Goal: Communication & Community: Answer question/provide support

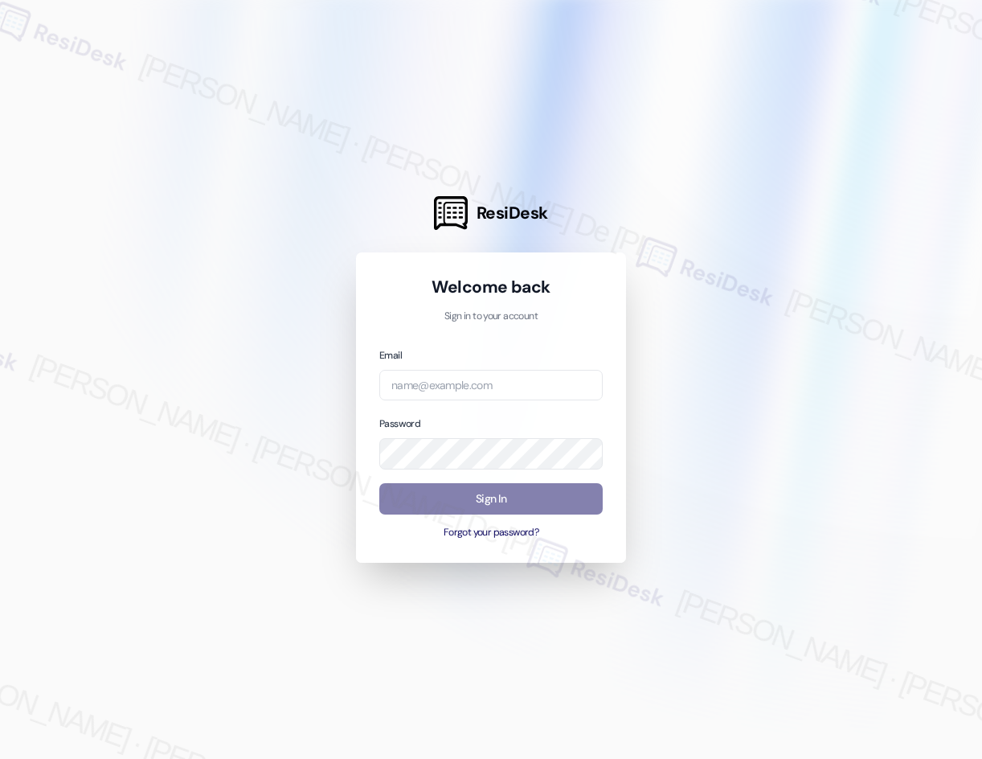
click at [556, 97] on div at bounding box center [491, 379] width 982 height 759
click at [646, 137] on div at bounding box center [491, 379] width 982 height 759
click at [533, 372] on input "email" at bounding box center [491, 385] width 224 height 31
click at [496, 315] on p "Sign in to your account" at bounding box center [491, 317] width 224 height 14
click at [494, 315] on p "Sign in to your account" at bounding box center [491, 317] width 224 height 14
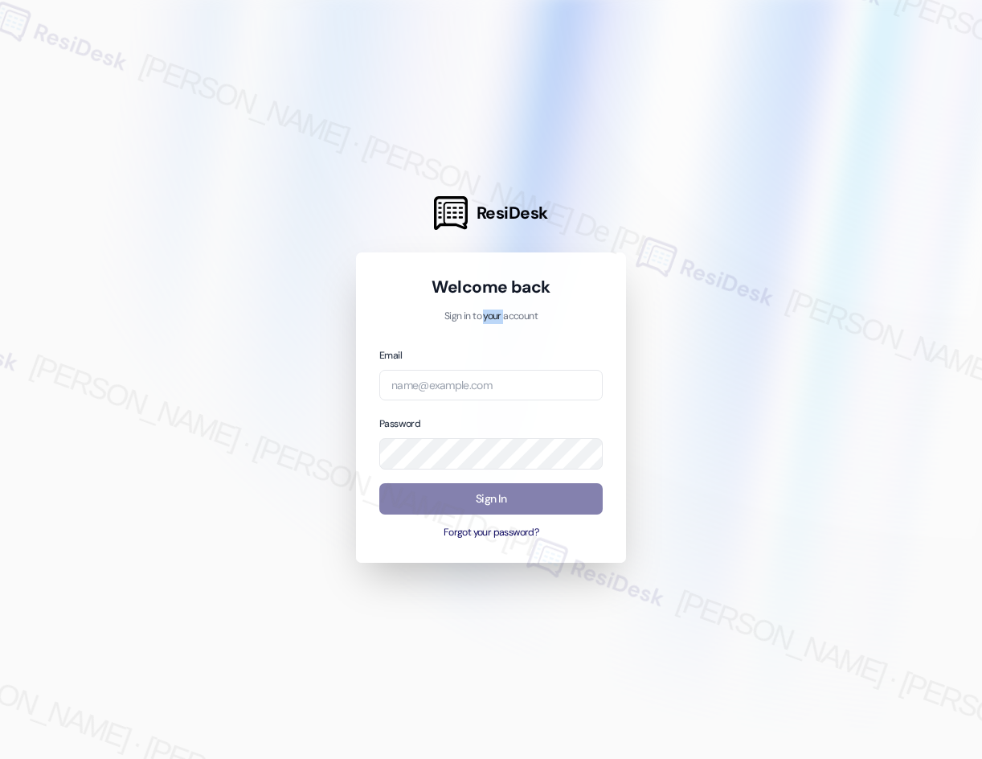
click at [494, 315] on p "Sign in to your account" at bounding box center [491, 317] width 224 height 14
click at [121, 732] on div at bounding box center [491, 379] width 982 height 759
click at [64, 85] on div at bounding box center [491, 379] width 982 height 759
click at [918, 29] on div at bounding box center [491, 379] width 982 height 759
click at [486, 408] on div "Email Password Sign In Forgot your password?" at bounding box center [491, 444] width 224 height 194
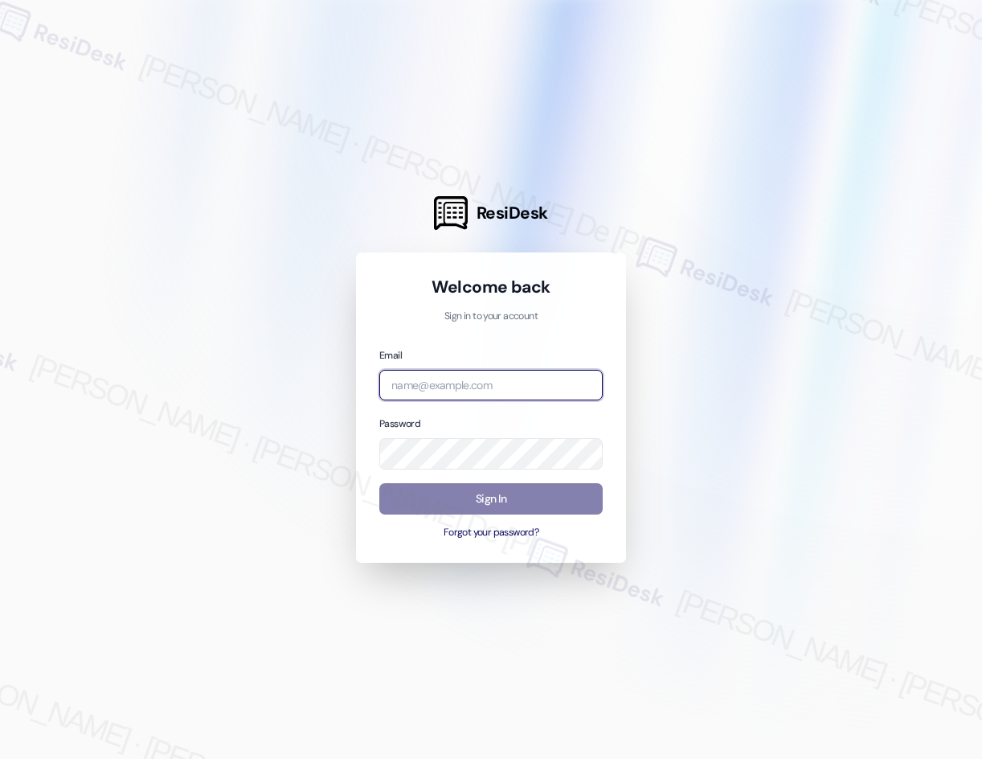
click at [493, 383] on input "email" at bounding box center [491, 385] width 224 height 31
click at [0, 758] on com-1password-button at bounding box center [0, 759] width 0 height 0
click at [490, 398] on input "email" at bounding box center [491, 385] width 224 height 31
click at [456, 401] on div "Email Password Sign In Forgot your password?" at bounding box center [491, 444] width 224 height 194
click at [459, 391] on input "email" at bounding box center [491, 385] width 224 height 31
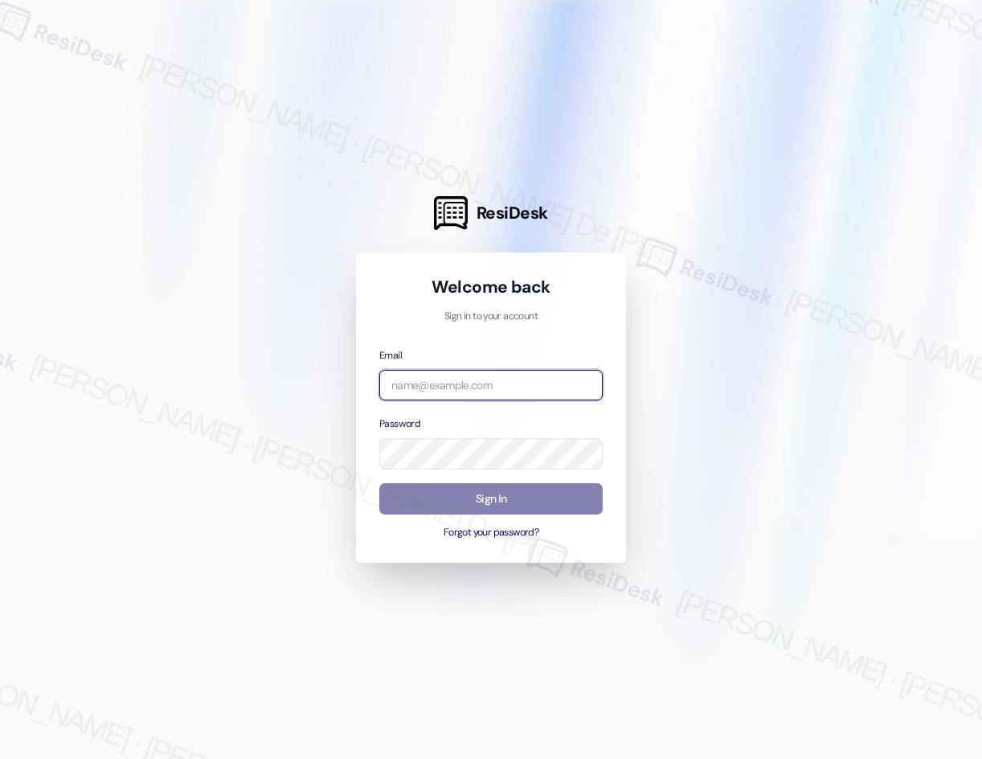
click at [584, 376] on input "email" at bounding box center [491, 385] width 224 height 31
click at [0, 758] on com-1password-button at bounding box center [0, 759] width 0 height 0
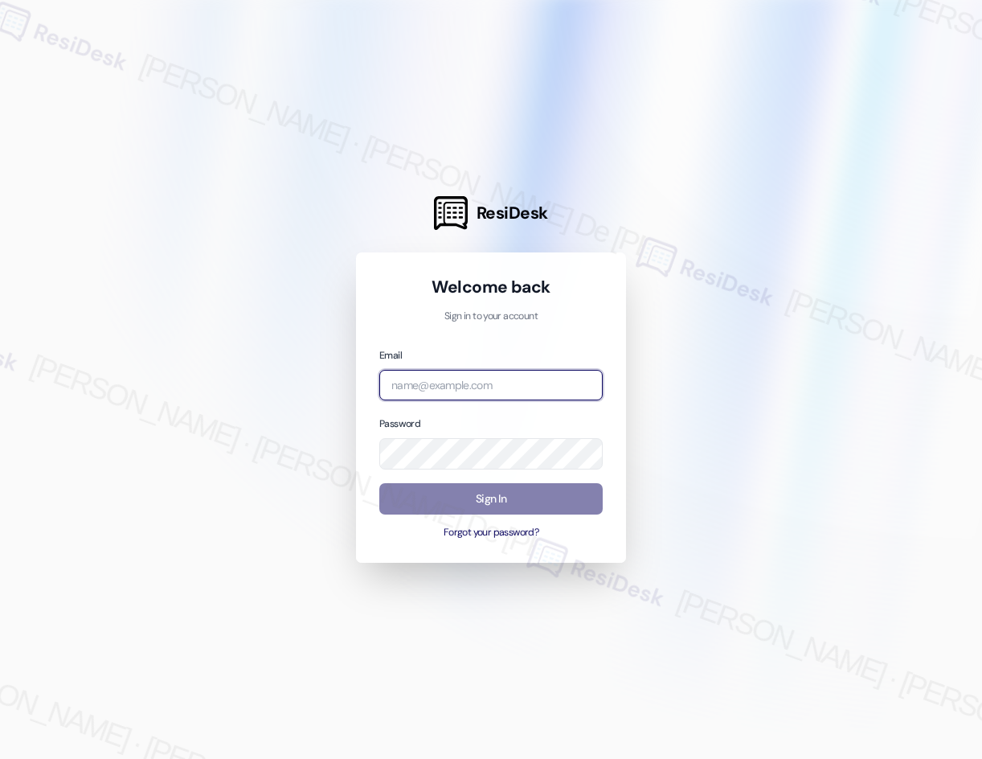
click at [0, 758] on com-1password-button at bounding box center [0, 759] width 0 height 0
click at [661, 103] on div at bounding box center [491, 379] width 982 height 759
click at [506, 374] on input "email" at bounding box center [491, 385] width 224 height 31
click at [0, 758] on com-1password-button at bounding box center [0, 759] width 0 height 0
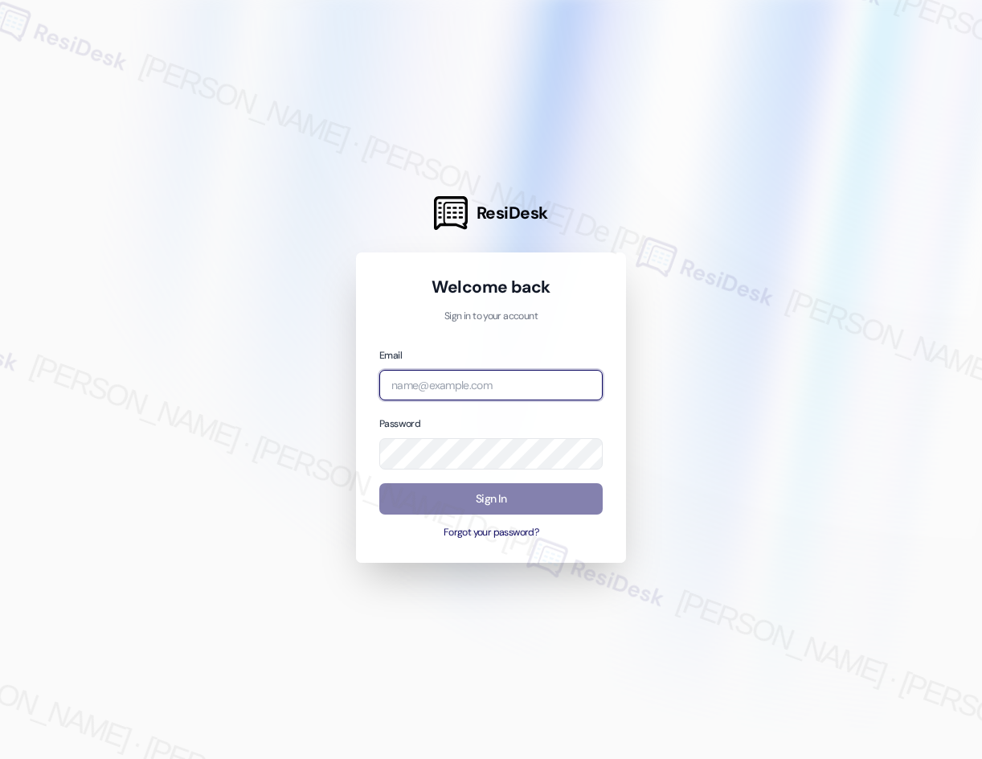
click at [0, 758] on com-1password-button at bounding box center [0, 759] width 0 height 0
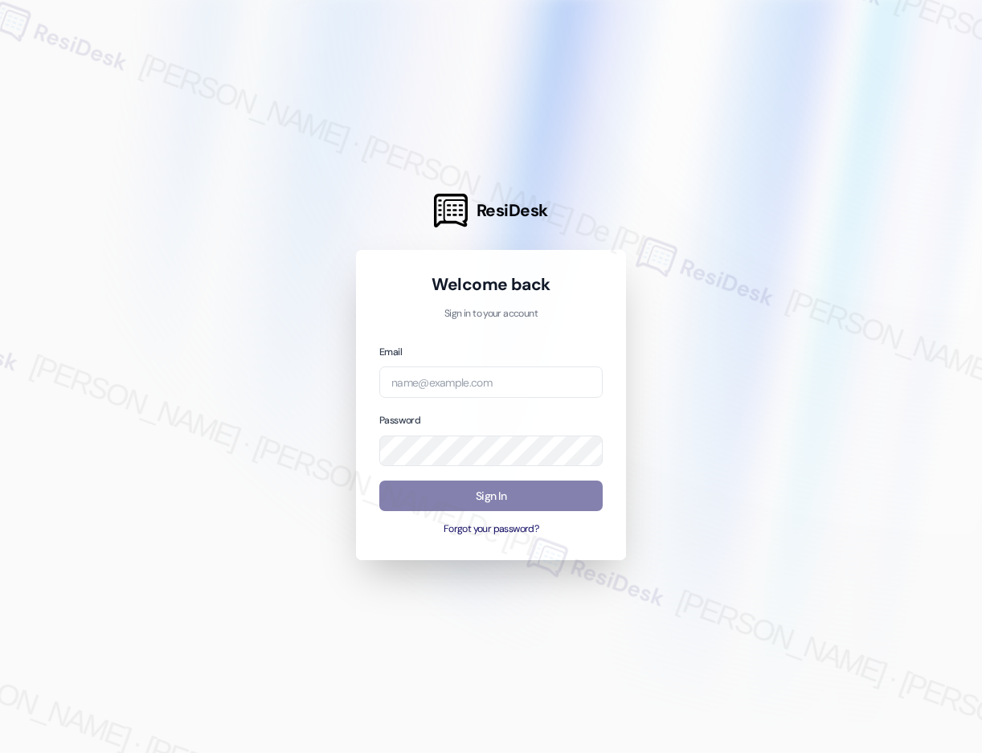
drag, startPoint x: 116, startPoint y: 97, endPoint x: 105, endPoint y: 96, distance: 10.5
click at [116, 97] on div at bounding box center [491, 376] width 982 height 753
click at [494, 375] on input "email" at bounding box center [491, 382] width 224 height 31
click at [515, 380] on input "email" at bounding box center [491, 382] width 224 height 31
click at [474, 382] on input "email" at bounding box center [491, 382] width 224 height 31
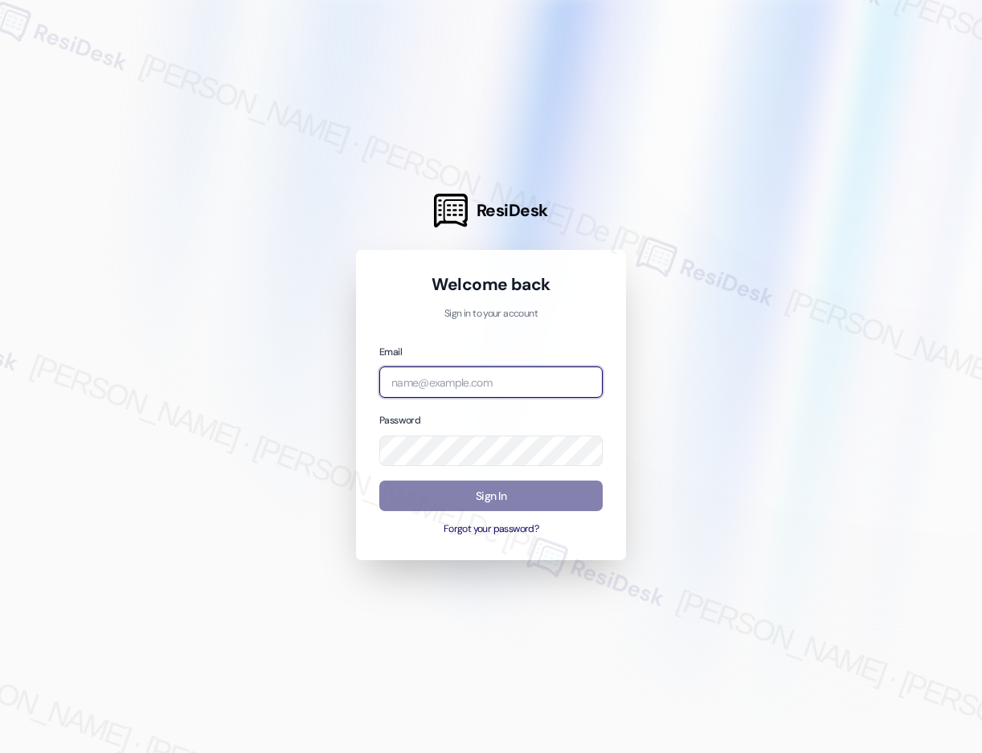
click at [501, 391] on input "email" at bounding box center [491, 382] width 224 height 31
click div "Email"
click at [507, 373] on input "email" at bounding box center [491, 382] width 224 height 31
click at [0, 753] on com-1password-button at bounding box center [0, 753] width 0 height 0
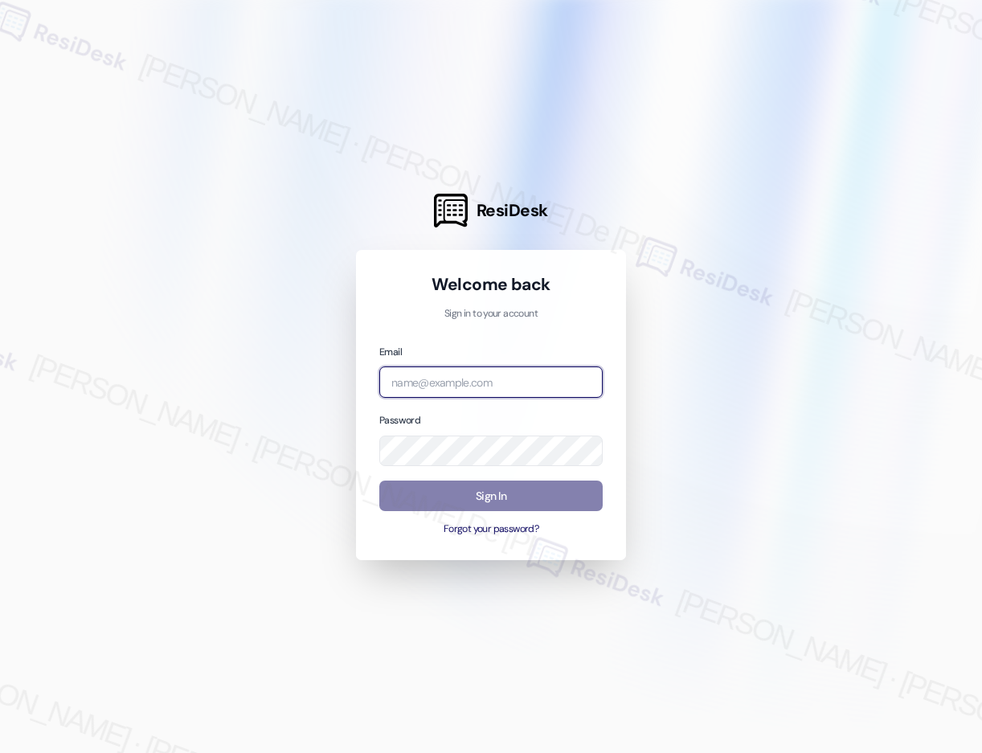
click at [0, 753] on com-1password-button at bounding box center [0, 753] width 0 height 0
click at [514, 388] on input "email" at bounding box center [491, 382] width 224 height 31
paste input "[EMAIL_ADDRESS][PERSON_NAME][PERSON_NAME][PERSON_NAME][DOMAIN_NAME]"
type input "[EMAIL_ADDRESS][PERSON_NAME][PERSON_NAME][PERSON_NAME][DOMAIN_NAME]"
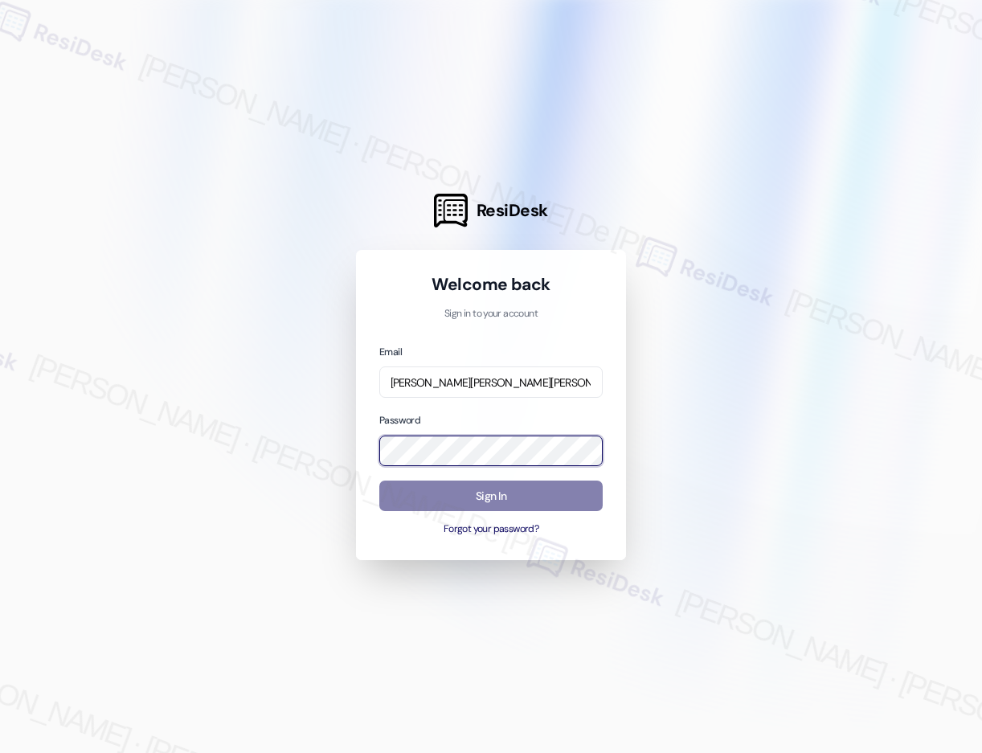
scroll to position [0, 0]
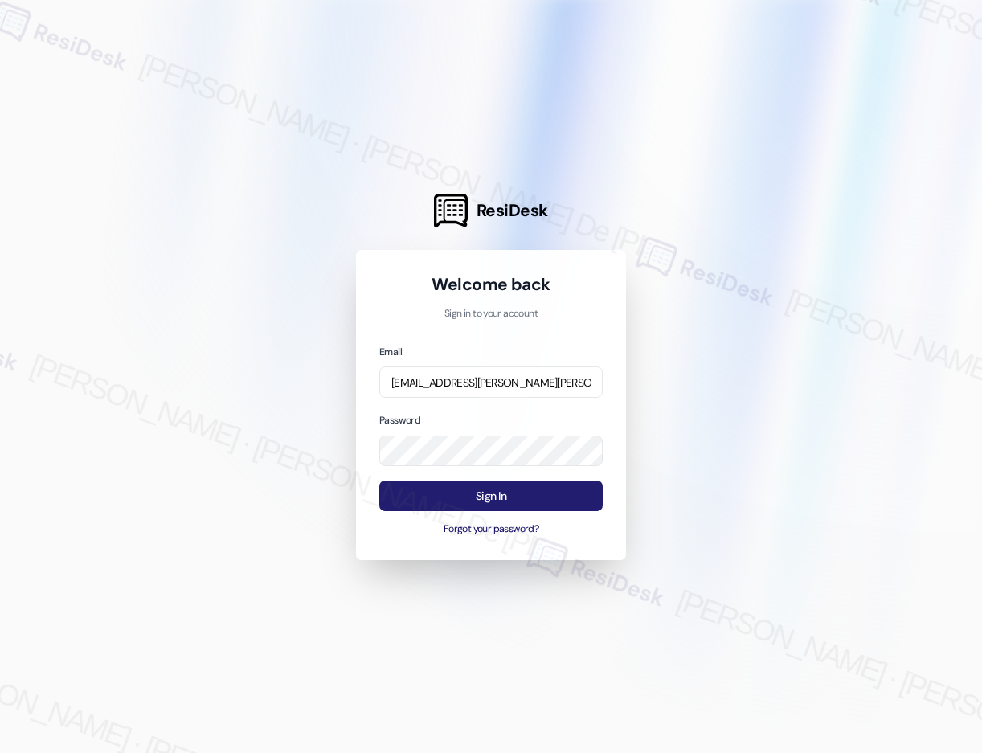
click at [442, 497] on button "Sign In" at bounding box center [491, 496] width 224 height 31
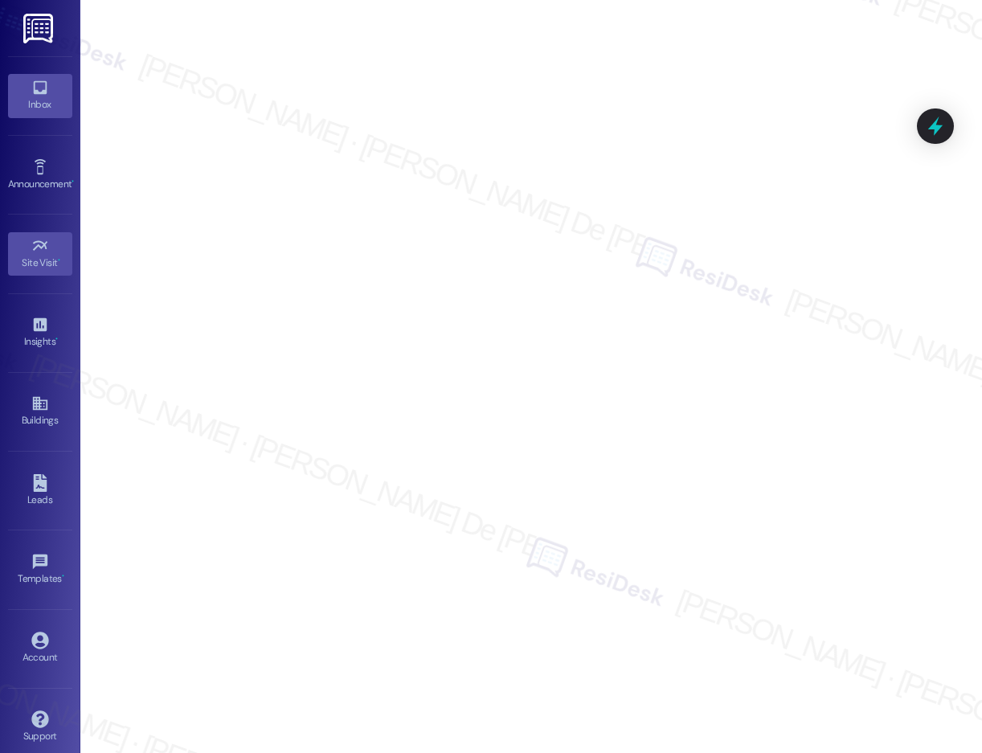
click at [44, 109] on div "Inbox" at bounding box center [40, 104] width 80 height 16
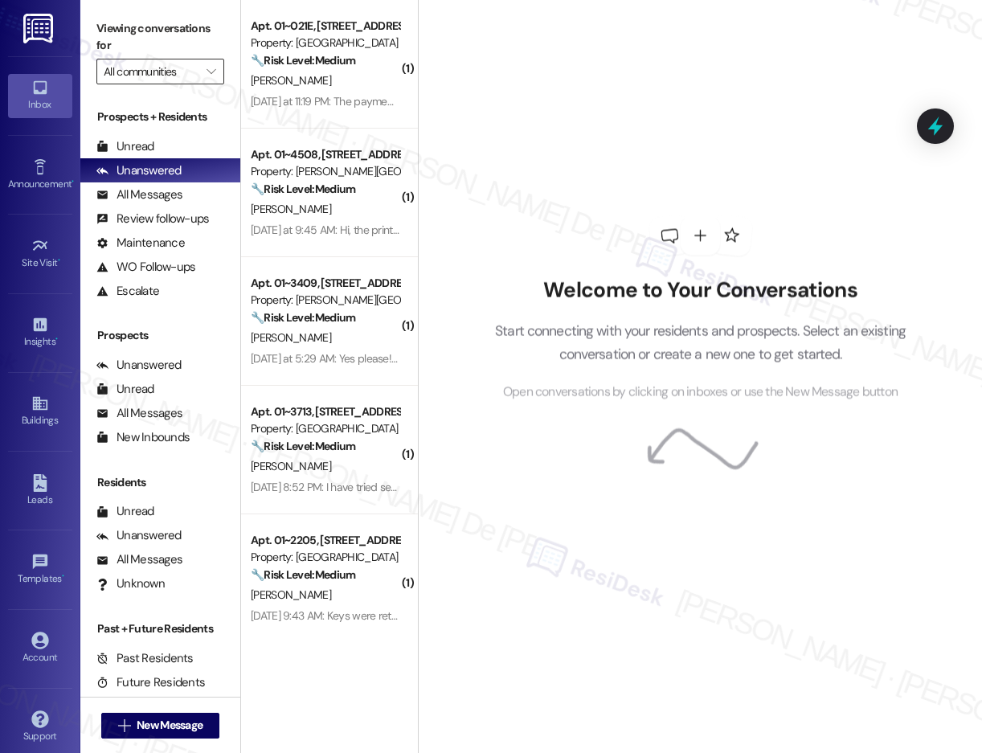
click at [178, 68] on input "All communities" at bounding box center [151, 72] width 95 height 26
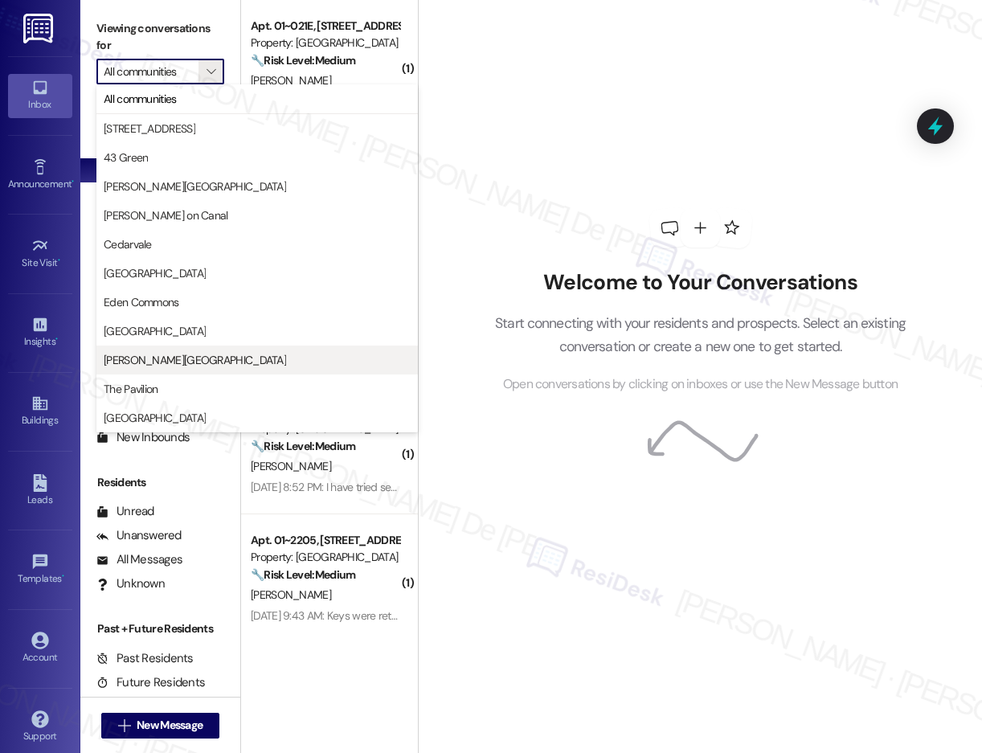
click at [129, 355] on span "[PERSON_NAME][GEOGRAPHIC_DATA]" at bounding box center [195, 360] width 182 height 16
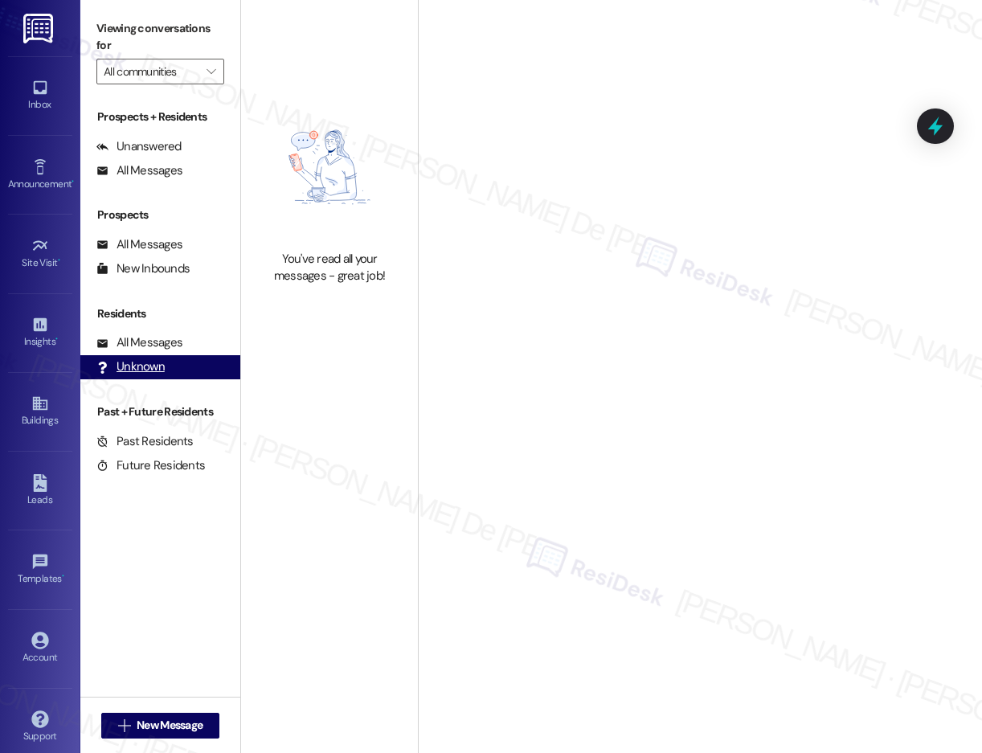
type input "[PERSON_NAME][GEOGRAPHIC_DATA]"
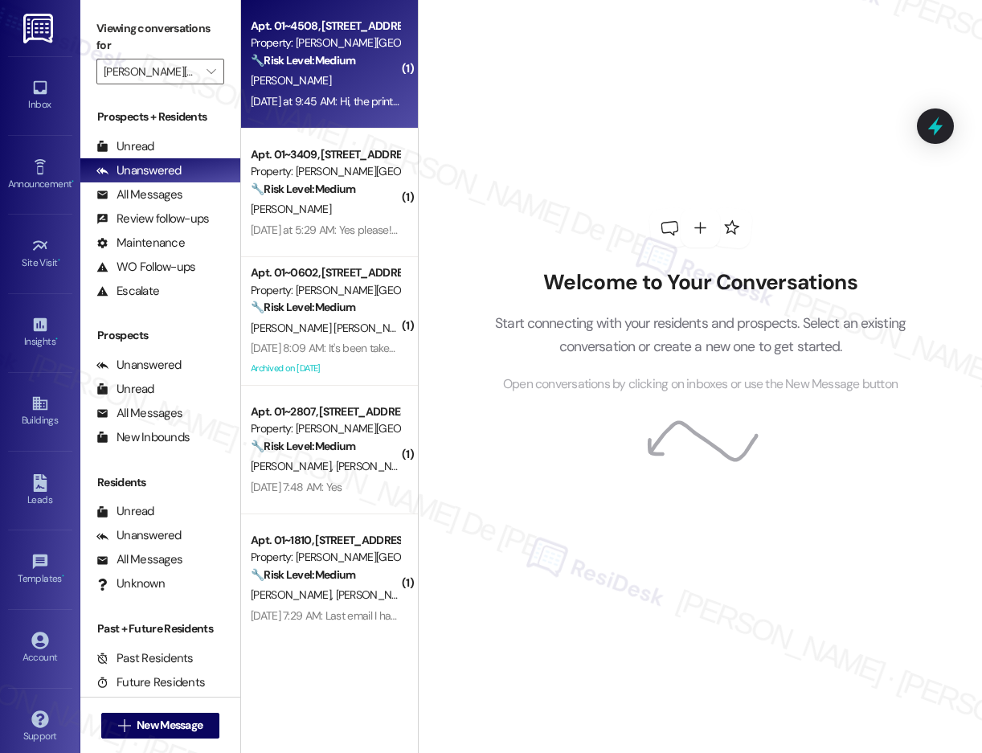
click at [339, 84] on div "[PERSON_NAME]" at bounding box center [325, 81] width 152 height 20
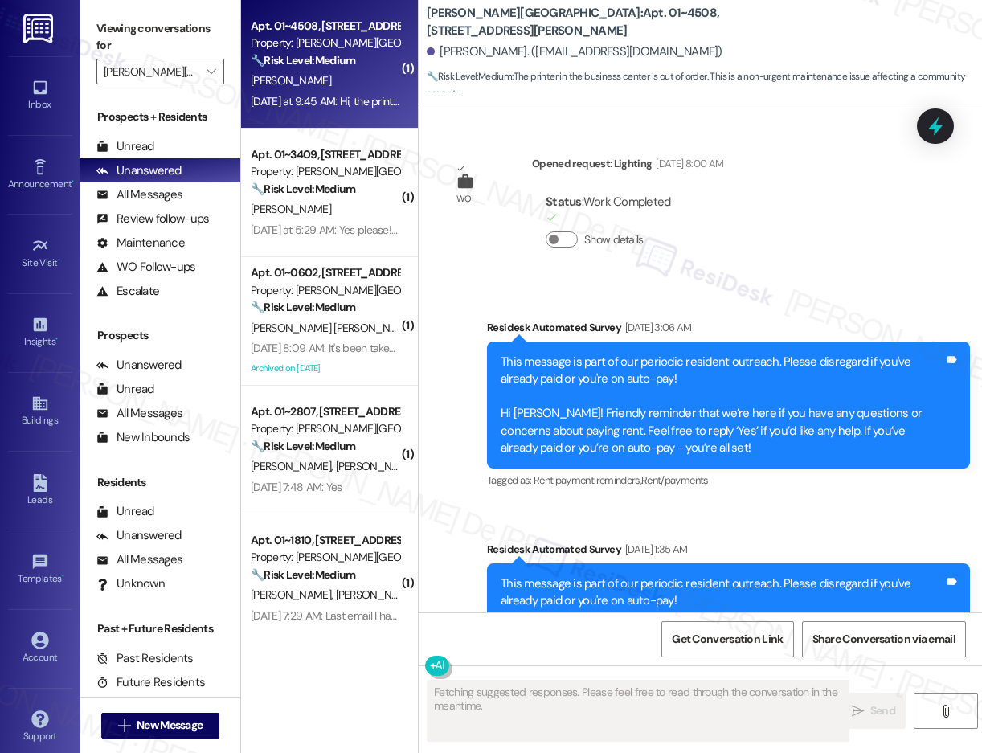
scroll to position [4961, 0]
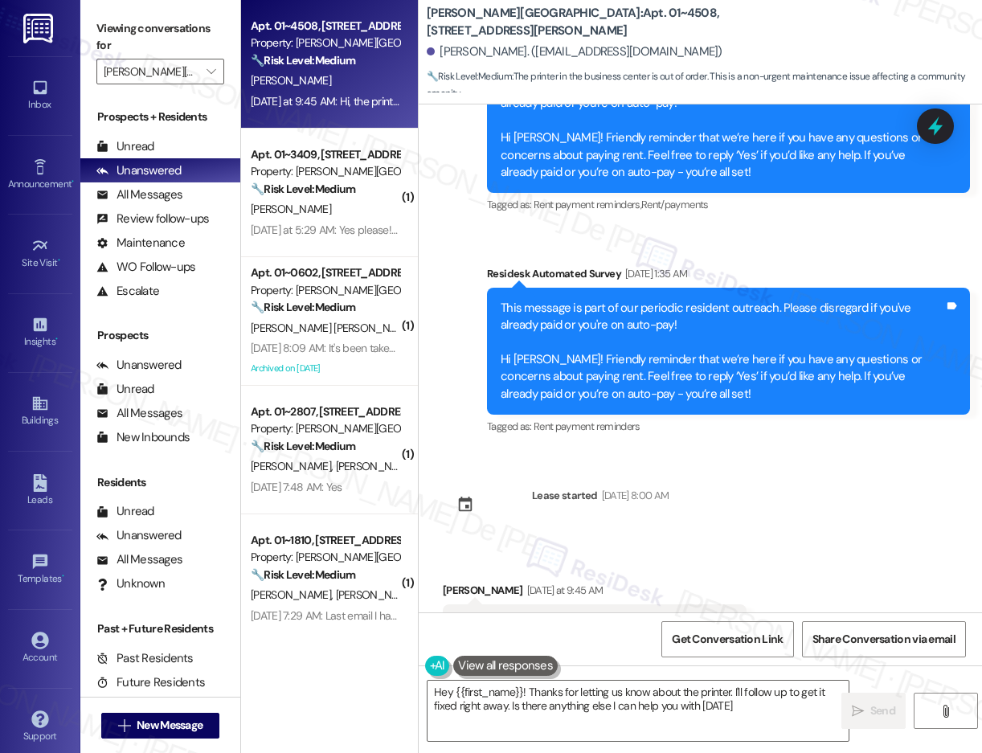
type textarea "Hey {{first_name}}! Thanks for letting us know about the printer. I'll follow u…"
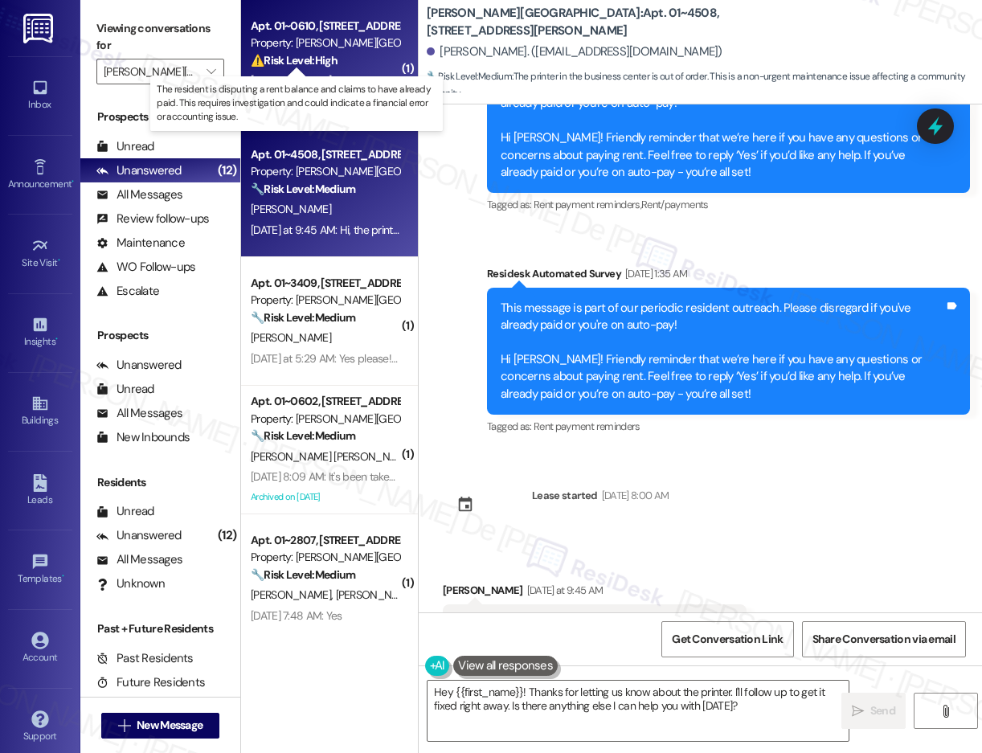
click at [338, 61] on strong "⚠️ Risk Level: High" at bounding box center [294, 60] width 87 height 14
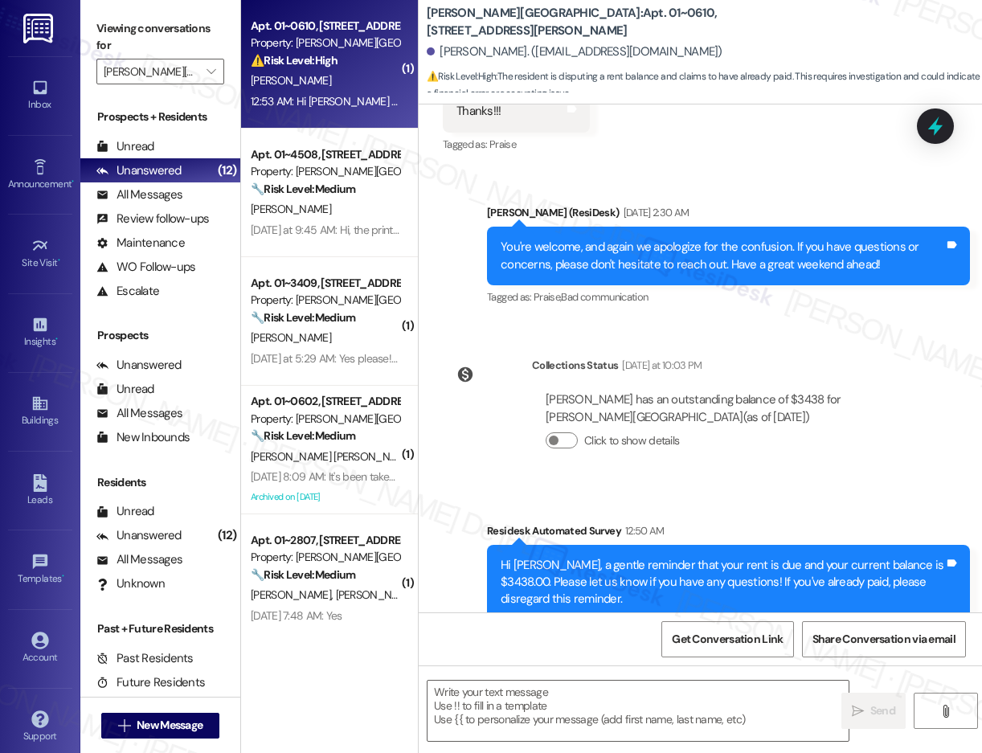
scroll to position [4432, 0]
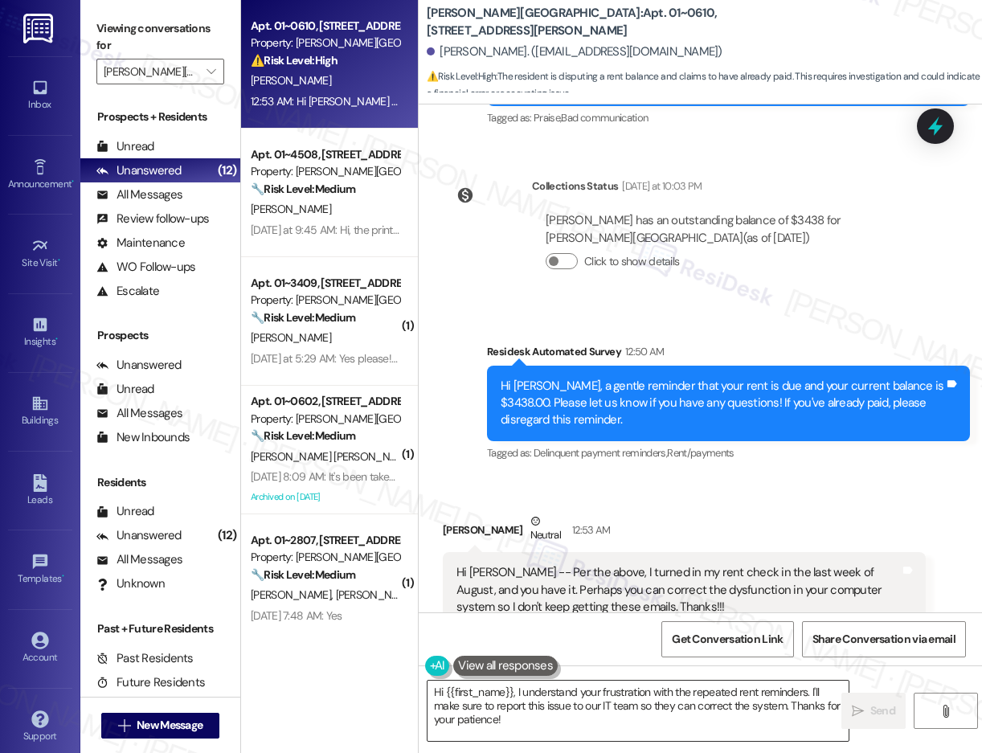
click at [636, 728] on textarea "Hi {{first_name}}, I understand your frustration with the repeated rent reminde…" at bounding box center [638, 711] width 421 height 60
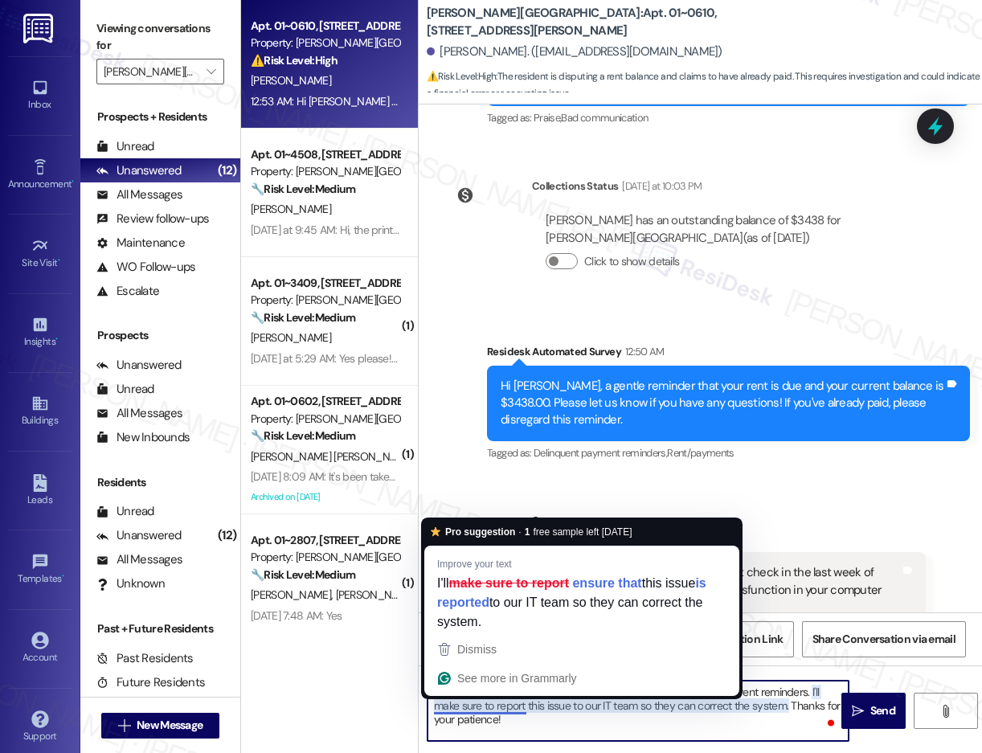
click at [578, 715] on textarea "Hi {{first_name}}, I understand your frustration with the repeated rent reminde…" at bounding box center [638, 711] width 421 height 60
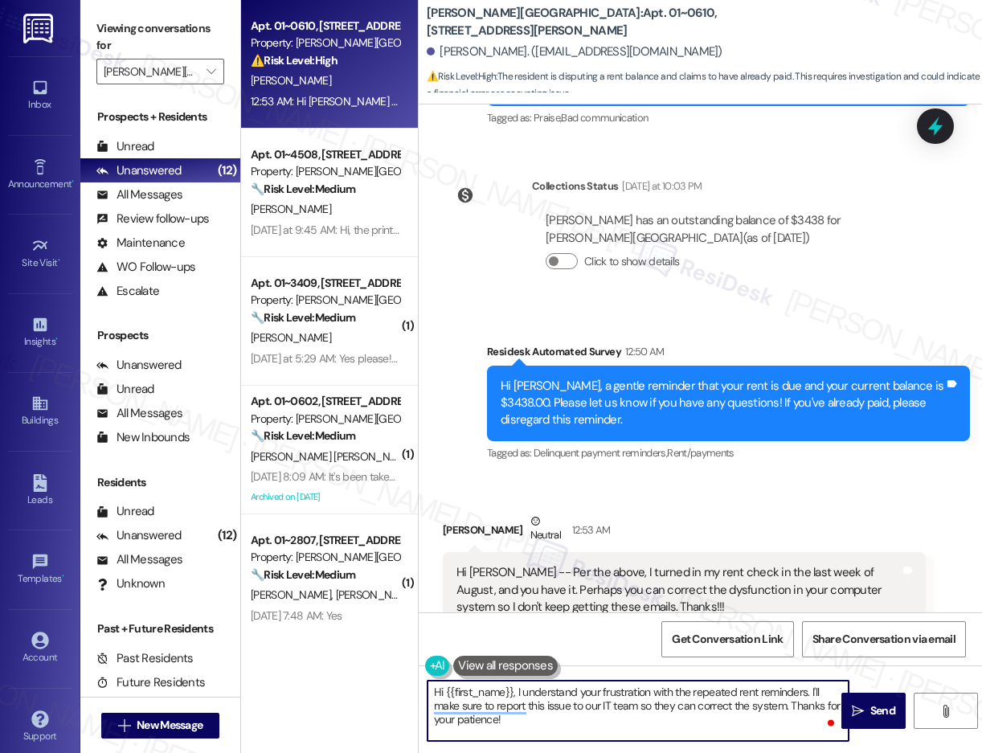
click at [597, 720] on textarea "Hi {{first_name}}, I understand your frustration with the repeated rent reminde…" at bounding box center [638, 711] width 421 height 60
drag, startPoint x: 596, startPoint y: 718, endPoint x: 812, endPoint y: 693, distance: 217.7
click at [812, 693] on textarea "Hi {{first_name}}, I understand your frustration with the repeated rent reminde…" at bounding box center [638, 711] width 421 height 60
drag, startPoint x: 517, startPoint y: 692, endPoint x: 571, endPoint y: 711, distance: 57.0
click at [517, 692] on textarea "Hi {{first_name}}, I understand your frustration with the repeated rent reminde…" at bounding box center [638, 711] width 421 height 60
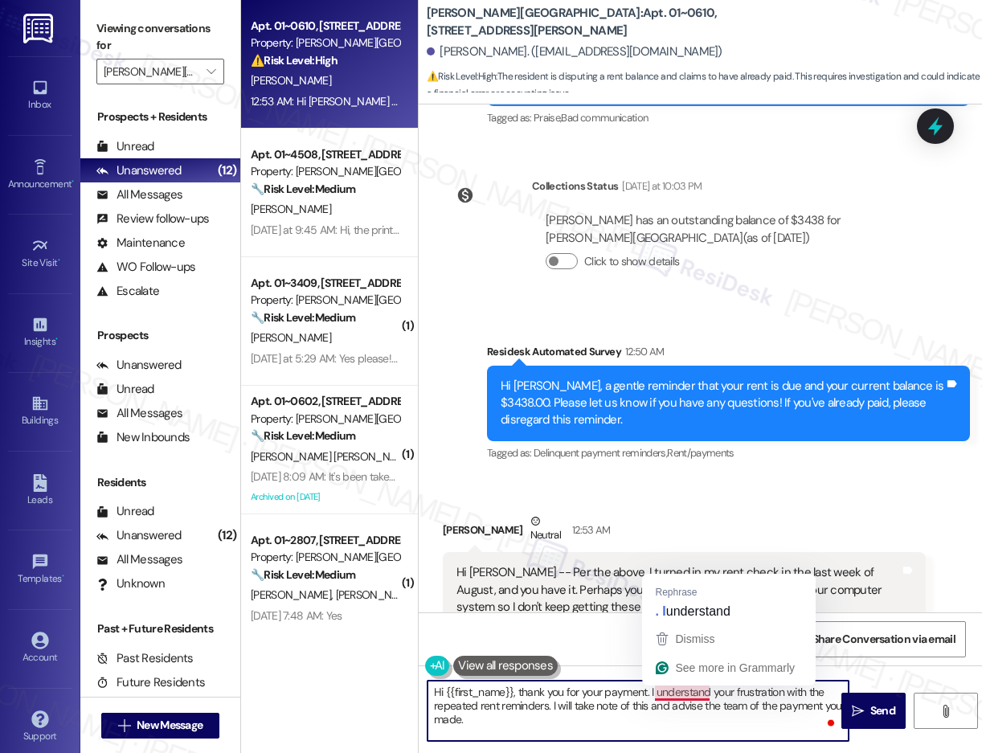
click at [670, 694] on textarea "Hi {{first_name}}, thank you for your payment. I understand your frustration wi…" at bounding box center [638, 711] width 421 height 60
click at [683, 690] on textarea "Hi {{first_name}}, thank you for your payment. I understand your frustration wi…" at bounding box center [638, 711] width 421 height 60
click at [723, 697] on textarea "Hi {{first_name}}, thank you for your payment. I understand your frustration wi…" at bounding box center [638, 711] width 421 height 60
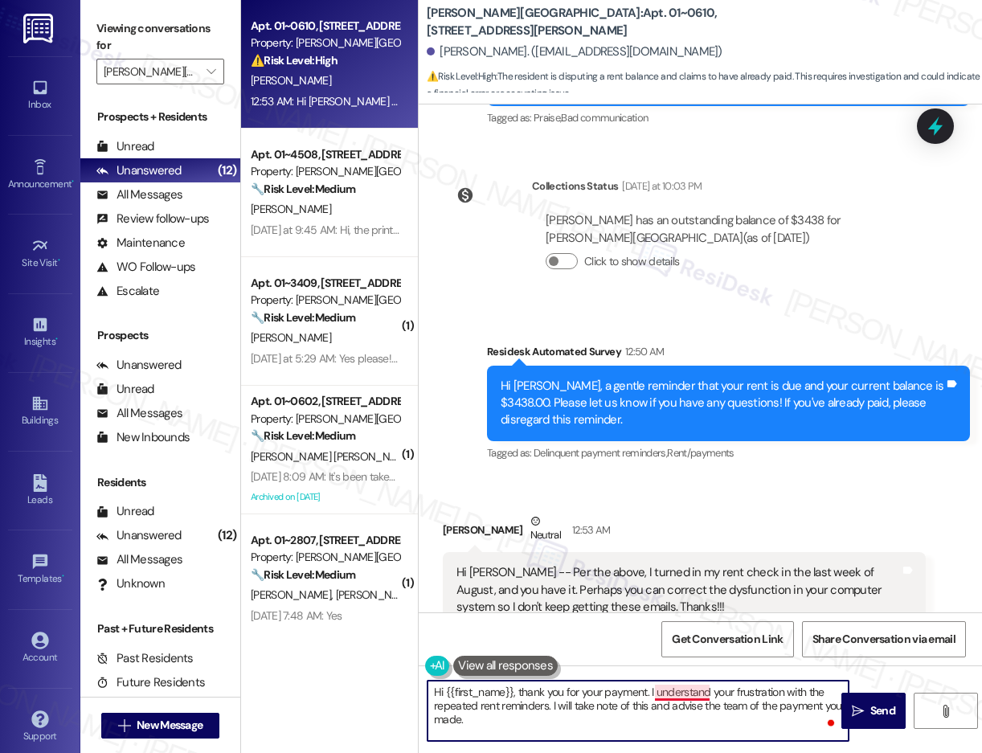
click at [692, 688] on textarea "Hi {{first_name}}, thank you for your payment. I understand your frustration wi…" at bounding box center [638, 711] width 421 height 60
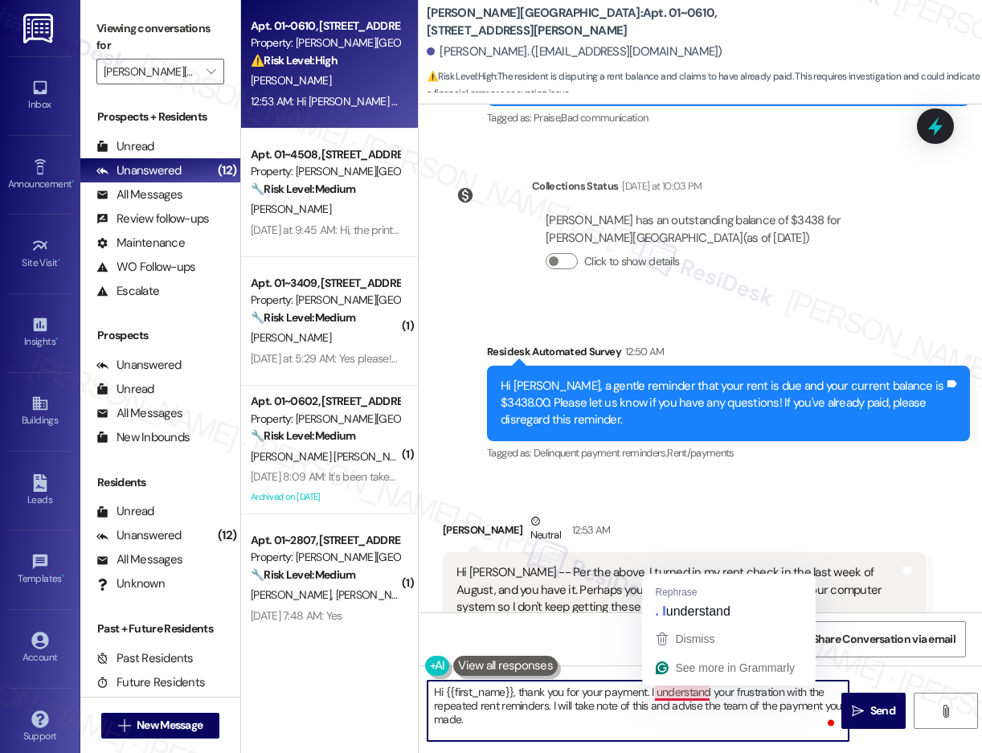
click at [692, 688] on textarea "Hi {{first_name}}, thank you for your payment. I understand your frustration wi…" at bounding box center [638, 711] width 421 height 60
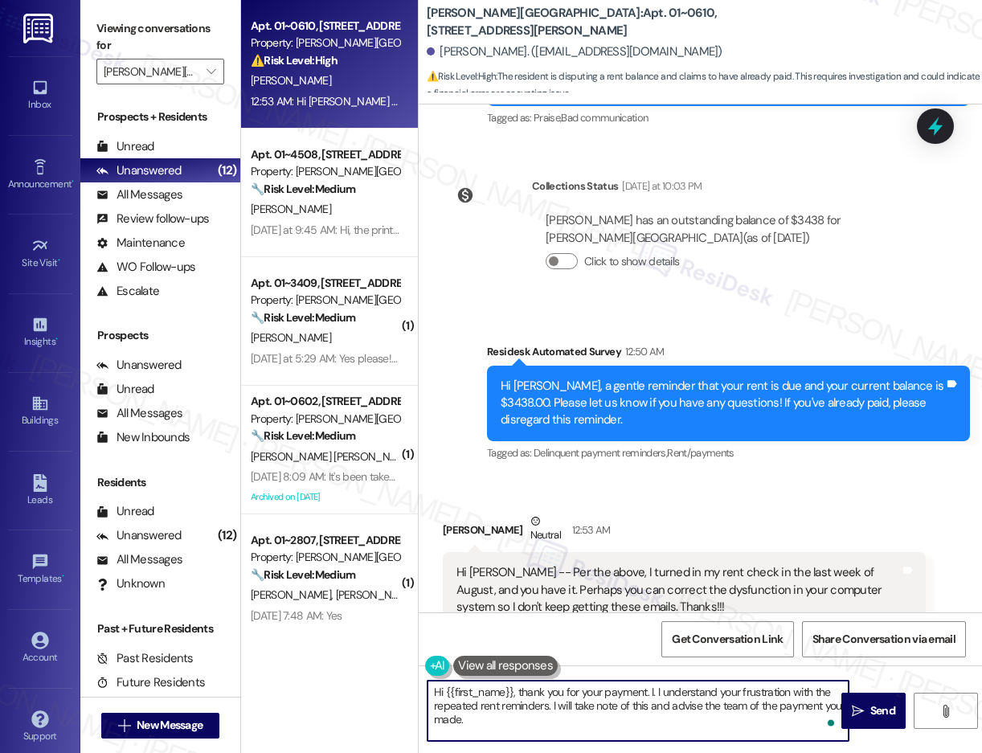
click at [656, 691] on textarea "Hi {{first_name}}, thank you for your payment. I. I understand your frustration…" at bounding box center [638, 711] width 421 height 60
drag, startPoint x: 763, startPoint y: 684, endPoint x: 755, endPoint y: 682, distance: 8.4
click at [763, 684] on textarea "Hi {{first_name}}, thank you for your payment. I understand your frustration wi…" at bounding box center [638, 711] width 421 height 60
click at [624, 697] on textarea "Hi {{first_name}}, thank you for your payment. I understand your frustration wi…" at bounding box center [638, 711] width 421 height 60
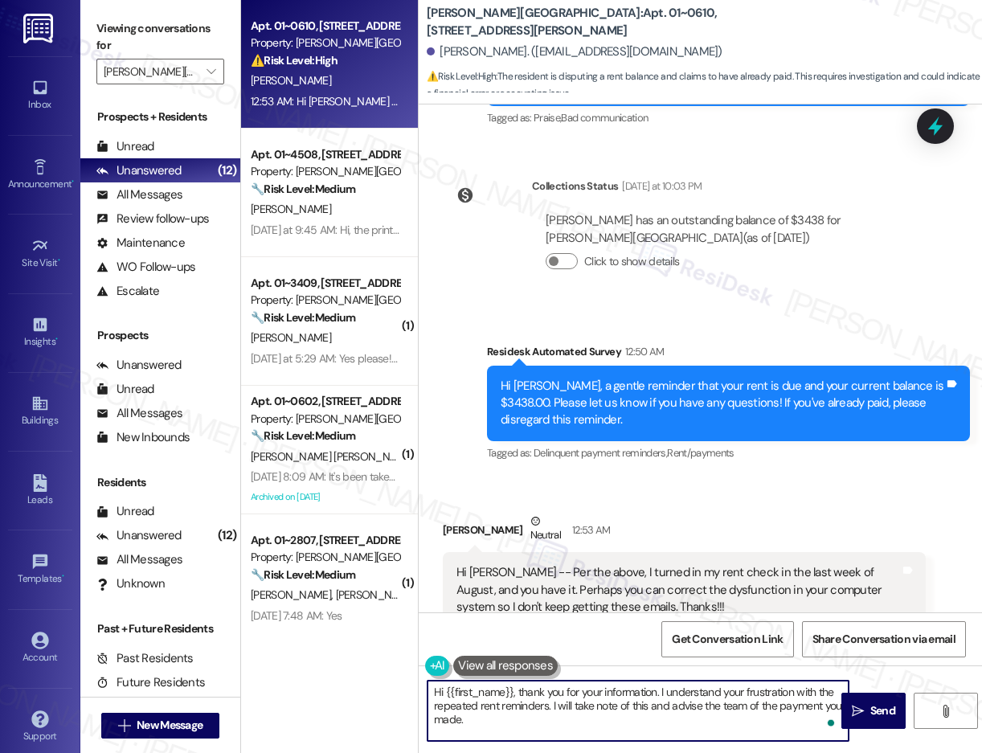
click at [587, 698] on textarea "Hi {{first_name}}, thank you for your information. I understand your frustratio…" at bounding box center [638, 711] width 421 height 60
drag, startPoint x: 568, startPoint y: 719, endPoint x: 770, endPoint y: 706, distance: 202.2
click at [770, 706] on textarea "Hi {{first_name}}, thank you for the payment details. I understand your frustra…" at bounding box center [638, 711] width 421 height 60
click at [556, 728] on textarea "Hi {{first_name}}, thank you for the payment details. I understand your frustra…" at bounding box center [638, 711] width 421 height 60
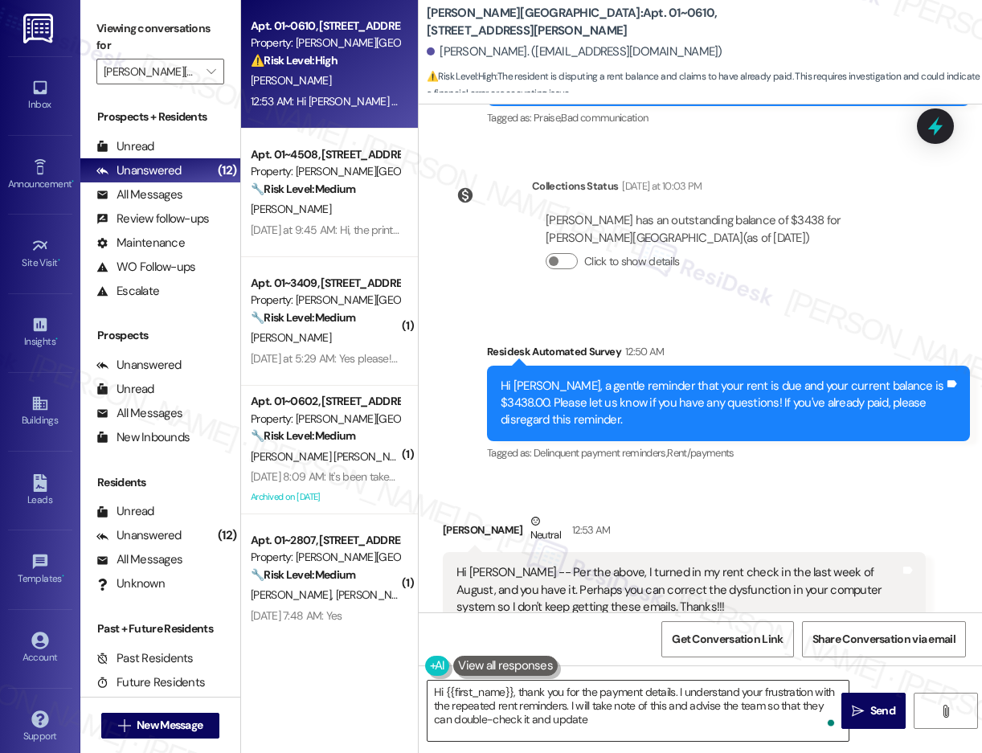
click at [531, 720] on textarea "Hi {{first_name}}, thank you for the payment details. I understand your frustra…" at bounding box center [638, 711] width 421 height 60
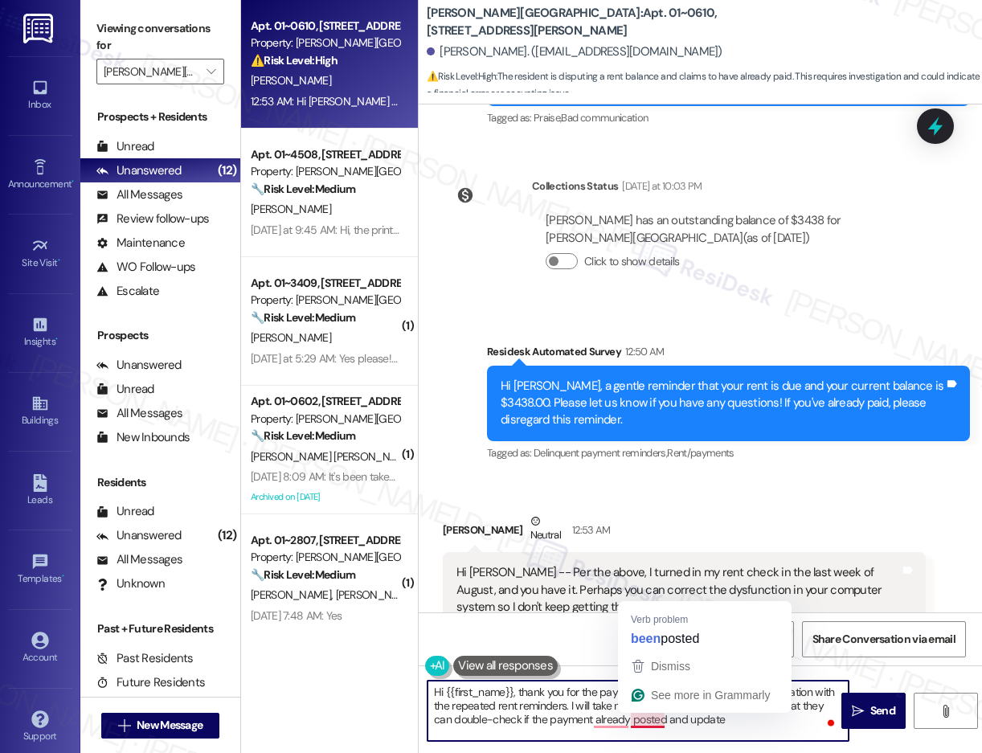
click at [648, 716] on textarea "Hi {{first_name}}, thank you for the payment details. I understand your frustra…" at bounding box center [638, 711] width 421 height 60
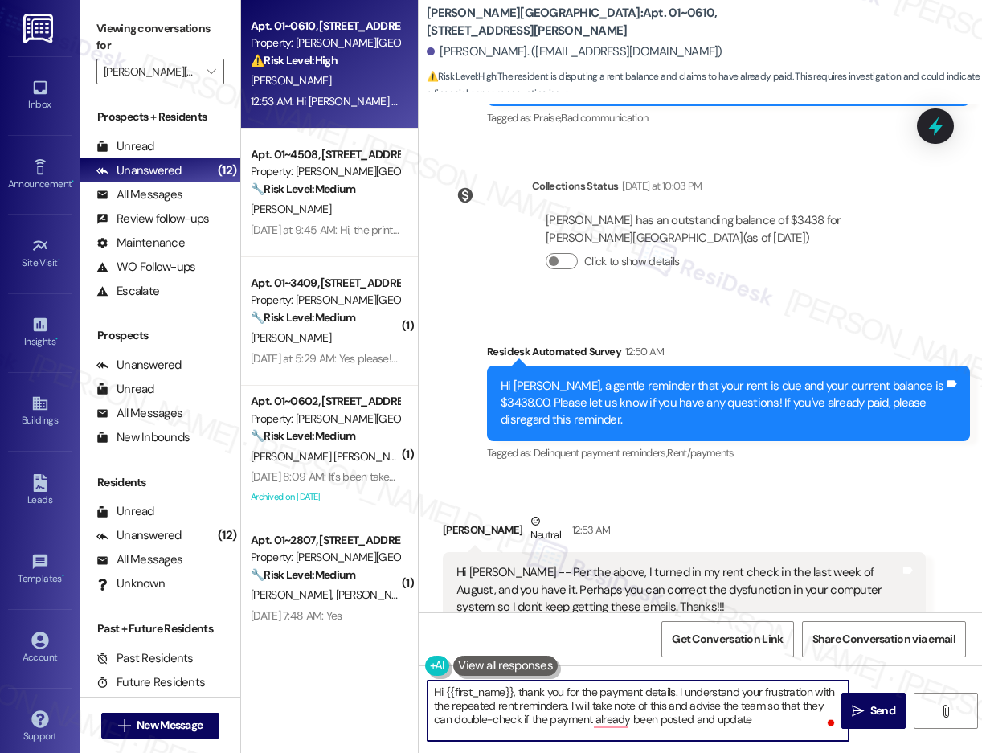
click at [601, 724] on textarea "Hi {{first_name}}, thank you for the payment details. I understand your frustra…" at bounding box center [638, 711] width 421 height 60
click at [614, 724] on textarea "Hi {{first_name}}, thank you for the payment details. I understand your frustra…" at bounding box center [638, 711] width 421 height 60
click at [616, 724] on textarea "Hi {{first_name}}, thank you for the payment details. I understand your frustra…" at bounding box center [638, 711] width 421 height 60
click at [626, 727] on textarea "Hi {{first_name}}, thank you for the payment details. I understand your frustra…" at bounding box center [638, 711] width 421 height 60
click at [794, 728] on textarea "Hi {{first_name}}, thank you for the payment details. I understand your frustra…" at bounding box center [638, 711] width 421 height 60
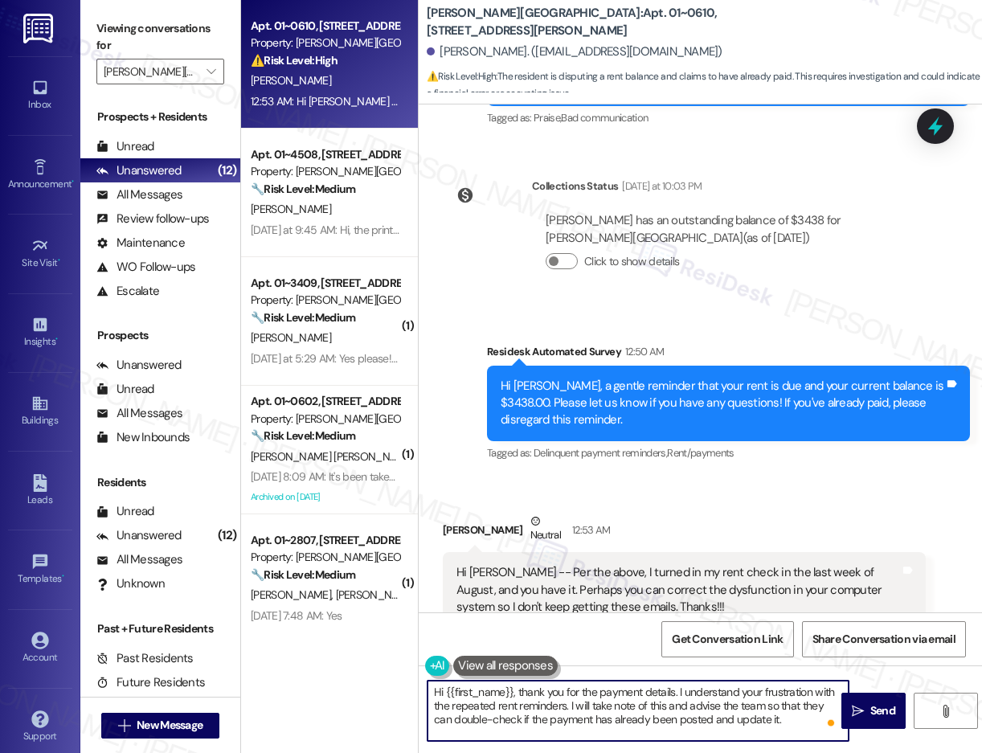
click at [789, 722] on textarea "Hi {{first_name}}, thank you for the payment details. I understand your frustra…" at bounding box center [638, 711] width 421 height 60
click at [795, 719] on textarea "Hi {{first_name}}, thank you for the payment details. I understand your frustra…" at bounding box center [638, 711] width 421 height 60
click at [480, 703] on textarea "Hi {{first_name}}, thank you for the payment details. I understand your frustra…" at bounding box center [638, 711] width 421 height 60
click at [478, 701] on textarea "Hi {{first_name}}, thank you for the payment details. I understand your frustra…" at bounding box center [638, 711] width 421 height 60
click at [470, 707] on textarea "Hi {{first_name}}, thank you for the payment details. I understand your frustra…" at bounding box center [638, 711] width 421 height 60
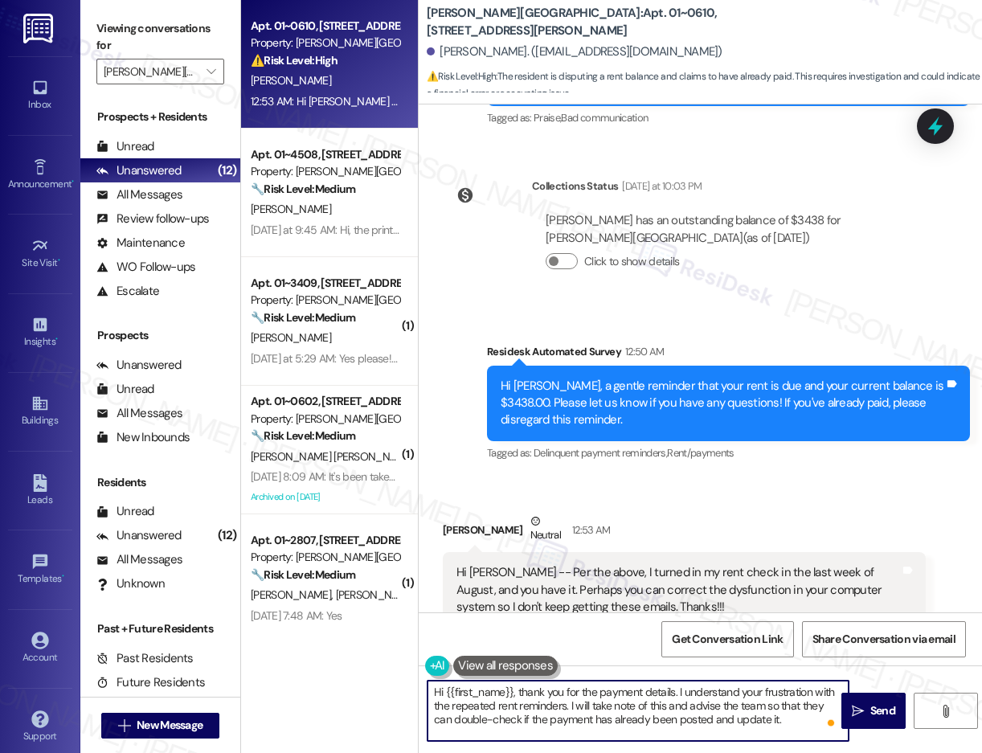
click at [471, 708] on textarea "Hi {{first_name}}, thank you for the payment details. I understand your frustra…" at bounding box center [638, 711] width 421 height 60
click at [735, 718] on textarea "Hi {{first_name}}, thank you for the payment details. I understand your frustra…" at bounding box center [638, 711] width 421 height 60
type textarea "Hi {{first_name}}, thank you for the payment details. I understand your frustra…"
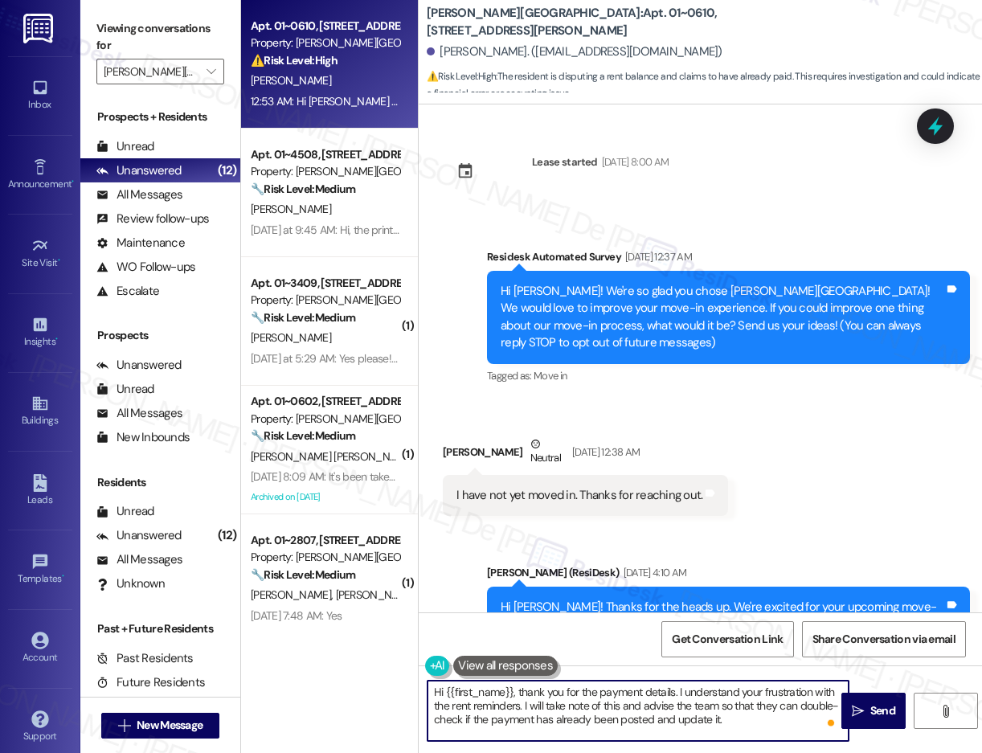
scroll to position [4432, 0]
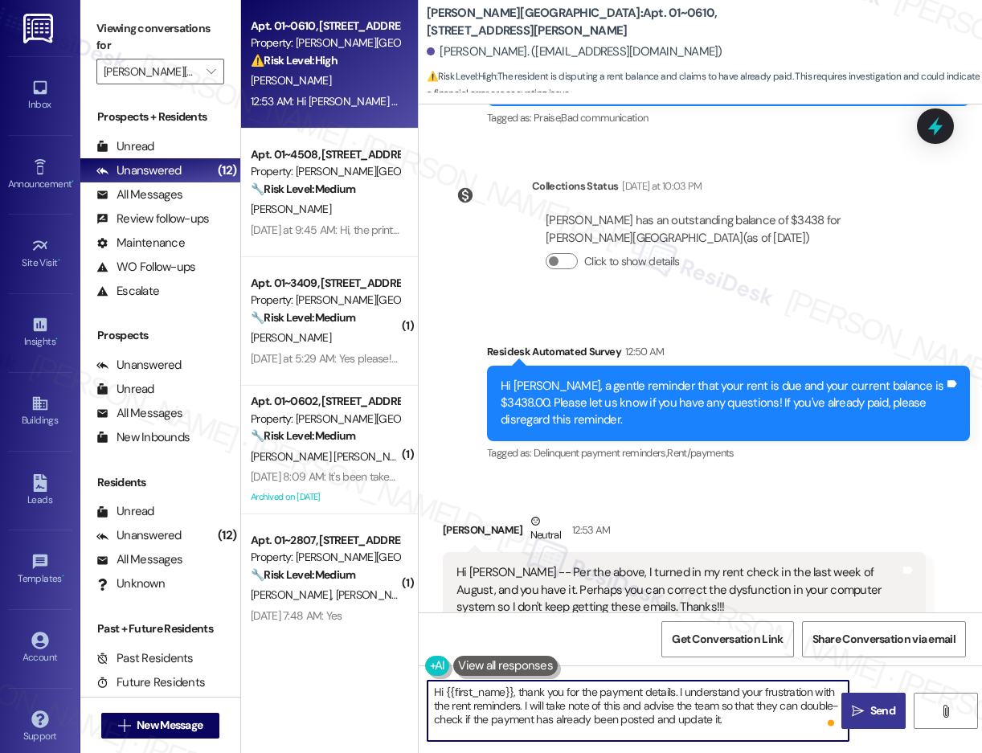
click at [850, 712] on span " Send" at bounding box center [874, 711] width 51 height 17
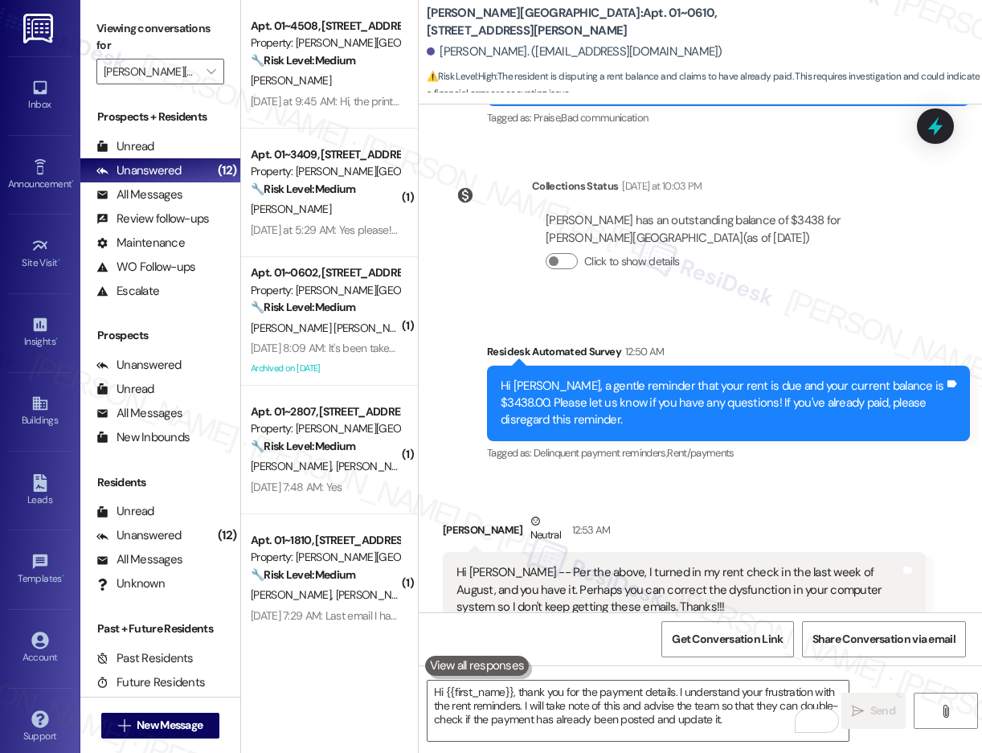
scroll to position [4579, 0]
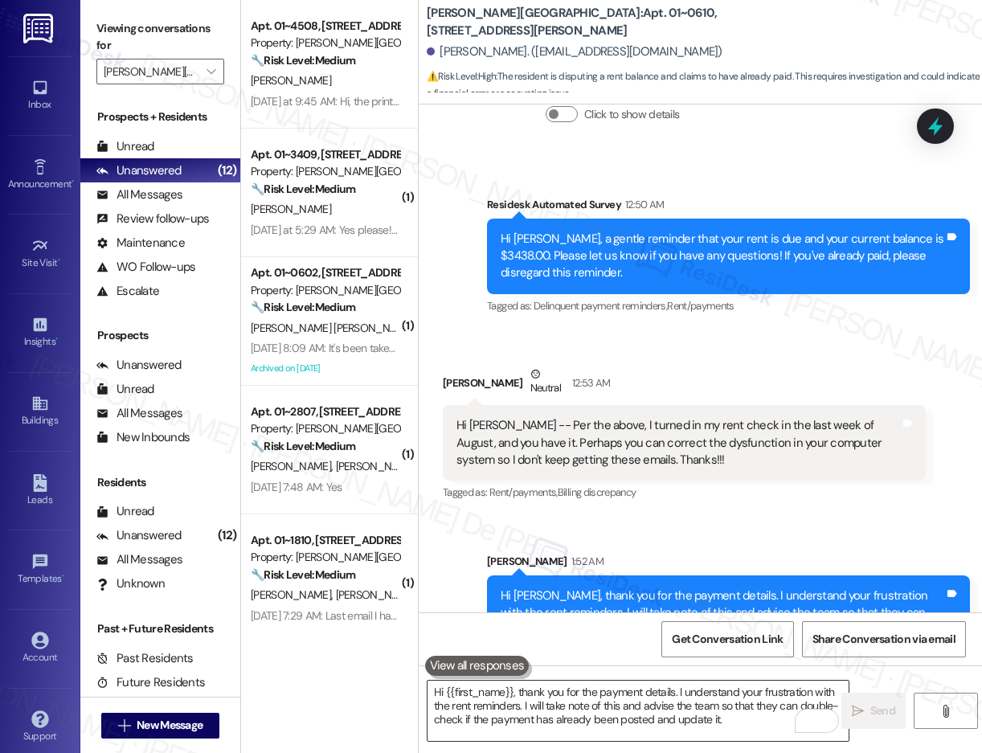
click at [657, 708] on textarea "Hi {{first_name}}, thank you for the payment details. I understand your frustra…" at bounding box center [638, 711] width 421 height 60
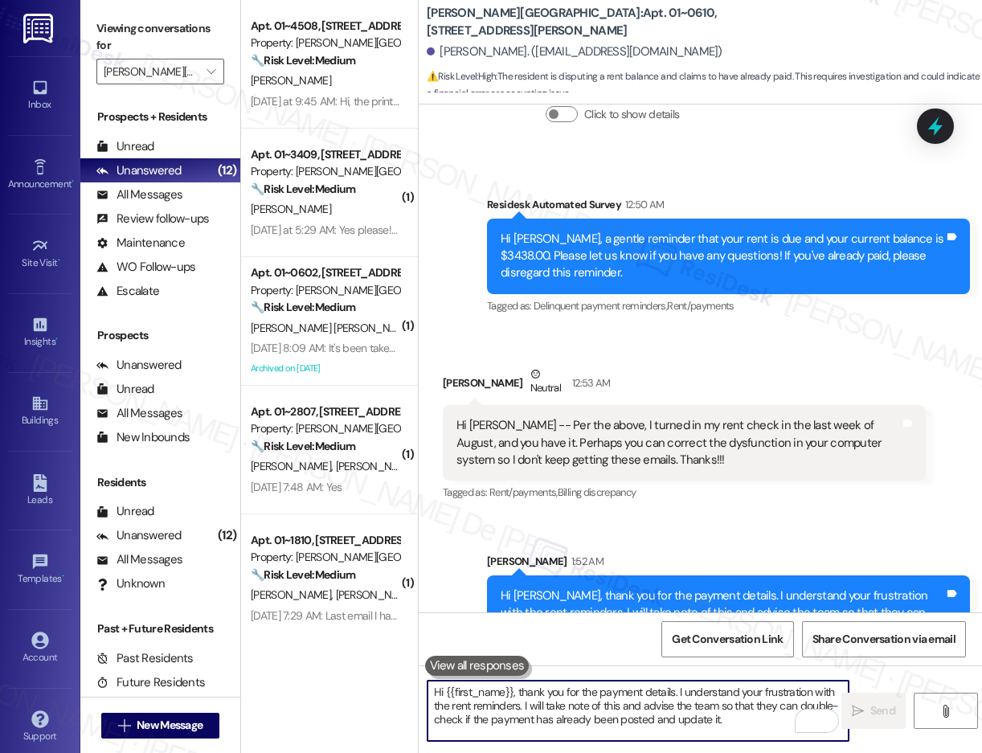
click at [494, 709] on textarea "Hi {{first_name}}, thank you for the payment details. I understand your frustra…" at bounding box center [638, 711] width 421 height 60
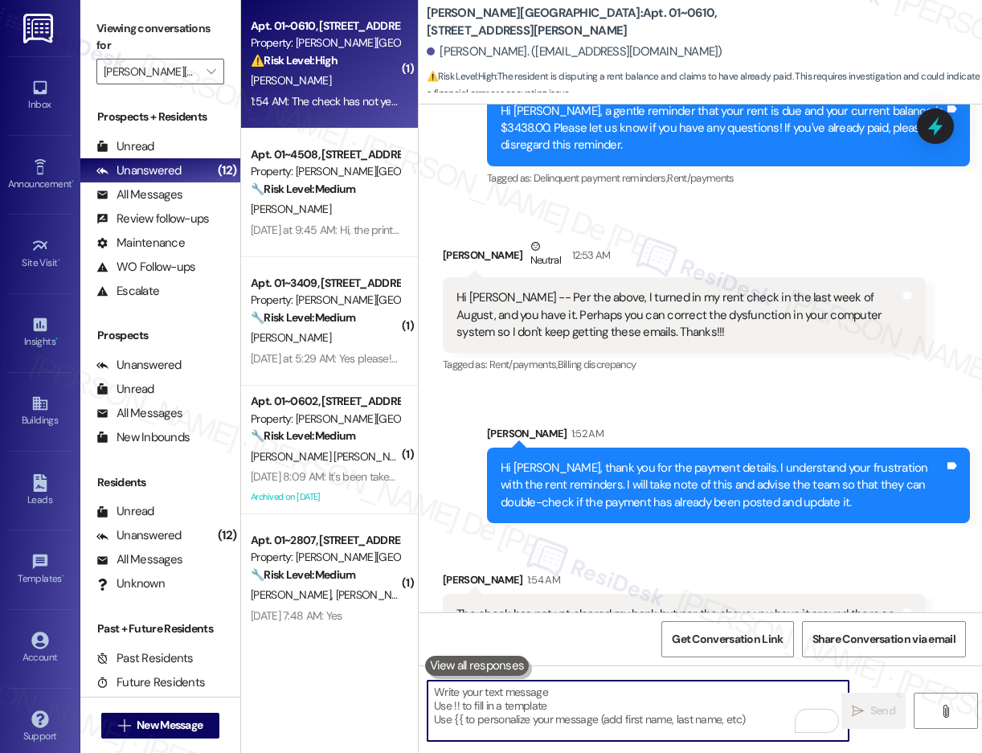
scroll to position [4708, 0]
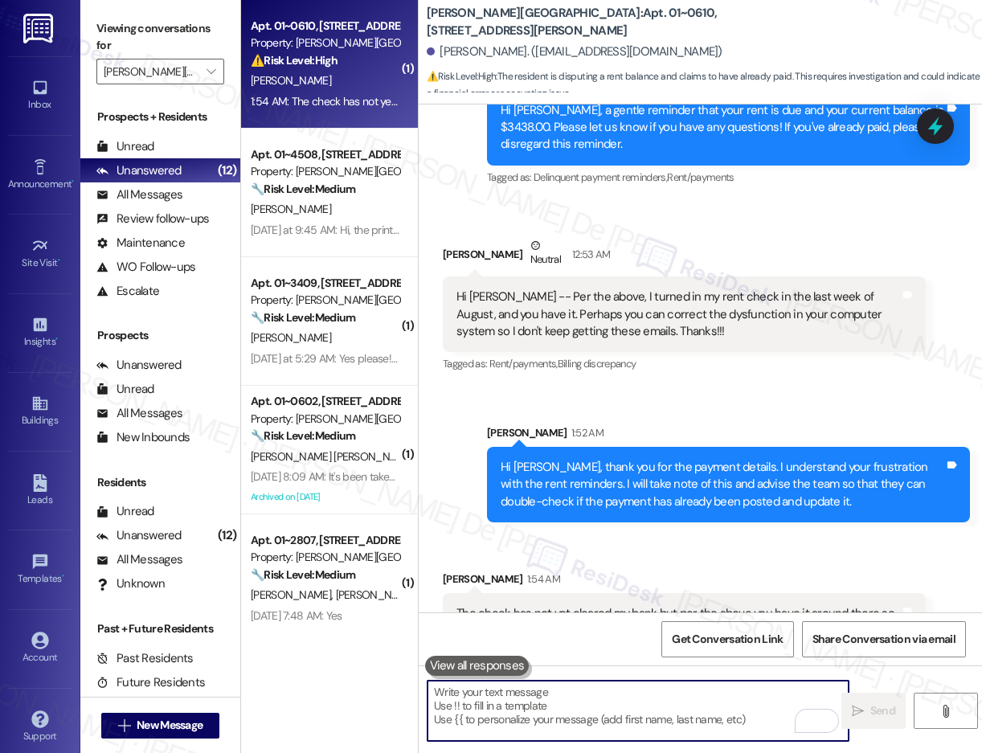
click at [679, 708] on textarea "To enrich screen reader interactions, please activate Accessibility in Grammarl…" at bounding box center [638, 711] width 421 height 60
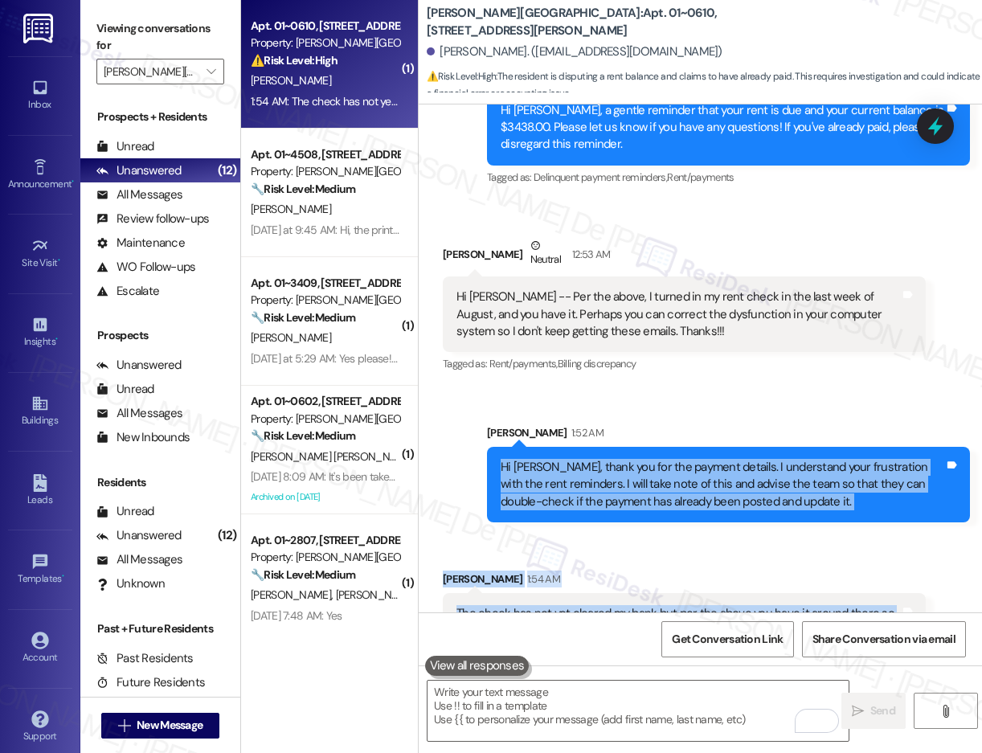
drag, startPoint x: 619, startPoint y: 576, endPoint x: 469, endPoint y: 416, distance: 220.1
click at [469, 416] on div "Lease started [DATE] 8:00 AM Survey, sent via SMS Residesk Automated Survey [DA…" at bounding box center [701, 359] width 564 height 508
click at [594, 559] on div "Received via SMS [PERSON_NAME] 1:54 AM The check has not yet cleared my bank bu…" at bounding box center [684, 611] width 507 height 105
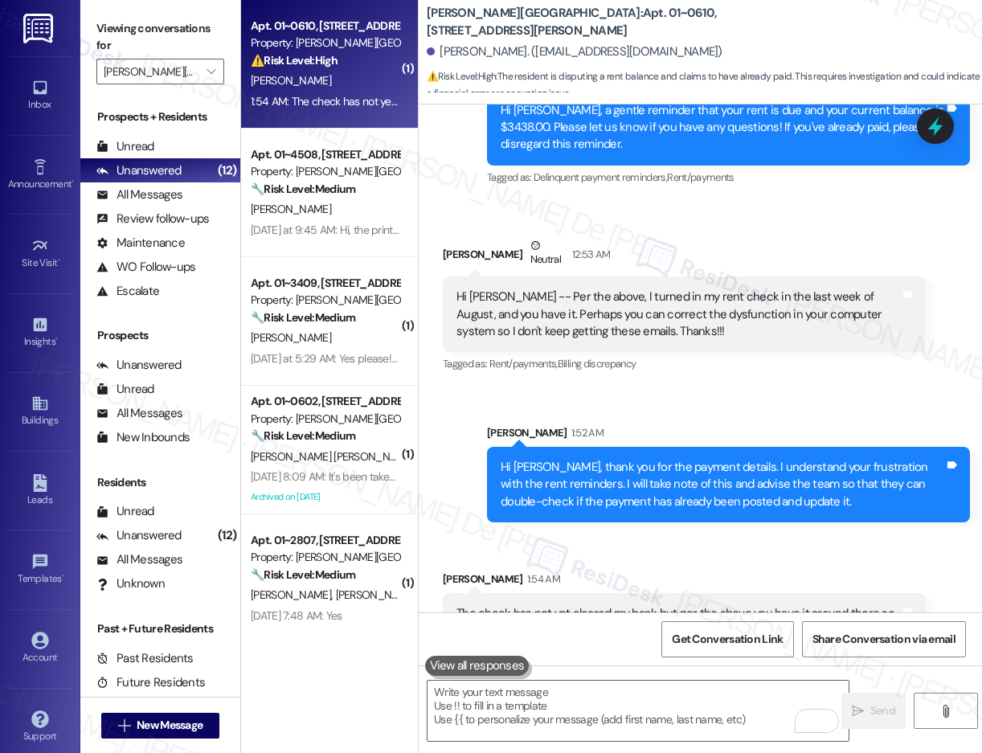
drag, startPoint x: 486, startPoint y: 376, endPoint x: 628, endPoint y: 499, distance: 187.5
click at [628, 499] on div "Lease started [DATE] 8:00 AM Survey, sent via SMS Residesk Automated Survey [DA…" at bounding box center [701, 359] width 564 height 508
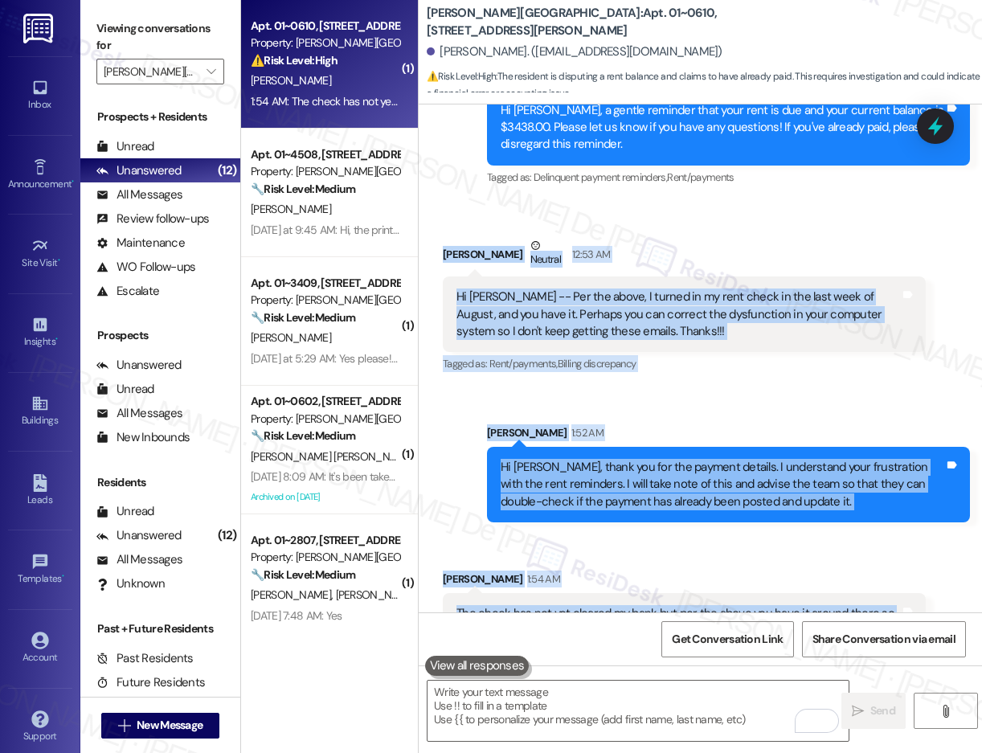
drag, startPoint x: 437, startPoint y: 200, endPoint x: 618, endPoint y: 593, distance: 432.8
click at [623, 596] on div "Lease started [DATE] 8:00 AM Survey, sent via SMS Residesk Automated Survey [DA…" at bounding box center [701, 359] width 564 height 508
copy div "[PERSON_NAME] Neutral 12:53 AM Hi [PERSON_NAME] -- Per the above, I turned in m…"
click at [639, 594] on div "The check has not yet cleared my bank but per the above you have it around ther…" at bounding box center [684, 622] width 483 height 59
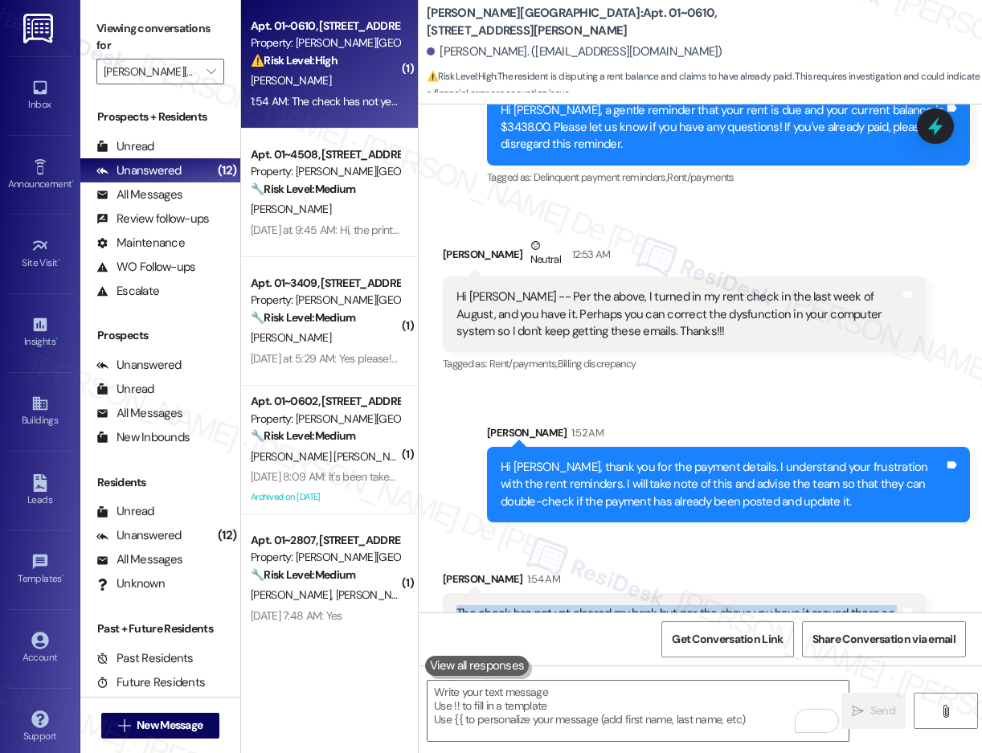
drag, startPoint x: 643, startPoint y: 591, endPoint x: 439, endPoint y: 549, distance: 208.4
click at [439, 559] on div "Received via SMS [PERSON_NAME] 1:54 AM The check has not yet cleared my bank bu…" at bounding box center [684, 611] width 507 height 105
copy div "The check has not yet cleared my bank but per the above you have it around ther…"
click at [524, 726] on textarea "To enrich screen reader interactions, please activate Accessibility in Grammarl…" at bounding box center [638, 711] width 421 height 60
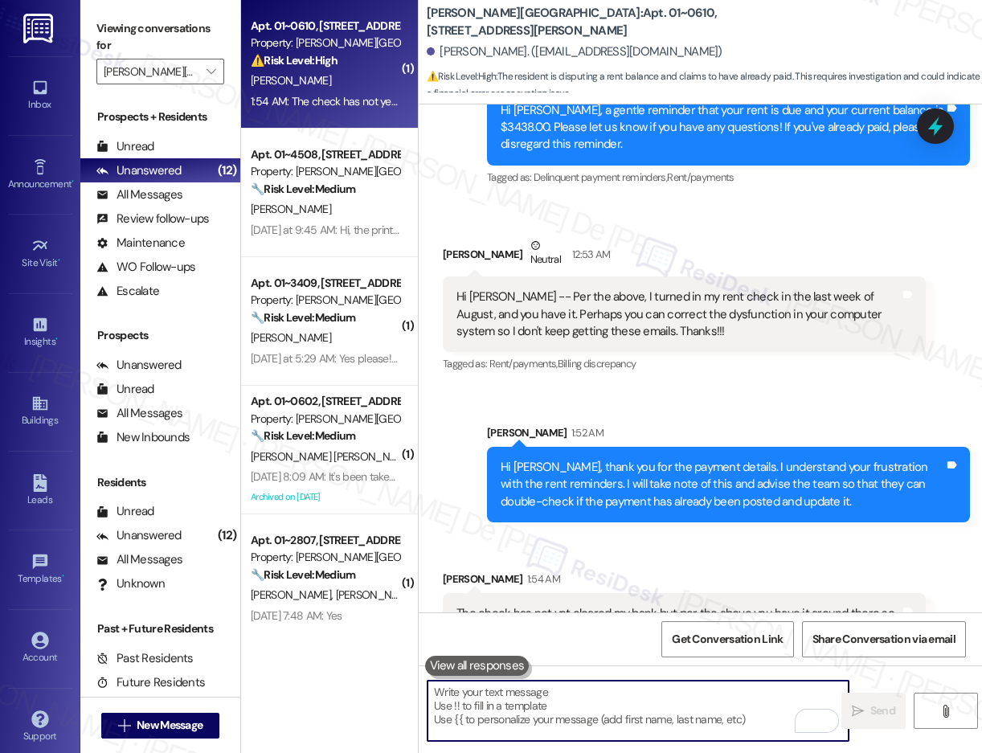
click at [534, 702] on textarea "To enrich screen reader interactions, please activate Accessibility in Grammarl…" at bounding box center [638, 711] width 421 height 60
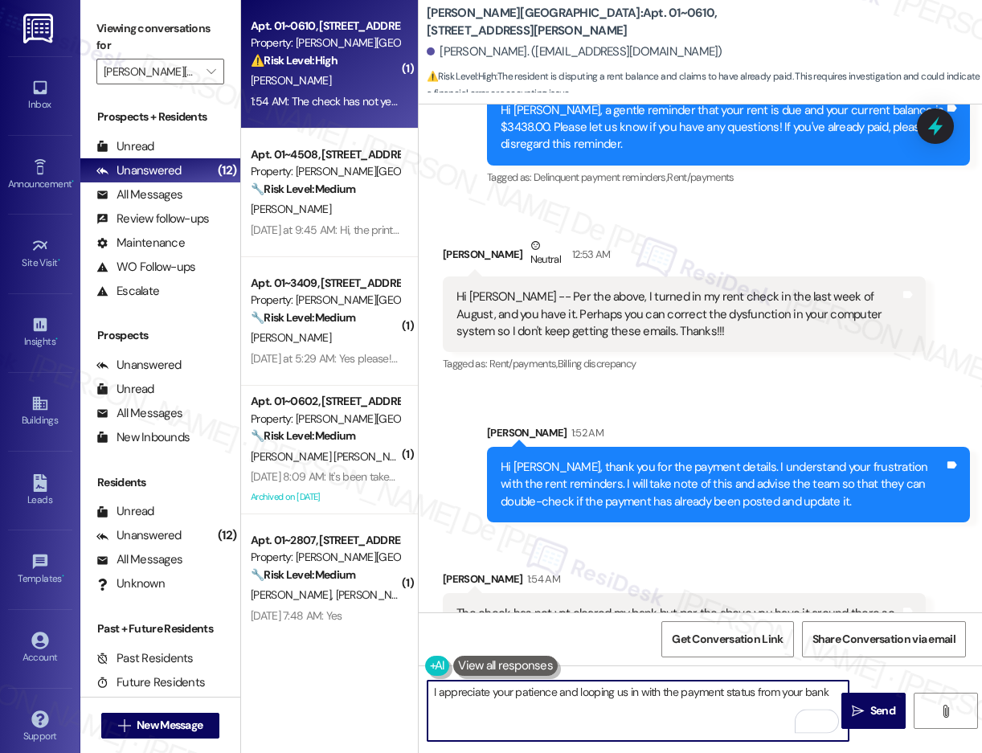
click at [793, 695] on textarea "I appreciate your patience and looping us in with the payment status from your …" at bounding box center [638, 711] width 421 height 60
click at [831, 691] on textarea "I appreciate your patience and looping us in with the payment status from your …" at bounding box center [638, 711] width 421 height 60
click at [588, 695] on textarea "I appreciate your patience and looping us in with the payment status from your …" at bounding box center [638, 711] width 421 height 60
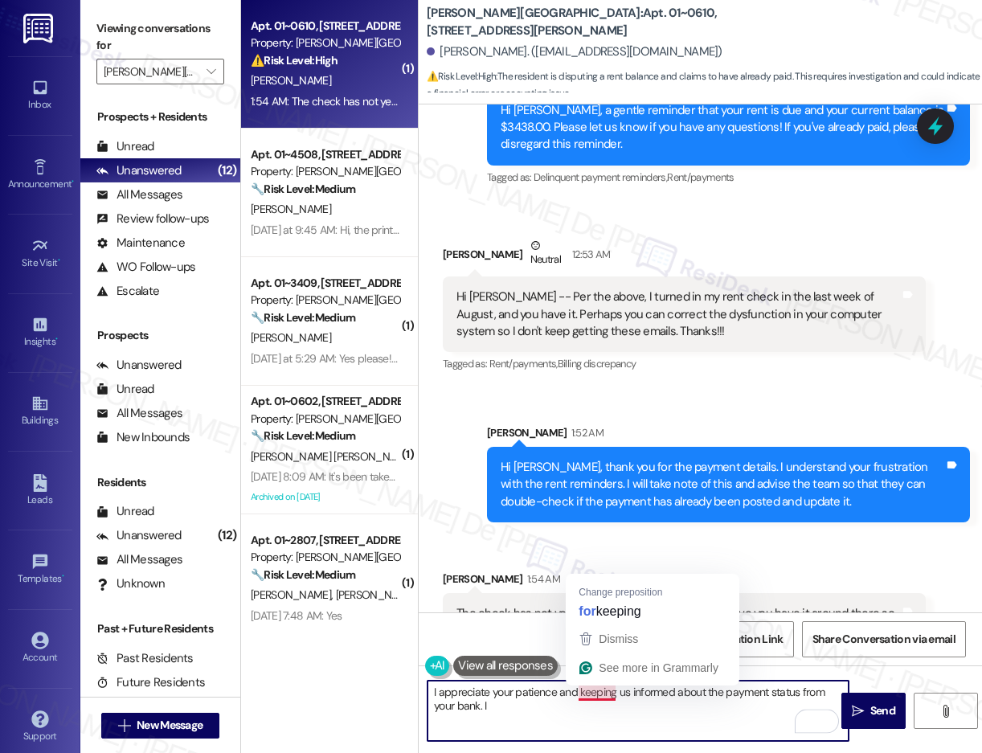
click at [597, 697] on textarea "I appreciate your patience and keeping us informed about the payment status fro…" at bounding box center [638, 711] width 421 height 60
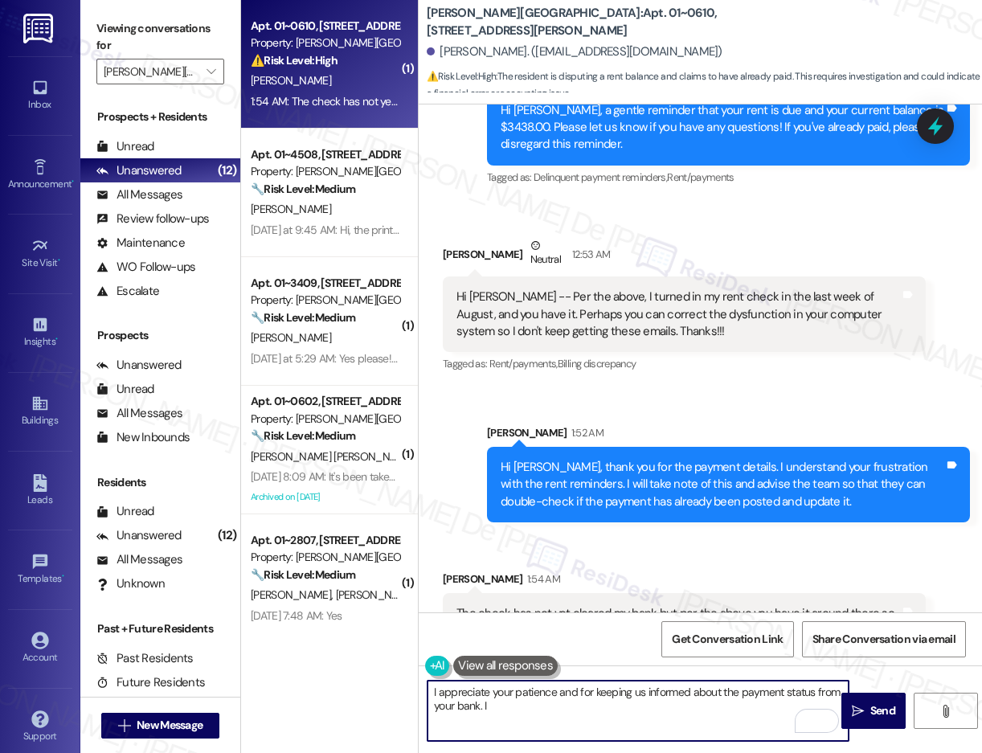
click at [531, 716] on textarea "I appreciate your patience and for keeping us informed about the payment status…" at bounding box center [638, 711] width 421 height 60
click at [540, 706] on textarea "I appreciate your patience and for keeping us informed about the payment status…" at bounding box center [638, 711] width 421 height 60
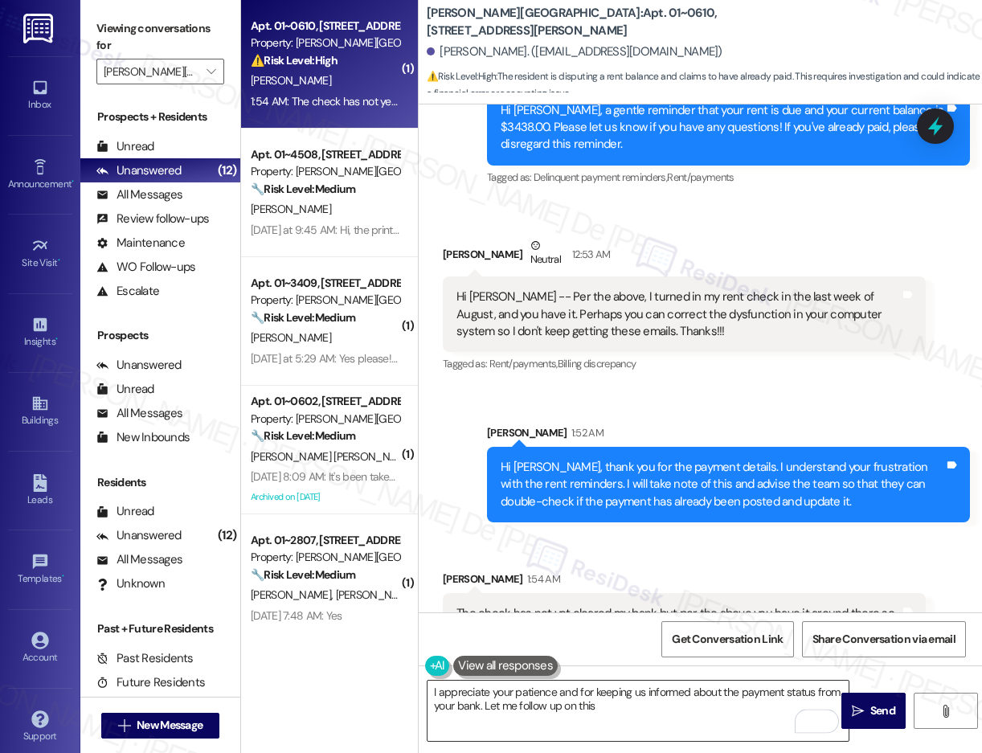
click at [630, 703] on textarea "I appreciate your patience and for keeping us informed about the payment status…" at bounding box center [638, 711] width 421 height 60
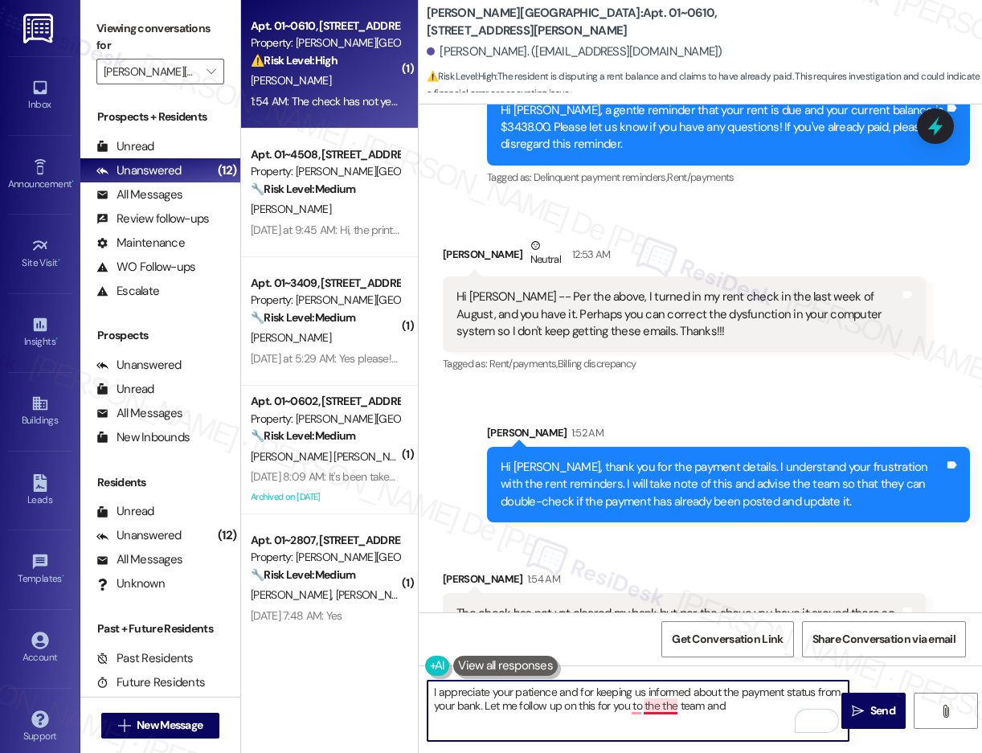
click at [656, 706] on textarea "I appreciate your patience and for keeping us informed about the payment status…" at bounding box center [638, 711] width 421 height 60
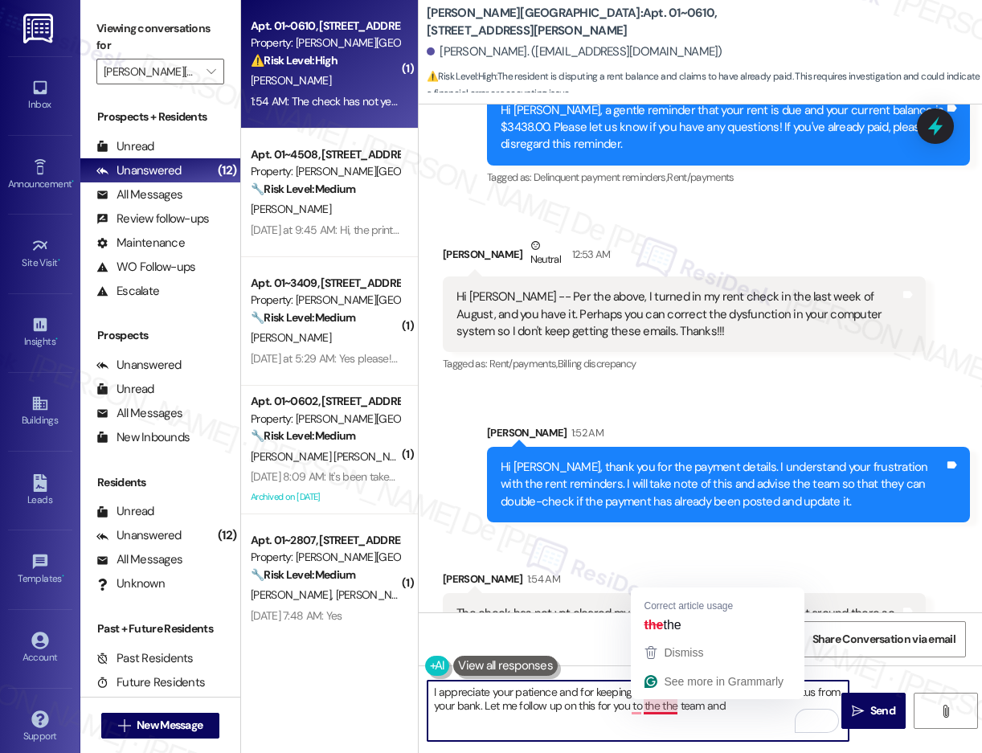
click at [672, 705] on textarea "I appreciate your patience and for keeping us informed about the payment status…" at bounding box center [638, 711] width 421 height 60
click at [673, 713] on textarea "I appreciate your patience and for keeping us informed about the payment status…" at bounding box center [638, 711] width 421 height 60
click at [660, 708] on textarea "I appreciate your patience and for keeping us informed about the payment status…" at bounding box center [638, 711] width 421 height 60
click at [638, 711] on textarea "I appreciate your patience and for keeping us informed about the payment status…" at bounding box center [638, 711] width 421 height 60
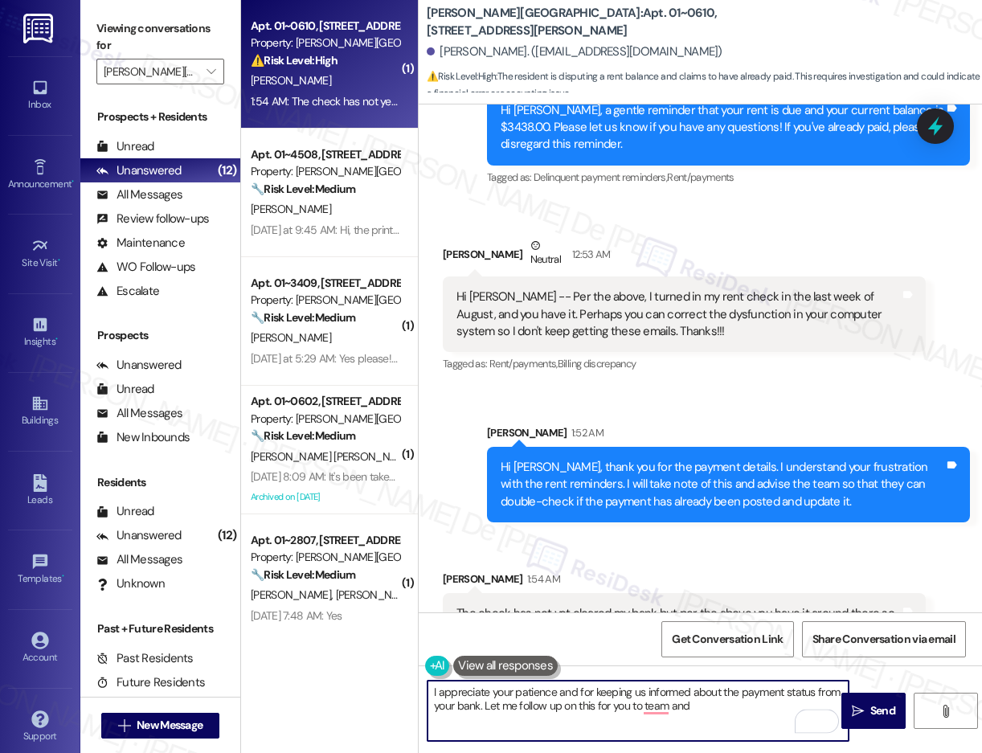
click at [639, 705] on textarea "I appreciate your patience and for keeping us informed about the payment status…" at bounding box center [638, 711] width 421 height 60
click at [720, 708] on textarea "I appreciate your patience and for keeping us informed about the payment status…" at bounding box center [638, 711] width 421 height 60
click at [667, 707] on textarea "I appreciate your patience and for keeping us informed about the payment status…" at bounding box center [638, 711] width 421 height 60
click at [724, 703] on textarea "I appreciate your patience and for keeping us informed about the payment status…" at bounding box center [638, 711] width 421 height 60
click at [785, 710] on textarea "I appreciate your patience and for keeping us informed about the payment status…" at bounding box center [638, 711] width 421 height 60
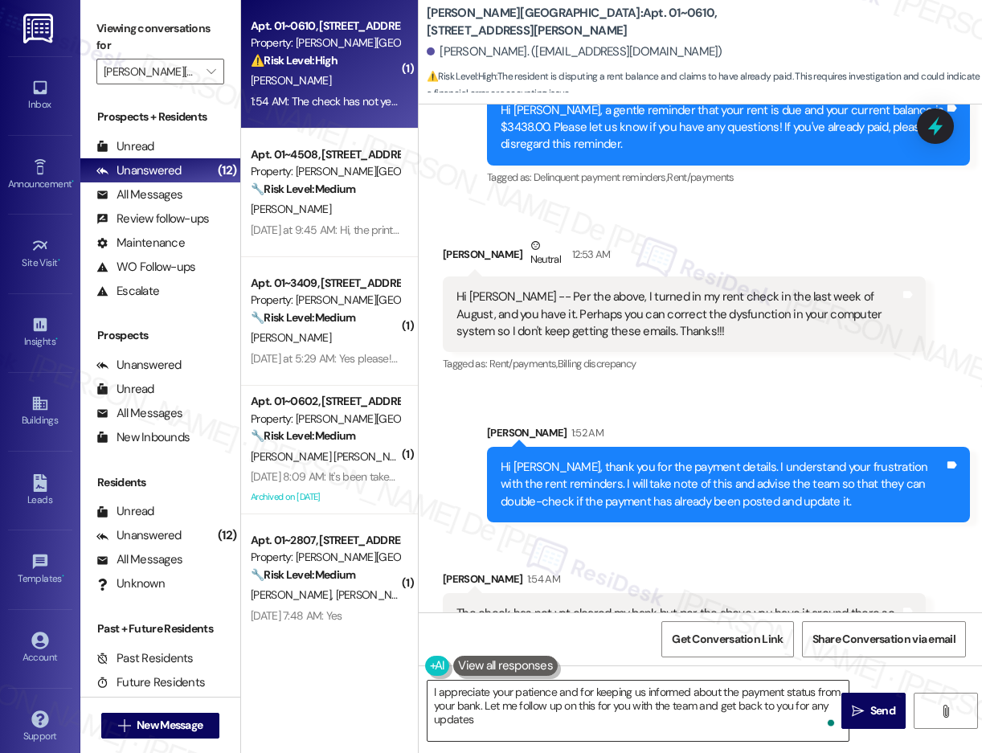
click at [496, 728] on textarea "I appreciate your patience and for keeping us informed about the payment status…" at bounding box center [638, 711] width 421 height 60
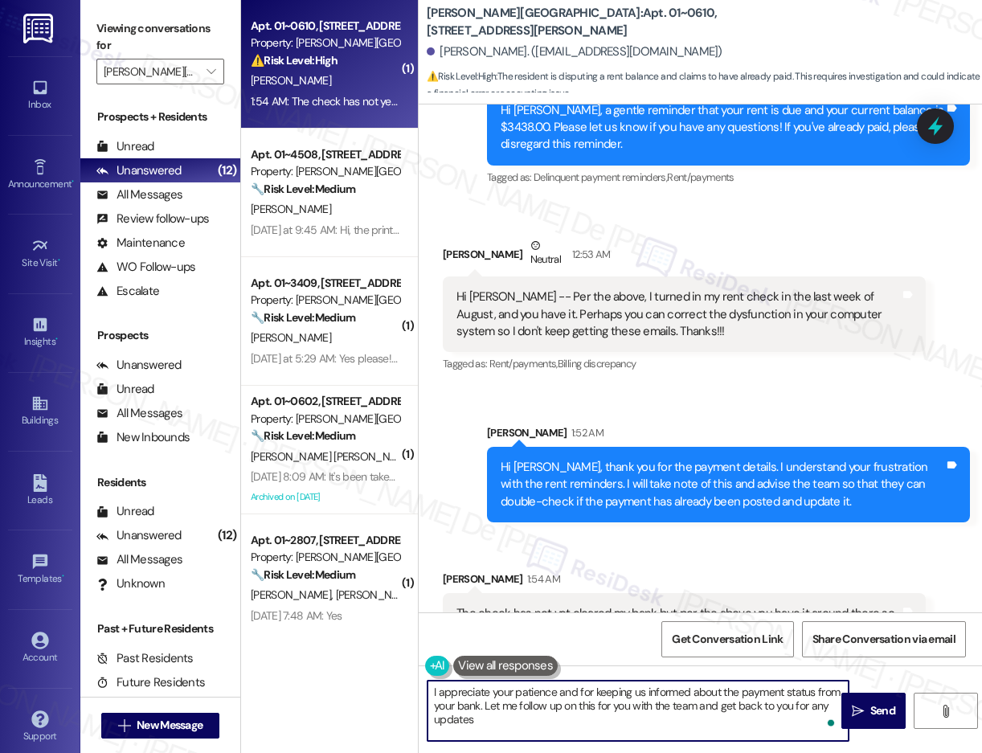
drag, startPoint x: 538, startPoint y: 724, endPoint x: 544, endPoint y: 707, distance: 18.1
click at [538, 724] on textarea "I appreciate your patience and for keeping us informed about the payment status…" at bounding box center [638, 711] width 421 height 60
click at [433, 691] on textarea "I appreciate your patience and for keeping us informed about the payment status…" at bounding box center [638, 711] width 421 height 60
drag, startPoint x: 679, startPoint y: 707, endPoint x: 750, endPoint y: 722, distance: 72.2
click at [750, 722] on textarea "You will always be welcome! [PERSON_NAME], I appreciate your patience and for k…" at bounding box center [638, 711] width 421 height 60
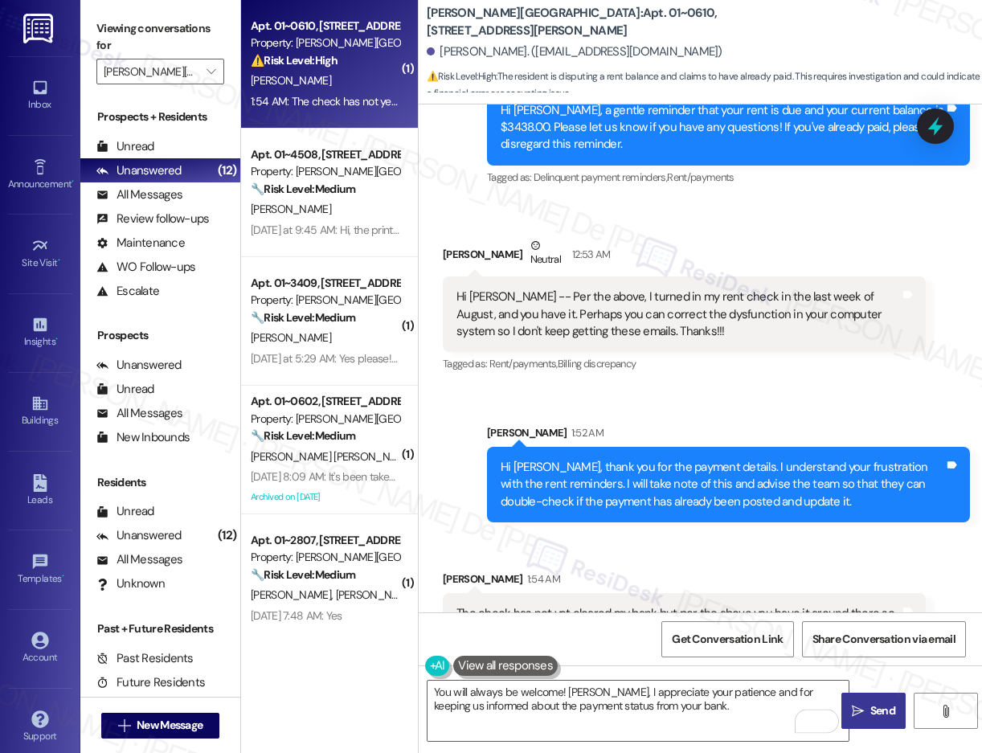
click at [859, 717] on icon "" at bounding box center [858, 711] width 12 height 13
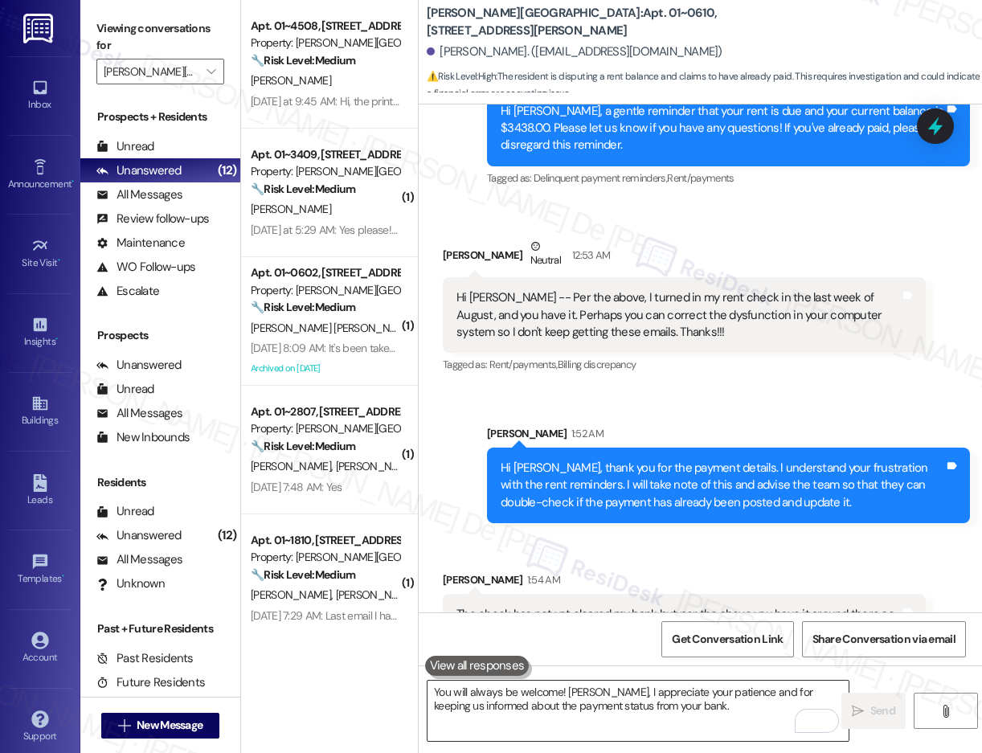
click at [556, 703] on textarea "You will always be welcome! [PERSON_NAME], I appreciate your patience and for k…" at bounding box center [638, 711] width 421 height 60
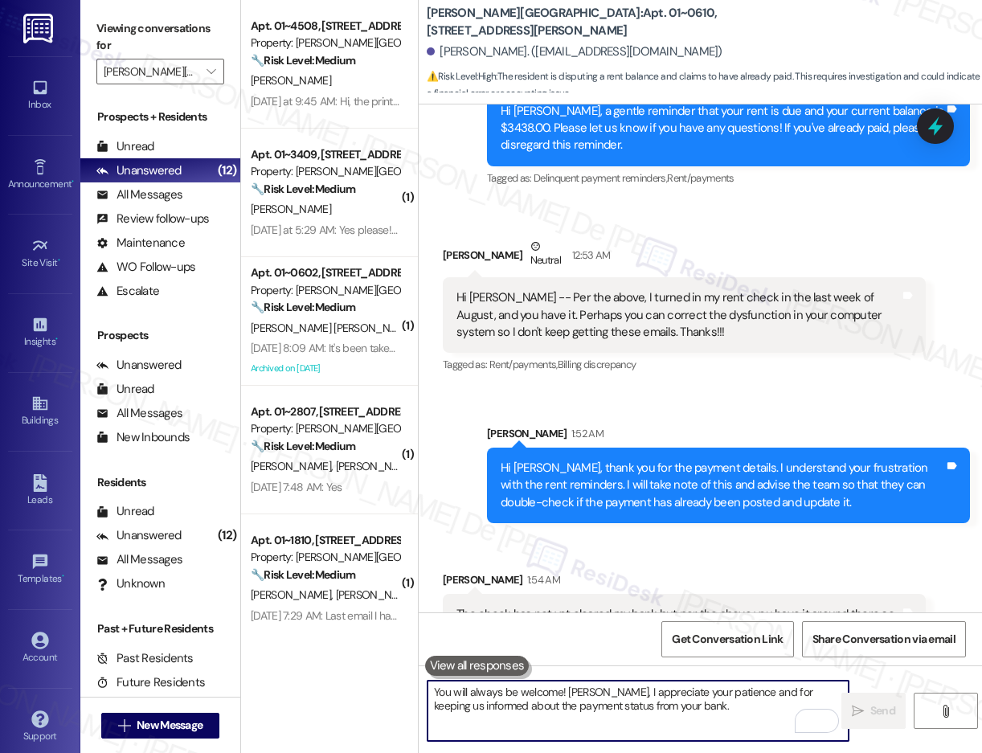
paste textarea "Let me follow up on this for you with the team and get back to you for any upda…"
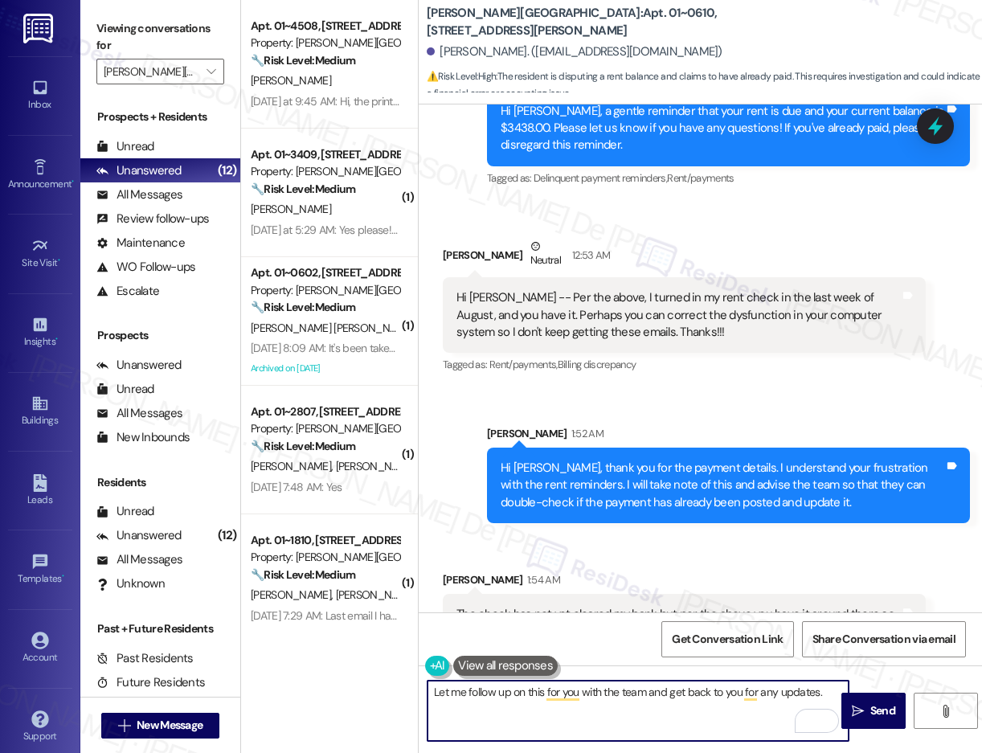
click at [572, 700] on textarea "Let me follow up on this for you with the team and get back to you for any upda…" at bounding box center [638, 711] width 421 height 60
click at [559, 699] on textarea "Let me follow up on this for you with the team and get back to you for any upda…" at bounding box center [638, 711] width 421 height 60
click at [830, 691] on textarea "Let me follow up on this for you with the team and get back to you for any upda…" at bounding box center [638, 711] width 421 height 60
type textarea "Let me follow up on this for you with the team and get back to you for any upda…"
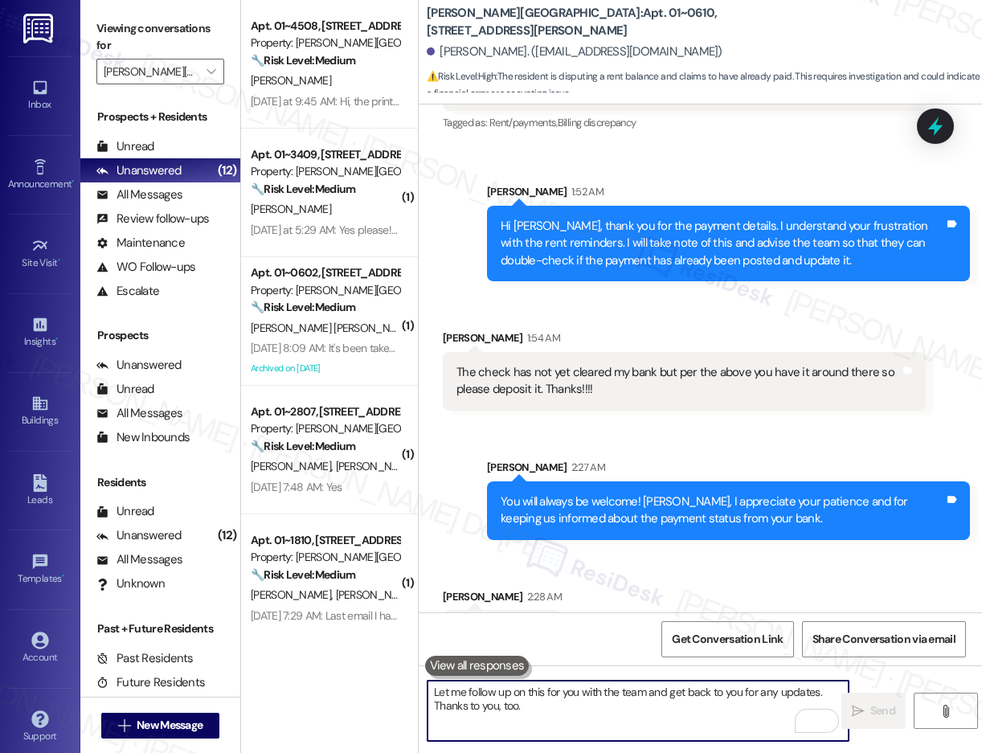
scroll to position [5079, 0]
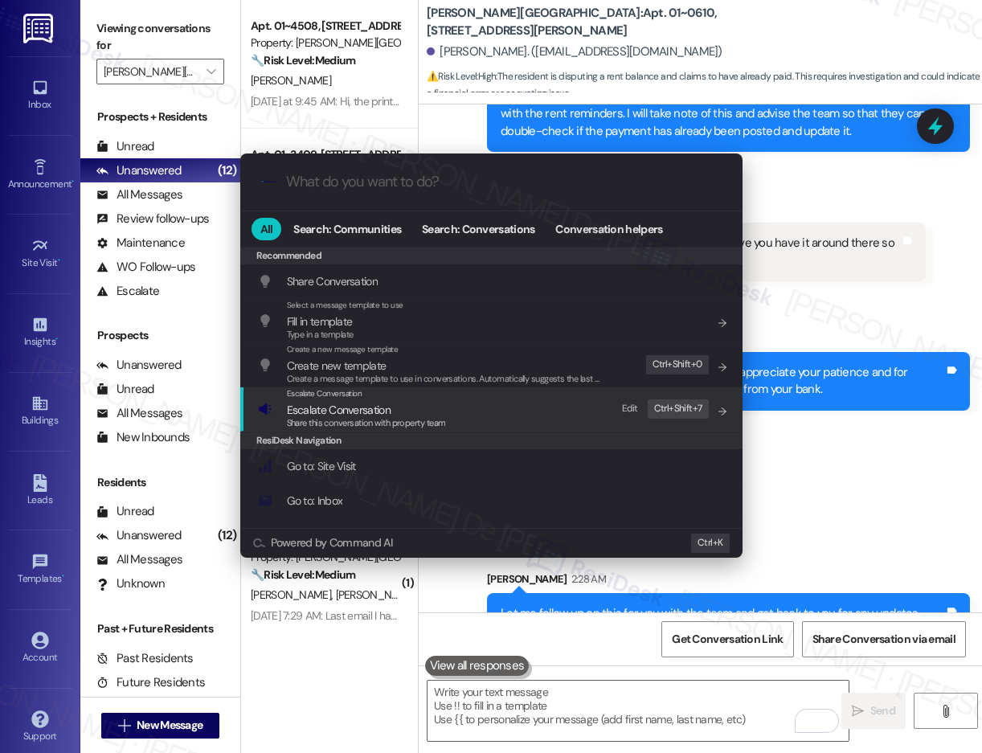
click at [472, 408] on div "Escalate Conversation Escalate Conversation Share this conversation with proper…" at bounding box center [493, 409] width 470 height 43
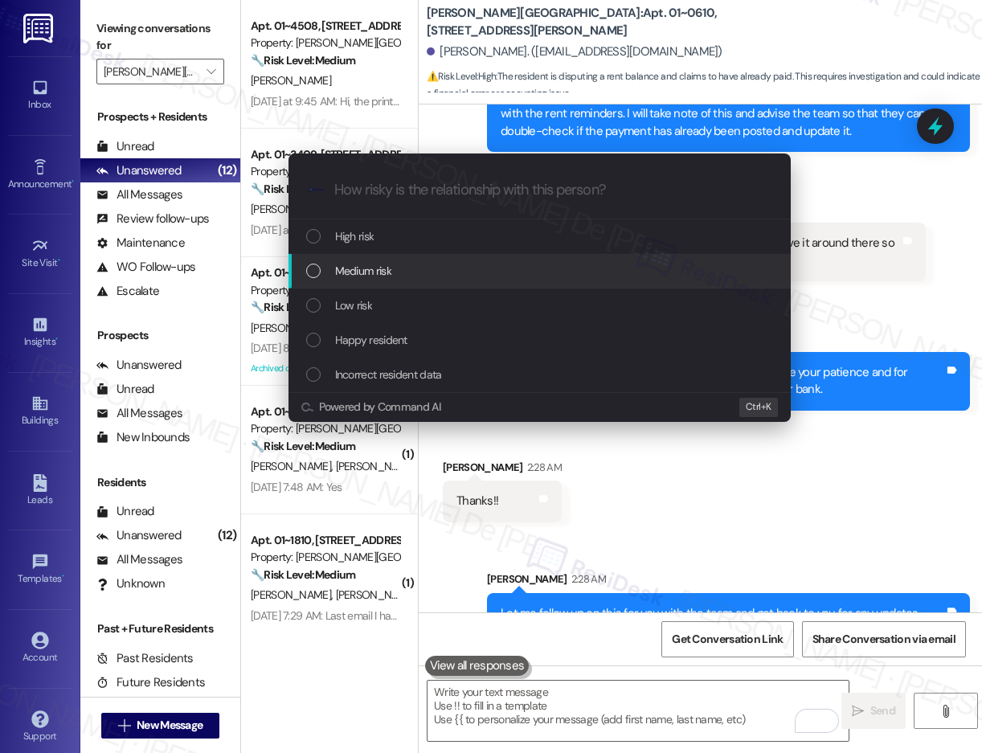
click at [412, 273] on div "Medium risk" at bounding box center [541, 271] width 470 height 18
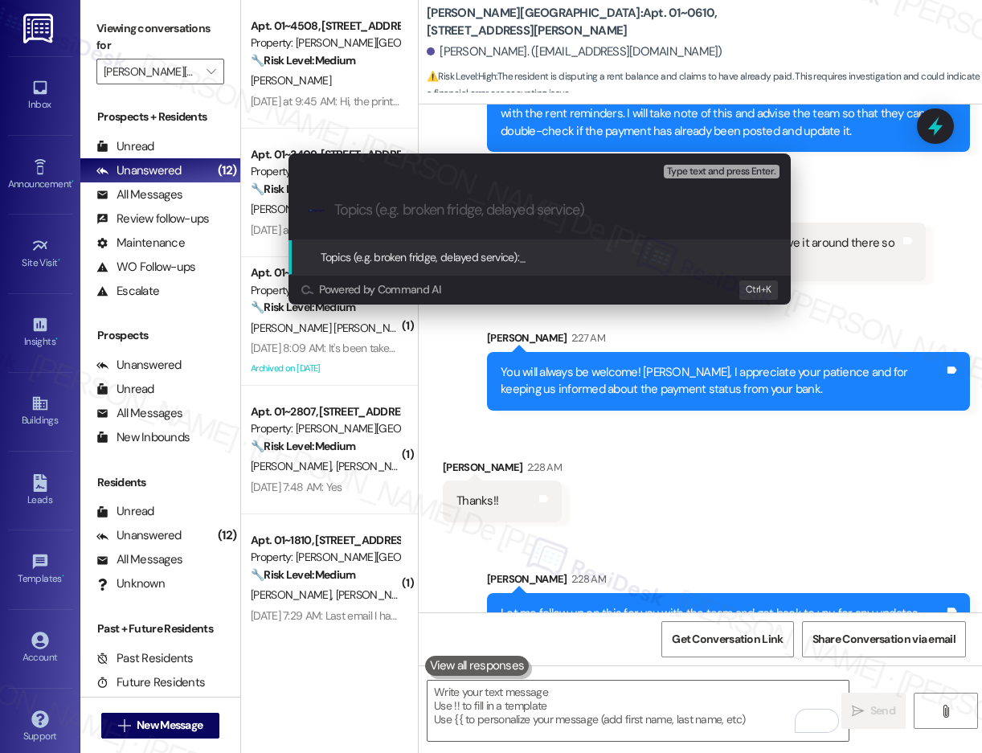
click at [416, 206] on input "Topics (e.g. broken fridge, delayed service)" at bounding box center [552, 210] width 437 height 17
click at [702, 205] on input "Rent Payment sent not yet posted - Payment has been sent last" at bounding box center [546, 210] width 424 height 17
click at [729, 210] on input "Rent Payment sent not yet posted - Payment has been sent, last" at bounding box center [546, 210] width 424 height 17
click at [523, 213] on input "Rent Payment sent not yet posted - Payment has been sent, last" at bounding box center [546, 210] width 424 height 17
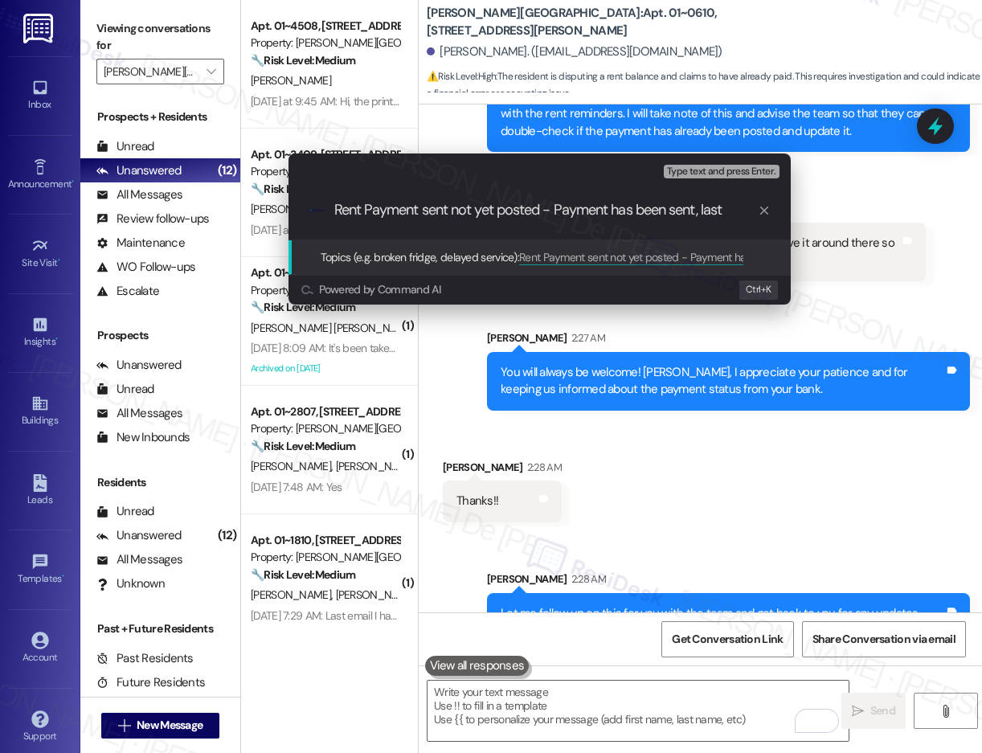
click at [523, 213] on input "Rent Payment sent not yet posted - Payment has been sent, last" at bounding box center [546, 210] width 424 height 17
click at [540, 174] on div "Escalate Conversation Medium risk Topics (e.g. broken fridge, delayed service) …" at bounding box center [540, 168] width 502 height 29
click at [751, 286] on span "Ctrl+" at bounding box center [756, 289] width 20 height 17
click at [700, 410] on div "Escalate Conversation Medium risk Topics (e.g. broken fridge, delayed service) …" at bounding box center [491, 376] width 982 height 753
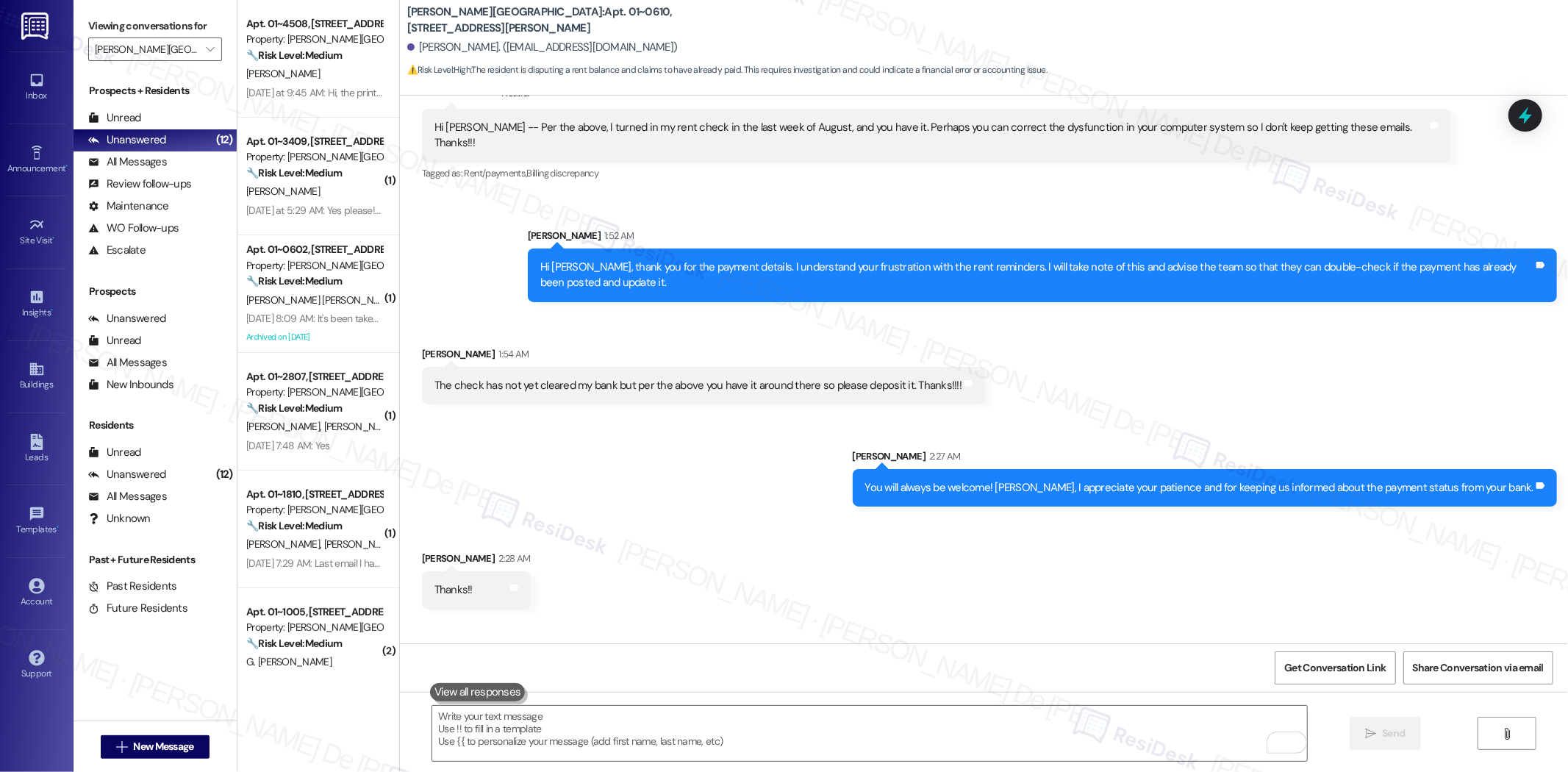
scroll to position [3947, 0]
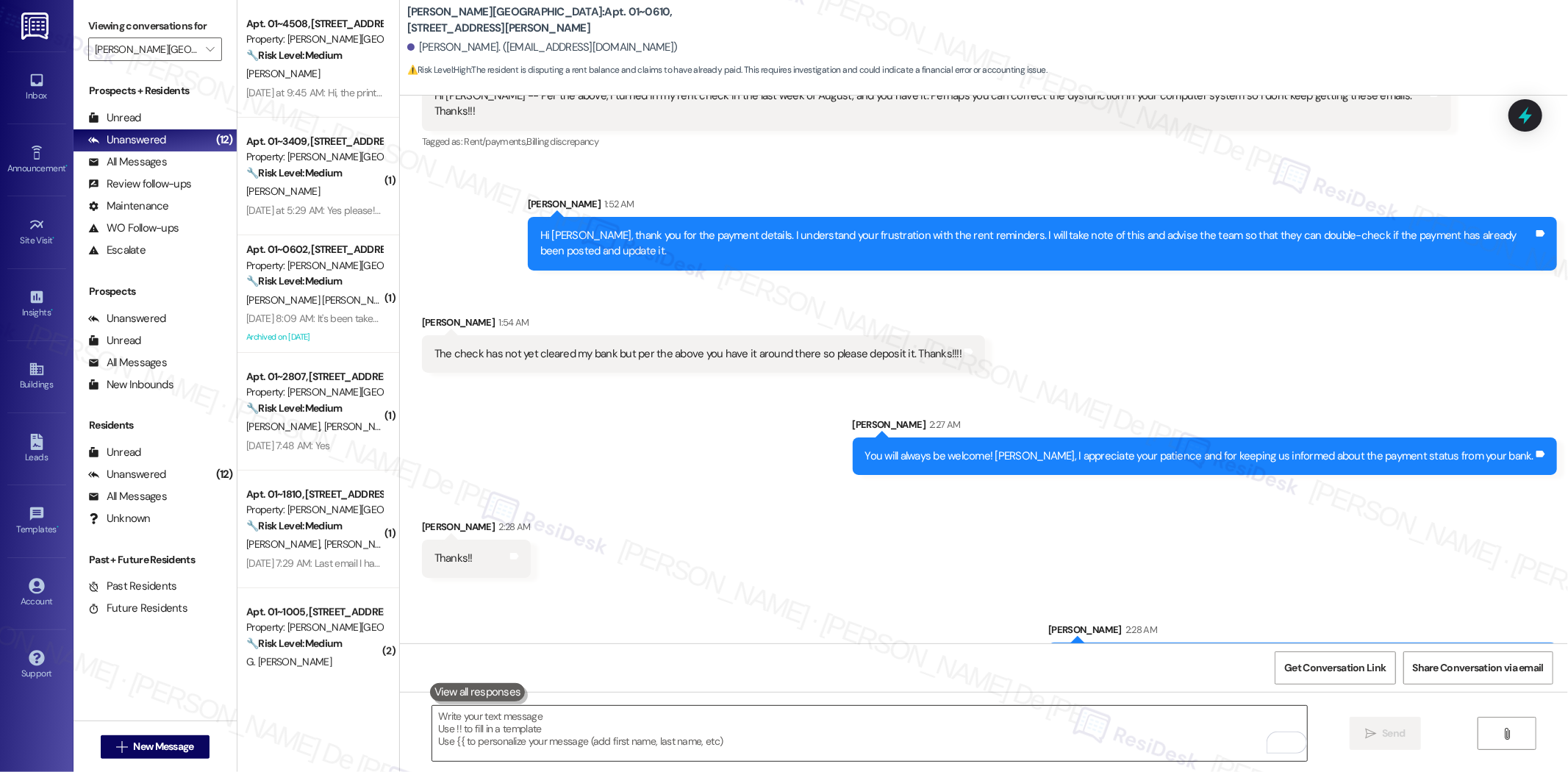
click at [898, 689] on textarea "To enrich screen reader interactions, please activate Accessibility in Grammarl…" at bounding box center [869, 734] width 875 height 55
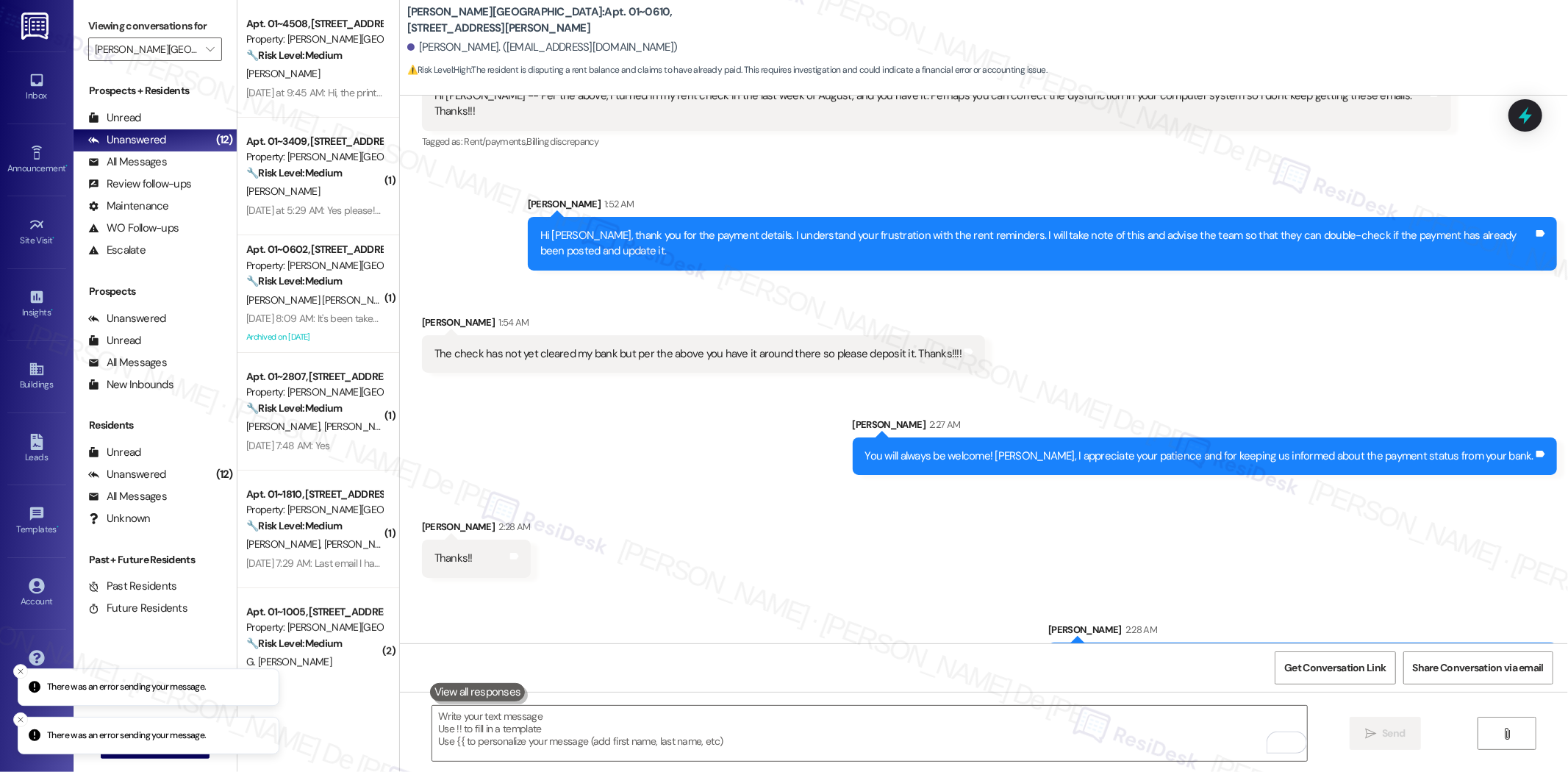
click at [18, 676] on icon "Close toast" at bounding box center [21, 671] width 9 height 9
click at [17, 689] on icon "Close toast" at bounding box center [21, 720] width 9 height 9
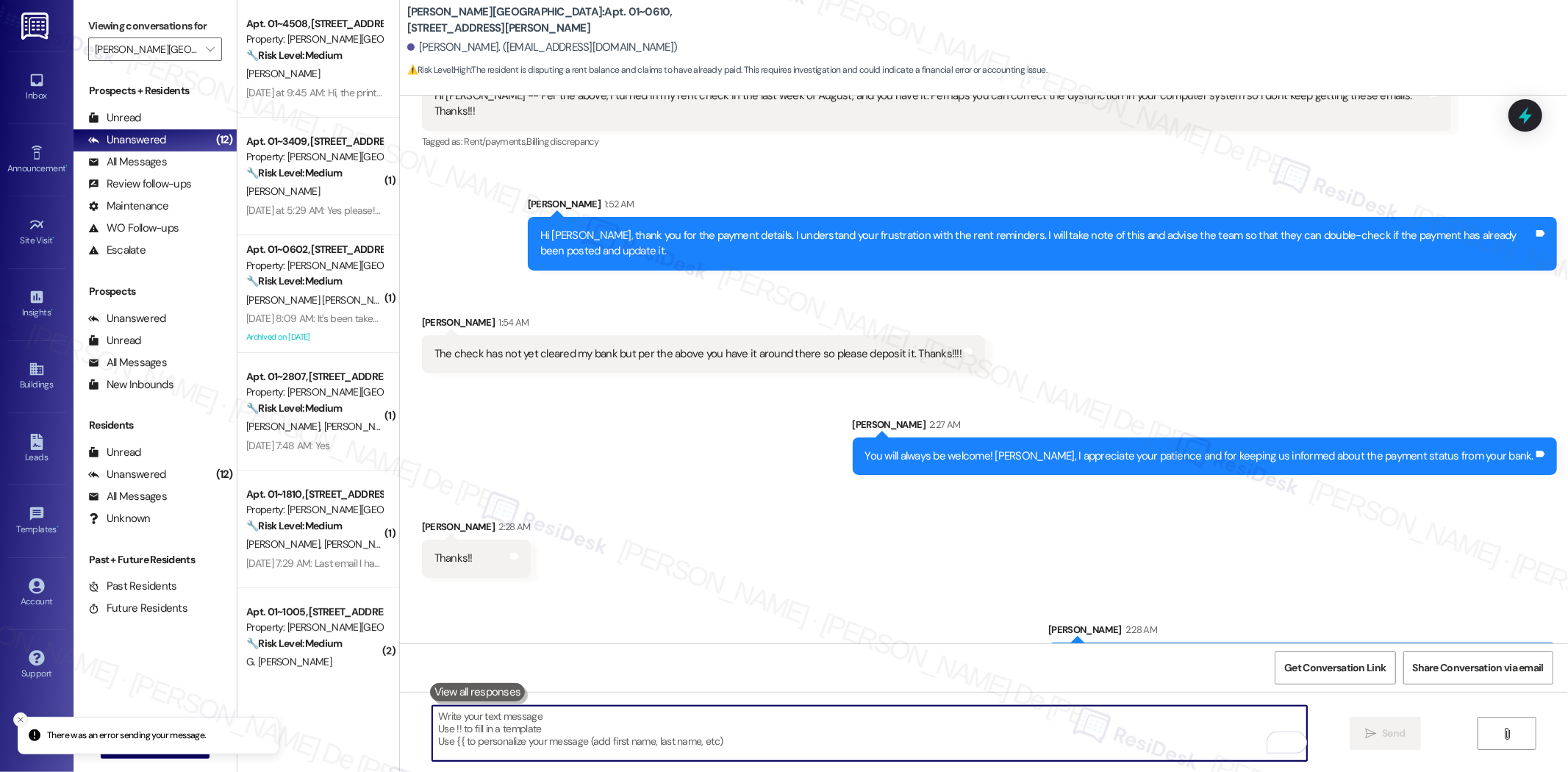
click at [16, 689] on icon "Close toast" at bounding box center [21, 720] width 9 height 9
click at [898, 689] on textarea "To enrich screen reader interactions, please activate Accessibility in Grammarl…" at bounding box center [869, 734] width 875 height 55
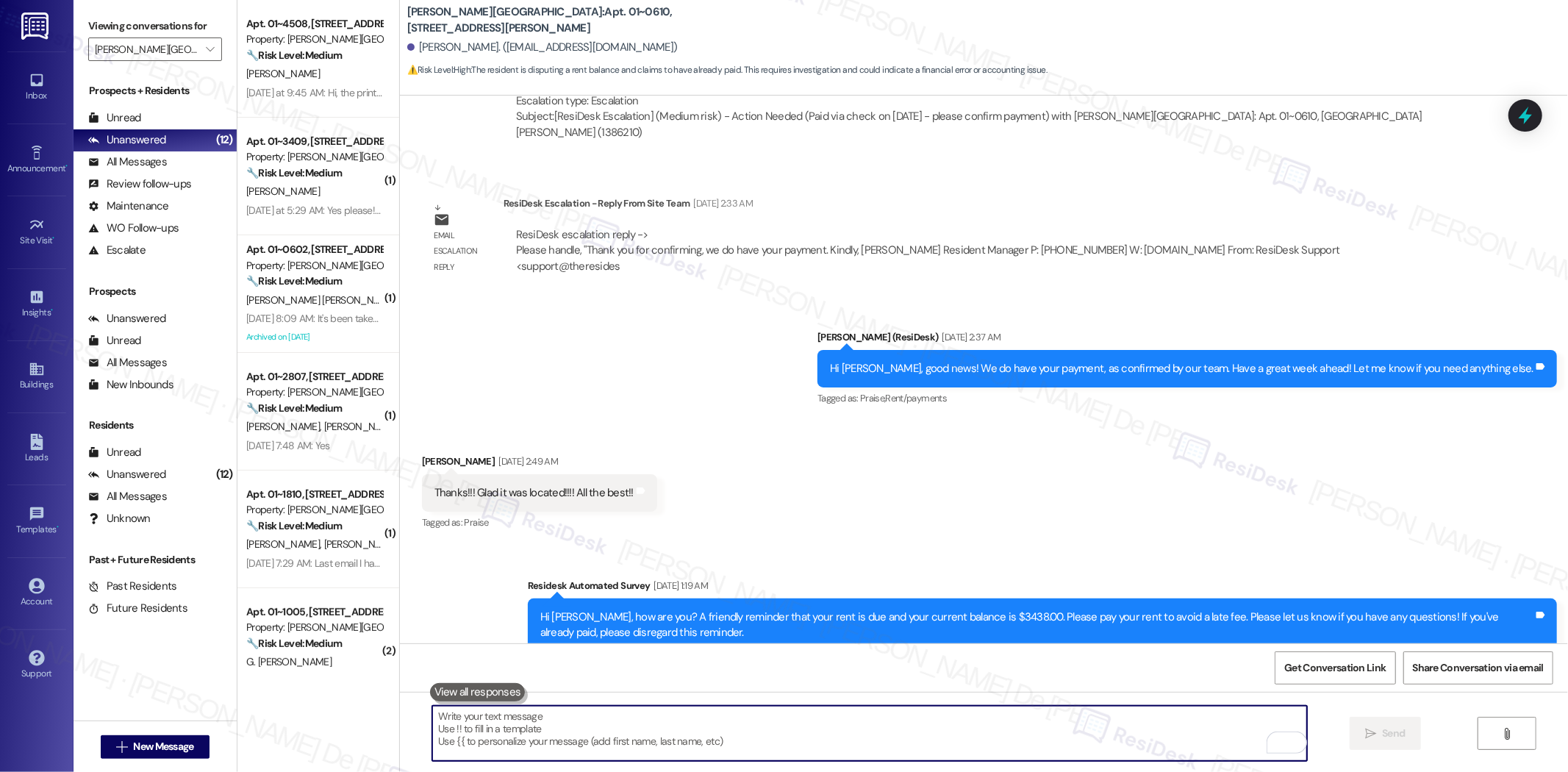
scroll to position [2041, 0]
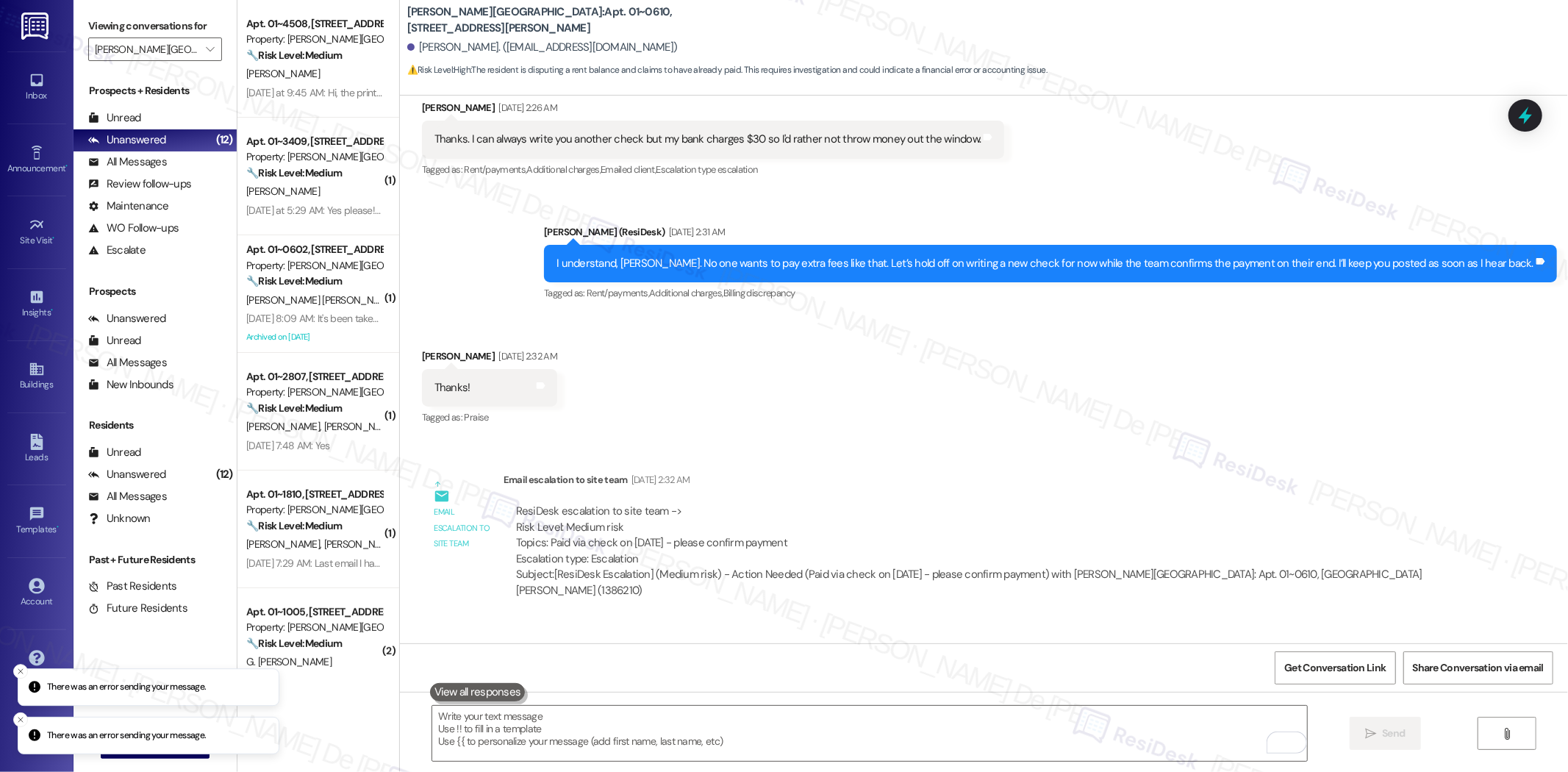
click at [898, 689] on div " Send " at bounding box center [983, 747] width 1168 height 111
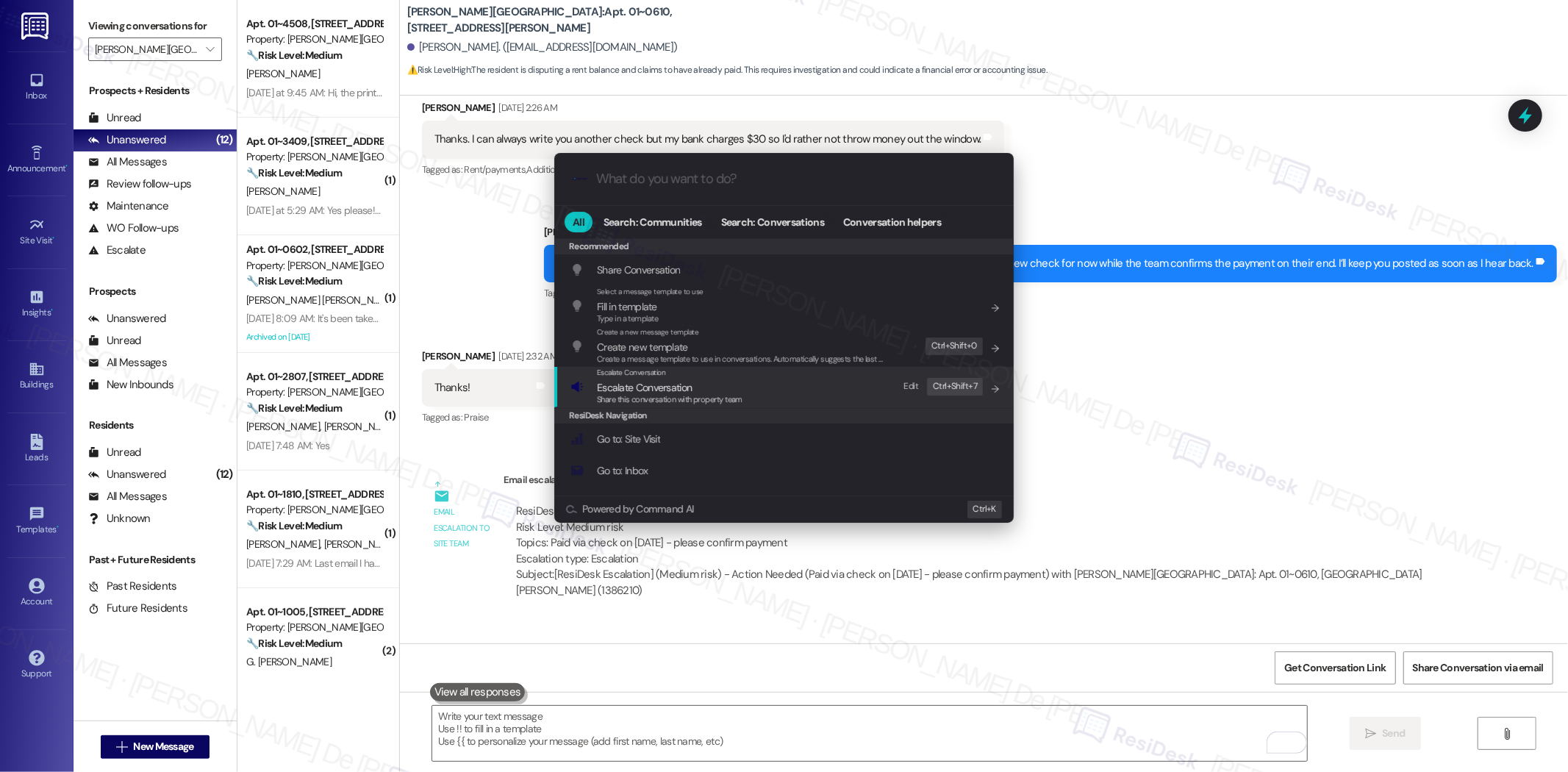
click at [823, 384] on div "Escalate Conversation Escalate Conversation Share this conversation with proper…" at bounding box center [785, 386] width 430 height 39
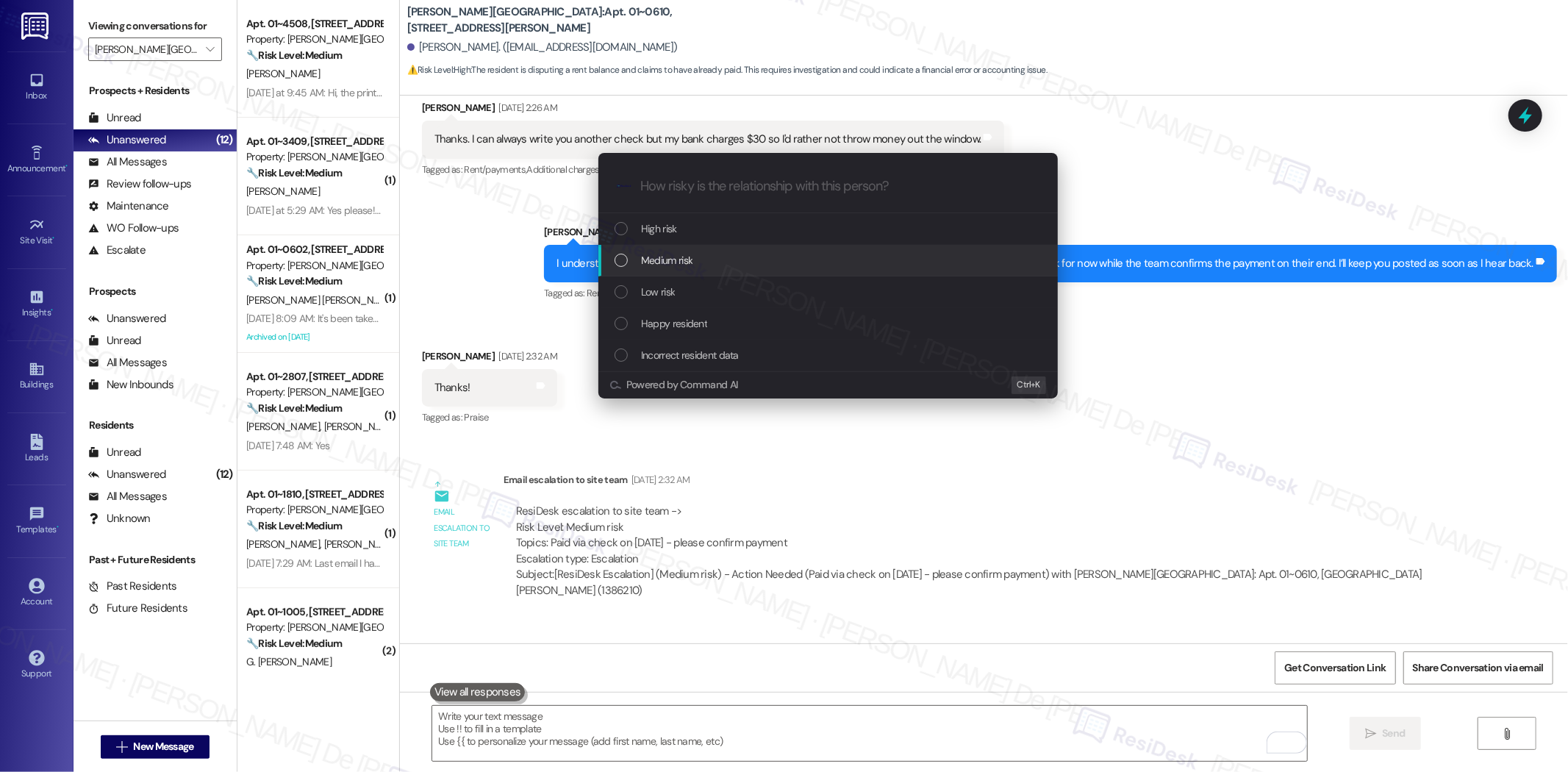
click at [773, 264] on div "Medium risk" at bounding box center [829, 261] width 430 height 16
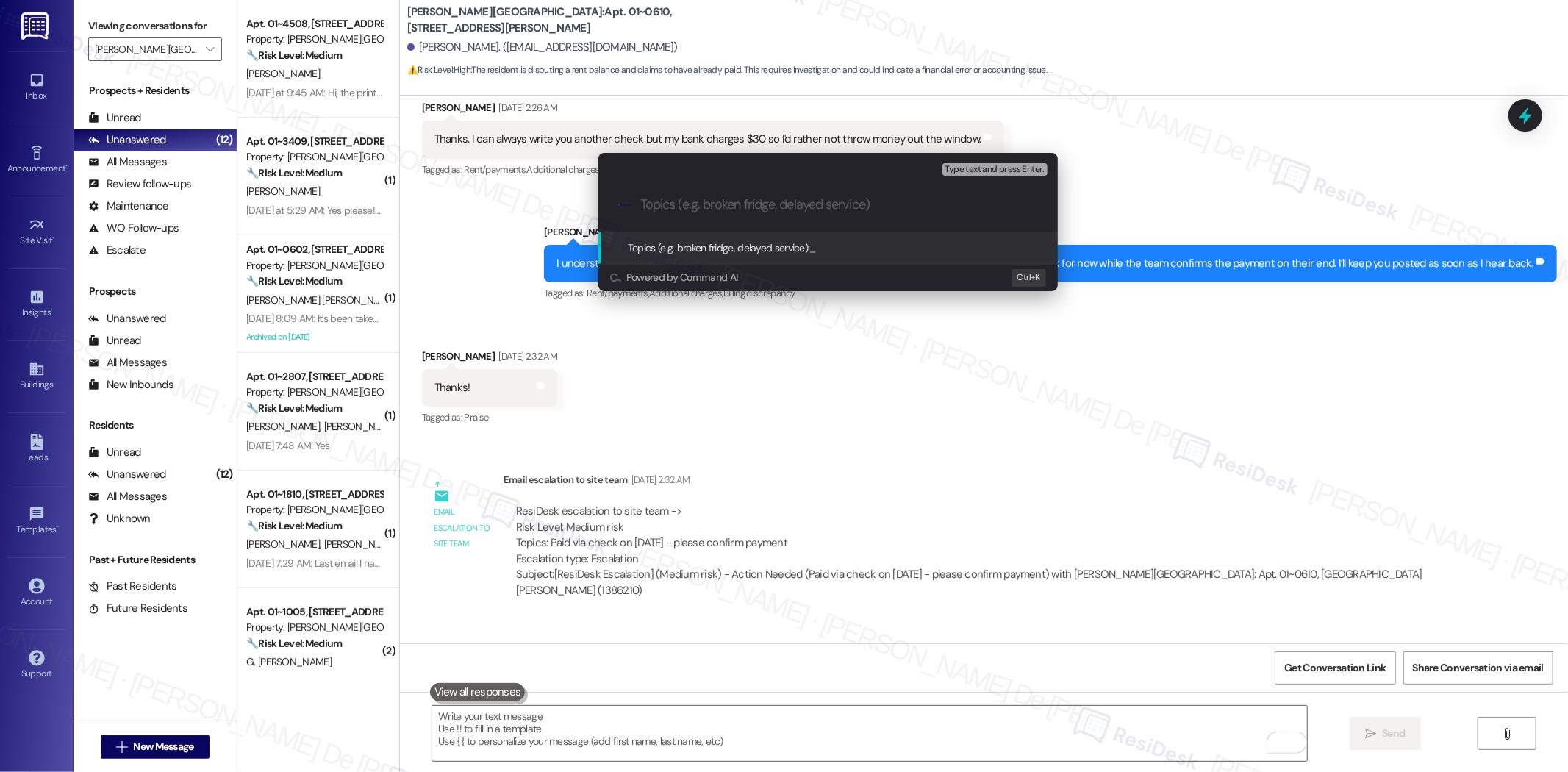
click at [813, 197] on input "Topics (e.g. broken fridge, delayed service)" at bounding box center [839, 204] width 400 height 16
click at [827, 188] on div ".cls-1{fill:#0a055f;}.cls-2{fill:#0cc4c4;} resideskLogoBlueOrange" at bounding box center [827, 204] width 459 height 52
click at [853, 202] on input "Topics (e.g. broken fridge, delayed service)" at bounding box center [839, 204] width 400 height 16
click at [718, 195] on div ".cls-1{fill:#0a055f;}.cls-2{fill:#0cc4c4;} resideskLogoBlueOrange Rent Paymebt …" at bounding box center [827, 204] width 459 height 52
click at [718, 207] on input "Rent Paymebt due" at bounding box center [834, 204] width 388 height 16
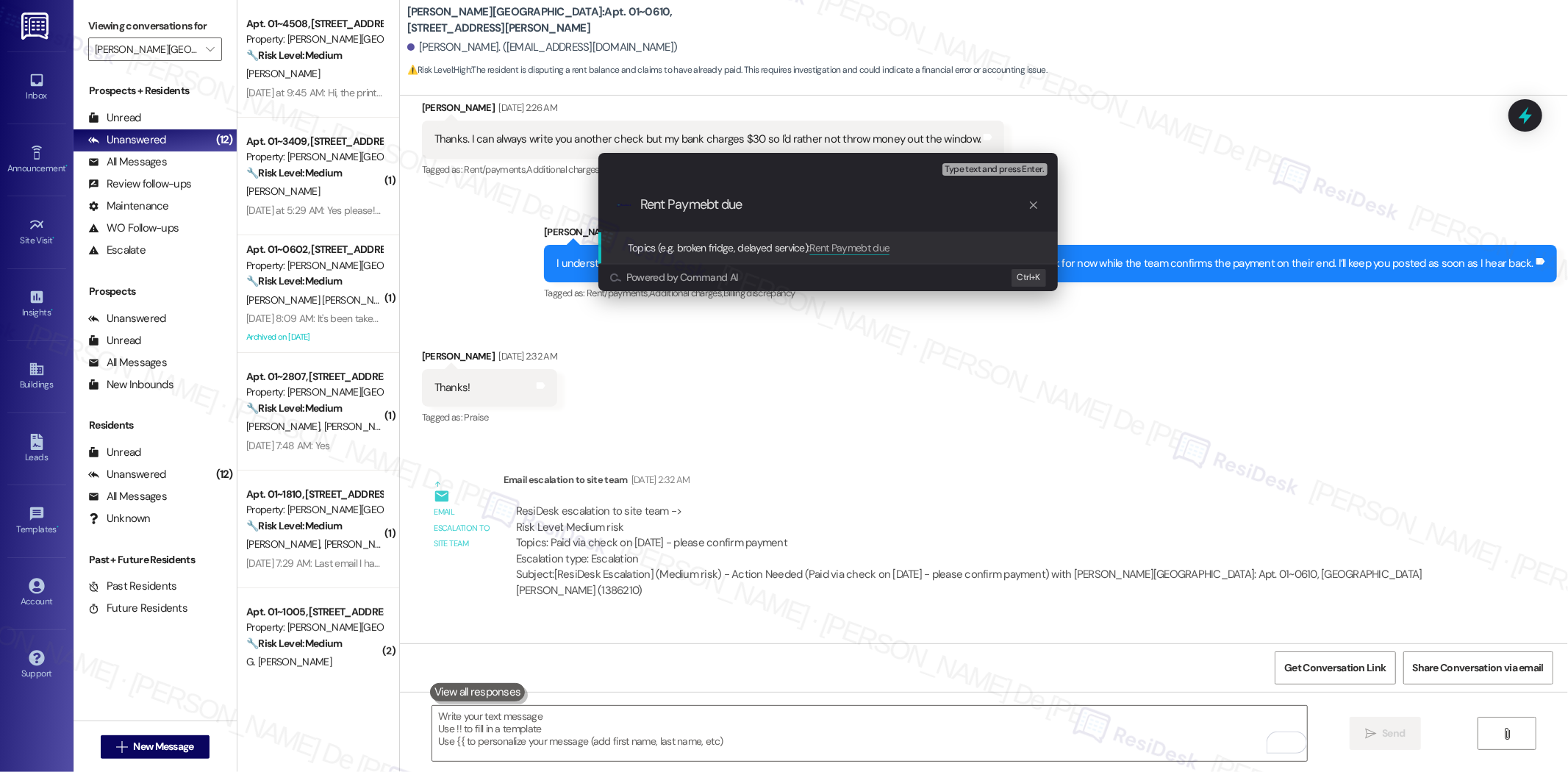
click at [715, 199] on input "Rent Paymebt due" at bounding box center [834, 204] width 388 height 16
type input "Rent Payment was sent (last week of August)"
click at [898, 202] on icon "progress bar" at bounding box center [1033, 205] width 12 height 12
drag, startPoint x: 1562, startPoint y: 393, endPoint x: 1567, endPoint y: 508, distance: 115.1
click at [898, 508] on div "Escalate Conversation Medium risk Topics (e.g. broken fridge, delayed service) …" at bounding box center [784, 386] width 1568 height 772
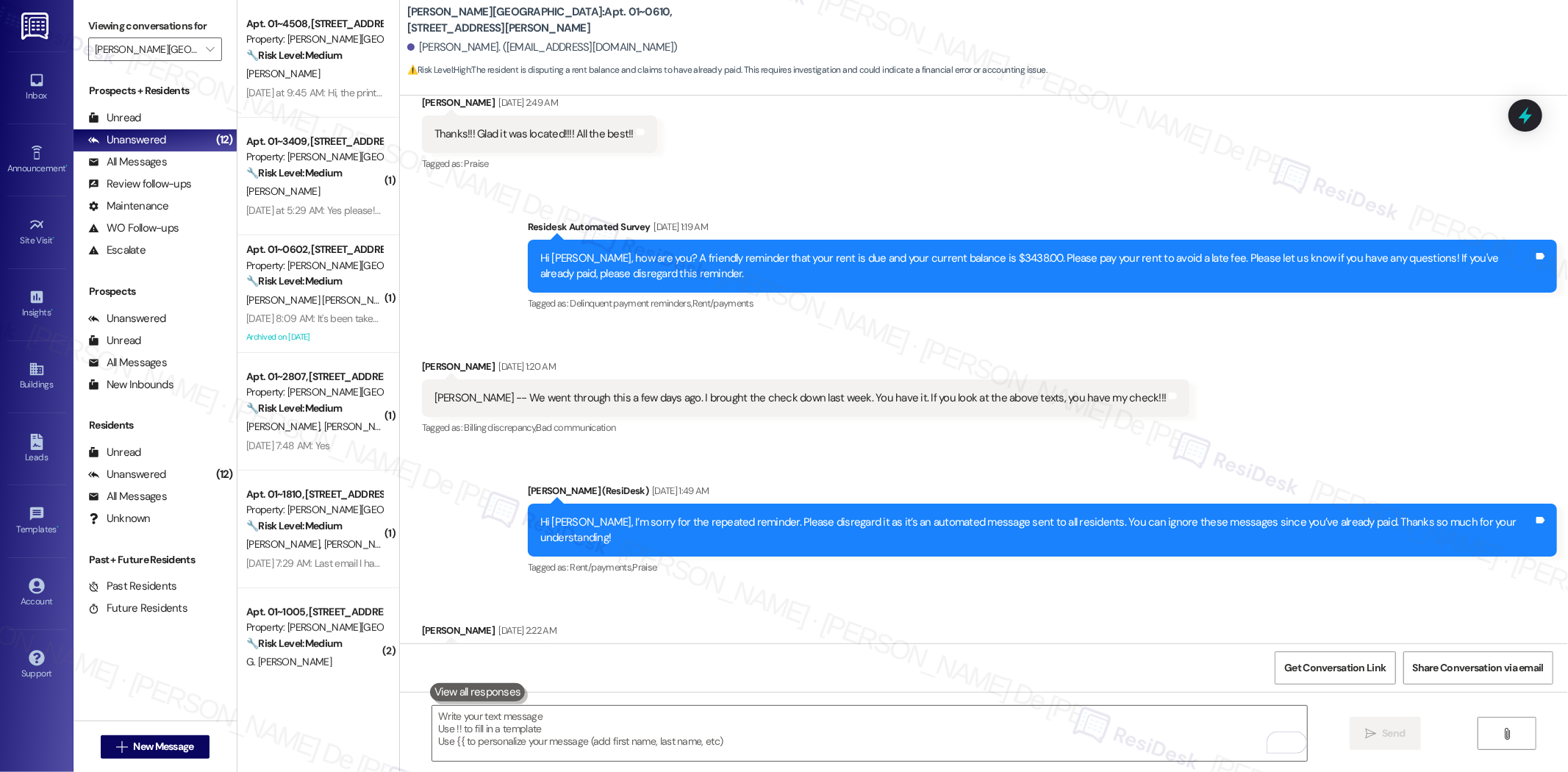
scroll to position [3947, 0]
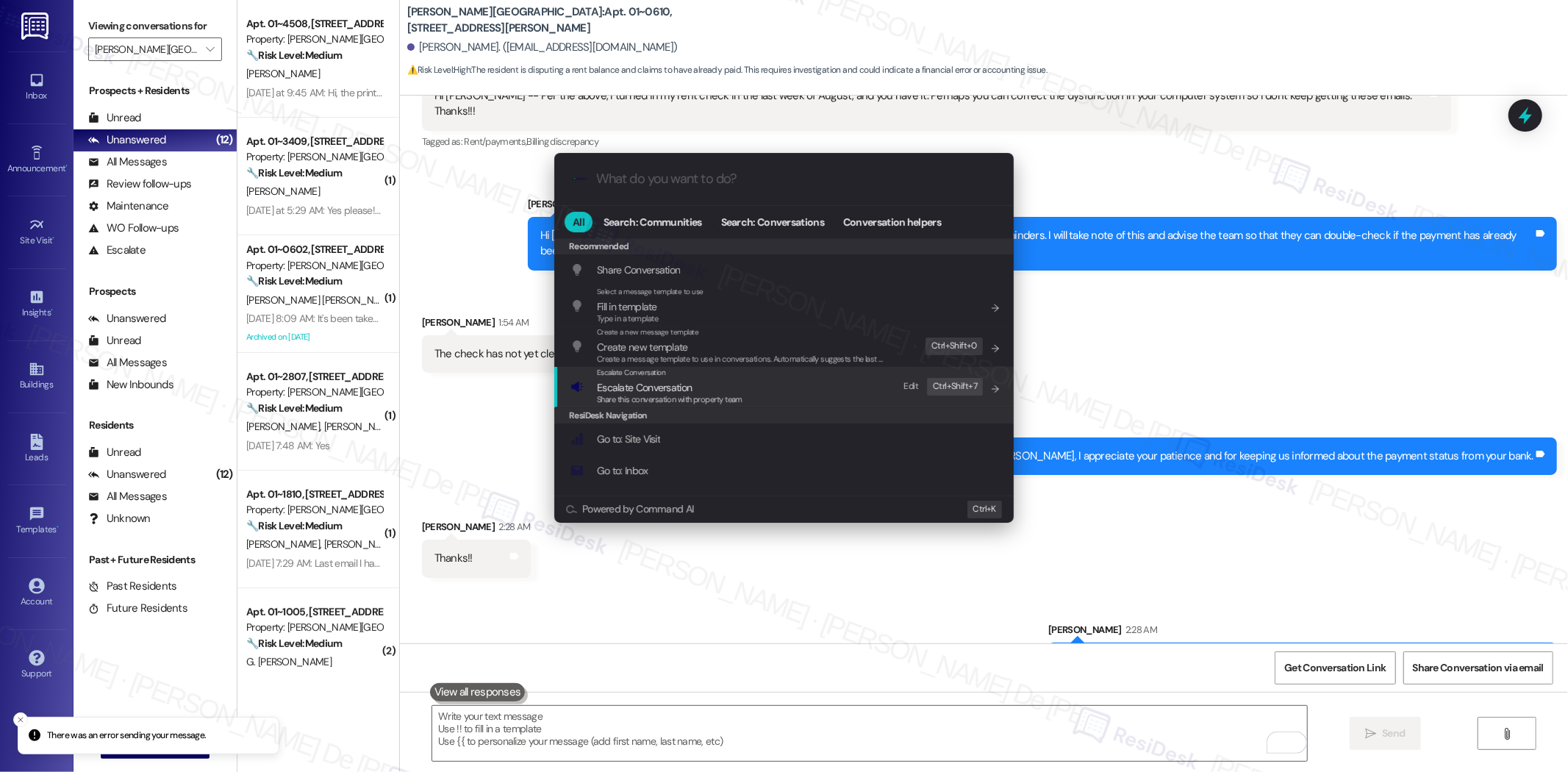
click at [663, 392] on span "Escalate Conversation" at bounding box center [645, 387] width 95 height 13
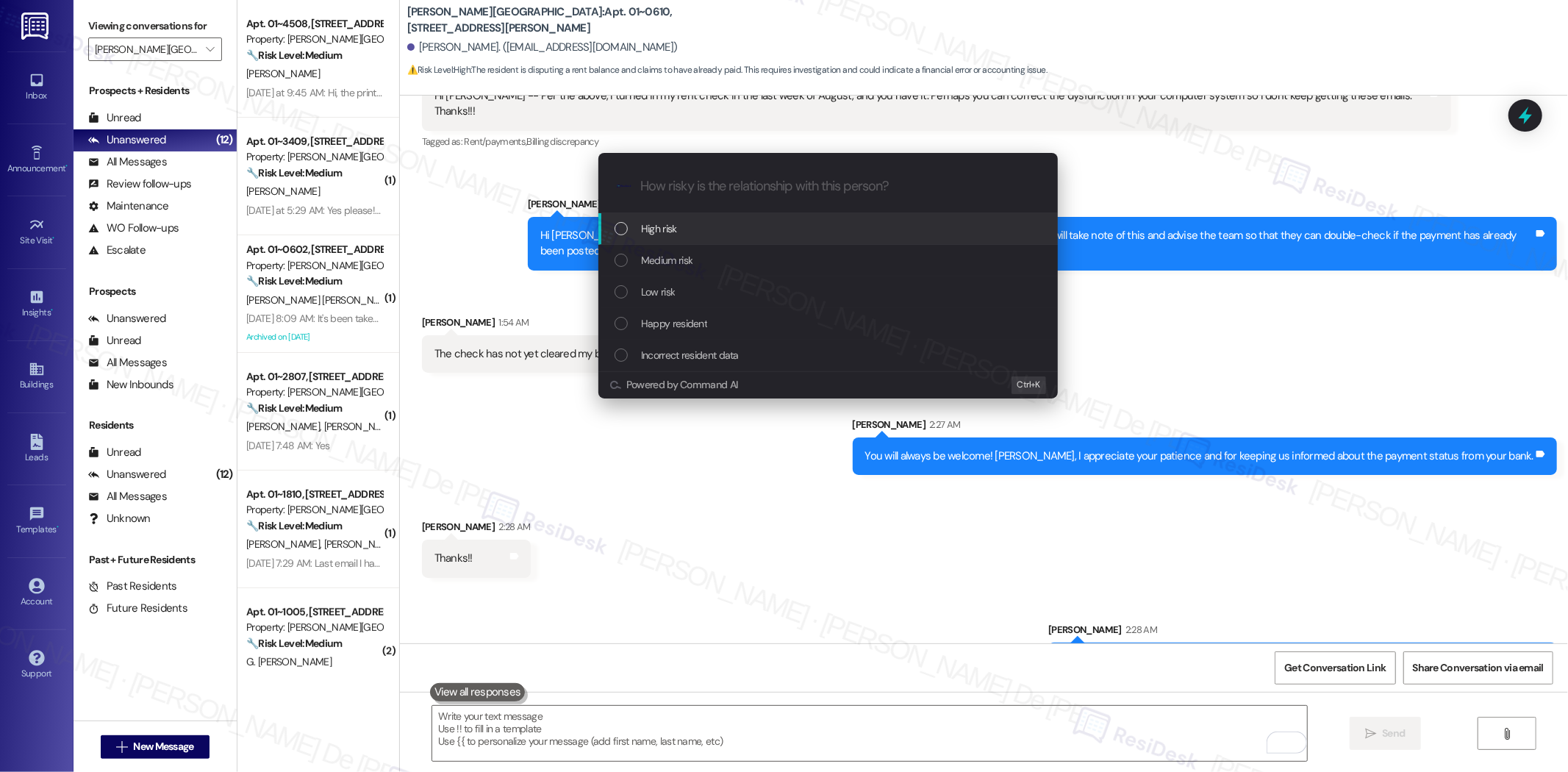
click at [710, 186] on input "How risky is the relationship with this person?" at bounding box center [839, 186] width 400 height 16
click at [898, 341] on div "Escalate Conversation How risky is the relationship with this person? Topics (e…" at bounding box center [784, 386] width 1568 height 772
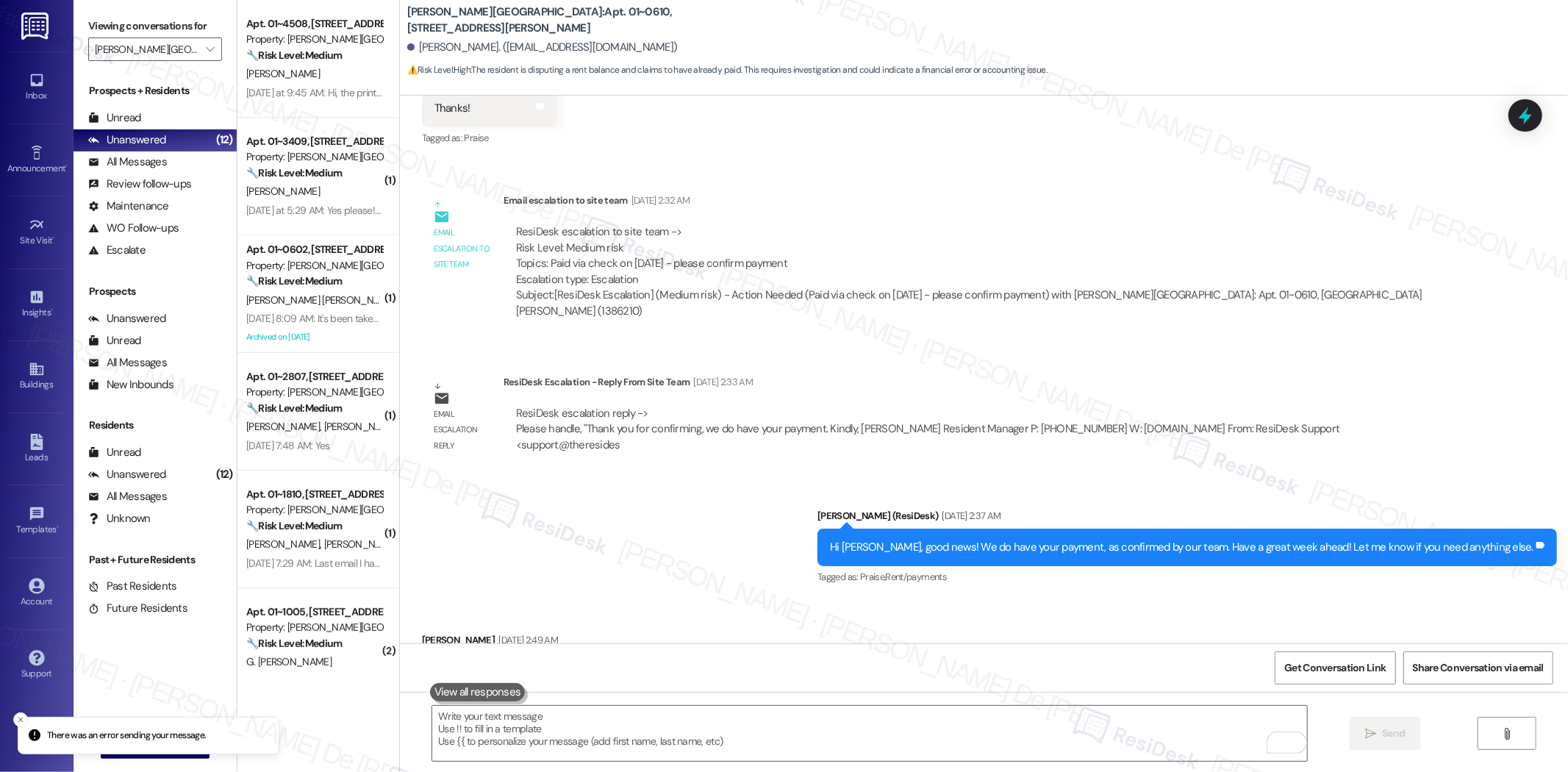
scroll to position [2312, 0]
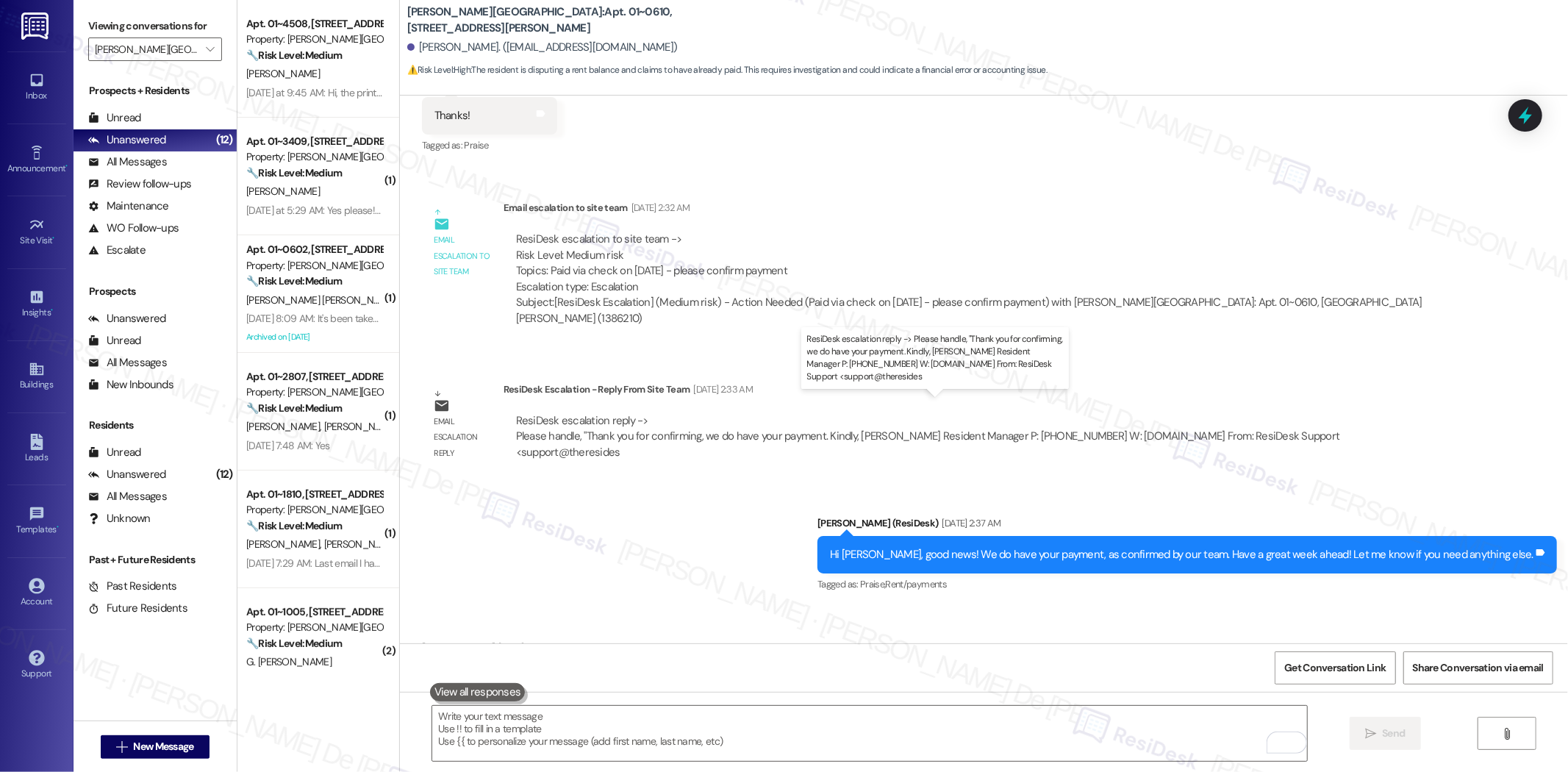
click at [898, 424] on div "ResiDesk escalation reply -> Please handle, "Thank you for confirming, we do ha…" at bounding box center [927, 436] width 824 height 47
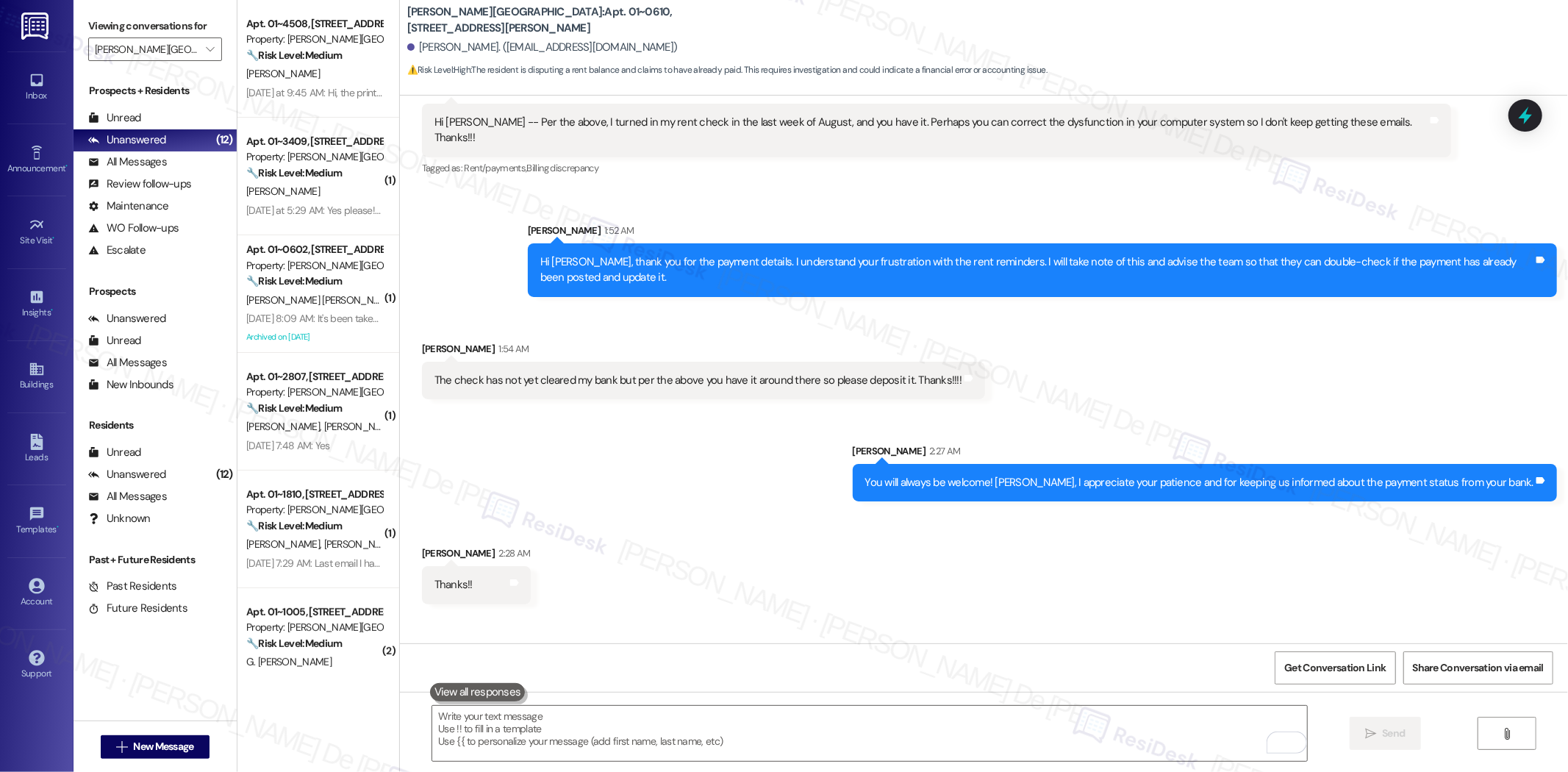
scroll to position [3947, 0]
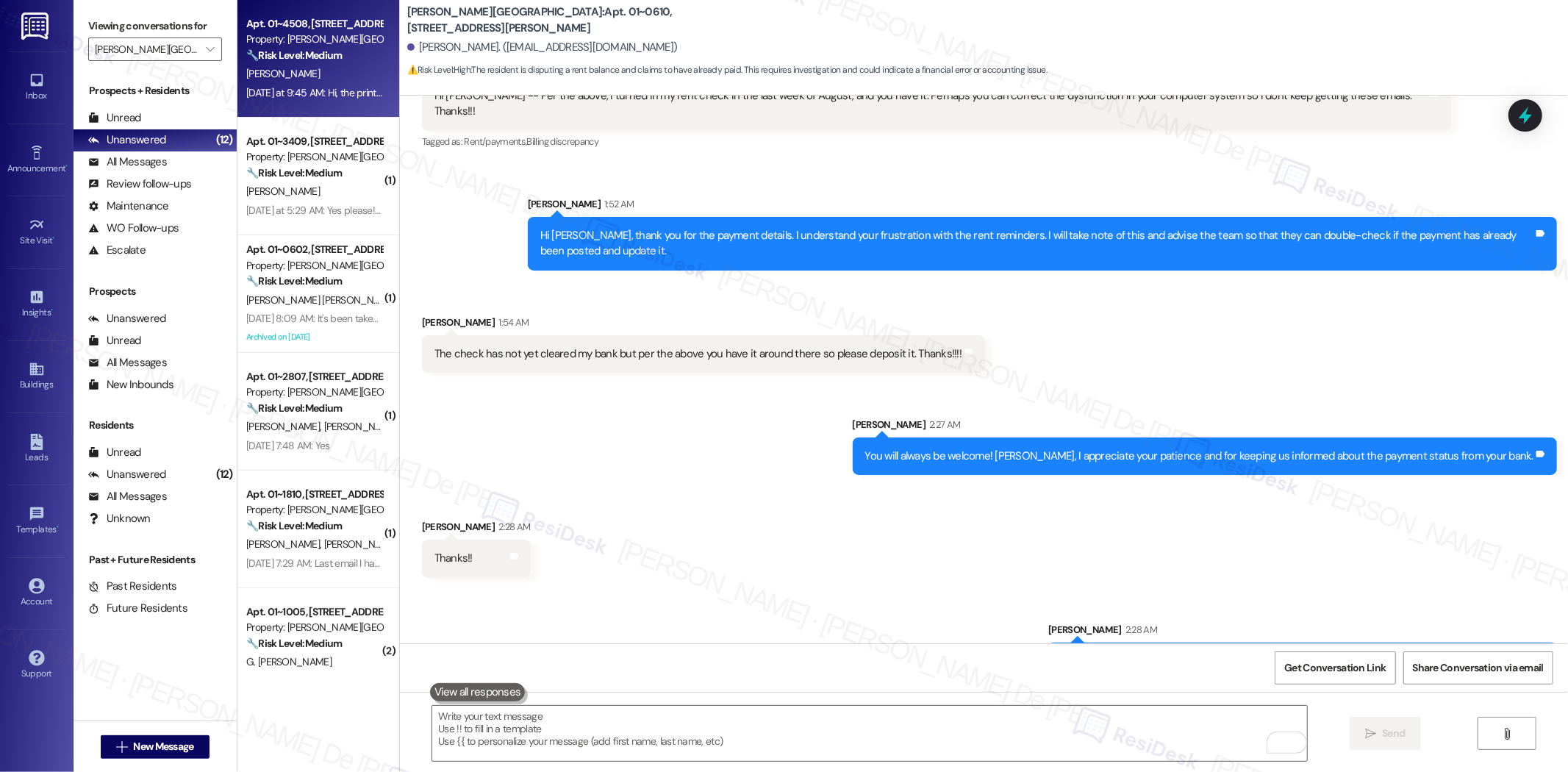
click at [315, 75] on div "[PERSON_NAME]" at bounding box center [315, 74] width 139 height 18
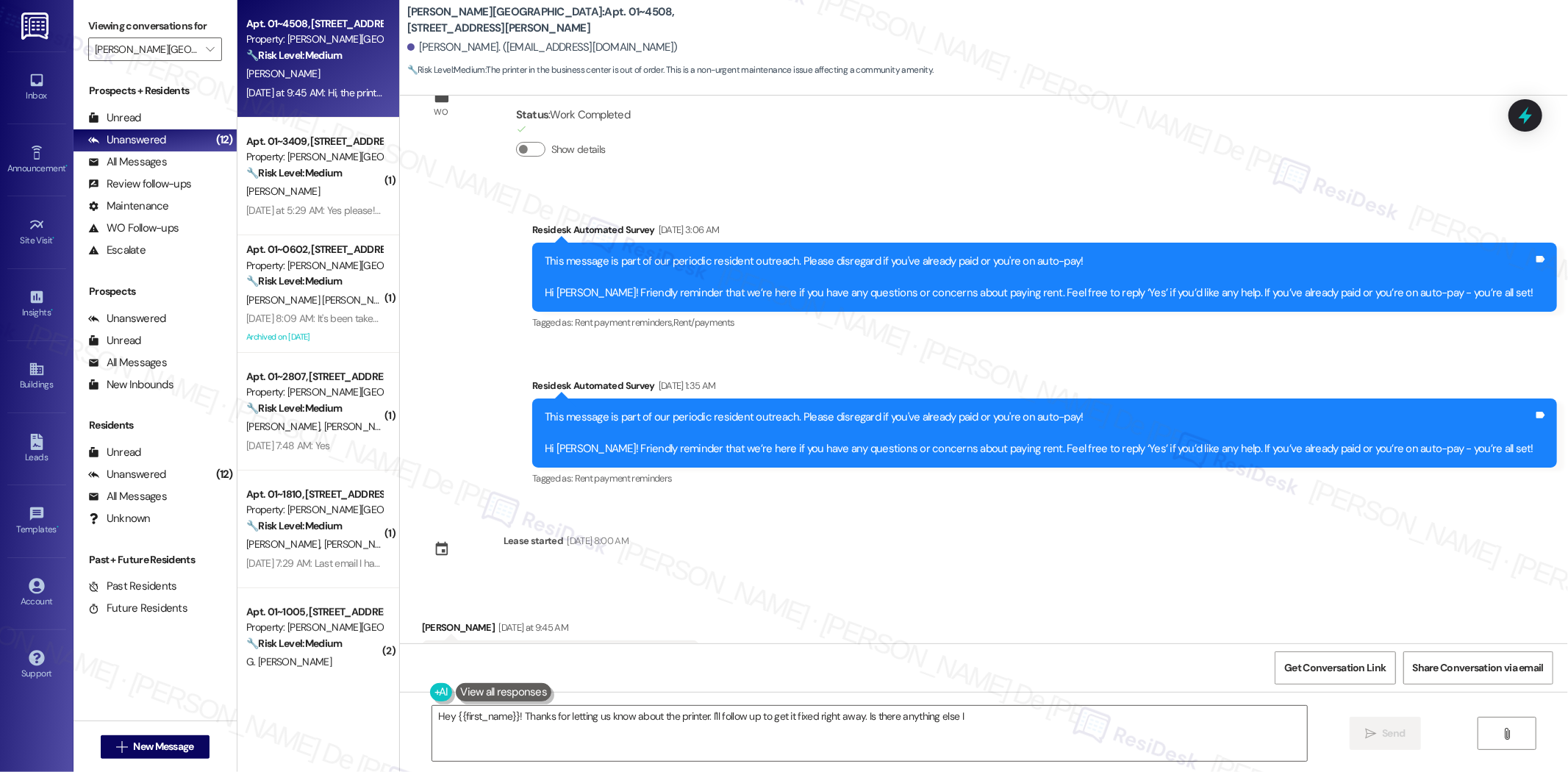
scroll to position [3872, 0]
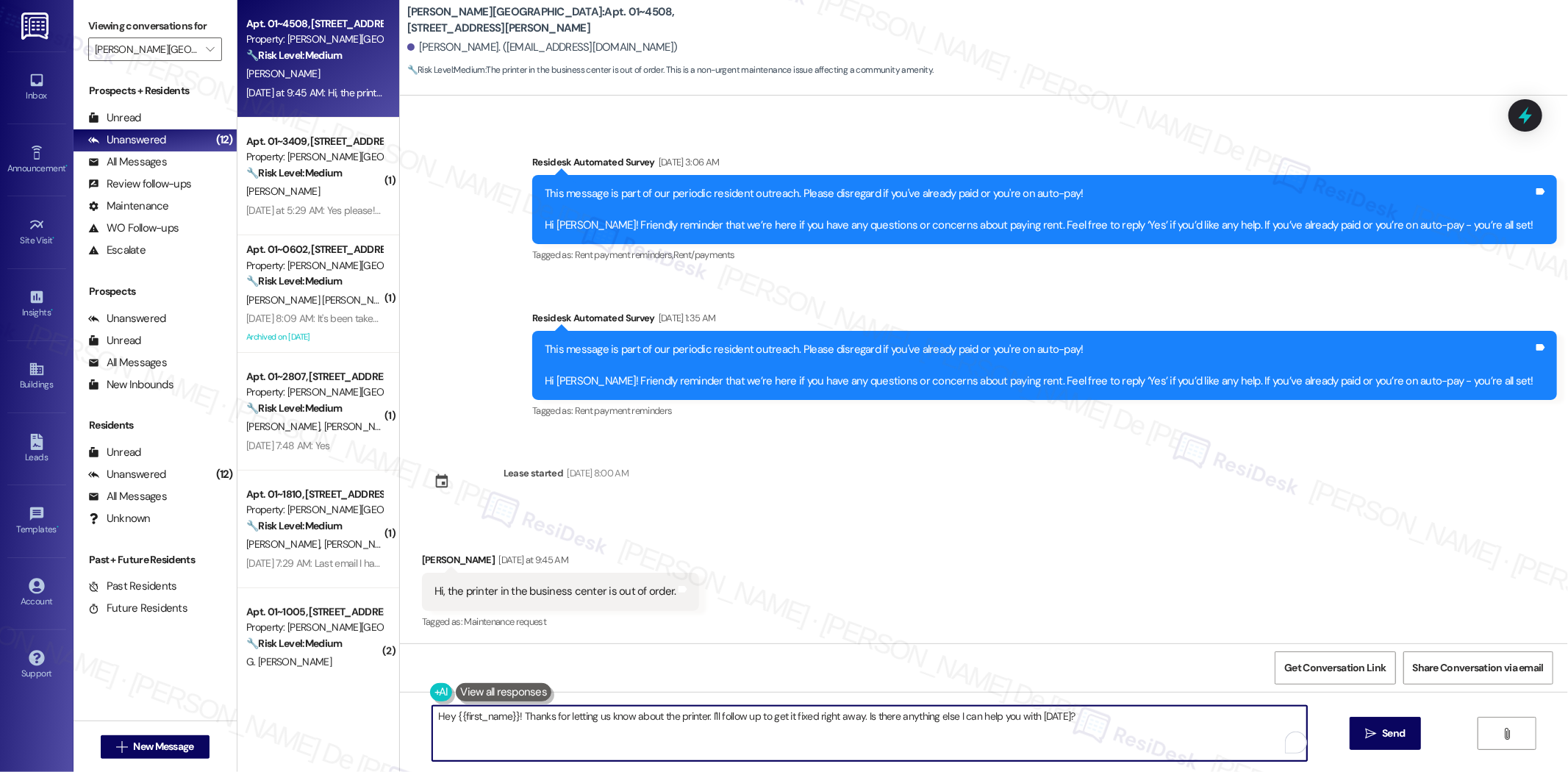
drag, startPoint x: 1117, startPoint y: 726, endPoint x: 294, endPoint y: 714, distance: 823.1
click at [294, 689] on div "Apt. 01~4508, 520 North Kingsbury Property: Kingsbury Plaza 🔧 Risk Level: Mediu…" at bounding box center [902, 386] width 1330 height 772
paste textarea "i, thanks for letting us know about the printer. Could you share a bit more abo…"
click at [443, 689] on textarea "Hi, thanks for letting us know about the printer. Could you share a bit more ab…" at bounding box center [869, 734] width 875 height 55
type textarea "Hi [PERSON_NAME], thanks for letting us know about the printer. Could you share…"
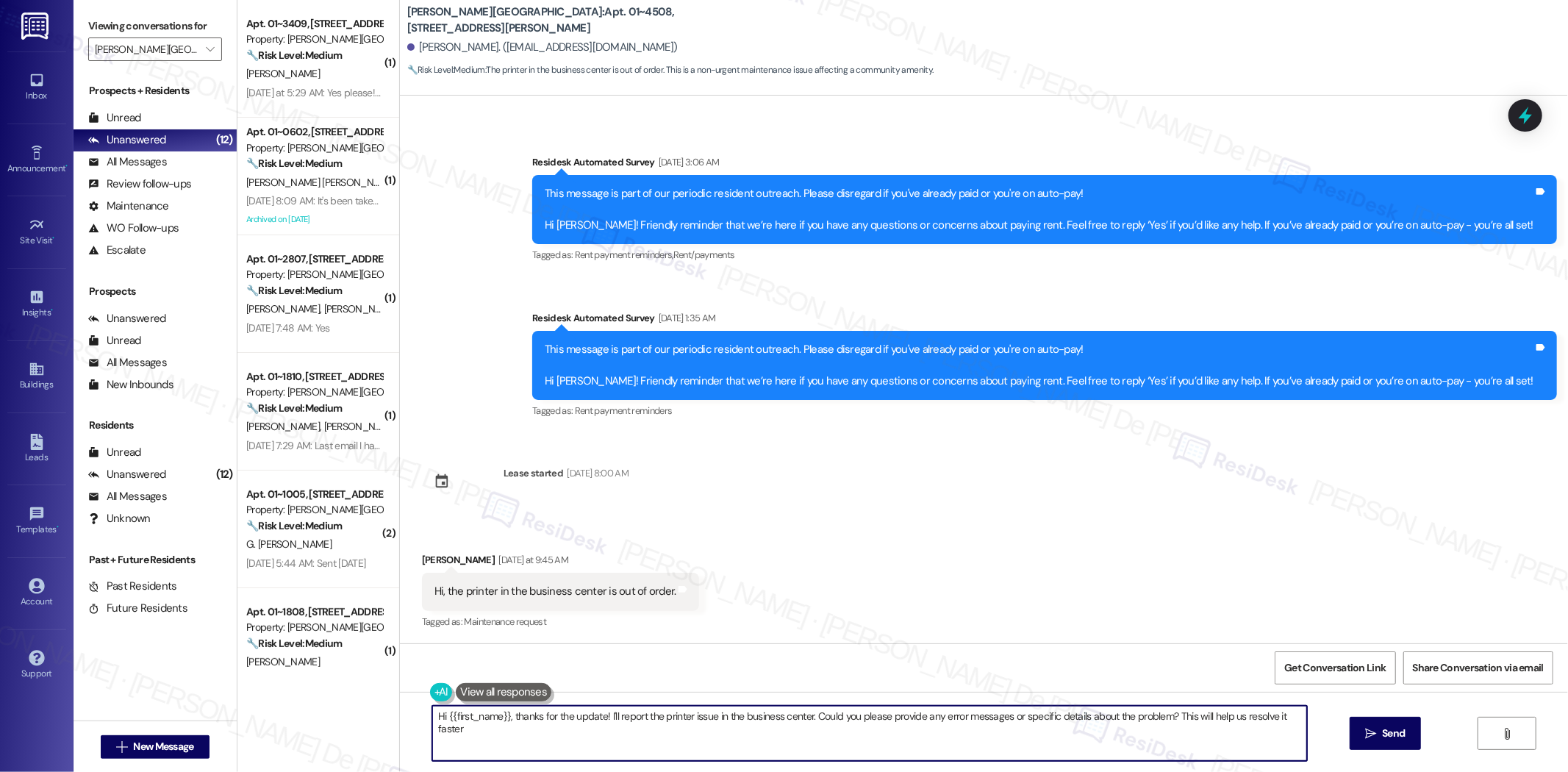
type textarea "Hi {{first_name}}, thanks for the update! I'll report the printer issue in the …"
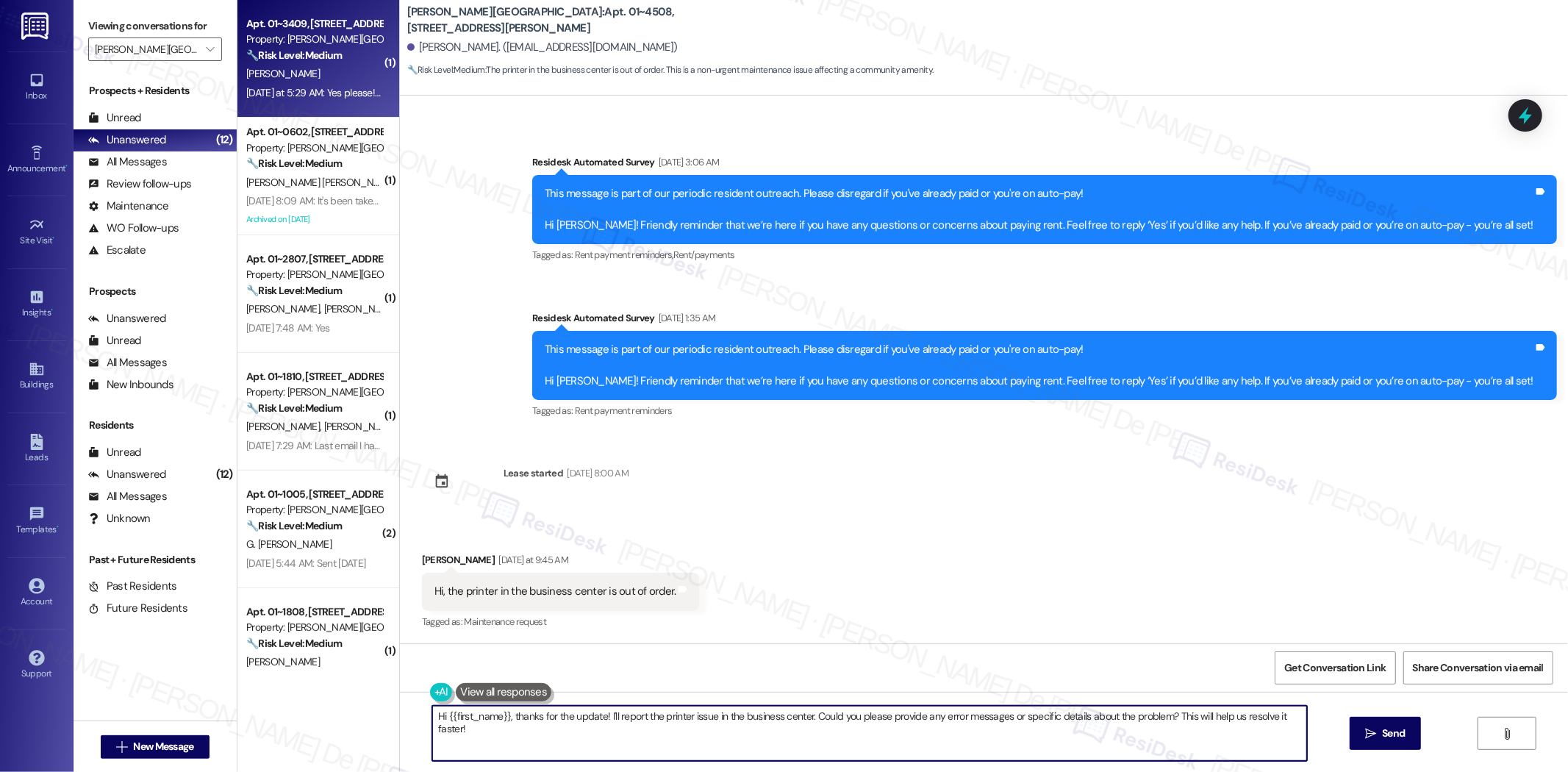
click at [246, 62] on div "🔧 Risk Level: Medium The resident is following up on a previous request for bli…" at bounding box center [314, 55] width 136 height 16
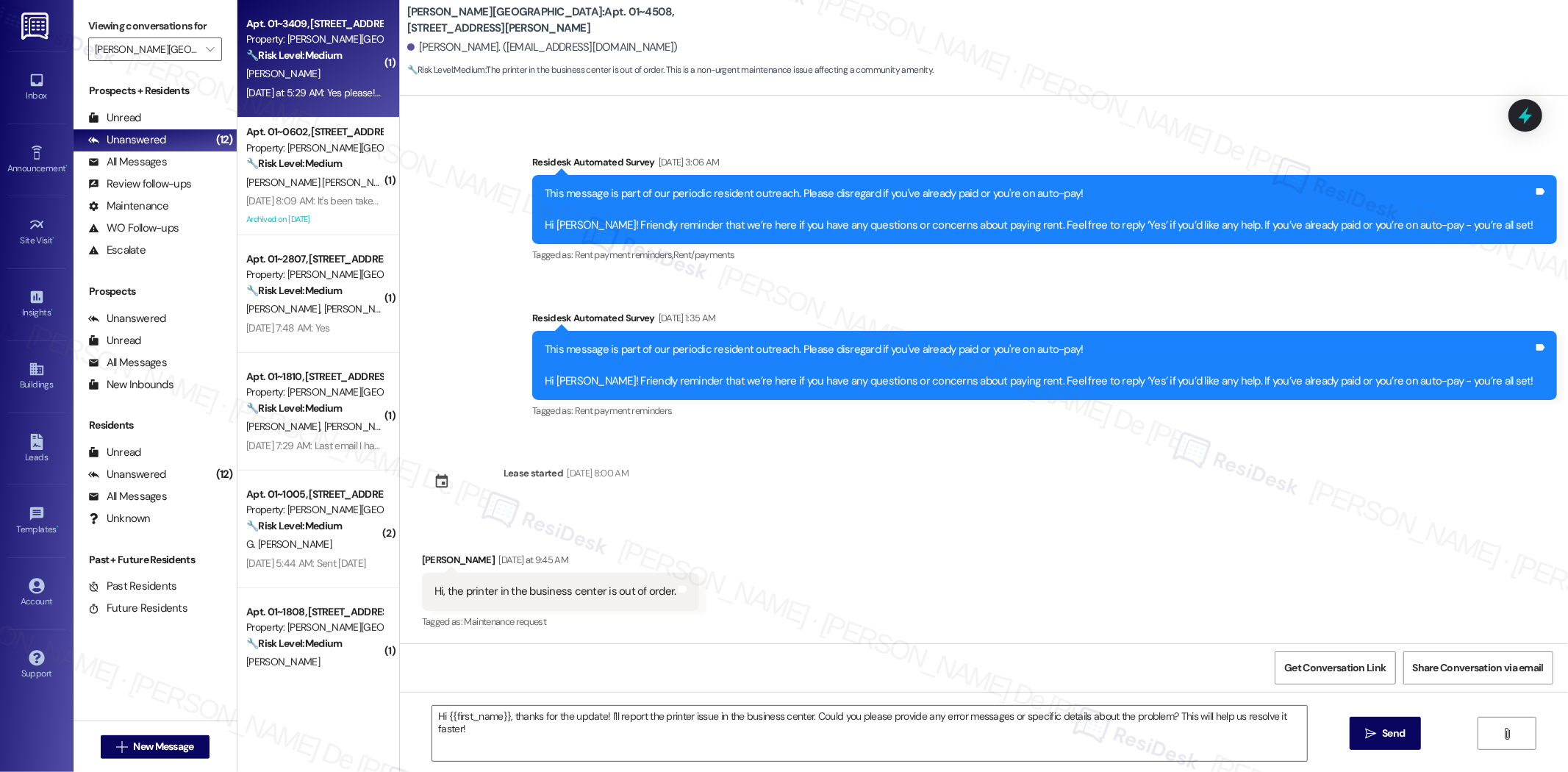
type textarea "Fetching suggested responses. Please feel free to read through the conversation…"
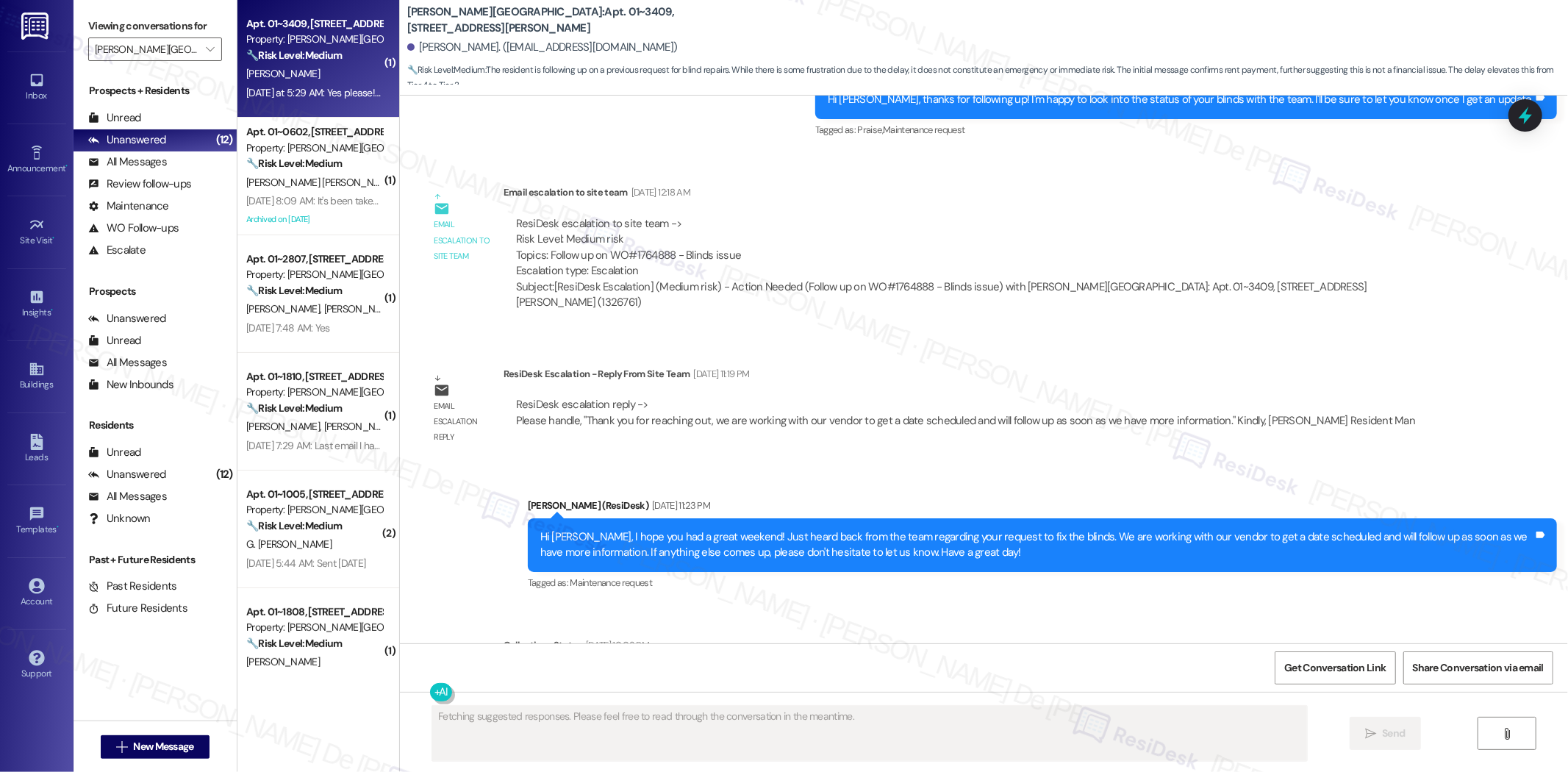
scroll to position [4885, 0]
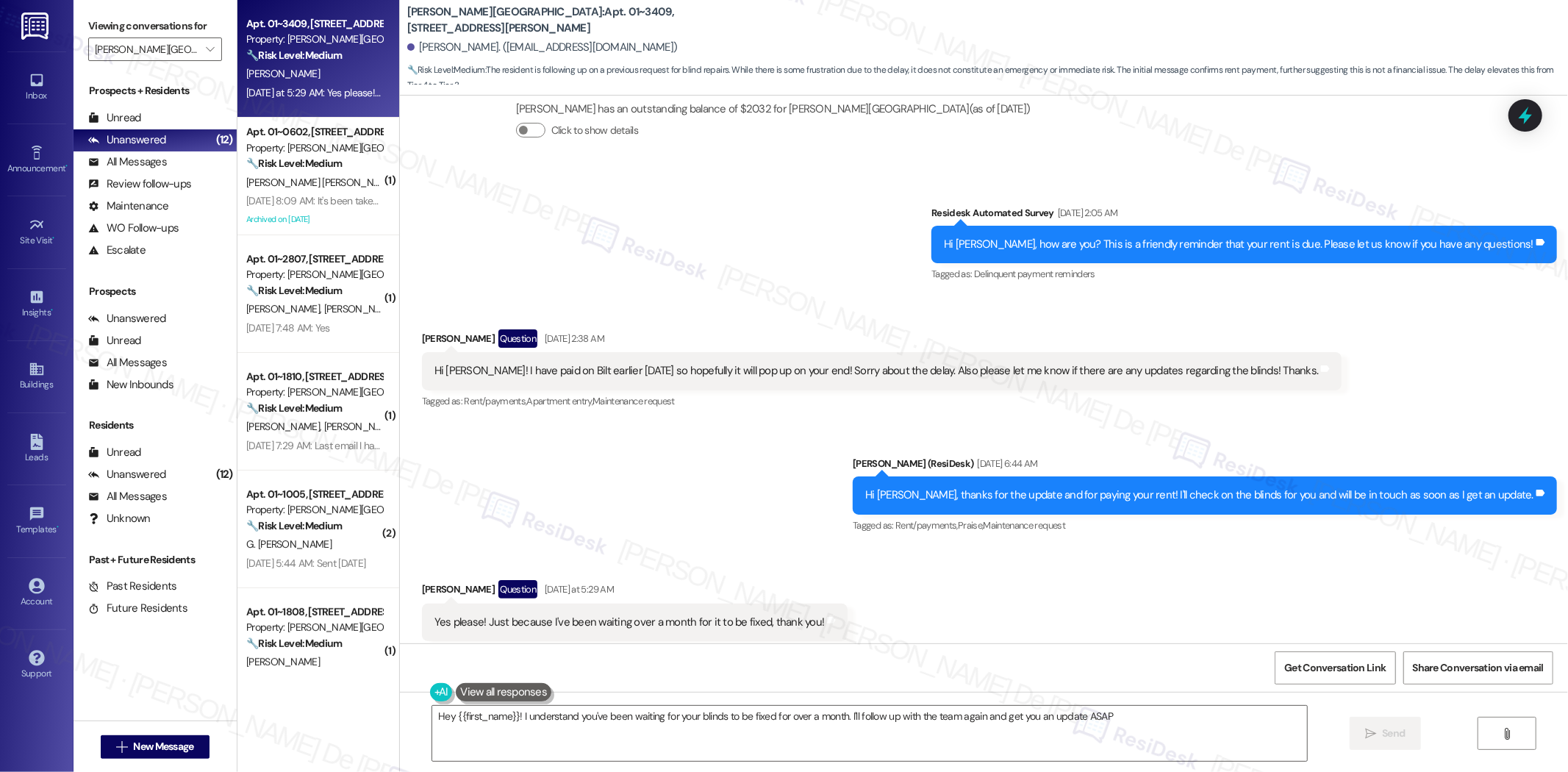
type textarea "Hey {{first_name}}! I understand you've been waiting for your blinds to be fixe…"
click at [636, 689] on textarea "Hey {{first_name}}! I understand you've been waiting for your blinds to be fixe…" at bounding box center [869, 734] width 875 height 55
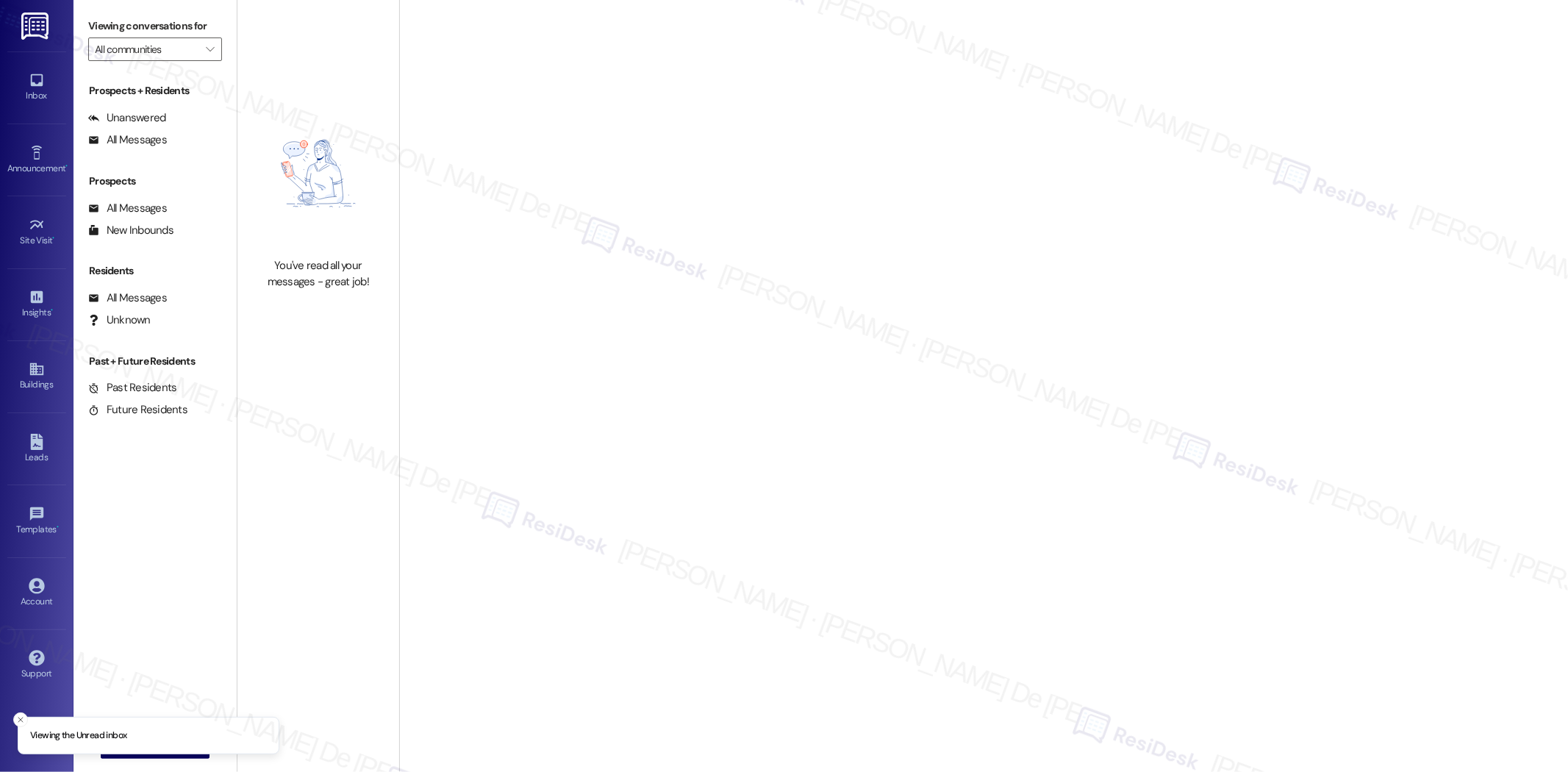
type input "[PERSON_NAME][GEOGRAPHIC_DATA]"
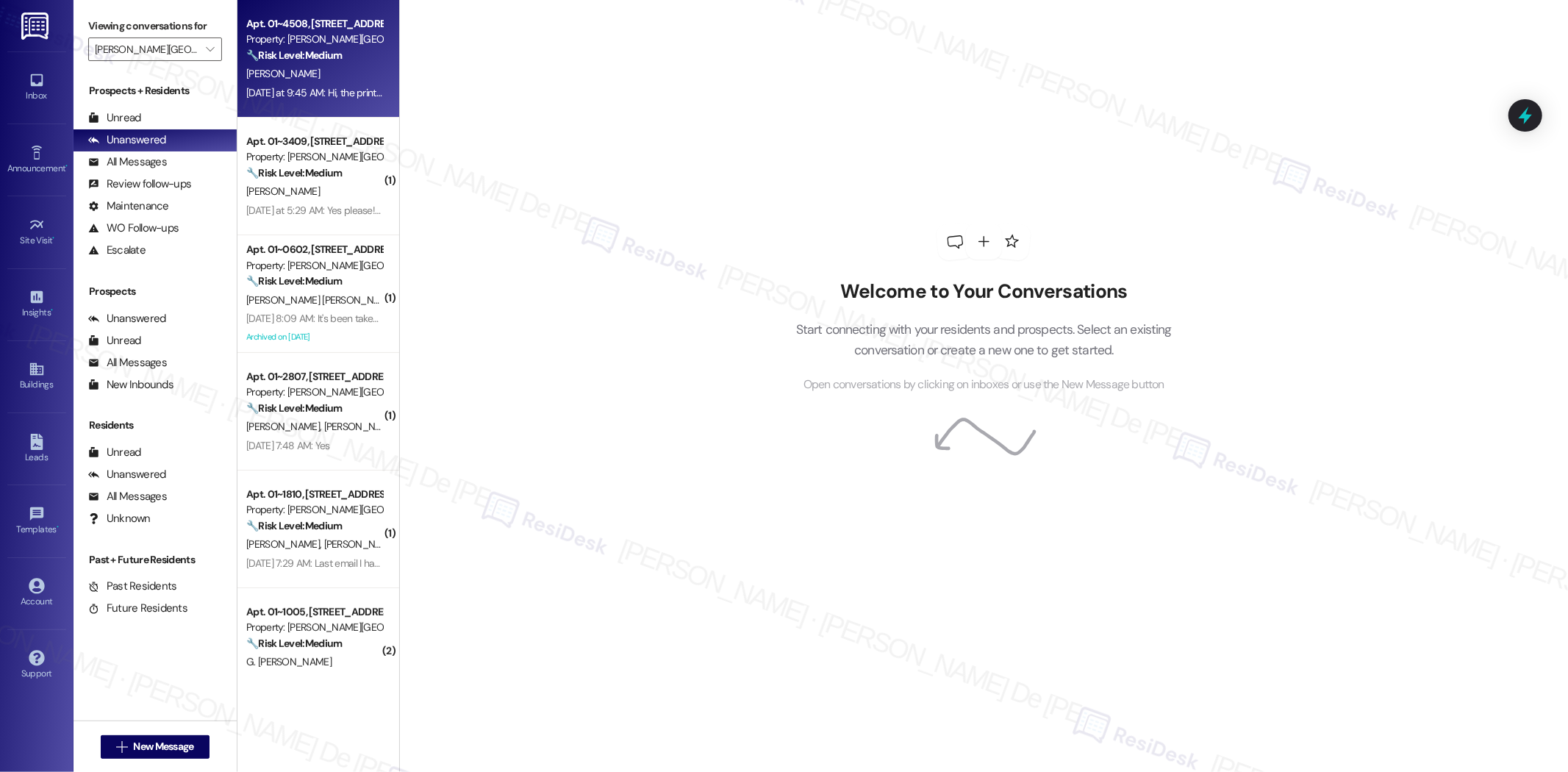
click at [326, 77] on div "[PERSON_NAME]" at bounding box center [315, 74] width 139 height 18
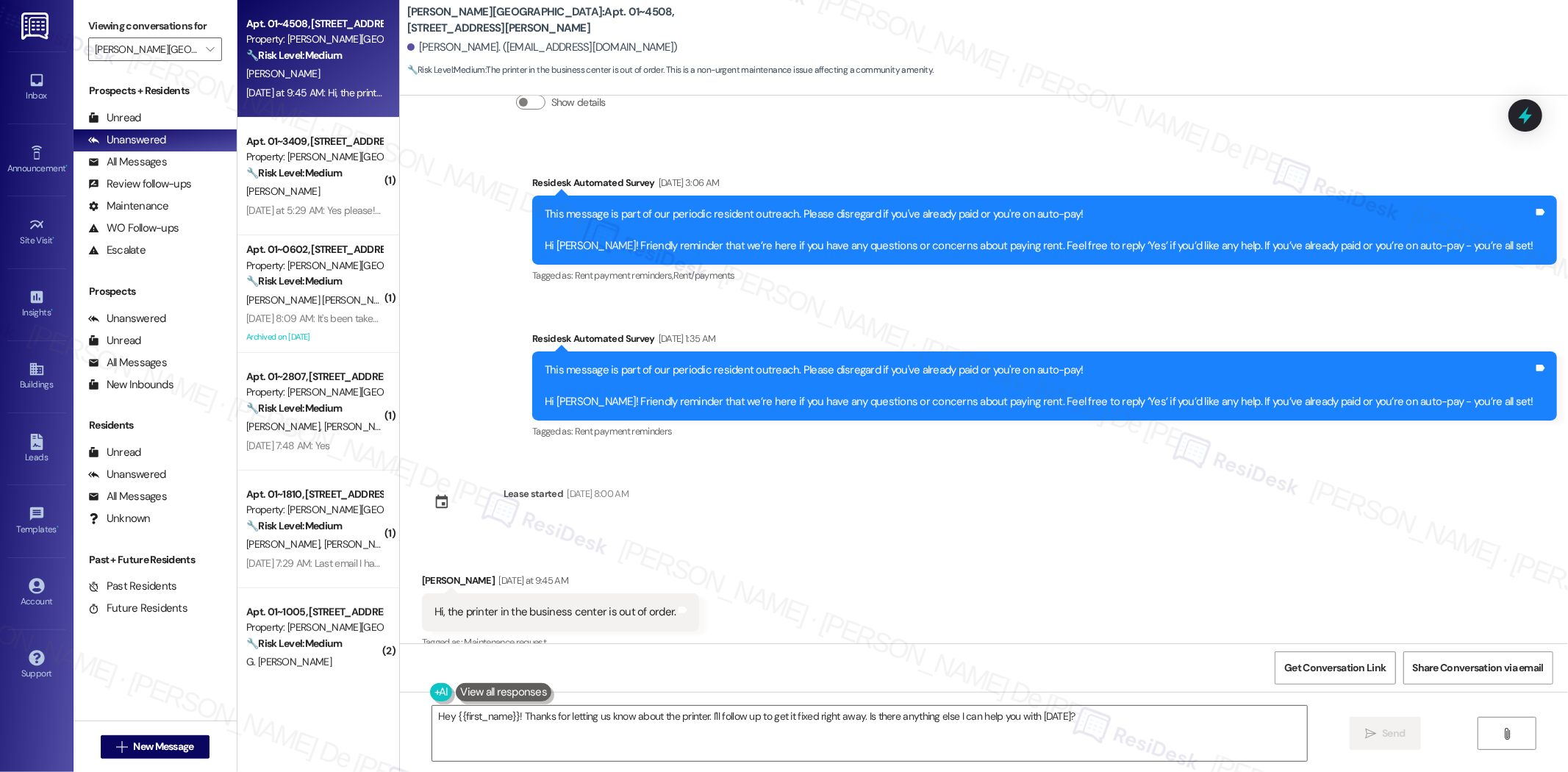
scroll to position [3872, 0]
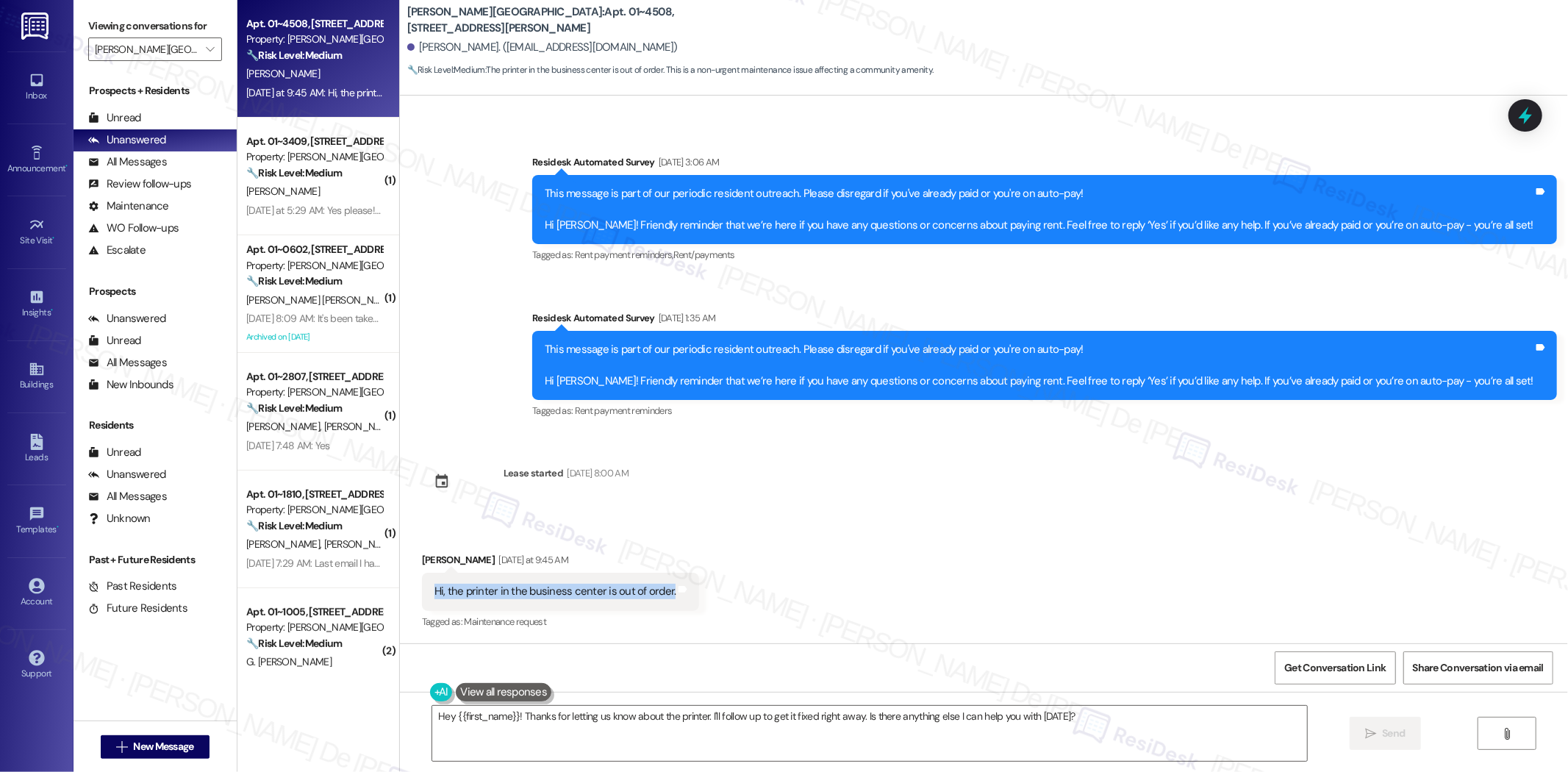
drag, startPoint x: 655, startPoint y: 589, endPoint x: 424, endPoint y: 583, distance: 231.1
click at [421, 583] on div "Hi, the printer in the business center is out of order. Tags and notes" at bounding box center [560, 591] width 278 height 38
copy div "Hi, the printer in the business center is out of order."
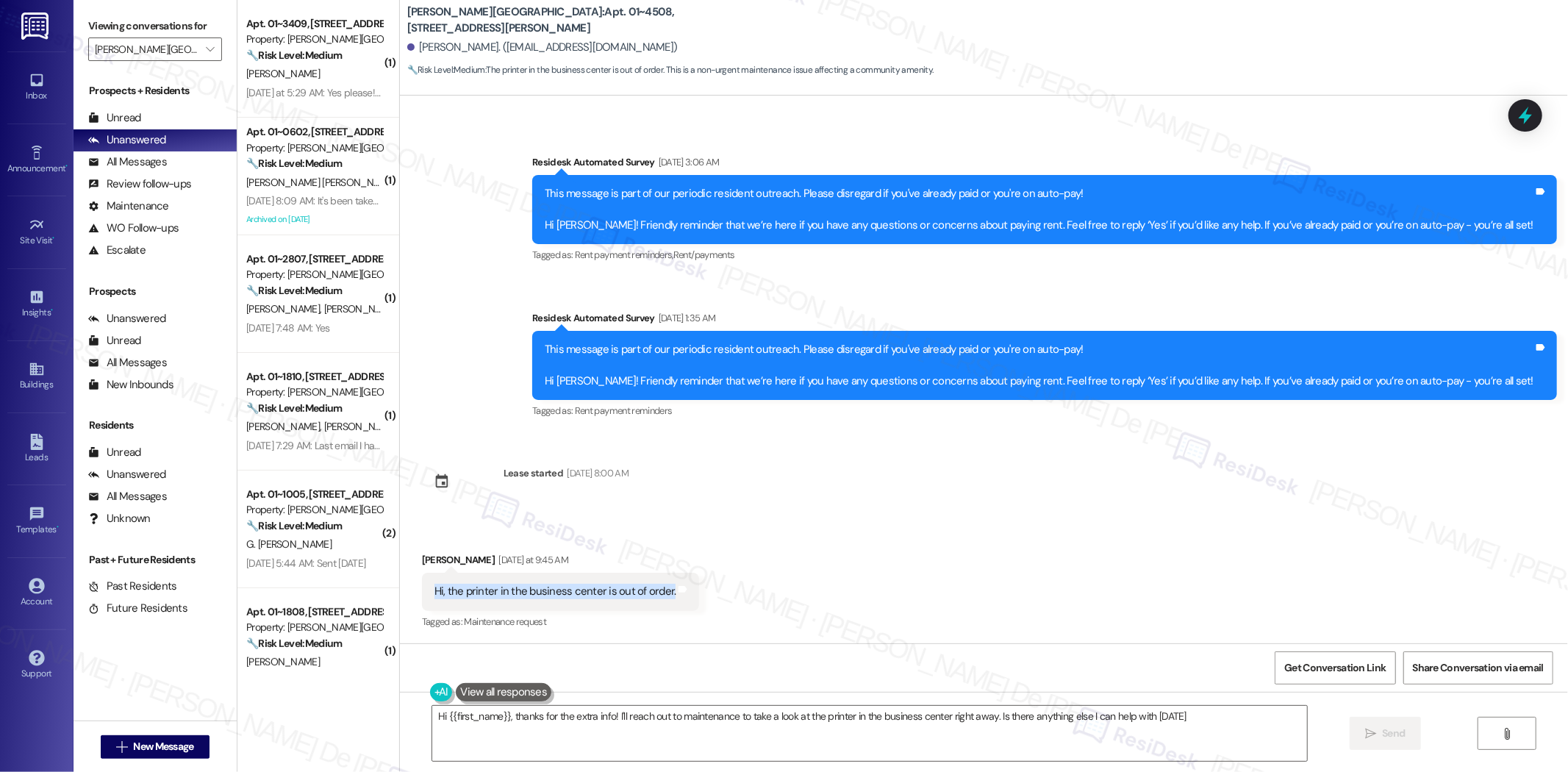
type textarea "Hi {{first_name}}, thanks for the extra info! I'll reach out to maintenance to …"
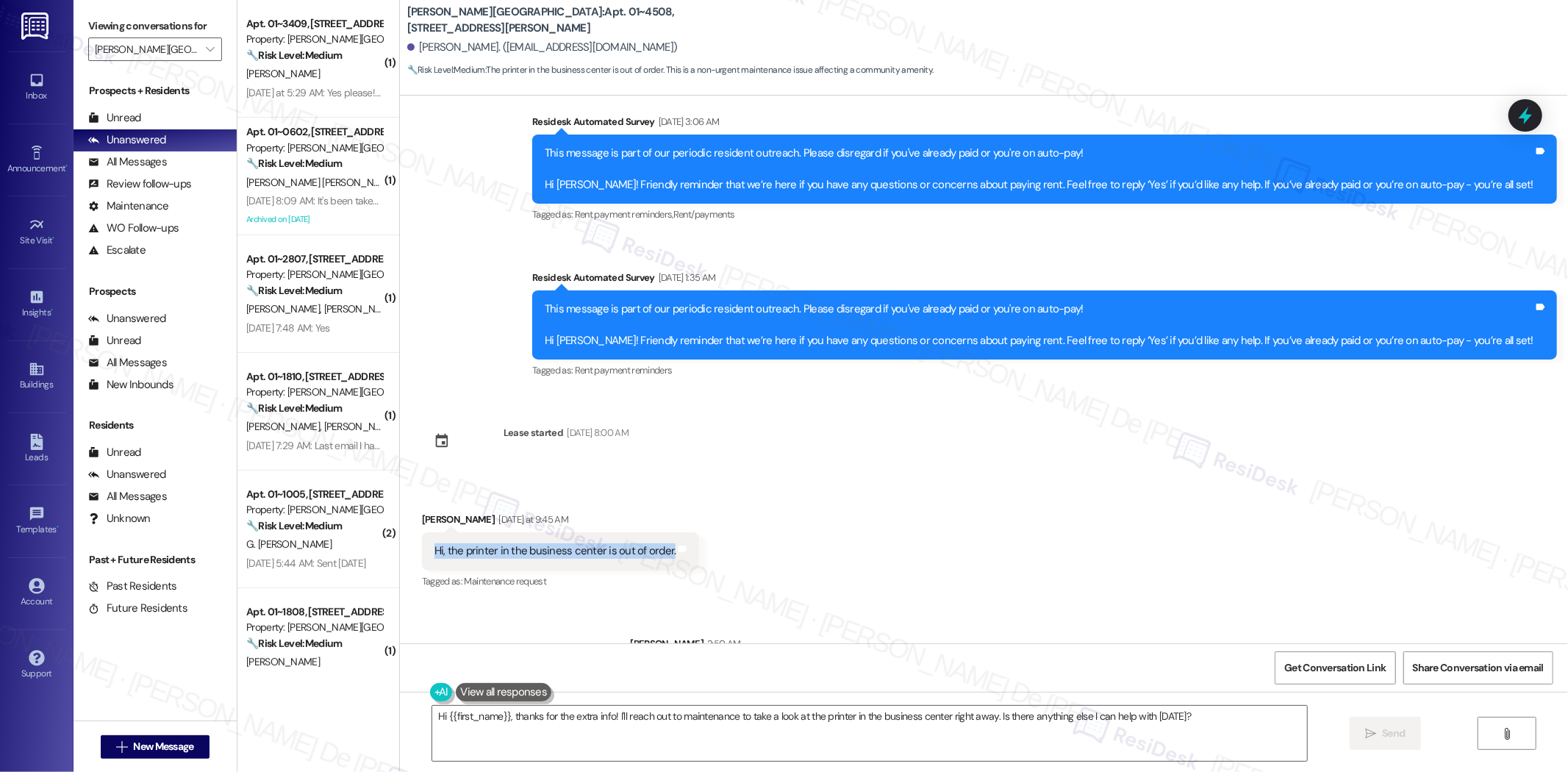
scroll to position [3974, 0]
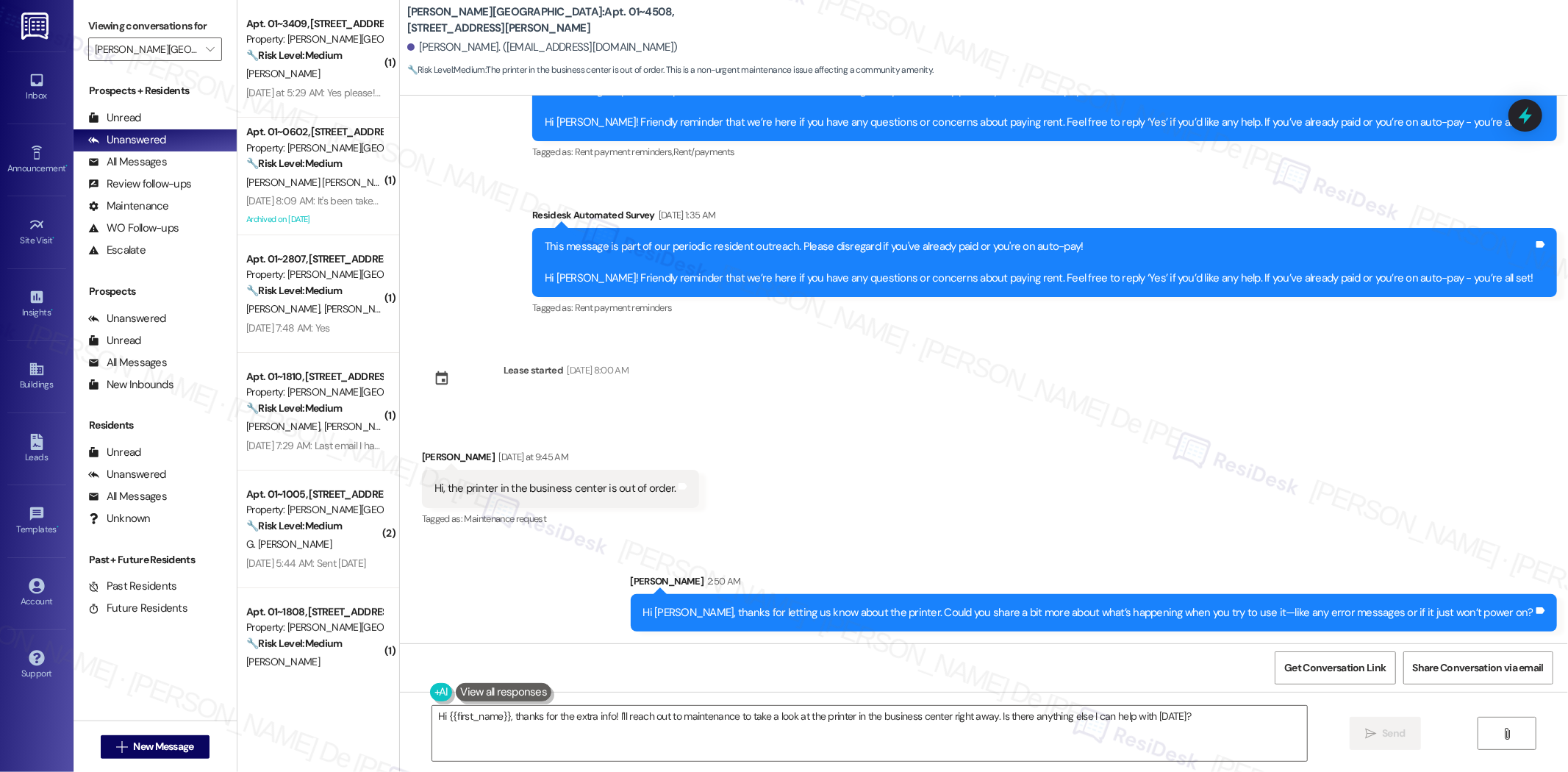
click at [1175, 488] on div "Received via SMS [PERSON_NAME] [DATE] at 9:45 AM Hi, the printer in the busines…" at bounding box center [983, 478] width 1168 height 124
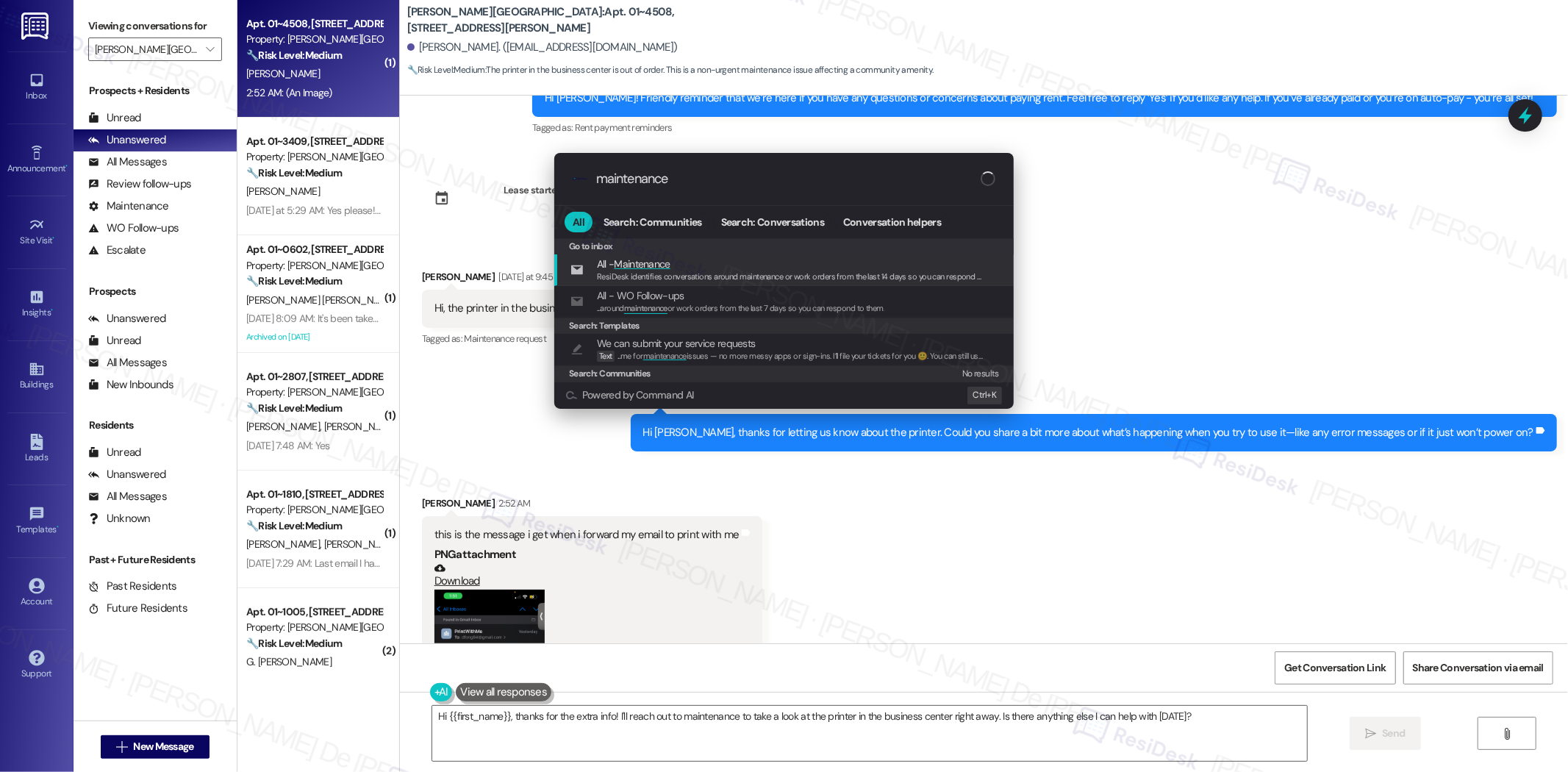
scroll to position [4383, 0]
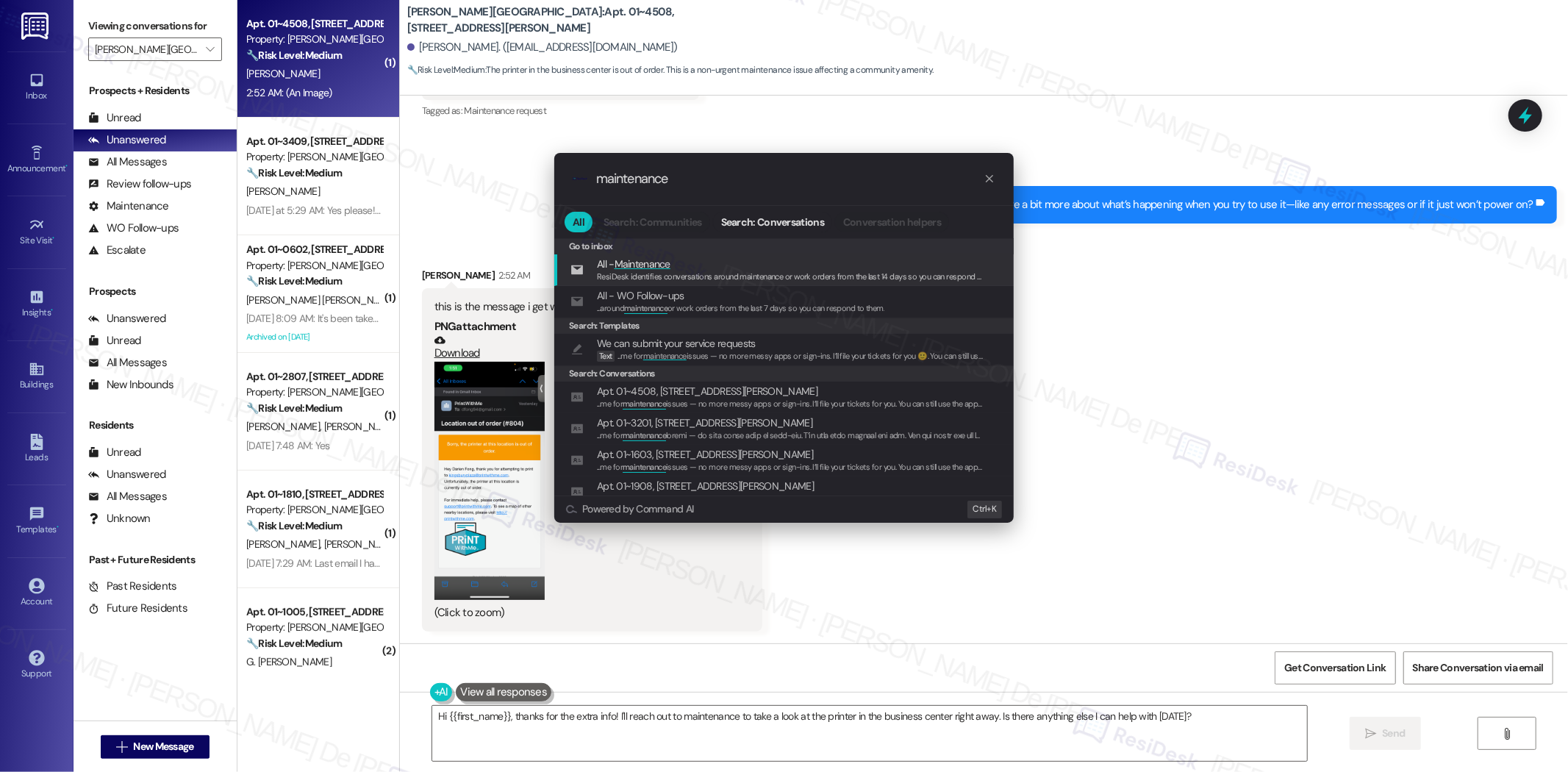
type input "maintenance"
click at [724, 193] on div ".cls-1{fill:#0a055f;}.cls-2{fill:#0cc4c4;} resideskLogoBlueOrange maintenance" at bounding box center [784, 178] width 459 height 52
click at [659, 177] on input "maintenance" at bounding box center [790, 178] width 388 height 16
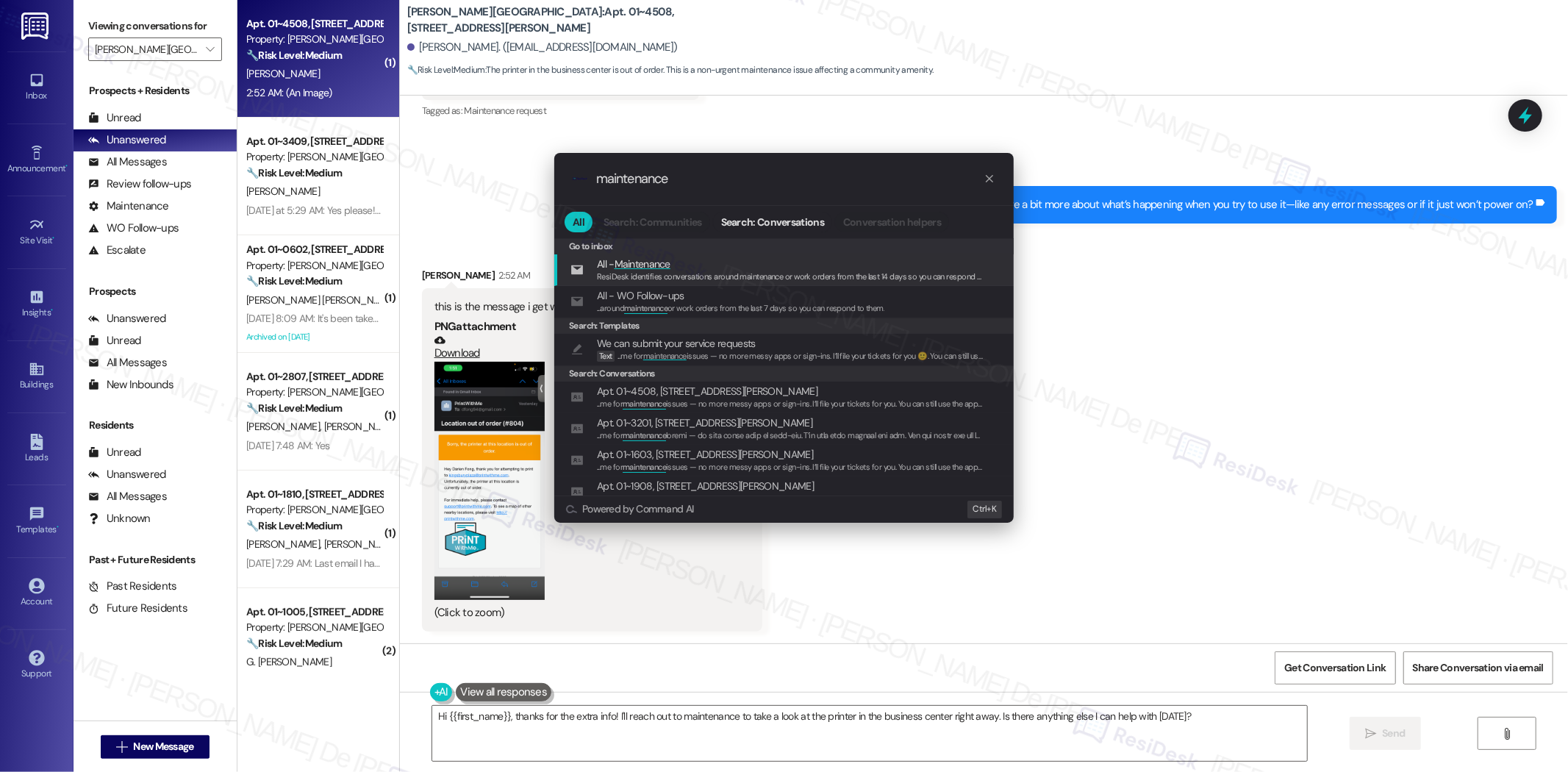
click at [659, 177] on input "maintenance" at bounding box center [790, 178] width 388 height 16
click at [987, 180] on icon "progress bar" at bounding box center [989, 178] width 7 height 7
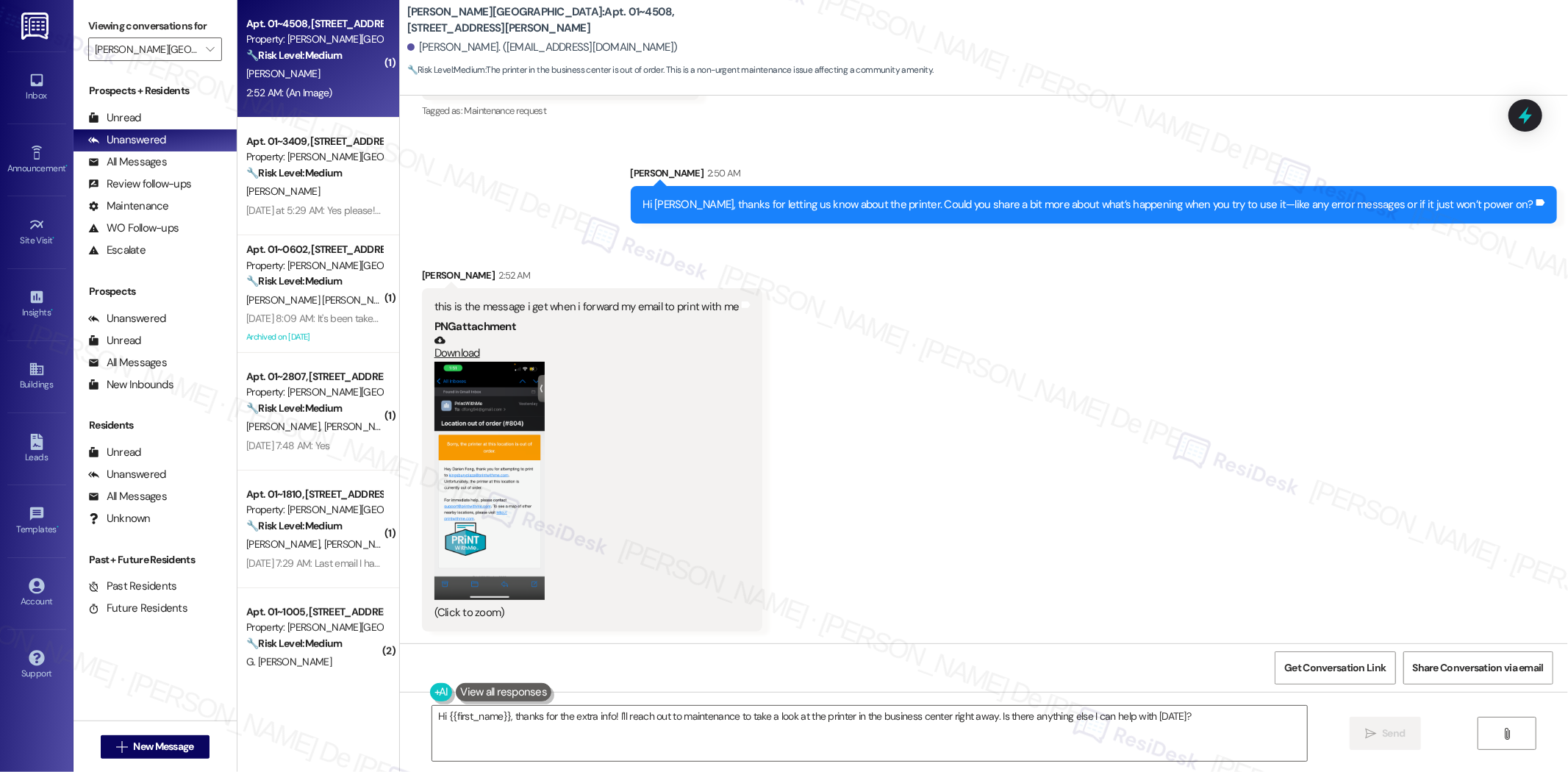
click at [491, 509] on button "Zoom image" at bounding box center [489, 481] width 111 height 239
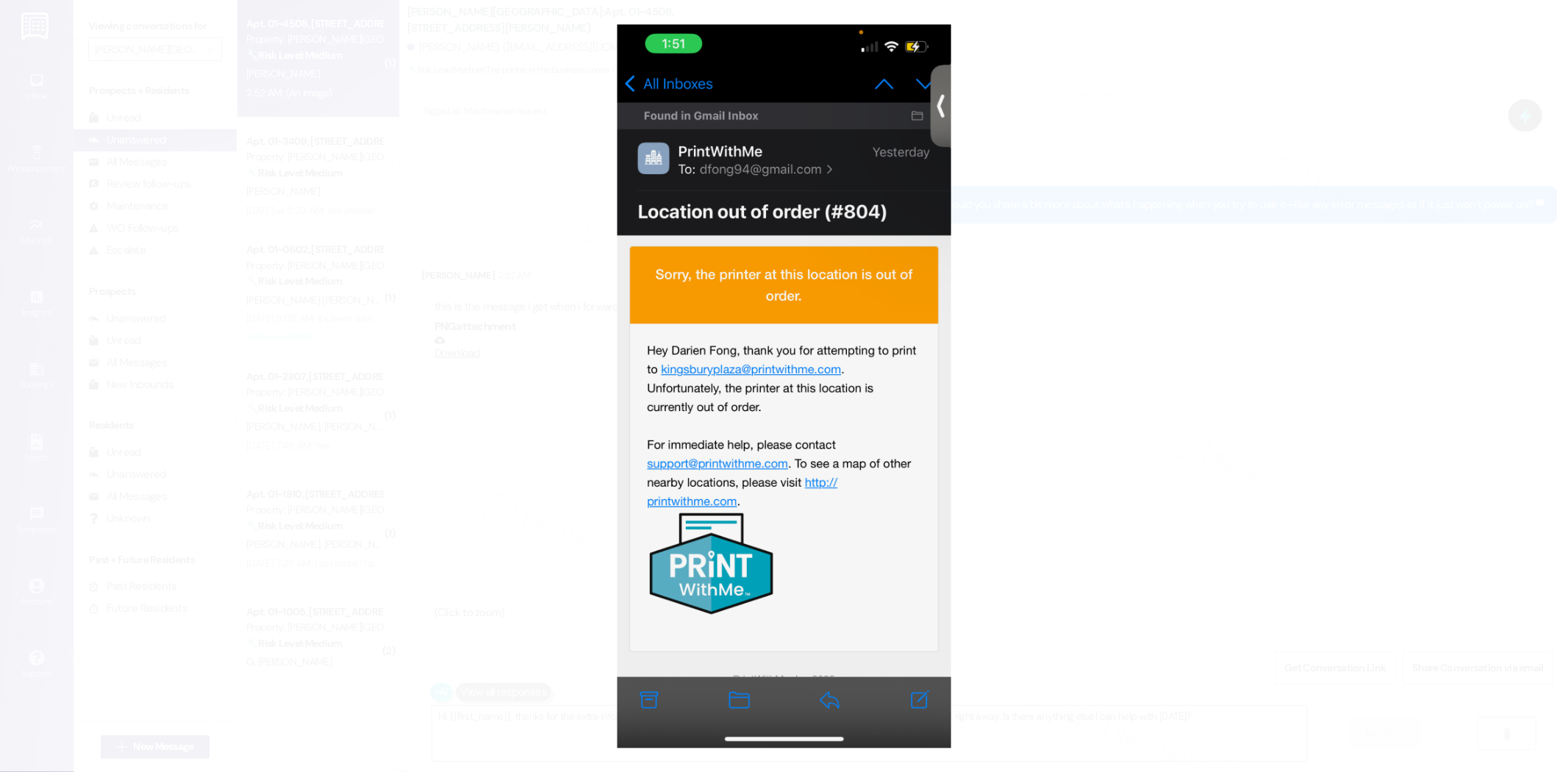
scroll to position [4381, 0]
drag, startPoint x: 809, startPoint y: 80, endPoint x: 1184, endPoint y: 244, distance: 409.3
click at [1184, 244] on button "Unzoom image" at bounding box center [784, 386] width 1568 height 772
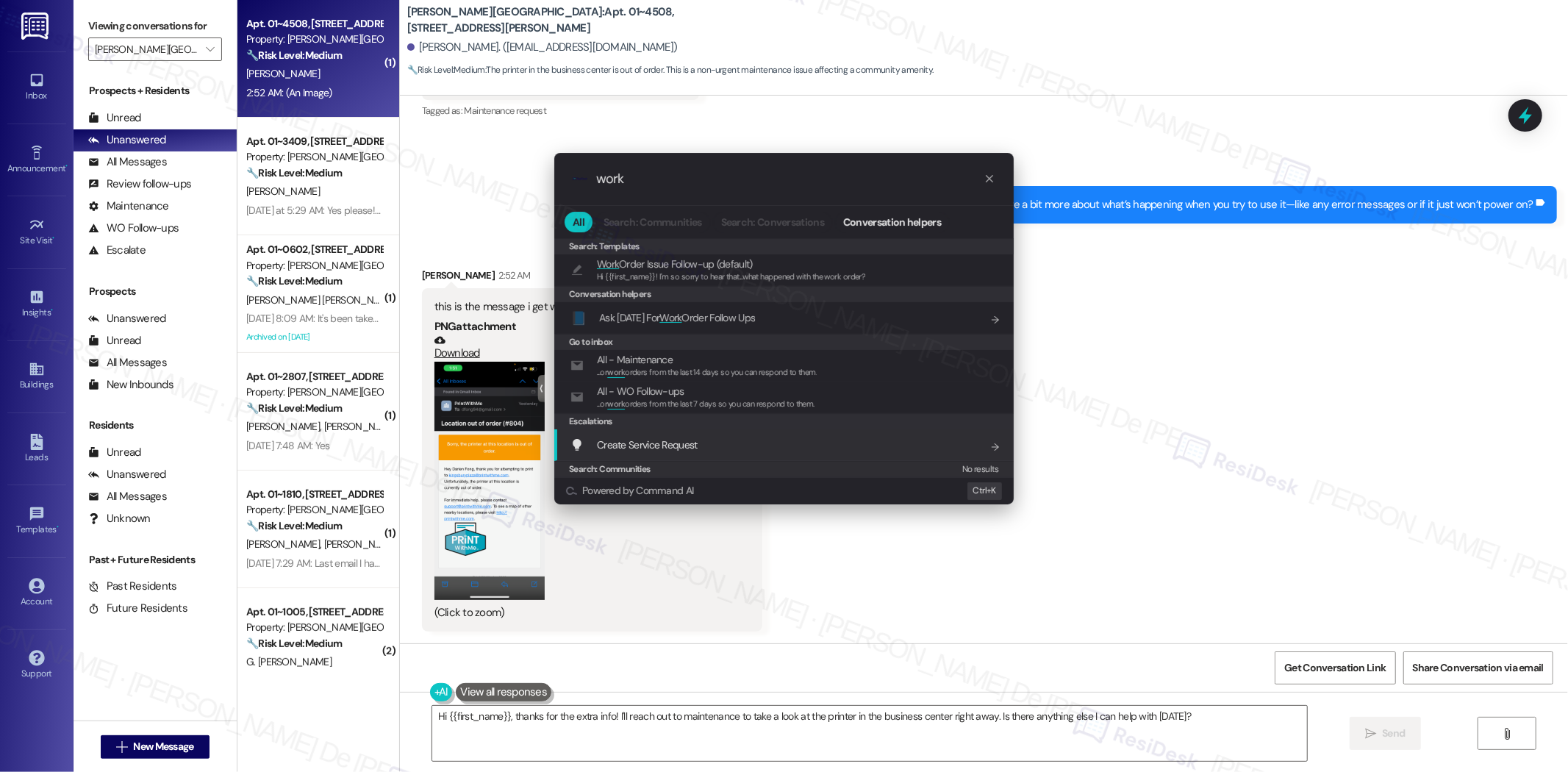
type input "work"
click at [699, 449] on div "Create Service Request Add shortcut" at bounding box center [785, 445] width 430 height 16
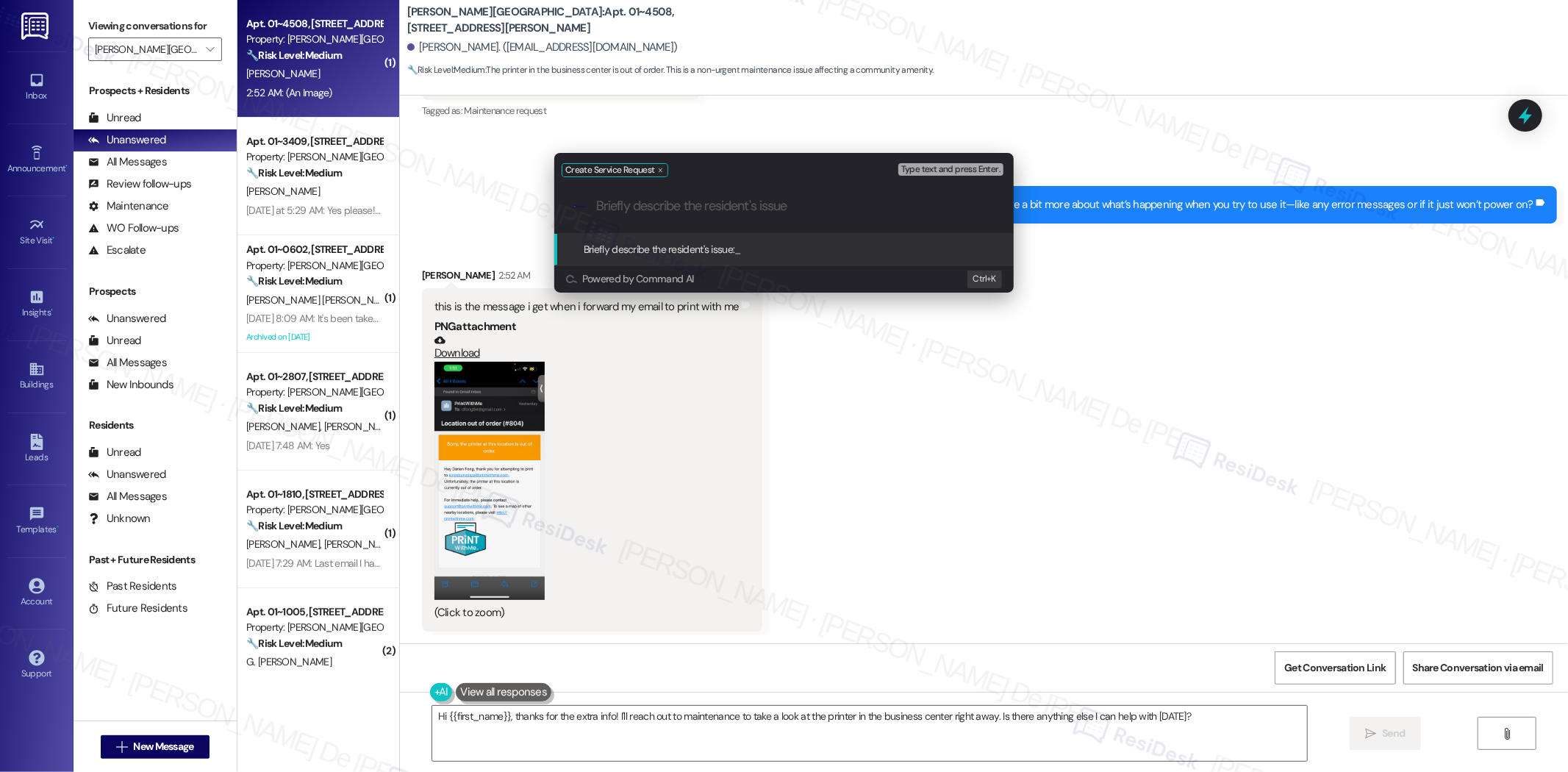
click at [735, 227] on div ".cls-1{fill:#0a055f;}.cls-2{fill:#0cc4c4;} resideskLogoBlueOrange" at bounding box center [784, 206] width 459 height 52
click at [728, 208] on input "Briefly describe the resident's issue" at bounding box center [795, 206] width 400 height 16
click at [791, 211] on input "Briefly describe the resident's issue" at bounding box center [795, 206] width 400 height 16
click at [839, 216] on div ".cls-1{fill:#0a055f;}.cls-2{fill:#0cc4c4;} resideskLogoBlueOrange" at bounding box center [784, 206] width 459 height 52
click at [788, 222] on div ".cls-1{fill:#0a055f;}.cls-2{fill:#0cc4c4;} resideskLogoBlueOrange" at bounding box center [784, 206] width 459 height 52
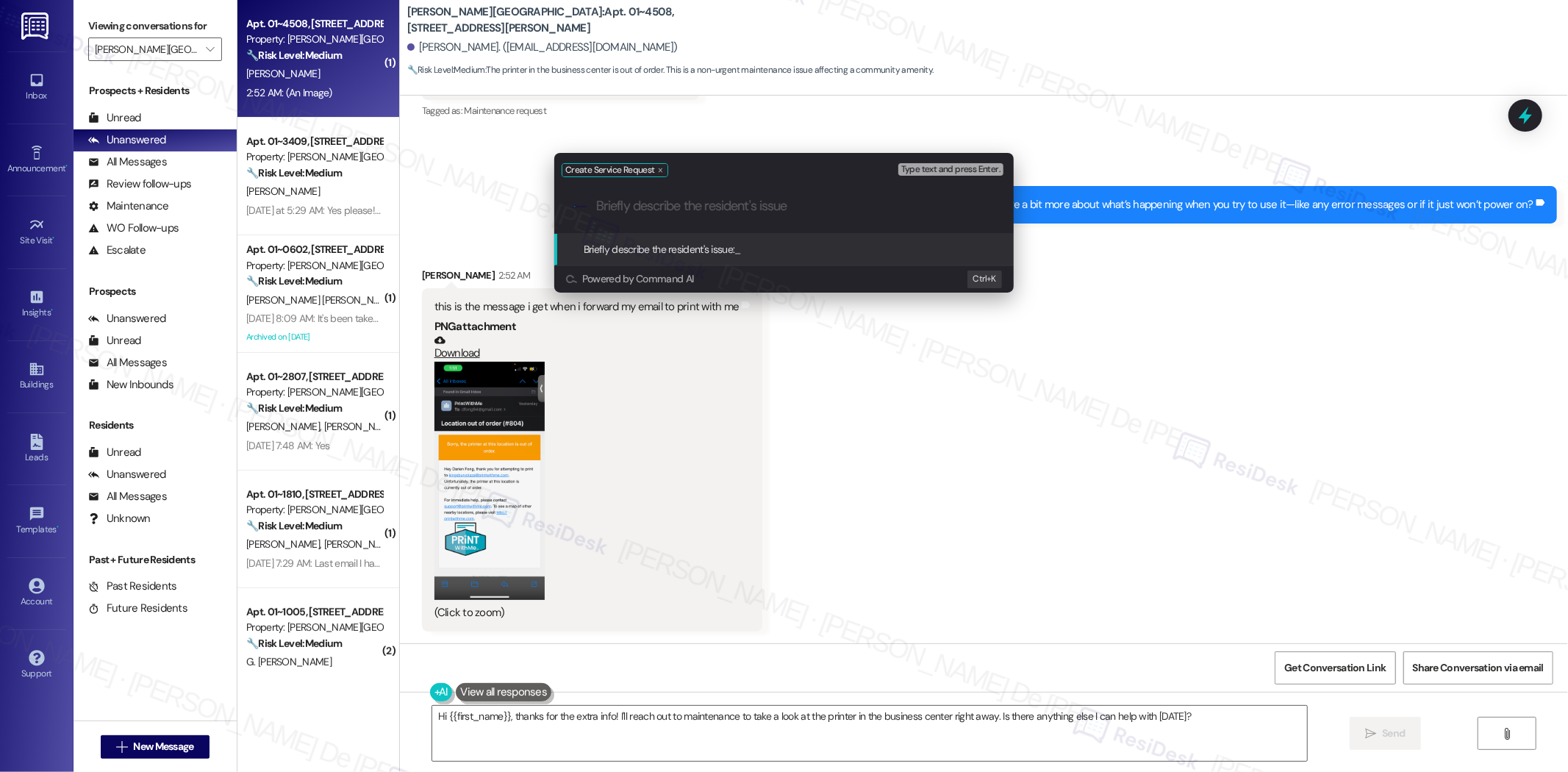
click at [617, 209] on input "Briefly describe the resident's issue" at bounding box center [795, 206] width 400 height 16
click at [594, 204] on div ".cls-1{fill:#0a055f;}.cls-2{fill:#0cc4c4;} resideskLogoBlueOrange Printer at th…" at bounding box center [784, 206] width 459 height 52
click at [612, 209] on input "Printer at the Business Center" at bounding box center [790, 206] width 388 height 16
click at [604, 202] on input "Printer at the Business Center" at bounding box center [790, 206] width 388 height 16
type input "The printer at the Business Center is out of order."
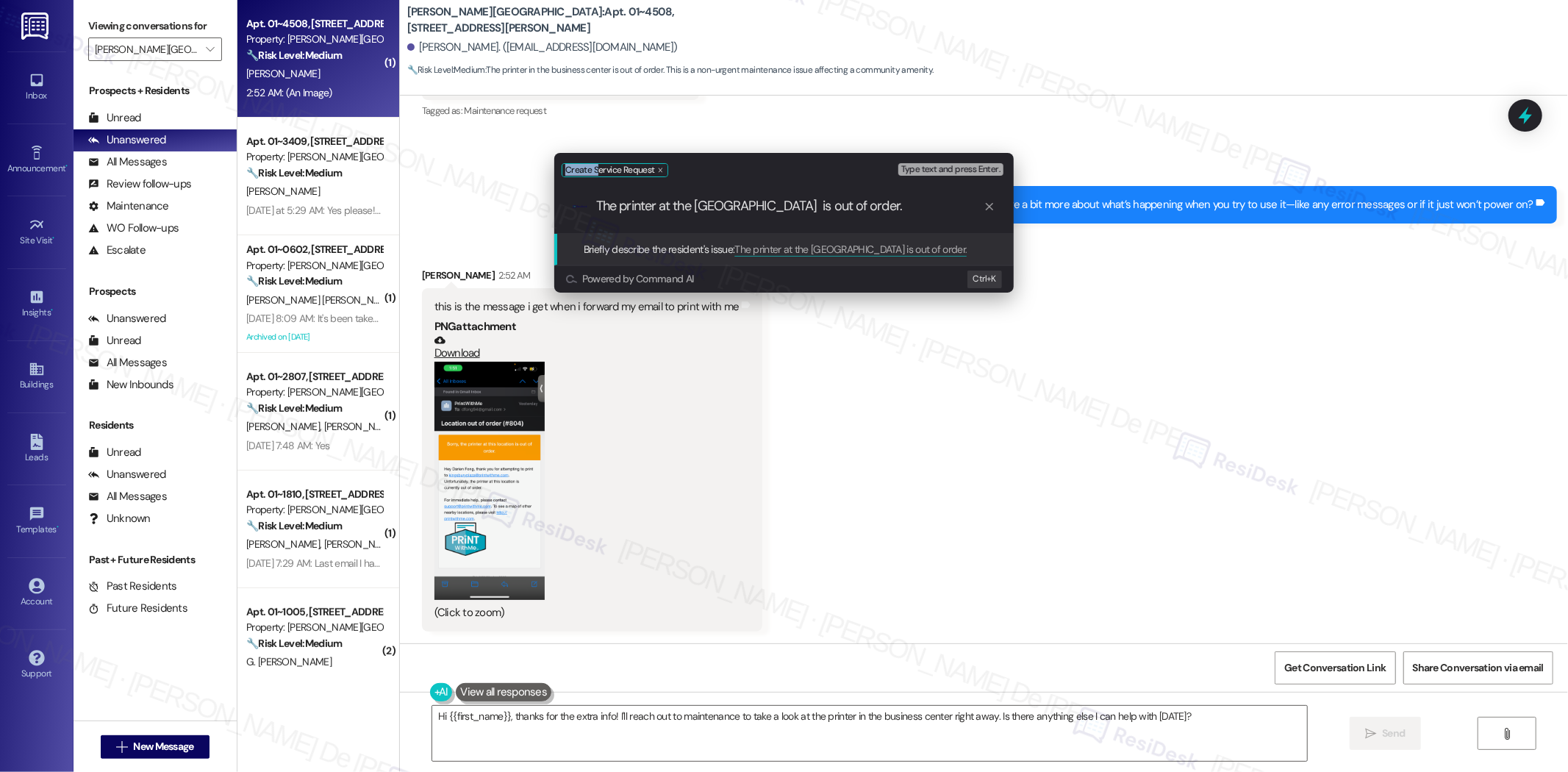
drag, startPoint x: 461, startPoint y: 112, endPoint x: 599, endPoint y: 166, distance: 148.2
click at [599, 166] on div "Create Service Request Type text and press Enter. .cls-1{fill:#0a055f;}.cls-2{f…" at bounding box center [784, 386] width 1568 height 772
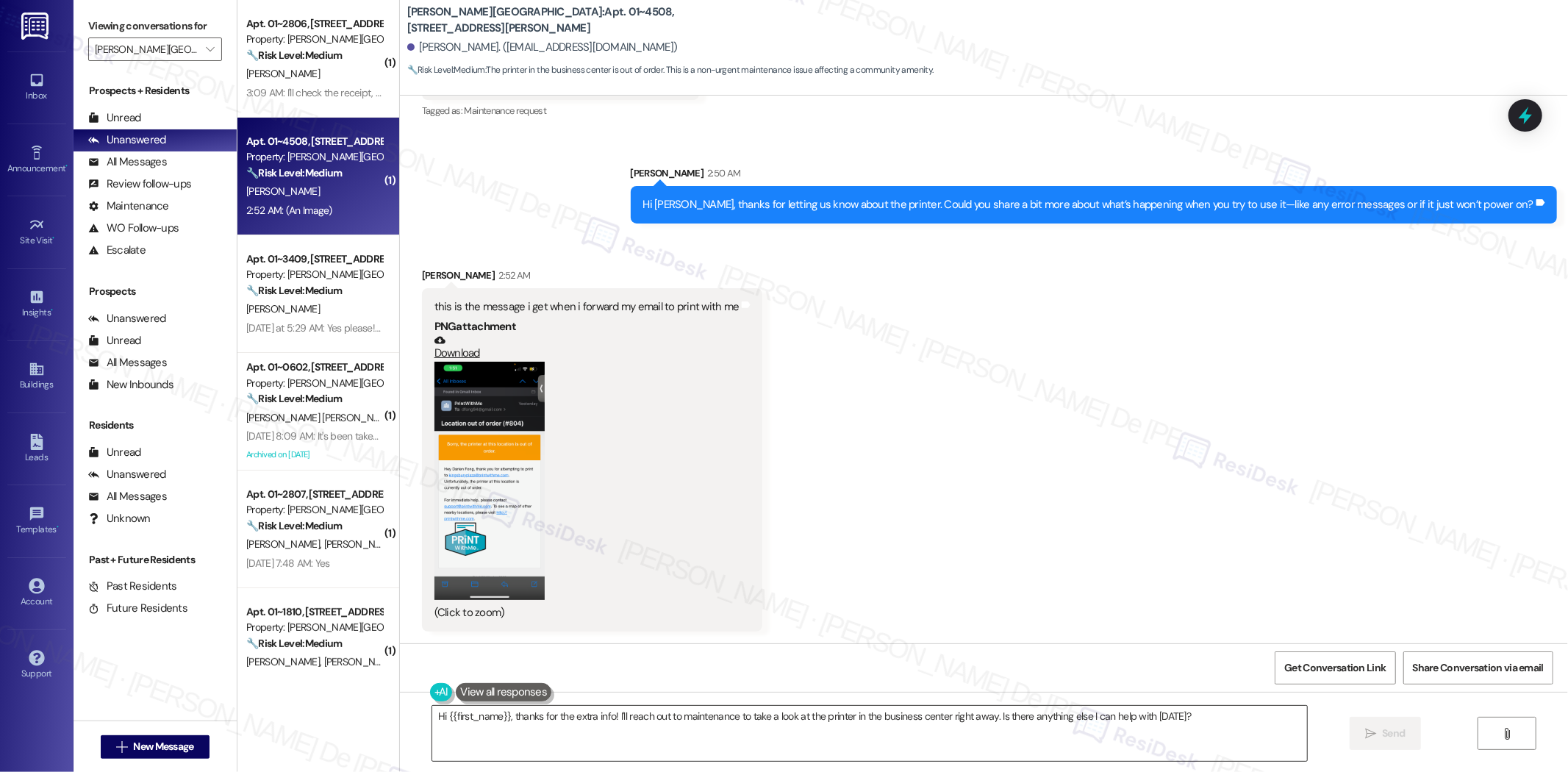
click at [605, 719] on textarea "Hi {{first_name}}, thanks for the extra info! I'll reach out to maintenance to …" at bounding box center [869, 734] width 875 height 55
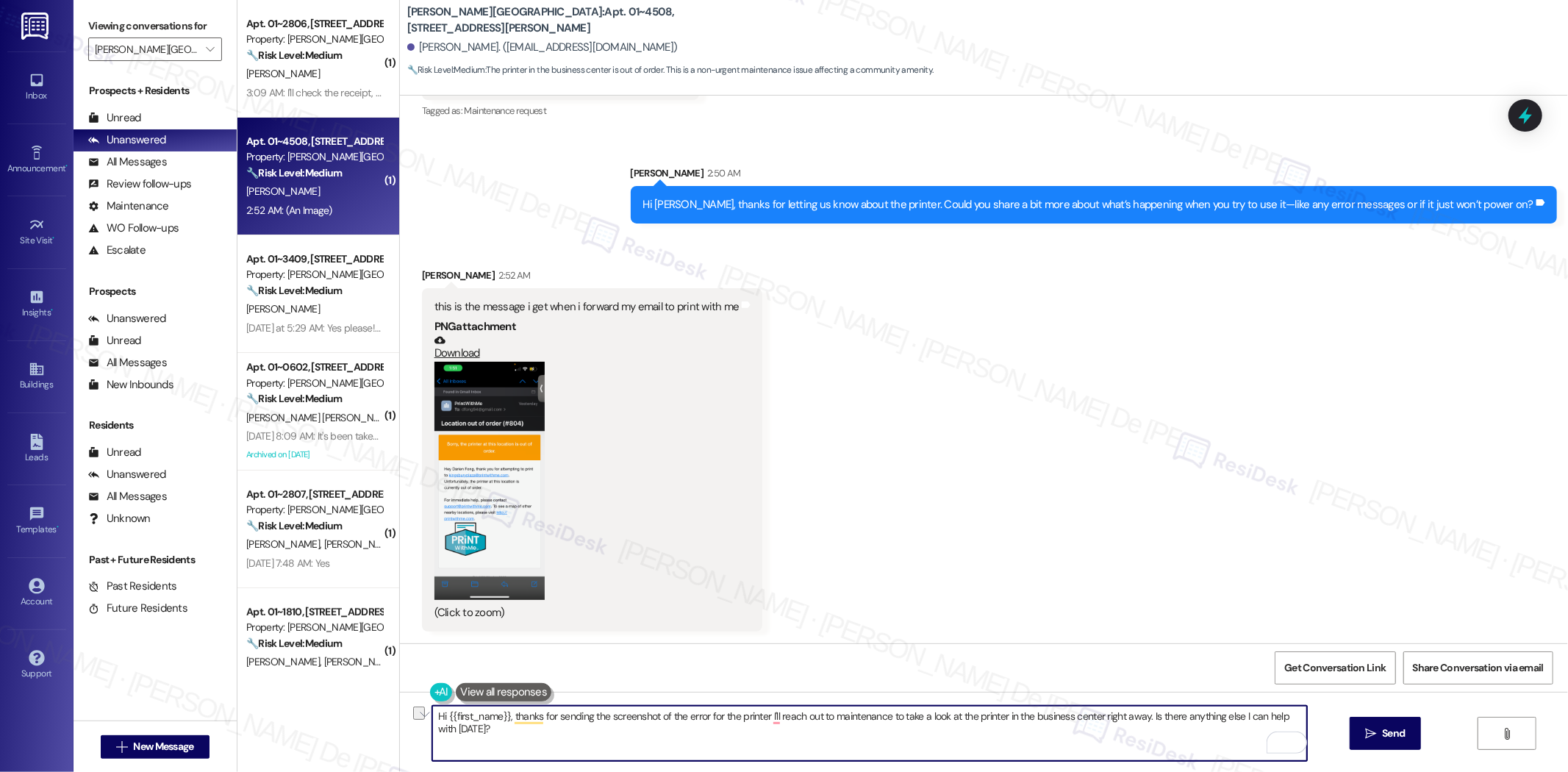
drag, startPoint x: 506, startPoint y: 717, endPoint x: 318, endPoint y: 724, distance: 188.1
click at [318, 724] on div "( 1 ) Apt. 01~2806, 520 North Kingsbury Property: Kingsbury Plaza 🔧 Risk Level:…" at bounding box center [902, 386] width 1330 height 772
drag, startPoint x: 471, startPoint y: 718, endPoint x: 480, endPoint y: 718, distance: 9.0
click at [474, 718] on textarea "Hi {{first_name}}, thanks for sending the screenshot of the error for the print…" at bounding box center [869, 734] width 875 height 55
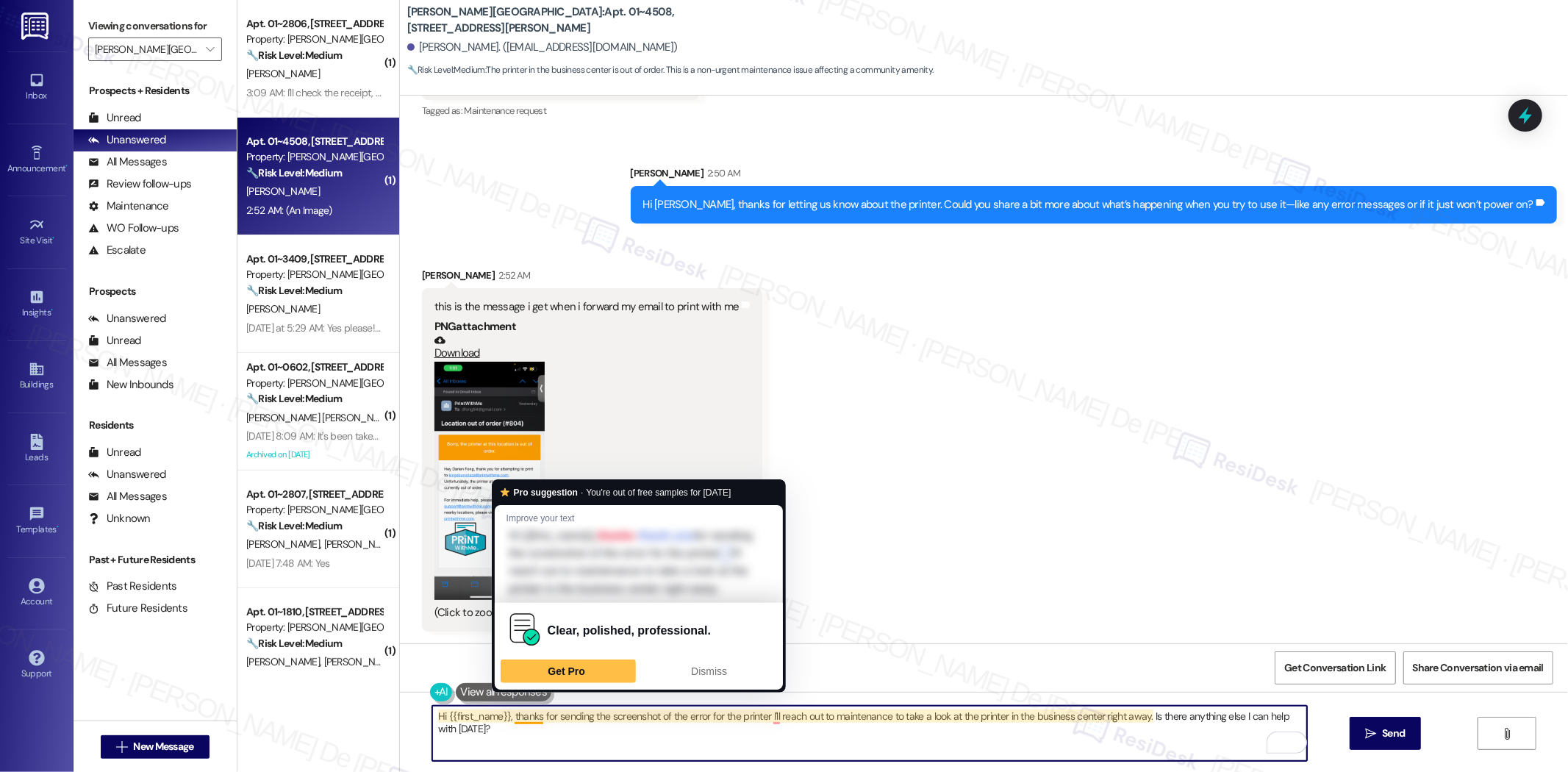
click at [505, 718] on textarea "Hi {{first_name}}, thanks for sending the screenshot of the error for the print…" at bounding box center [869, 734] width 875 height 55
drag, startPoint x: 506, startPoint y: 719, endPoint x: 393, endPoint y: 719, distance: 113.0
click at [400, 719] on div "Hi {{first_name}}, thanks for sending the screenshot of the error for the print…" at bounding box center [983, 747] width 1168 height 111
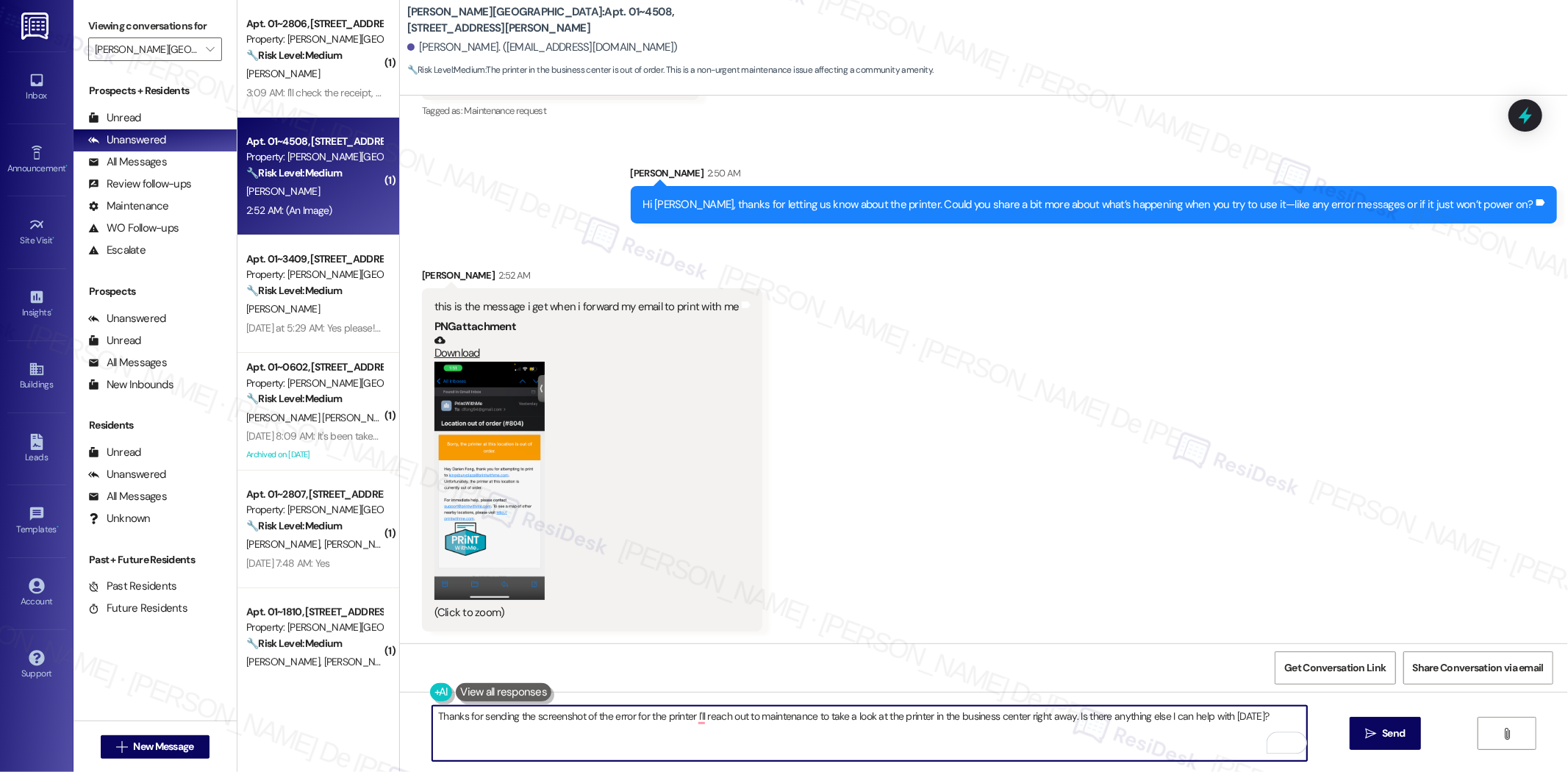
click at [687, 716] on textarea "Thanks for sending the screenshot of the error for the printer I'll reach out t…" at bounding box center [869, 734] width 875 height 55
click at [790, 715] on textarea "Thanks for sending the screenshot of the error for the printer. I'll reach out …" at bounding box center [869, 734] width 875 height 55
drag, startPoint x: 910, startPoint y: 718, endPoint x: 1048, endPoint y: 716, distance: 138.0
click at [1048, 716] on textarea "Thanks for sending the screenshot of the error for the printer. I'll reach out …" at bounding box center [869, 734] width 875 height 55
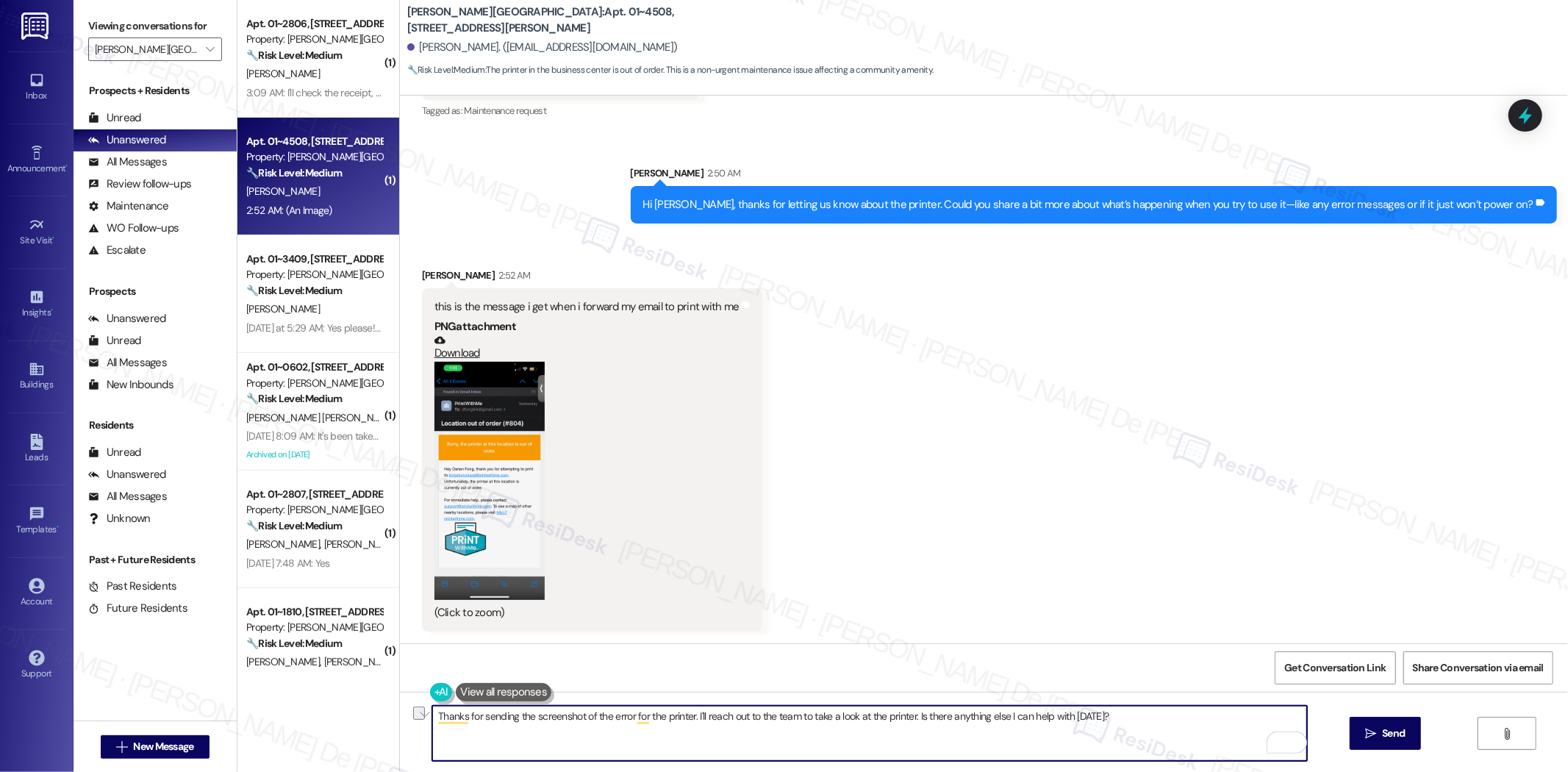
drag, startPoint x: 910, startPoint y: 714, endPoint x: 1156, endPoint y: 721, distance: 246.1
click at [1156, 721] on textarea "Thanks for sending the screenshot of the error for the printer. I'll reach out …" at bounding box center [869, 734] width 875 height 55
click at [1112, 721] on textarea "Thanks for sending the screenshot of the error for the printer. I'll reach out …" at bounding box center [869, 734] width 875 height 55
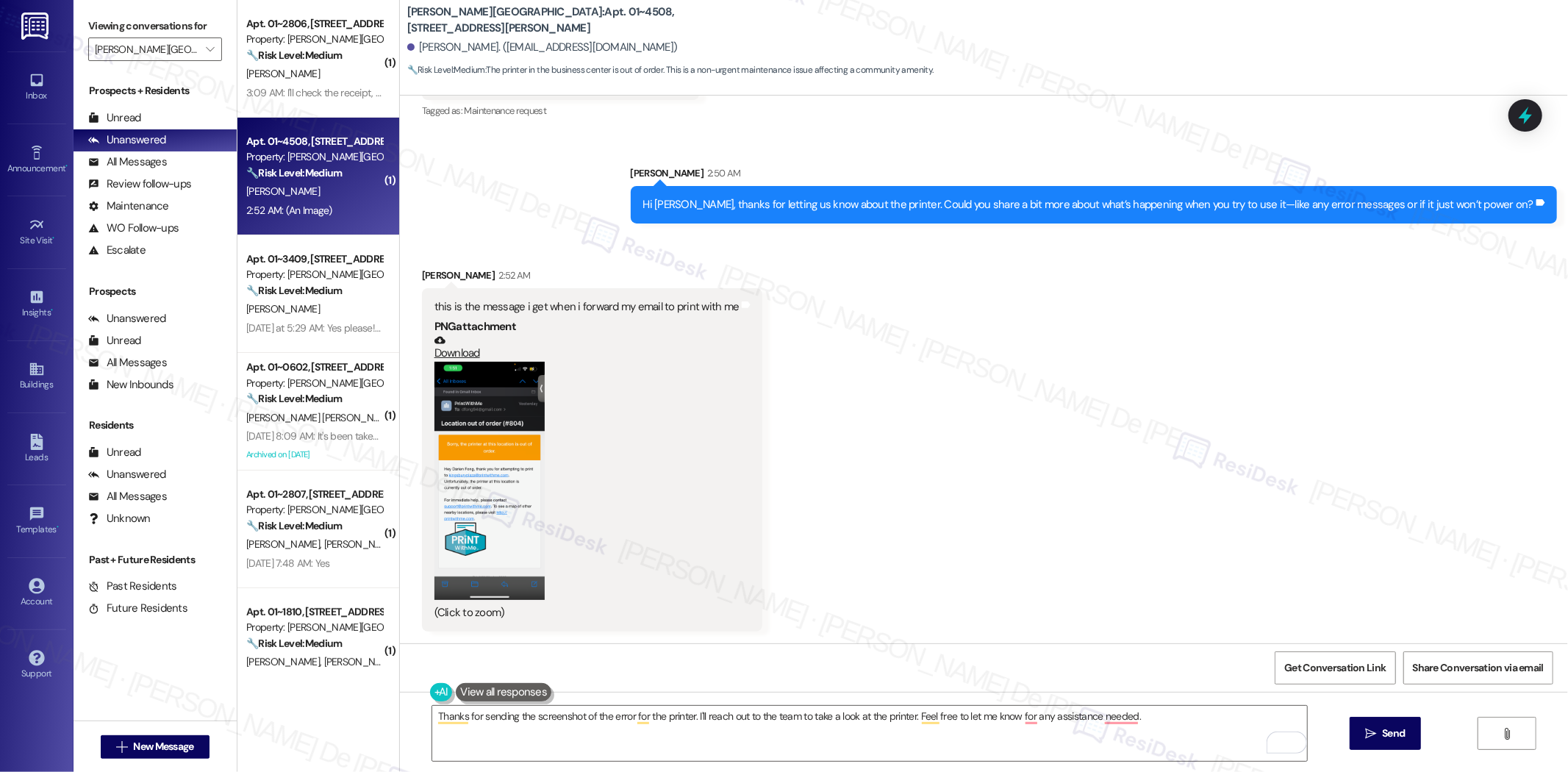
click at [1223, 599] on div "Received via SMS Darien Fong 2:52 AM this is the message i get when i forward m…" at bounding box center [983, 438] width 1168 height 408
click at [1019, 723] on textarea "Thanks for sending the screenshot of the error for the printer. I'll reach out …" at bounding box center [869, 734] width 875 height 55
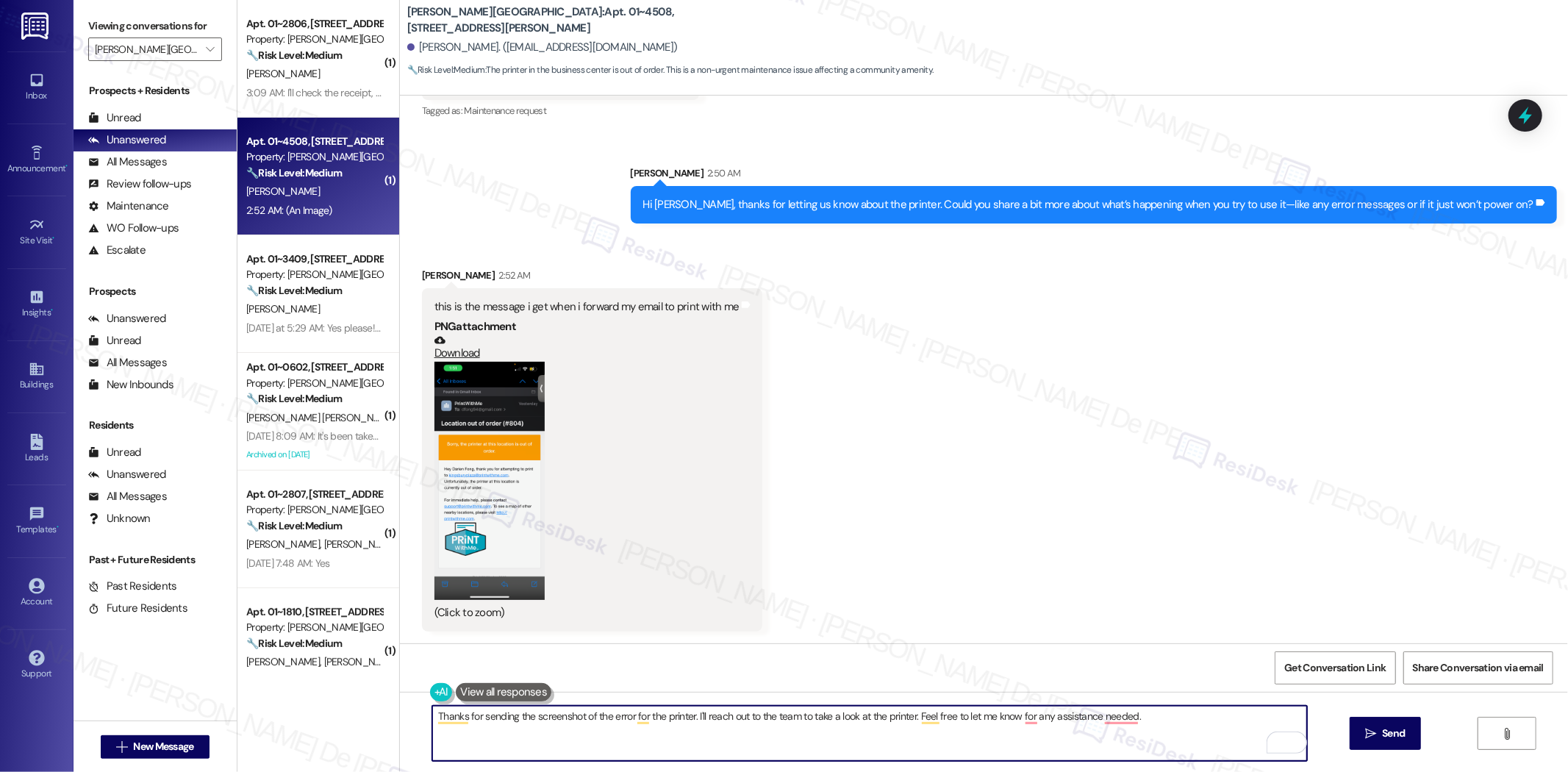
click at [848, 413] on div "Received via SMS Darien Fong 2:52 AM this is the message i get when i forward m…" at bounding box center [983, 438] width 1168 height 408
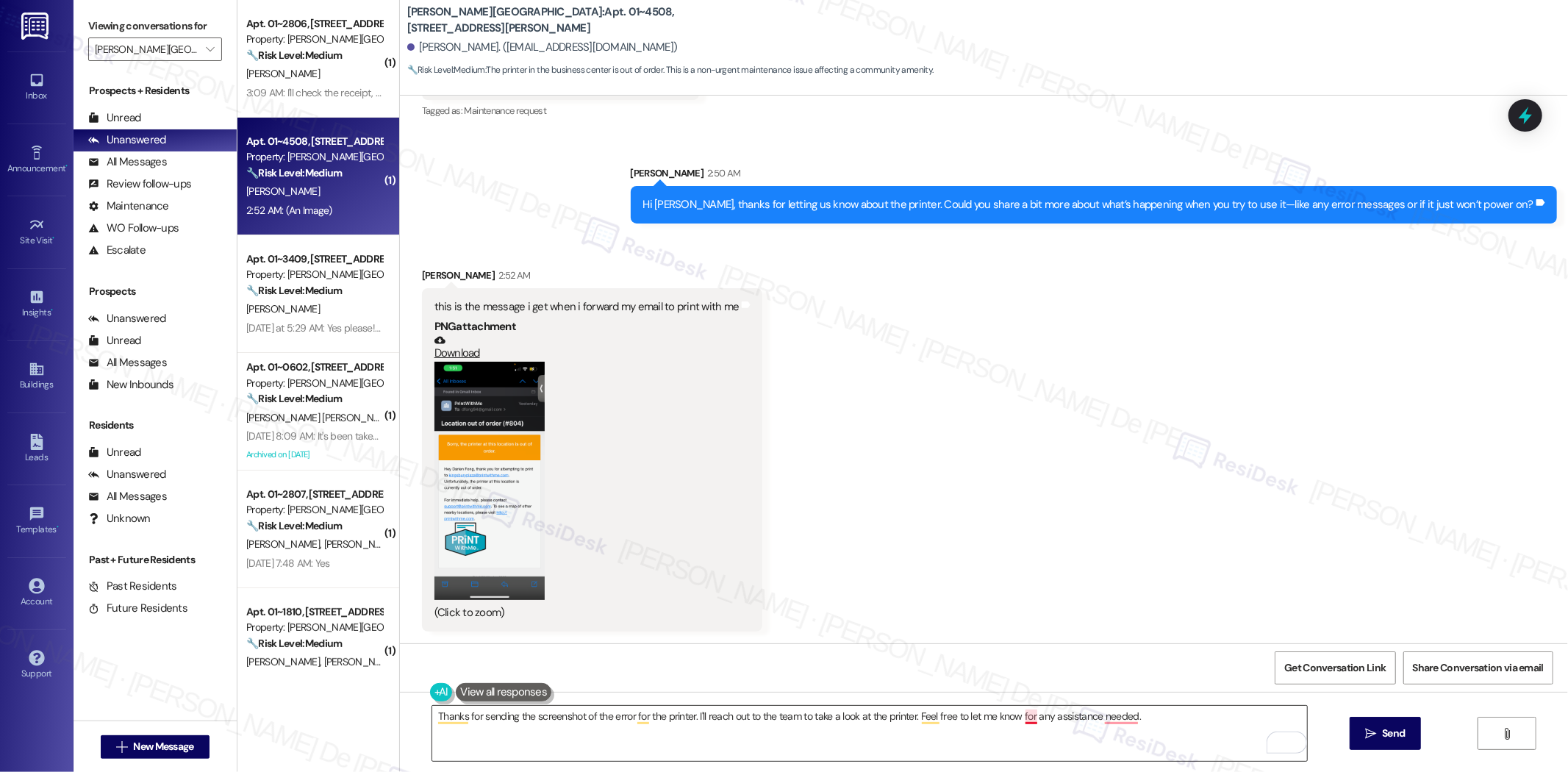
click at [1018, 718] on textarea "Thanks for sending the screenshot of the error for the printer. I'll reach out …" at bounding box center [869, 734] width 875 height 55
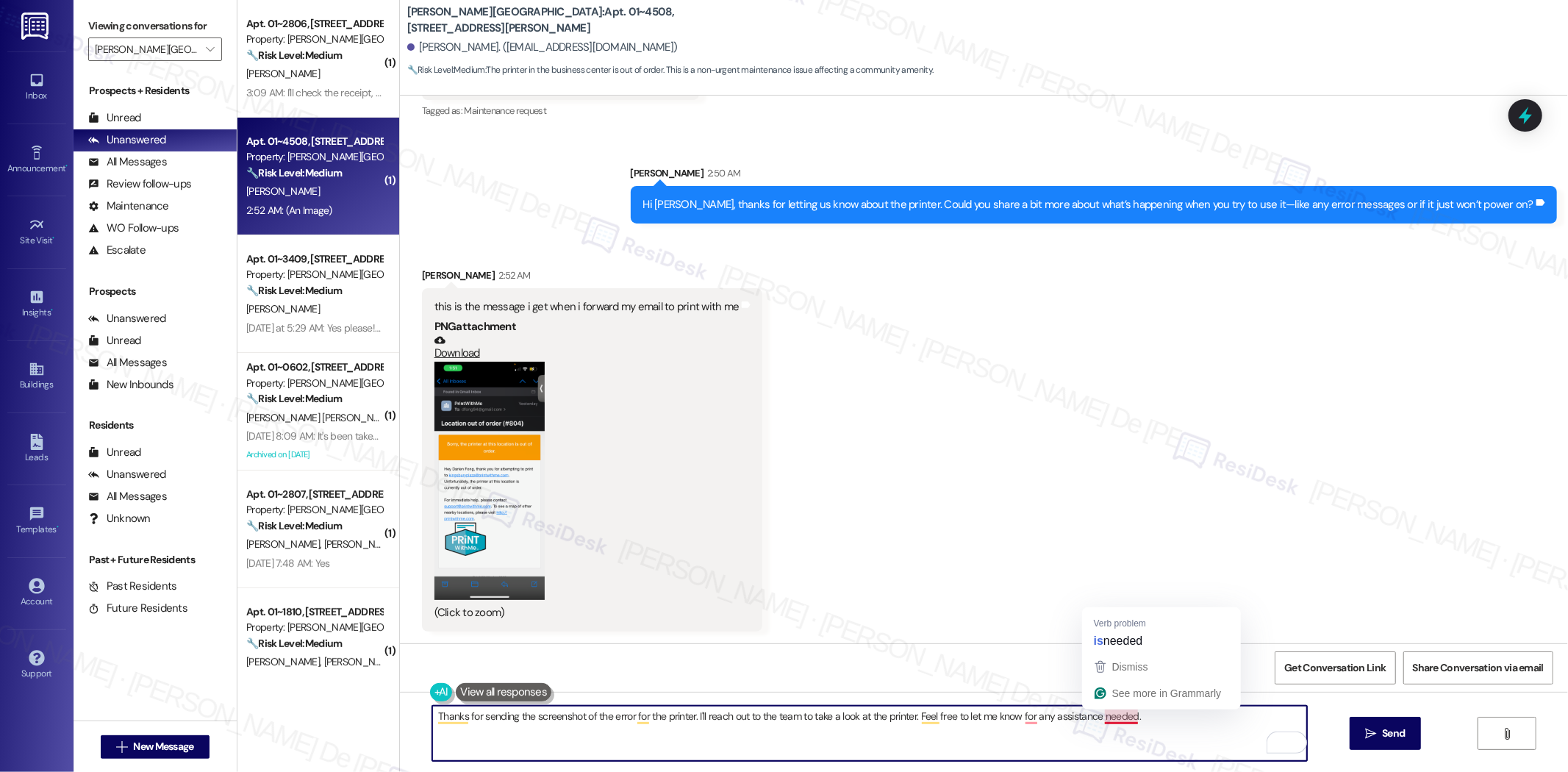
click at [1114, 716] on textarea "Thanks for sending the screenshot of the error for the printer. I'll reach out …" at bounding box center [869, 734] width 875 height 55
click at [1017, 718] on textarea "Thanks for sending the screenshot of the error for the printer. I'll reach out …" at bounding box center [869, 734] width 875 height 55
click at [1019, 719] on textarea "Thanks for sending the screenshot of the error for the printer. I'll reach out …" at bounding box center [869, 734] width 875 height 55
click at [1019, 714] on textarea "Thanks for sending the screenshot of the error for the printer. I'll reach out …" at bounding box center [869, 734] width 875 height 55
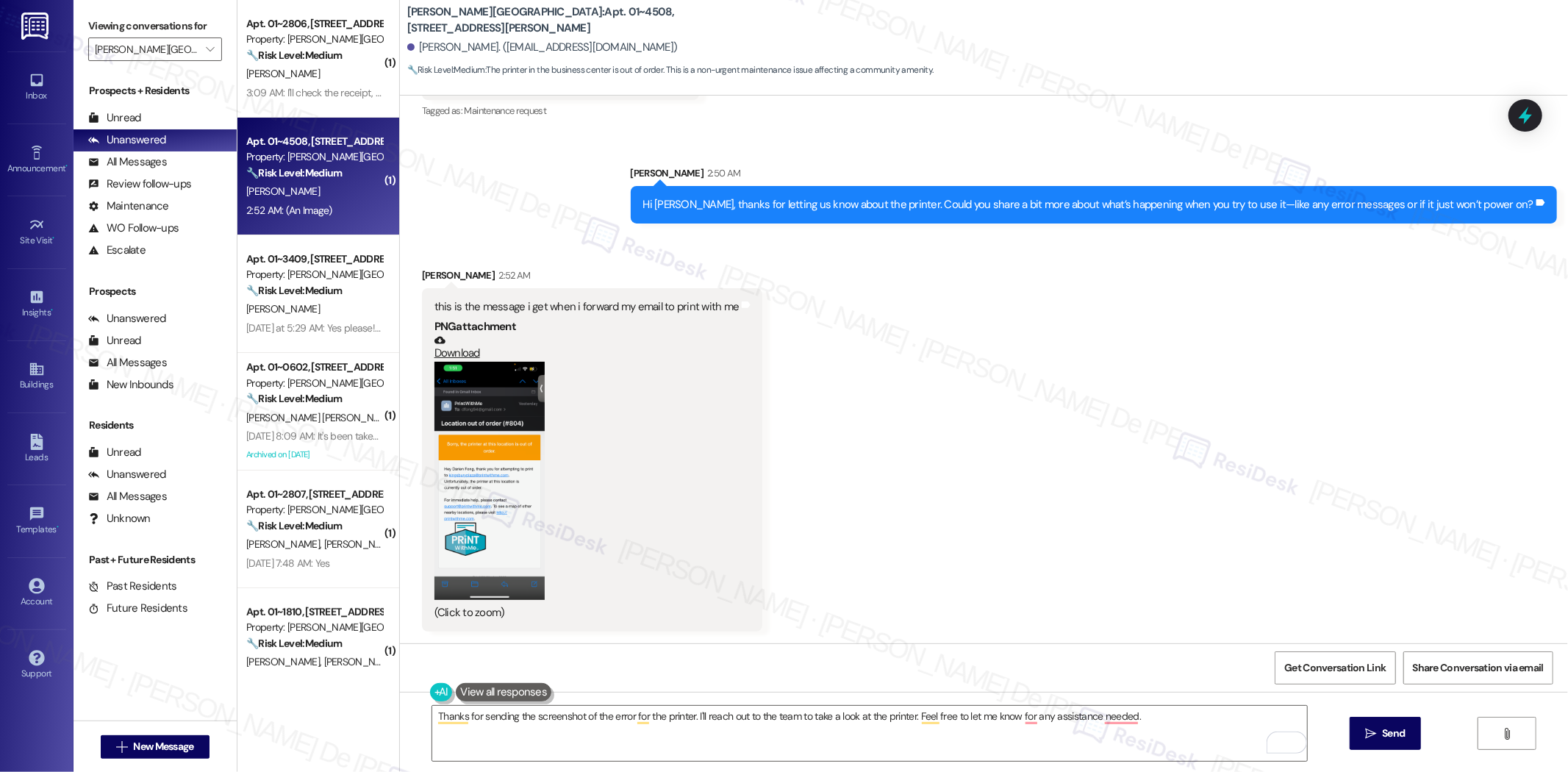
click at [1041, 766] on div "Thanks for sending the screenshot of the error for the printer. I'll reach out …" at bounding box center [983, 747] width 1168 height 111
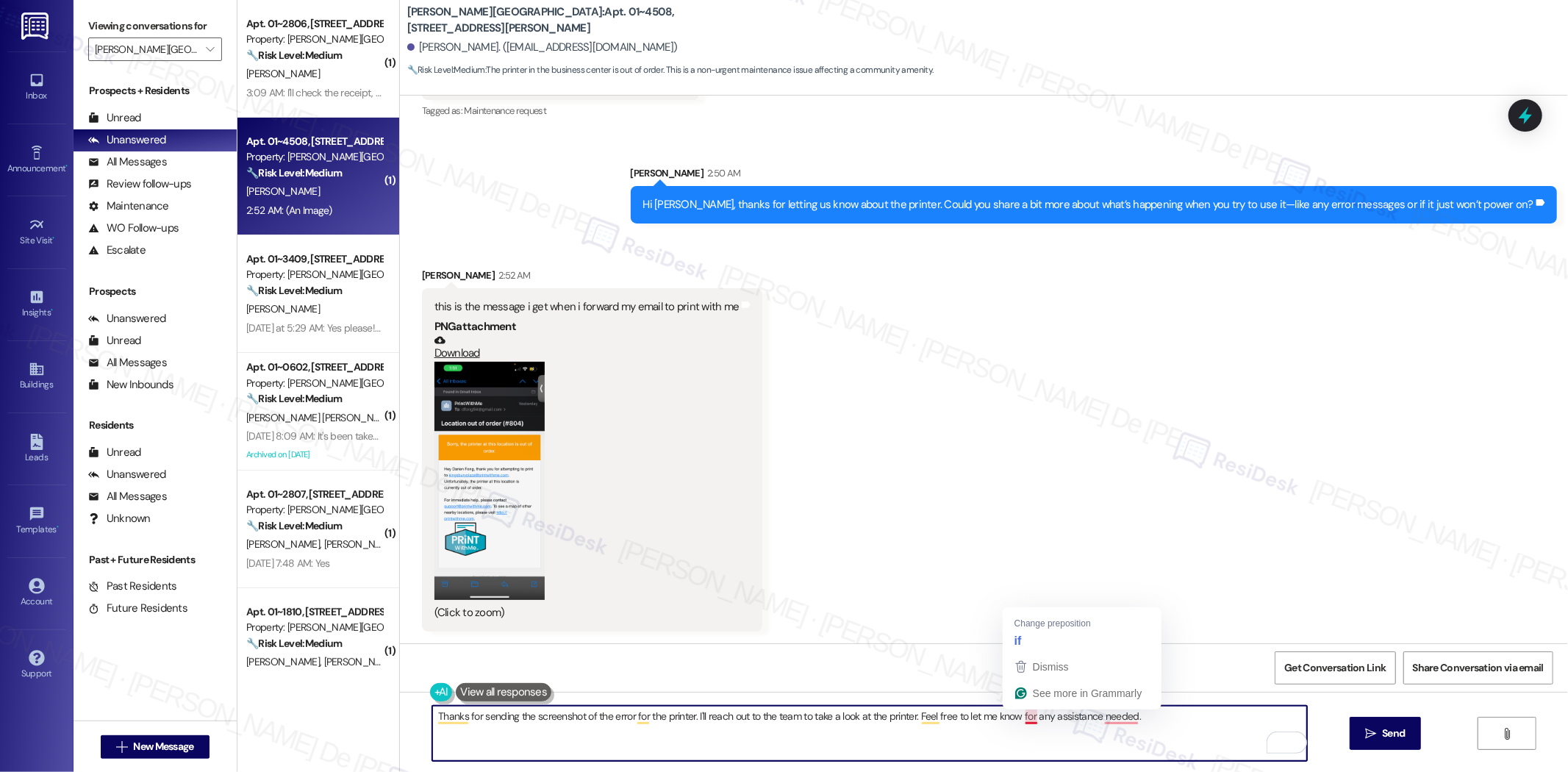
click at [1015, 711] on textarea "Thanks for sending the screenshot of the error for the printer. I'll reach out …" at bounding box center [869, 734] width 875 height 55
click at [1022, 751] on textarea "Thanks for sending the screenshot of the error for the printer. I'll reach out …" at bounding box center [869, 734] width 875 height 55
click at [1033, 716] on textarea "Thanks for sending the screenshot of the error for the printer. I'll reach out …" at bounding box center [869, 734] width 875 height 55
click at [1126, 718] on textarea "Thanks for sending the screenshot of the error for the printer. I'll reach out …" at bounding box center [869, 734] width 875 height 55
click at [1111, 726] on textarea "Thanks for sending the screenshot of the error for the printer. I'll reach out …" at bounding box center [869, 734] width 875 height 55
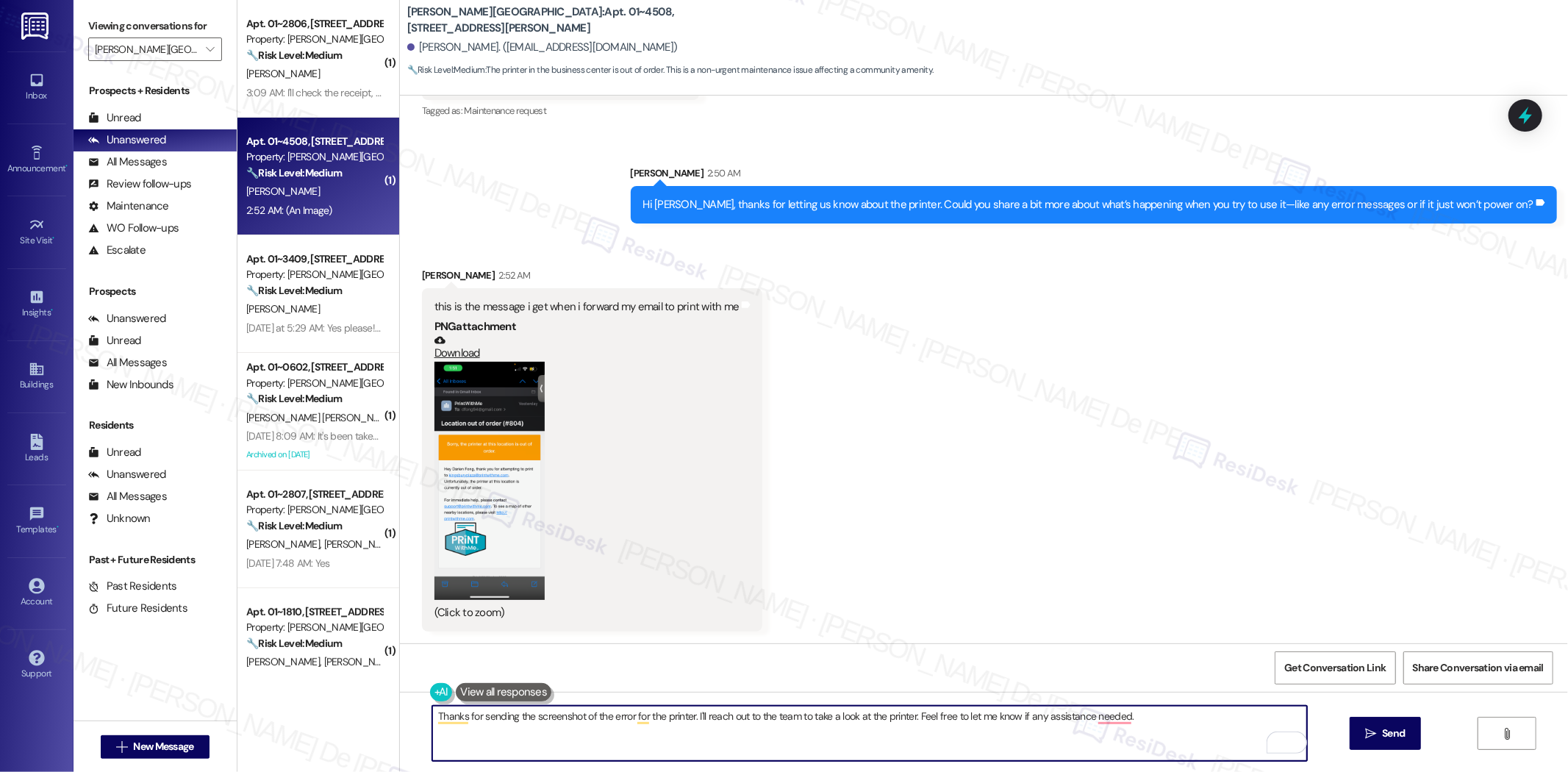
click at [1103, 726] on textarea "Thanks for sending the screenshot of the error for the printer. I'll reach out …" at bounding box center [869, 734] width 875 height 55
click at [1138, 722] on textarea "Thanks for sending the screenshot of the error for the printer. I'll reach out …" at bounding box center [869, 734] width 875 height 55
click at [1010, 721] on textarea "Thanks for sending the screenshot of the error for the printer. I'll reach out …" at bounding box center [869, 734] width 875 height 55
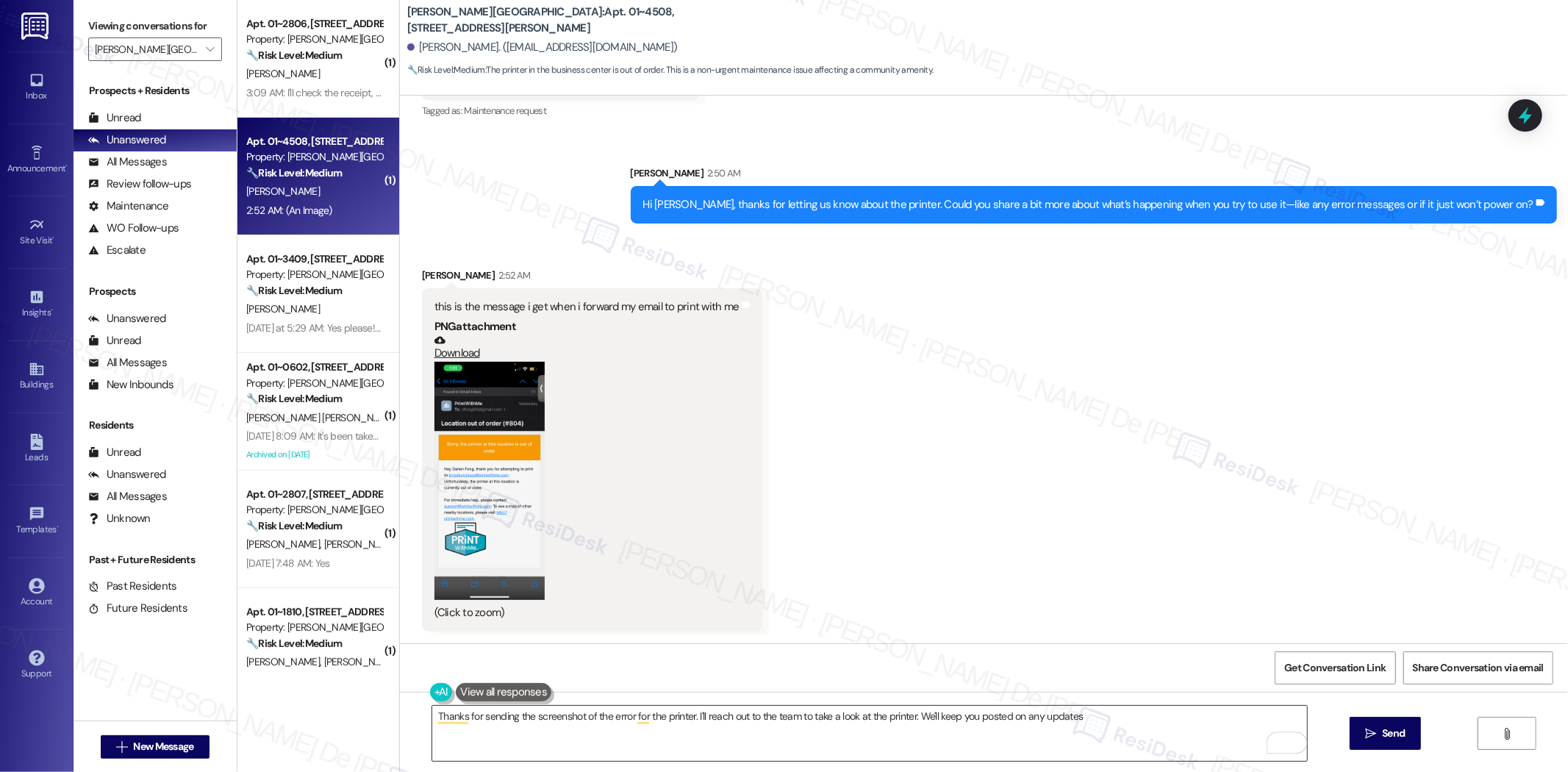
click at [1091, 718] on textarea "Thanks for sending the screenshot of the error for the printer. I'll reach out …" at bounding box center [869, 734] width 875 height 55
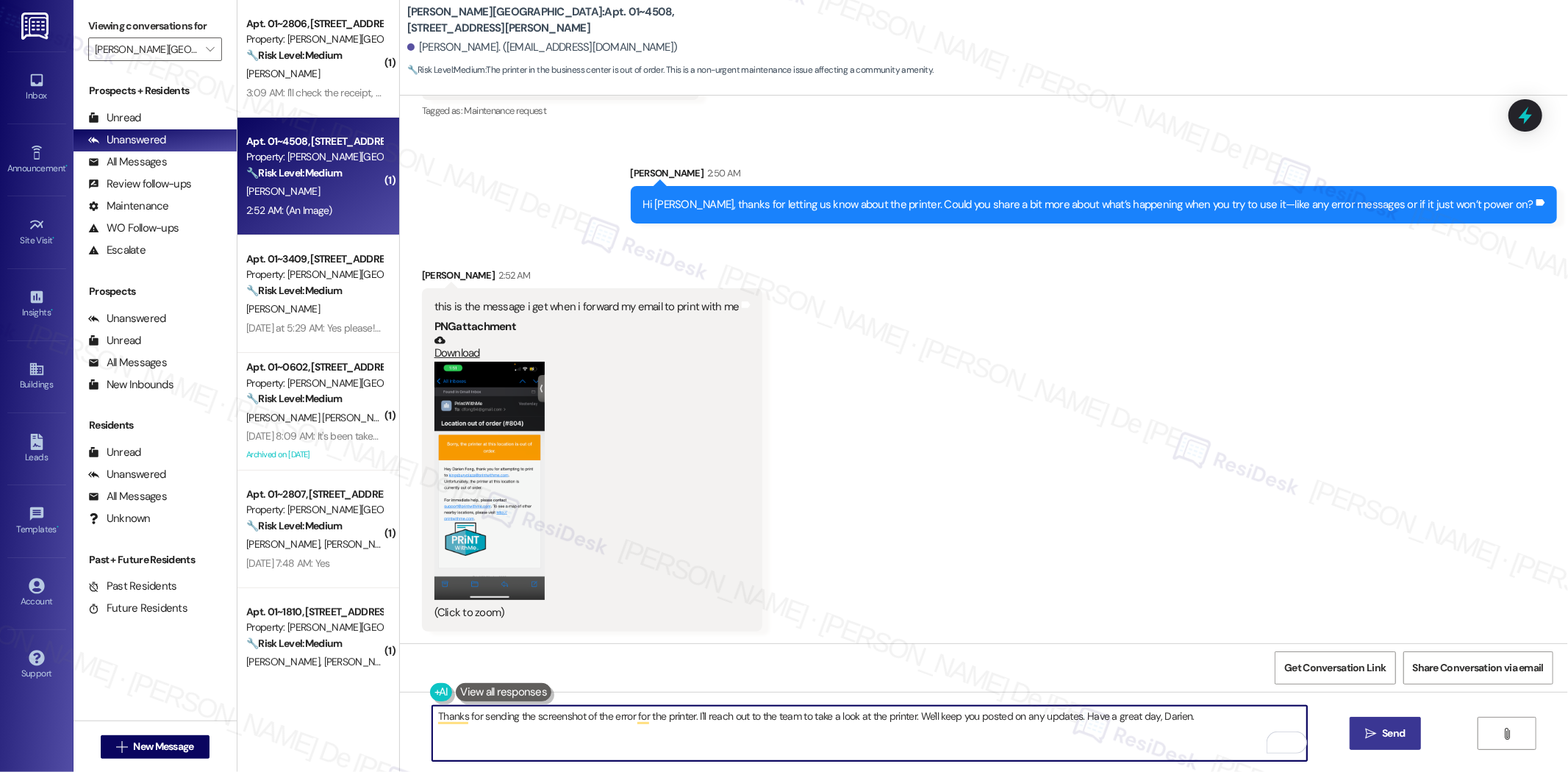
type textarea "Thanks for sending the screenshot of the error for the printer. I'll reach out …"
click at [1398, 732] on span "Send" at bounding box center [1392, 734] width 23 height 16
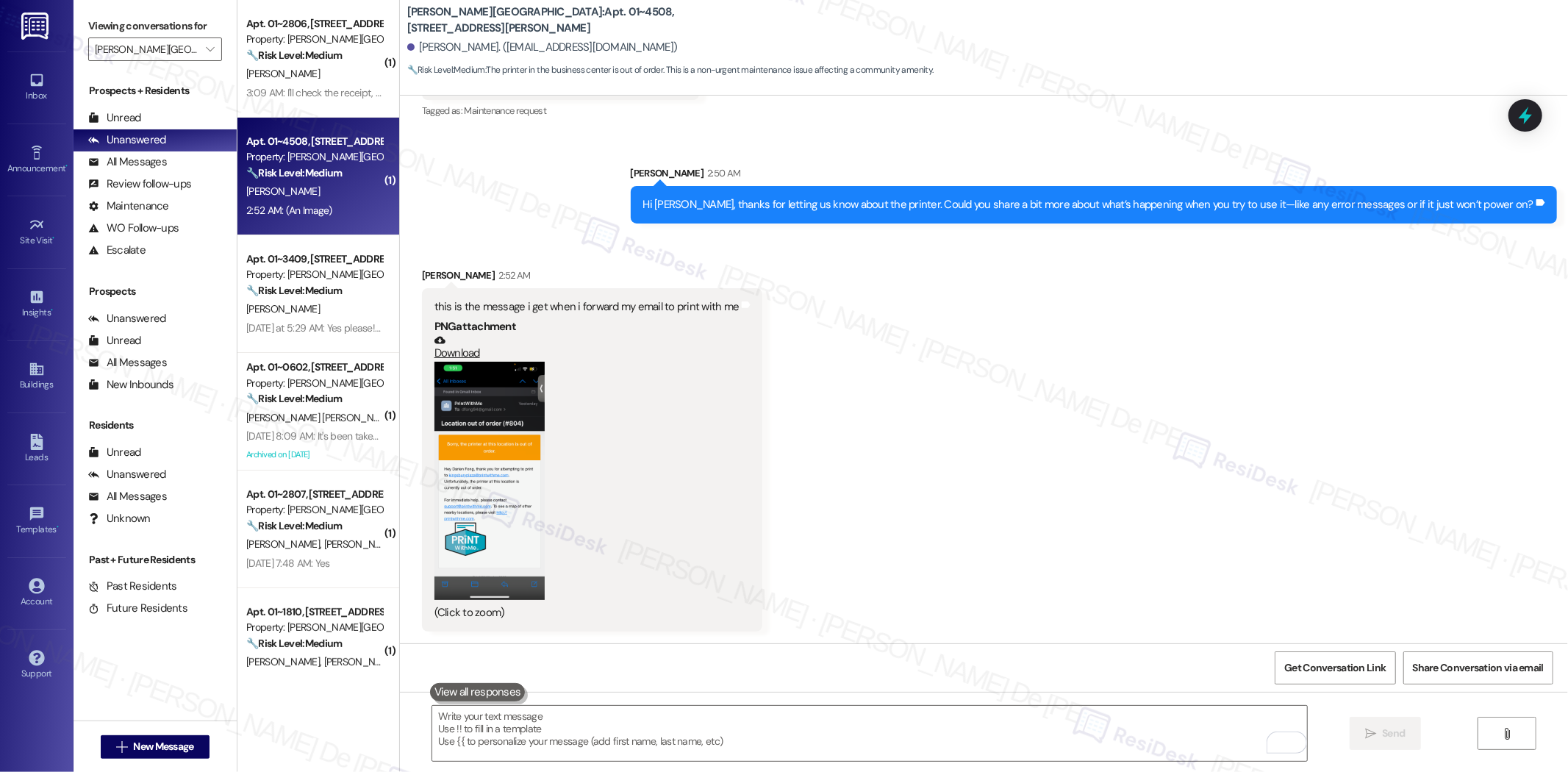
scroll to position [4381, 0]
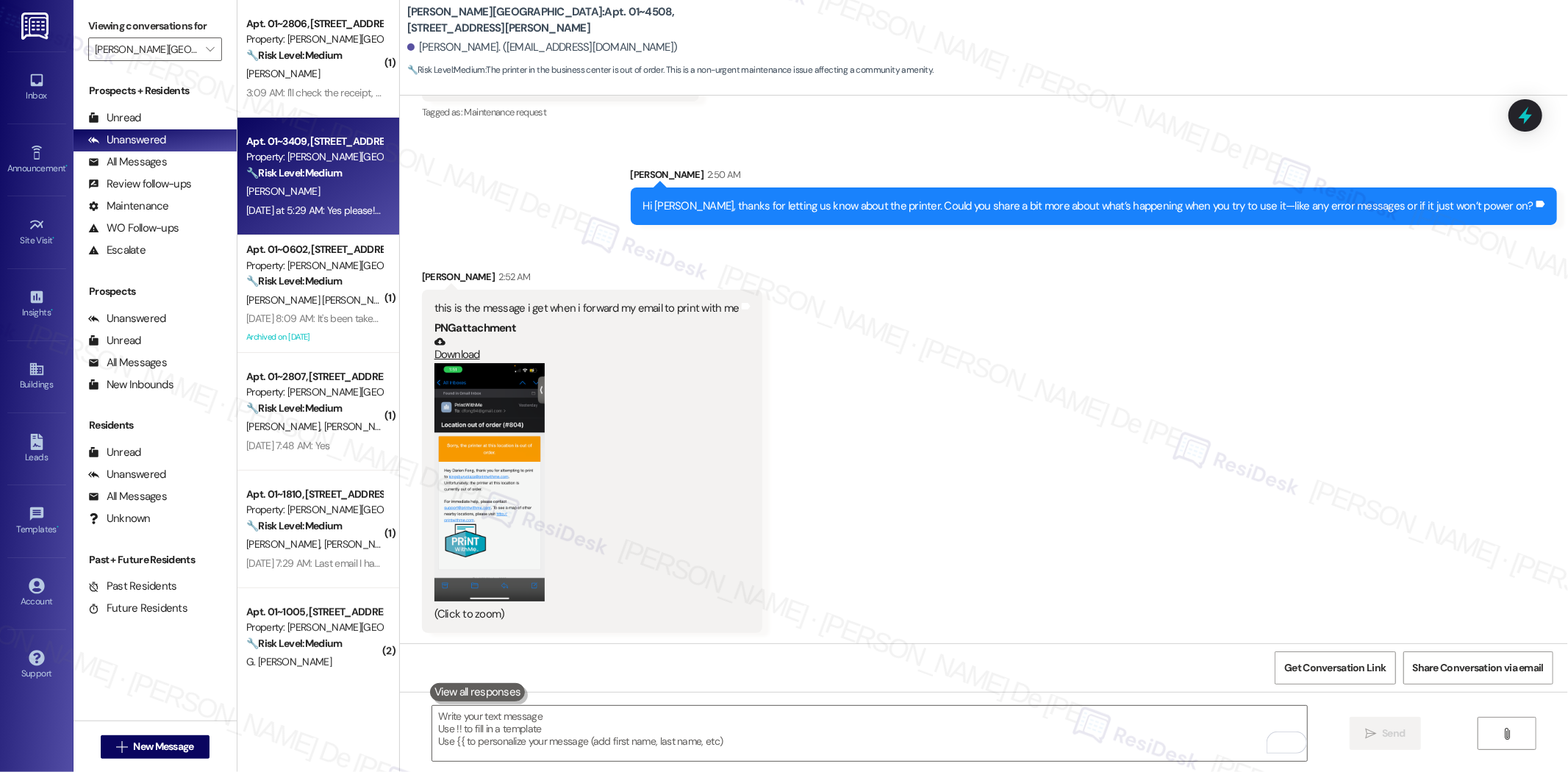
click at [288, 166] on strong "🔧 Risk Level: Medium" at bounding box center [293, 173] width 96 height 13
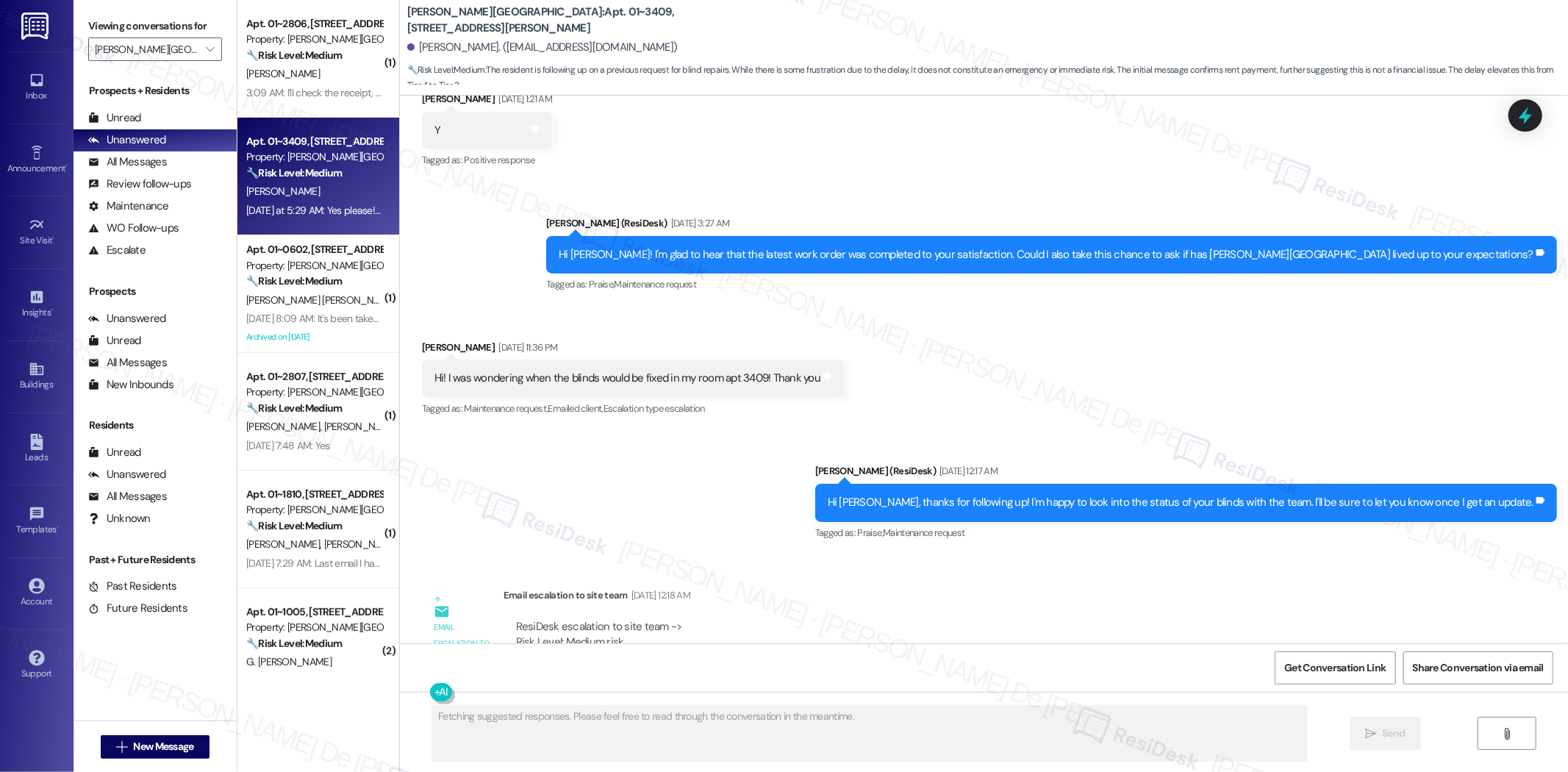
scroll to position [4885, 0]
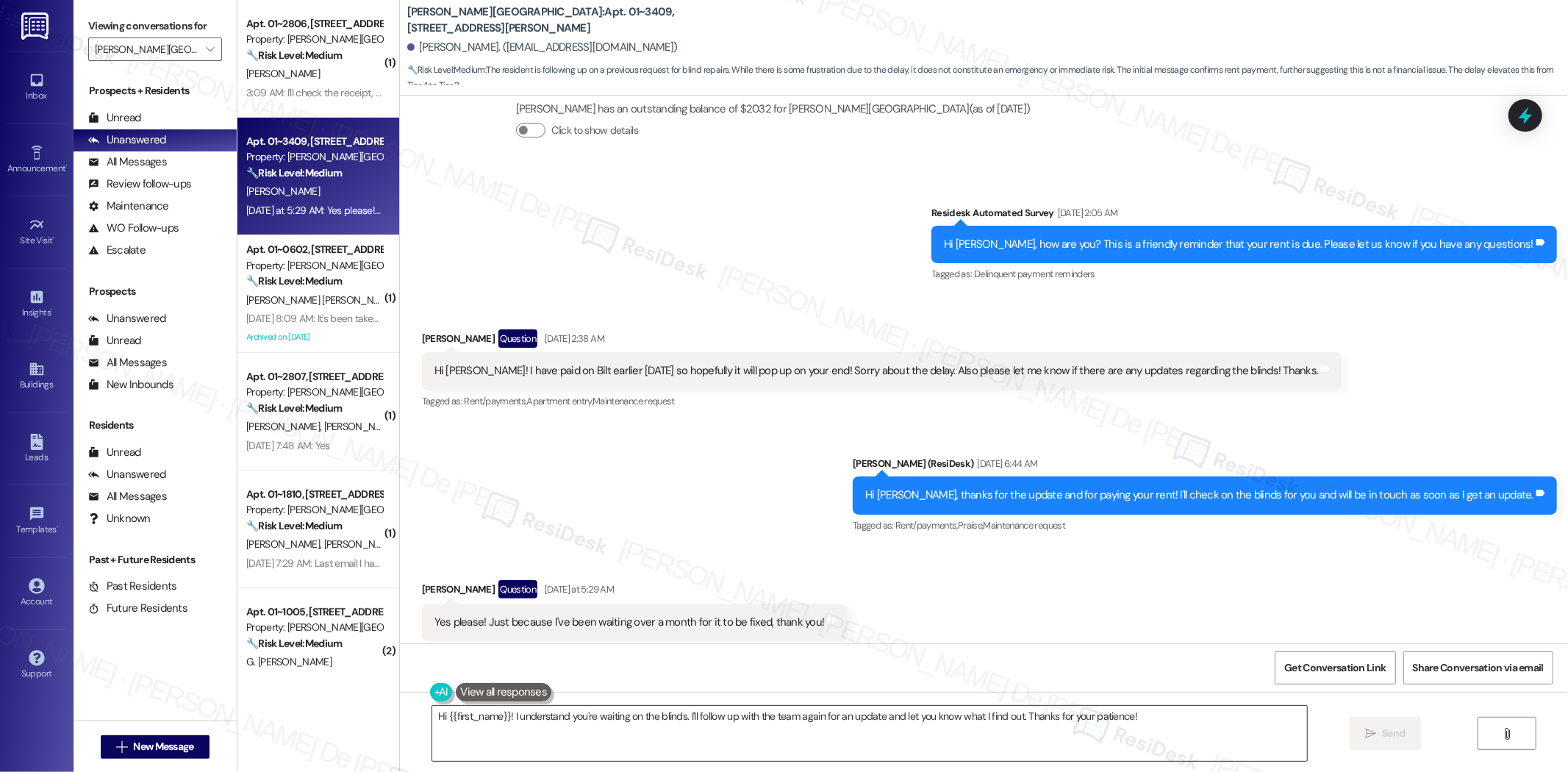
click at [773, 751] on textarea "Hi {{first_name}}! I understand you're waiting on the blinds. I'll follow up wi…" at bounding box center [869, 734] width 875 height 55
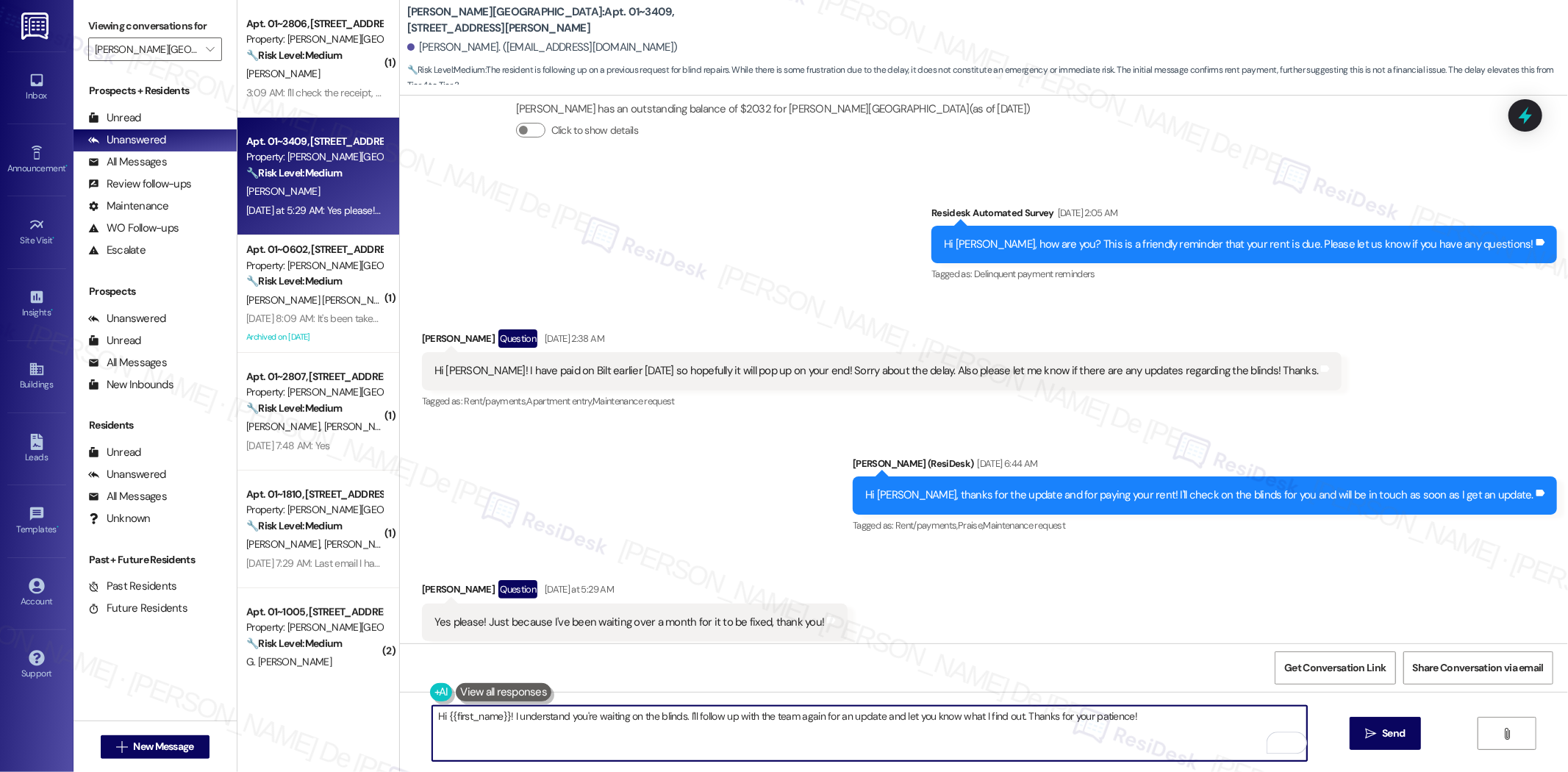
drag, startPoint x: 1145, startPoint y: 711, endPoint x: 333, endPoint y: 752, distance: 813.0
click at [328, 741] on div "( 1 ) Apt. 01~2806, 520 North Kingsbury Property: Kingsbury Plaza 🔧 Risk Level:…" at bounding box center [902, 386] width 1330 height 772
paste textarea "I’ll follow up on the blinds and make sure to keep you updated—thank you so muc…"
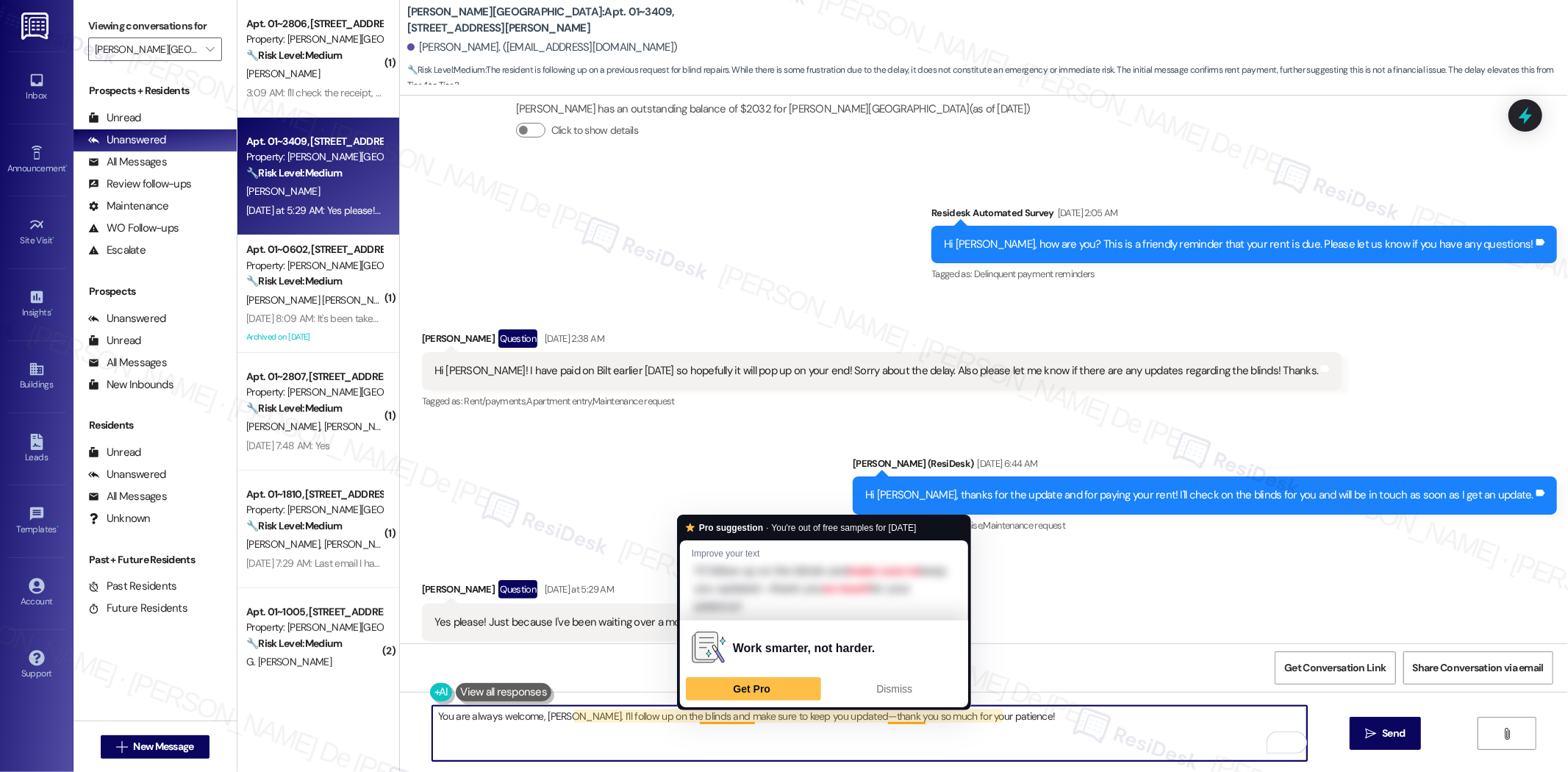
click at [738, 721] on textarea "You are always welcome, Shruti. I’ll follow up on the blinds and make sure to k…" at bounding box center [869, 734] width 875 height 55
click at [741, 716] on textarea "You are always welcome, Shruti. I’ll follow up on the blinds and make sure to k…" at bounding box center [869, 734] width 875 height 55
click at [714, 719] on textarea "You are always welcome, Shruti. I’ll follow up on the blinds and make sure to k…" at bounding box center [869, 734] width 875 height 55
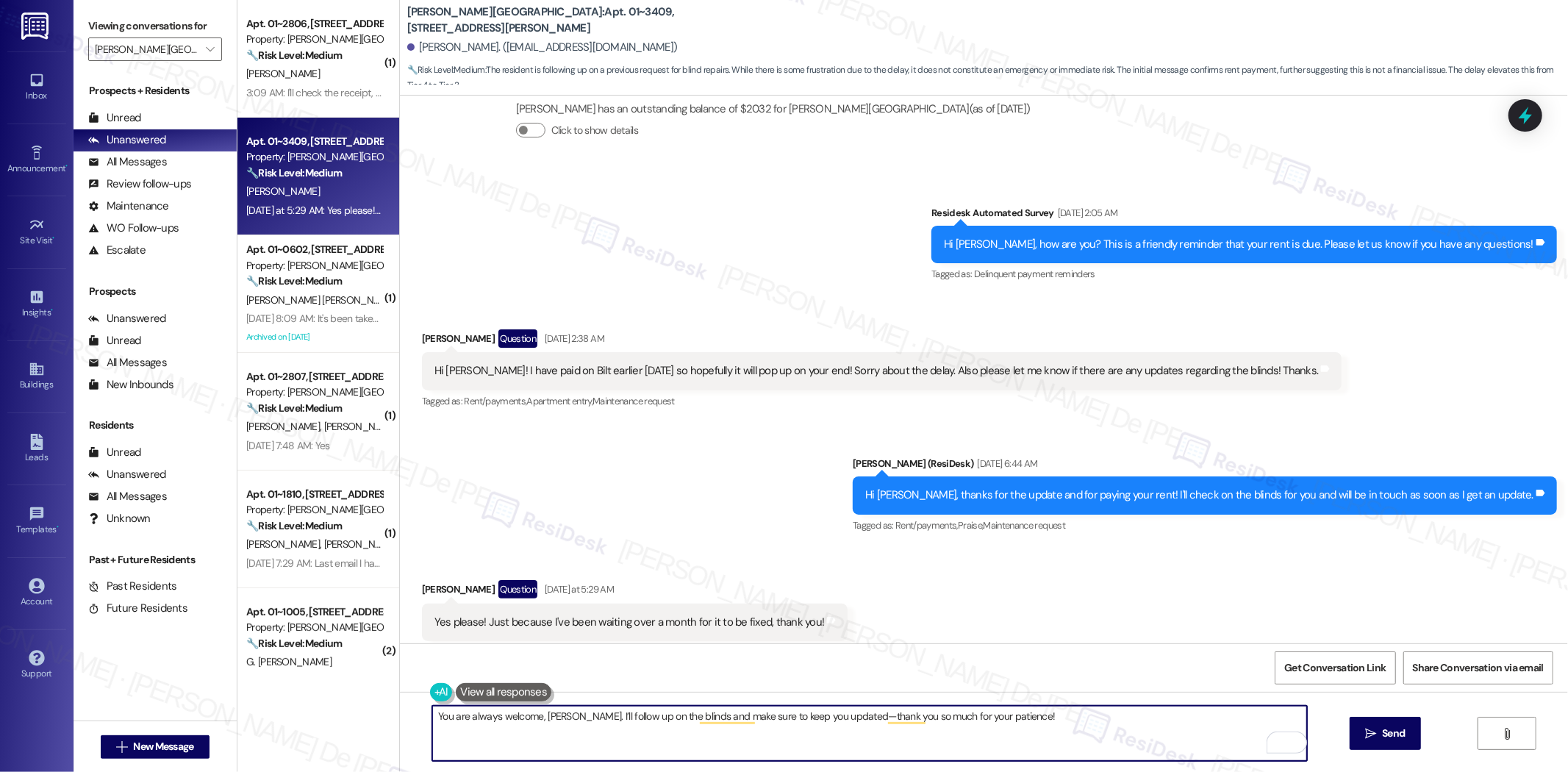
drag, startPoint x: 670, startPoint y: 722, endPoint x: 684, endPoint y: 722, distance: 14.0
click at [670, 722] on textarea "You are always welcome, Shruti. I’ll follow up on the blinds and make sure to k…" at bounding box center [869, 734] width 875 height 55
drag, startPoint x: 932, startPoint y: 719, endPoint x: 833, endPoint y: 737, distance: 100.6
click at [833, 737] on textarea "You are always welcome, Shruti. I’ll follow up on the blinds with the team and …" at bounding box center [869, 734] width 875 height 55
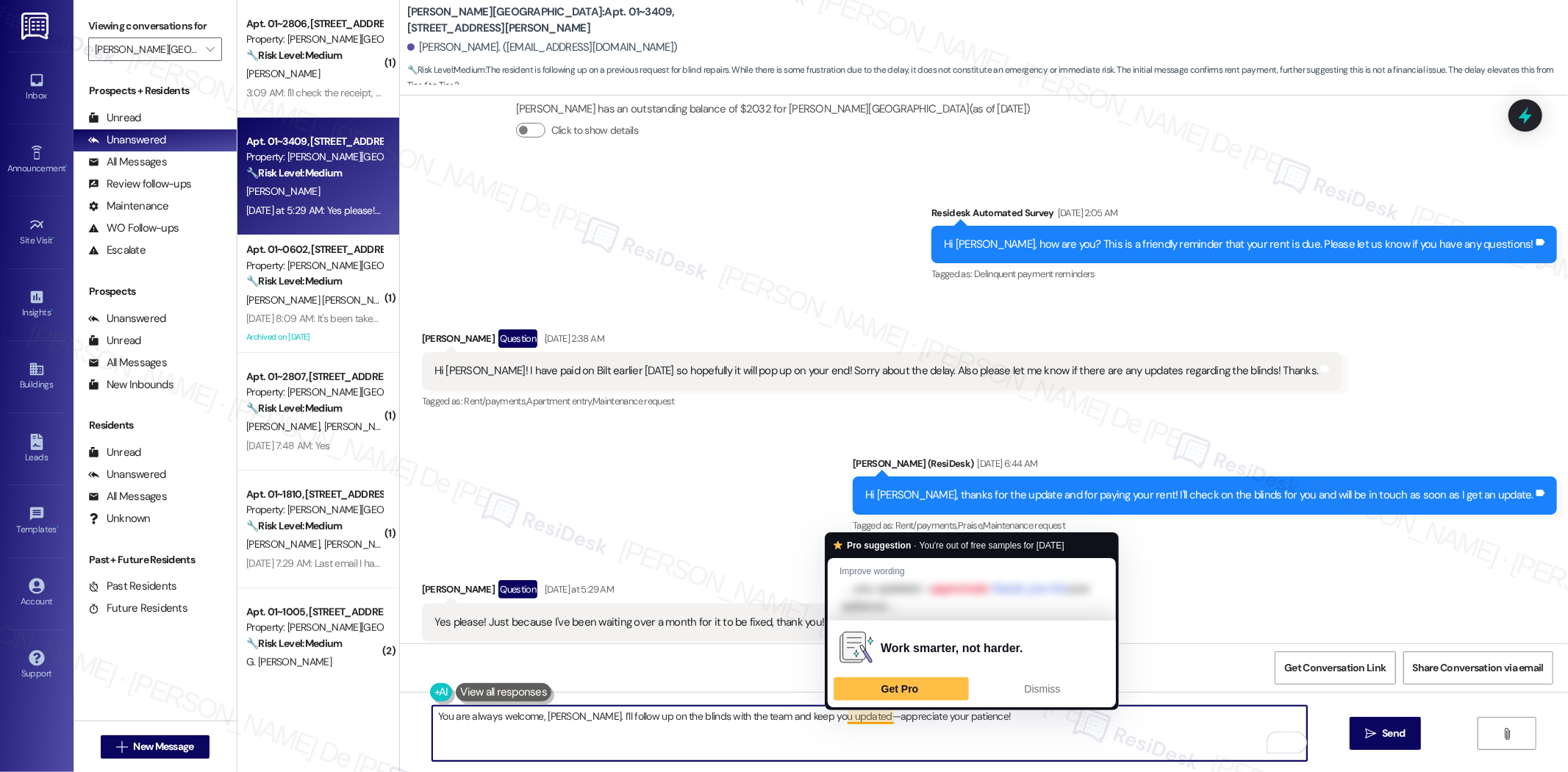
click at [838, 711] on textarea "You are always welcome, Shruti. I’ll follow up on the blinds with the team and …" at bounding box center [869, 734] width 875 height 55
click at [836, 718] on textarea "You are always welcome, Shruti. I’ll follow up on the blinds with the team and …" at bounding box center [869, 734] width 875 height 55
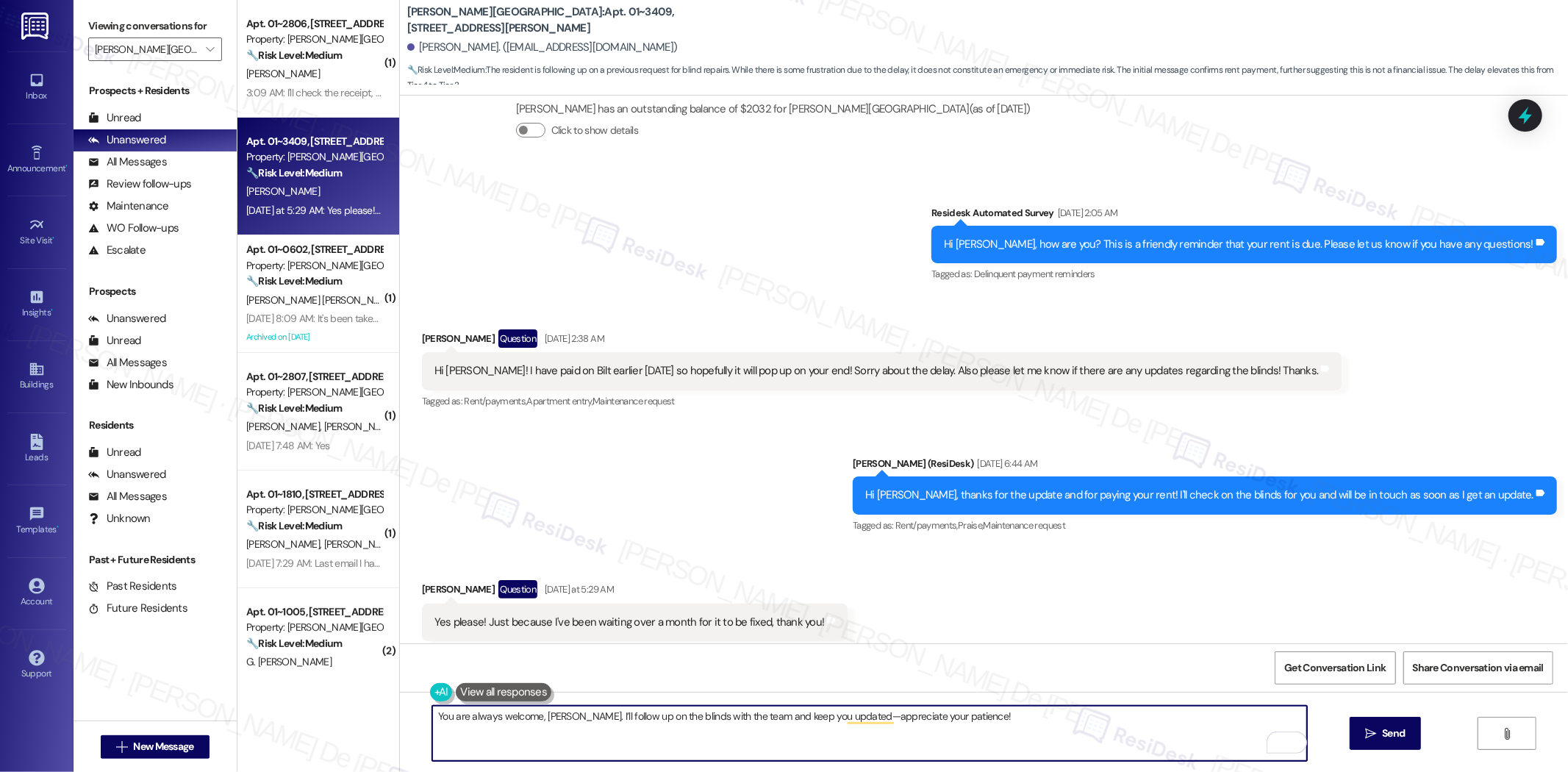
click at [988, 711] on textarea "You are always welcome, Shruti. I’ll follow up on the blinds with the team and …" at bounding box center [869, 734] width 875 height 55
click at [778, 701] on div "You are always welcome, Shruti. I’ll follow up on the blinds with the team and …" at bounding box center [983, 747] width 1168 height 111
click at [803, 718] on textarea "You are always welcome, Shruti. I’ll follow up on the blinds with the team and …" at bounding box center [869, 734] width 875 height 55
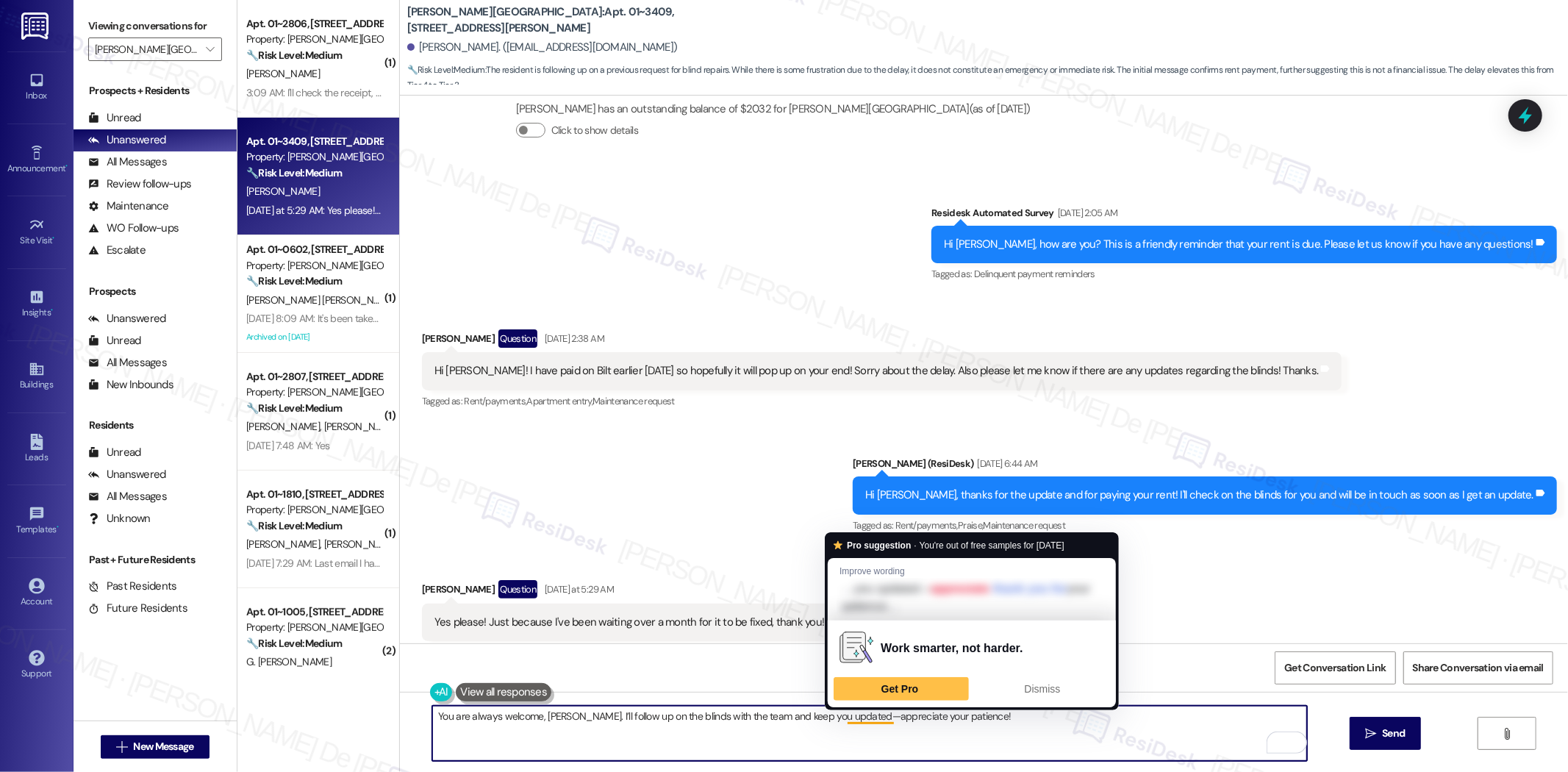
click at [834, 718] on textarea "You are always welcome, Shruti. I’ll follow up on the blinds with the team and …" at bounding box center [869, 734] width 875 height 55
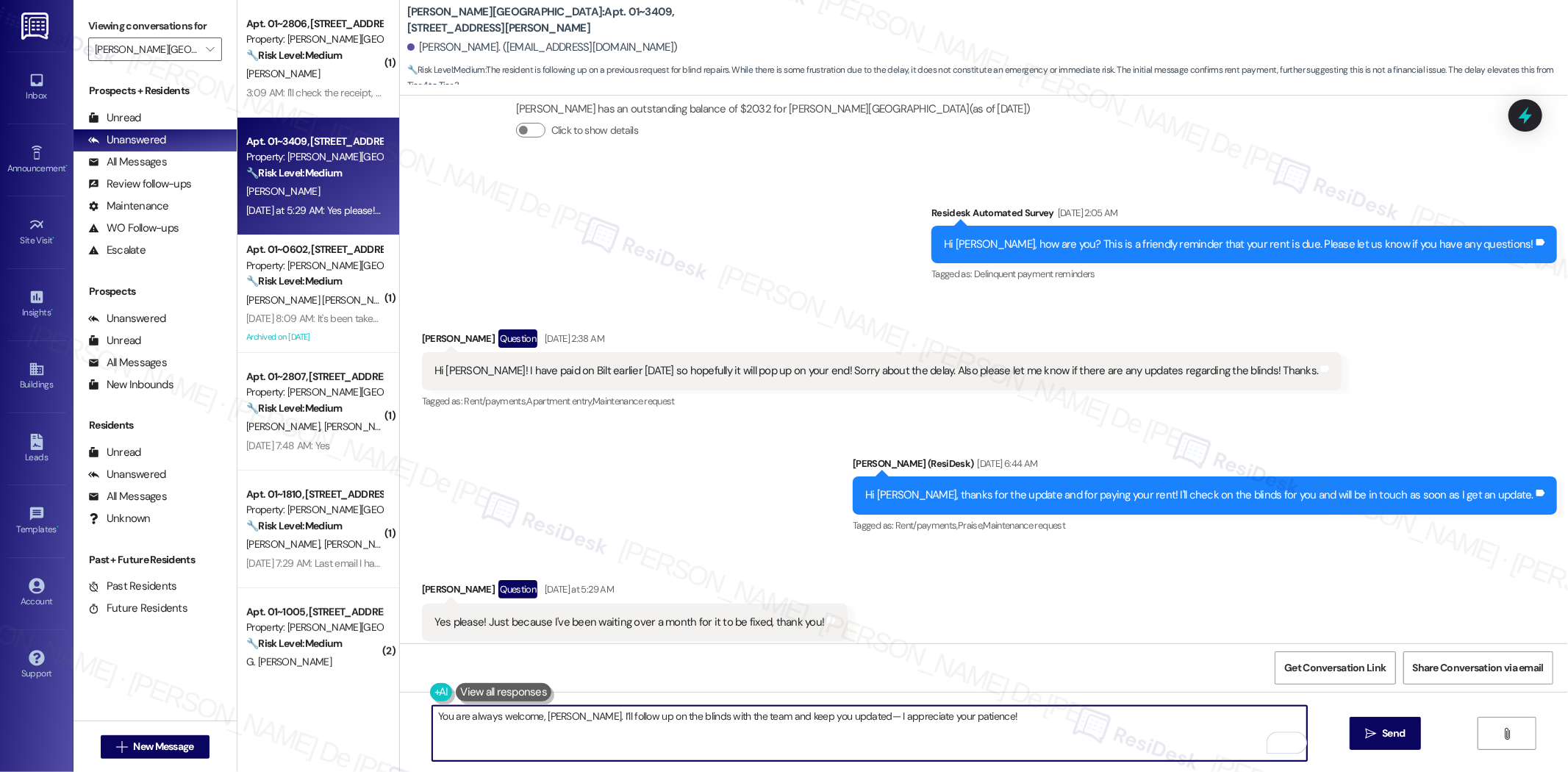
click at [988, 716] on textarea "You are always welcome, Shruti. I’ll follow up on the blinds with the team and …" at bounding box center [869, 734] width 875 height 55
type textarea "You are always welcome, Shruti. I’ll follow up on the blinds with the team and …"
click at [1394, 744] on button " Send" at bounding box center [1385, 734] width 71 height 33
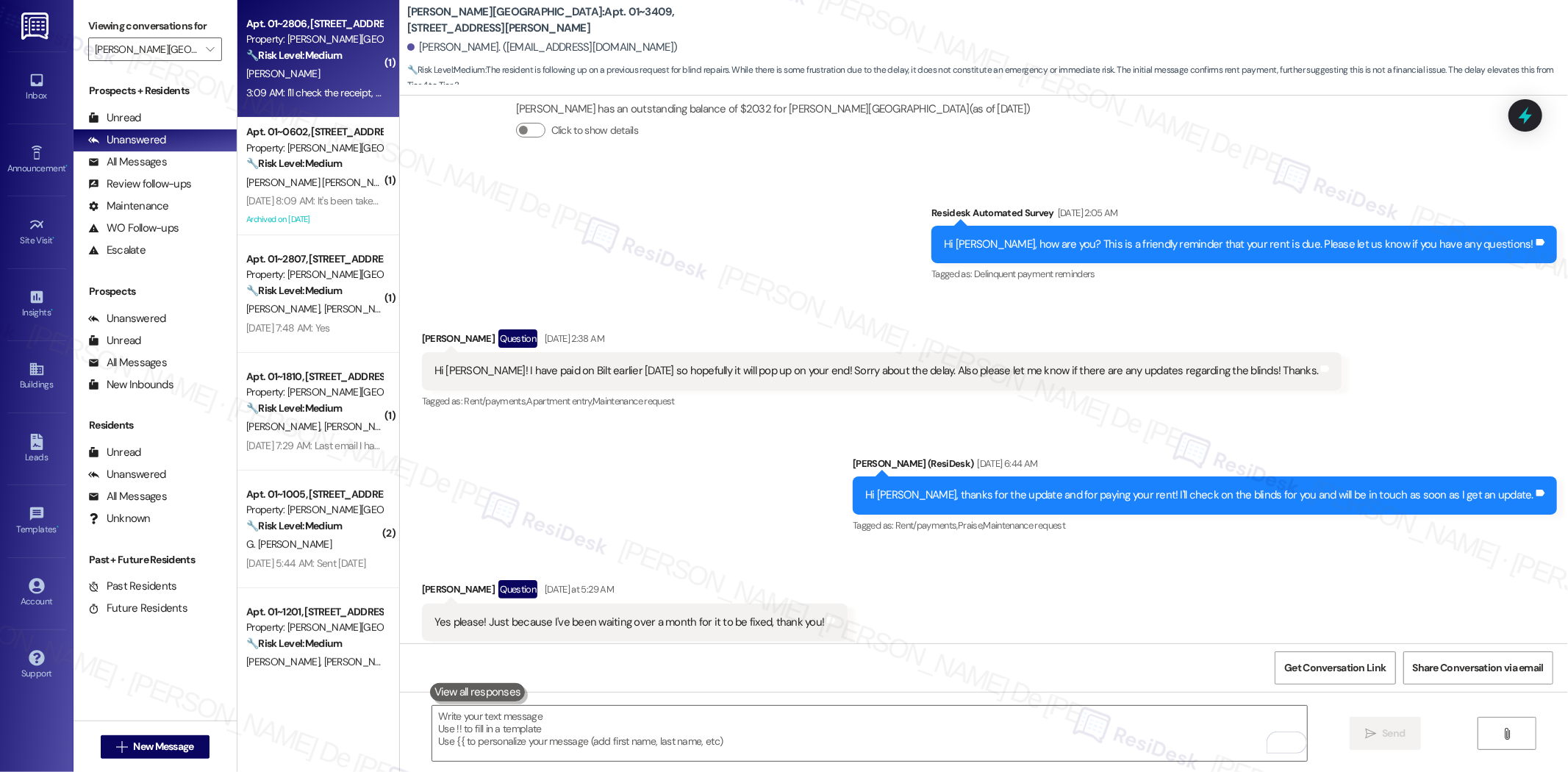
click at [328, 27] on div "Apt. 01~2806, [STREET_ADDRESS][PERSON_NAME]" at bounding box center [314, 24] width 136 height 16
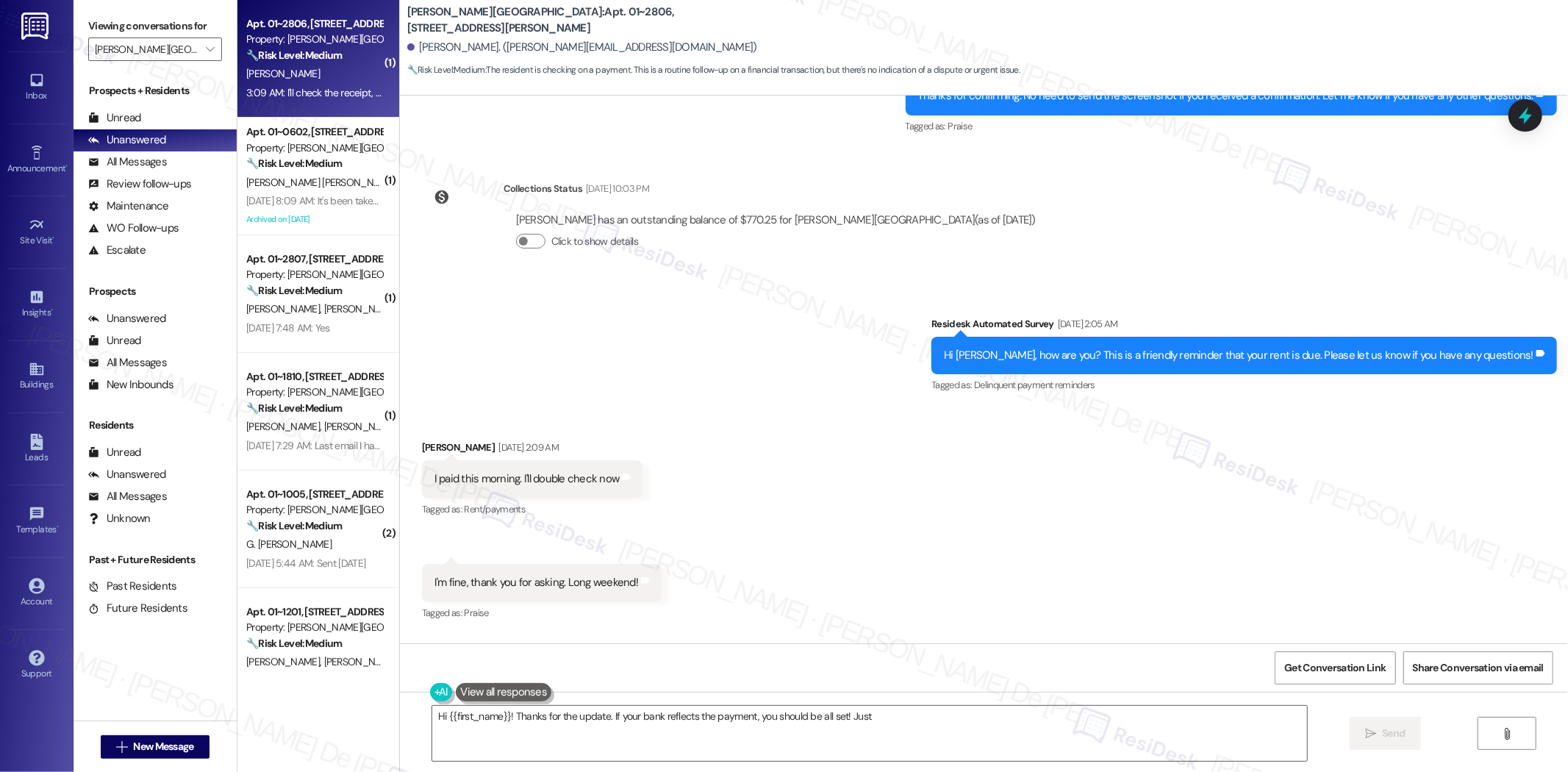
scroll to position [4009, 0]
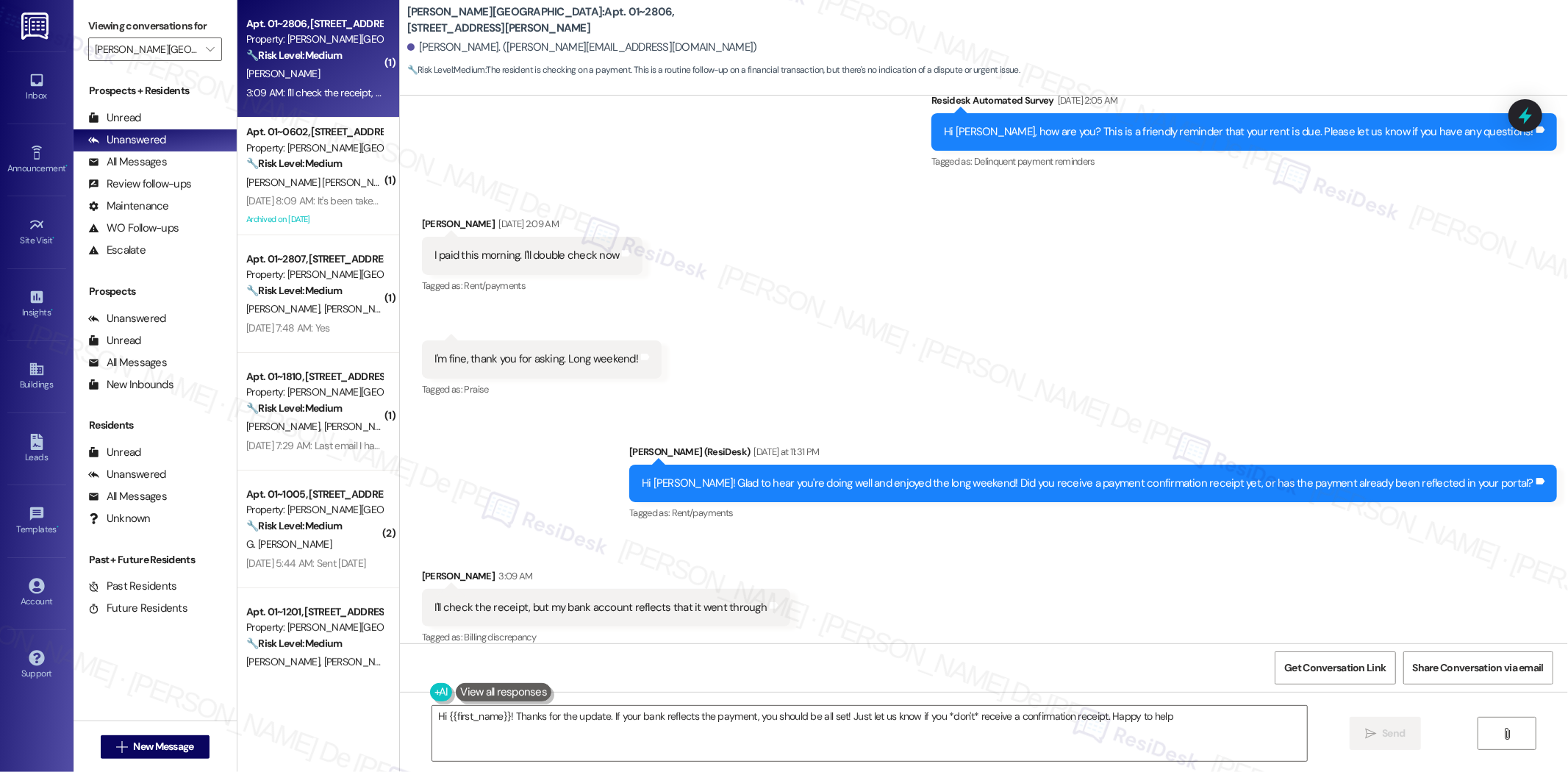
type textarea "Hi {{first_name}}! Thanks for the update. If your bank reflects the payment, yo…"
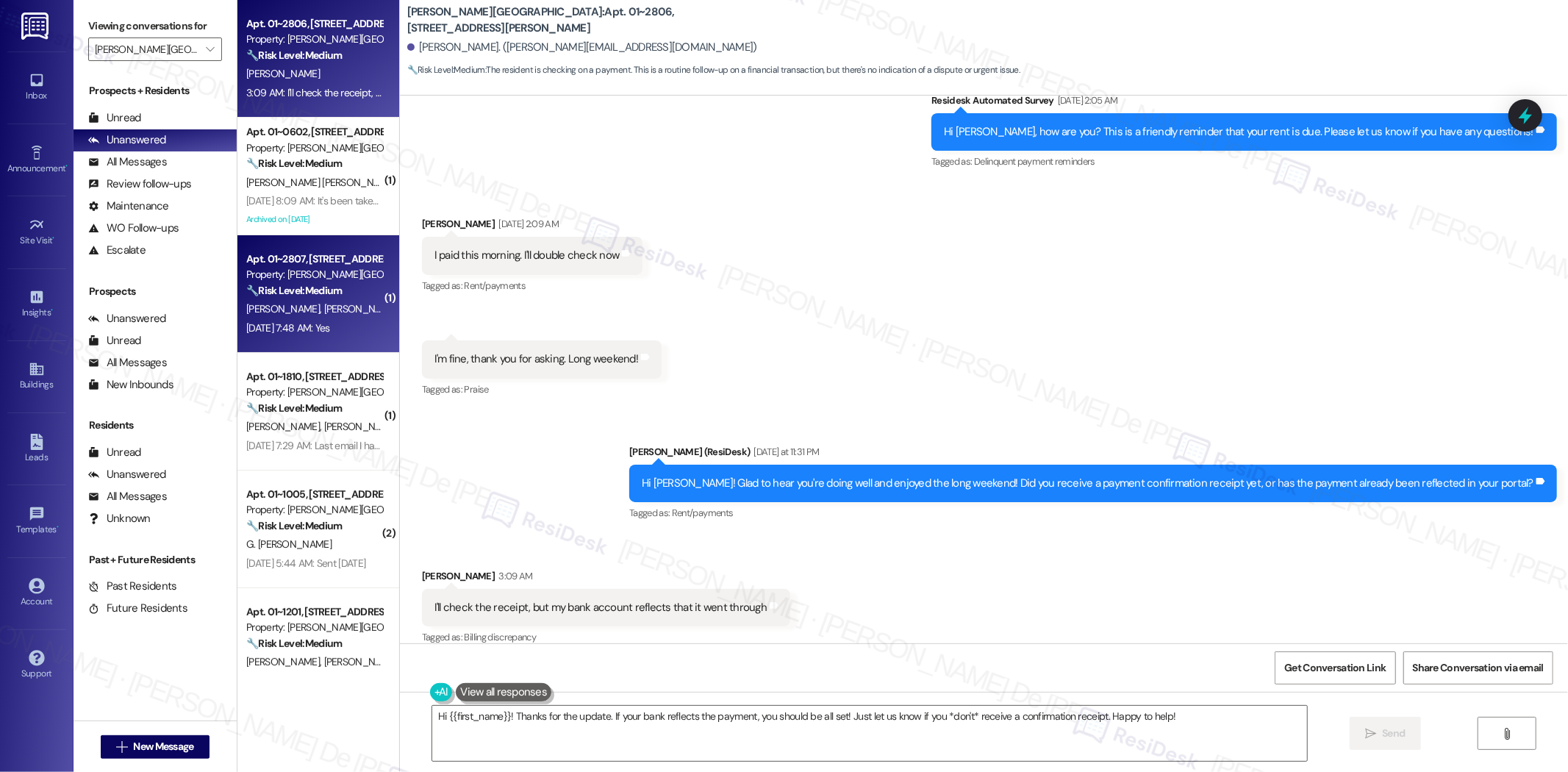
click at [305, 280] on div "Property: [PERSON_NAME][GEOGRAPHIC_DATA]" at bounding box center [314, 274] width 136 height 16
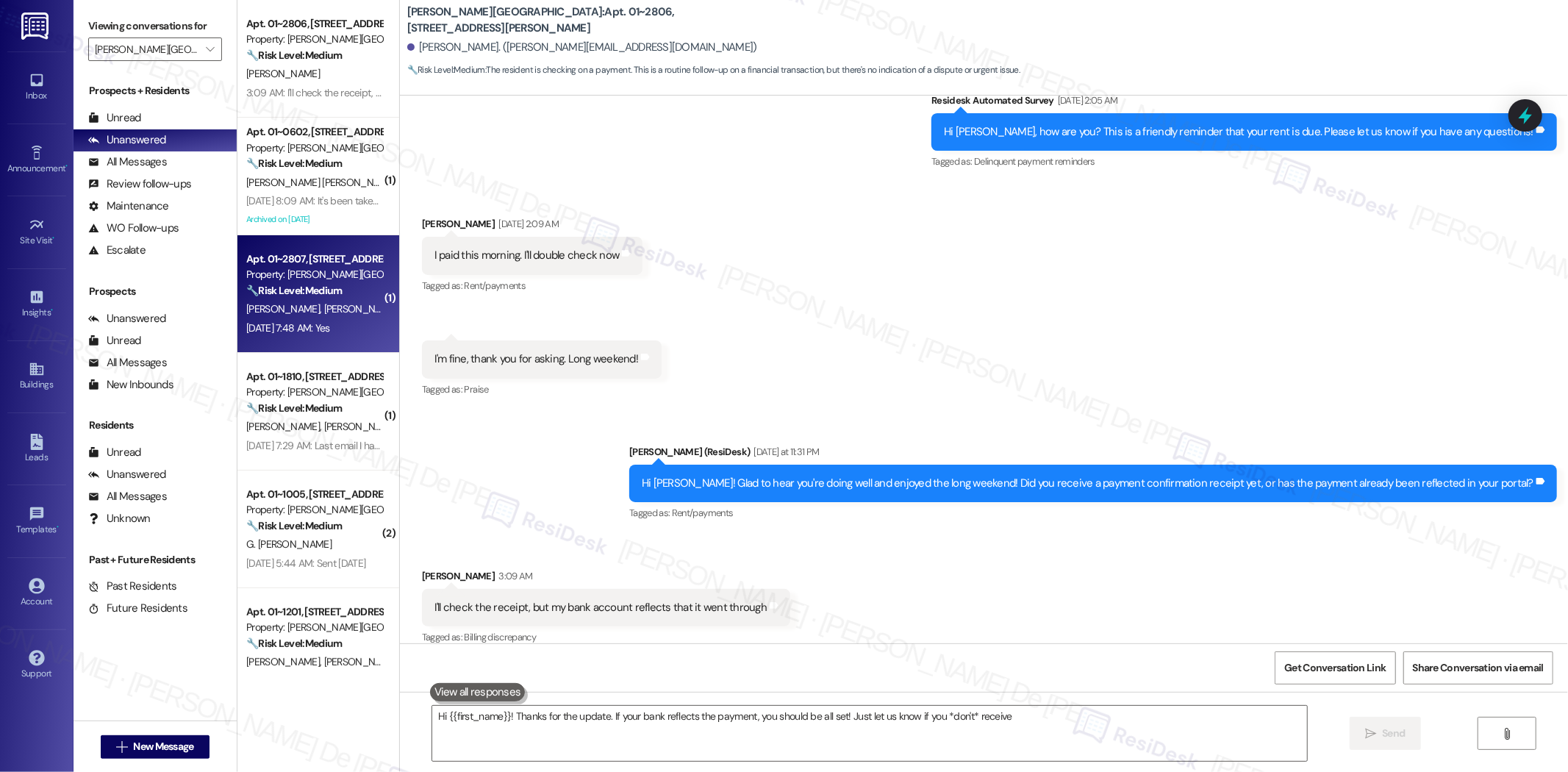
type textarea "Hi {{first_name}}! Thanks for the update. If your bank reflects the payment, yo…"
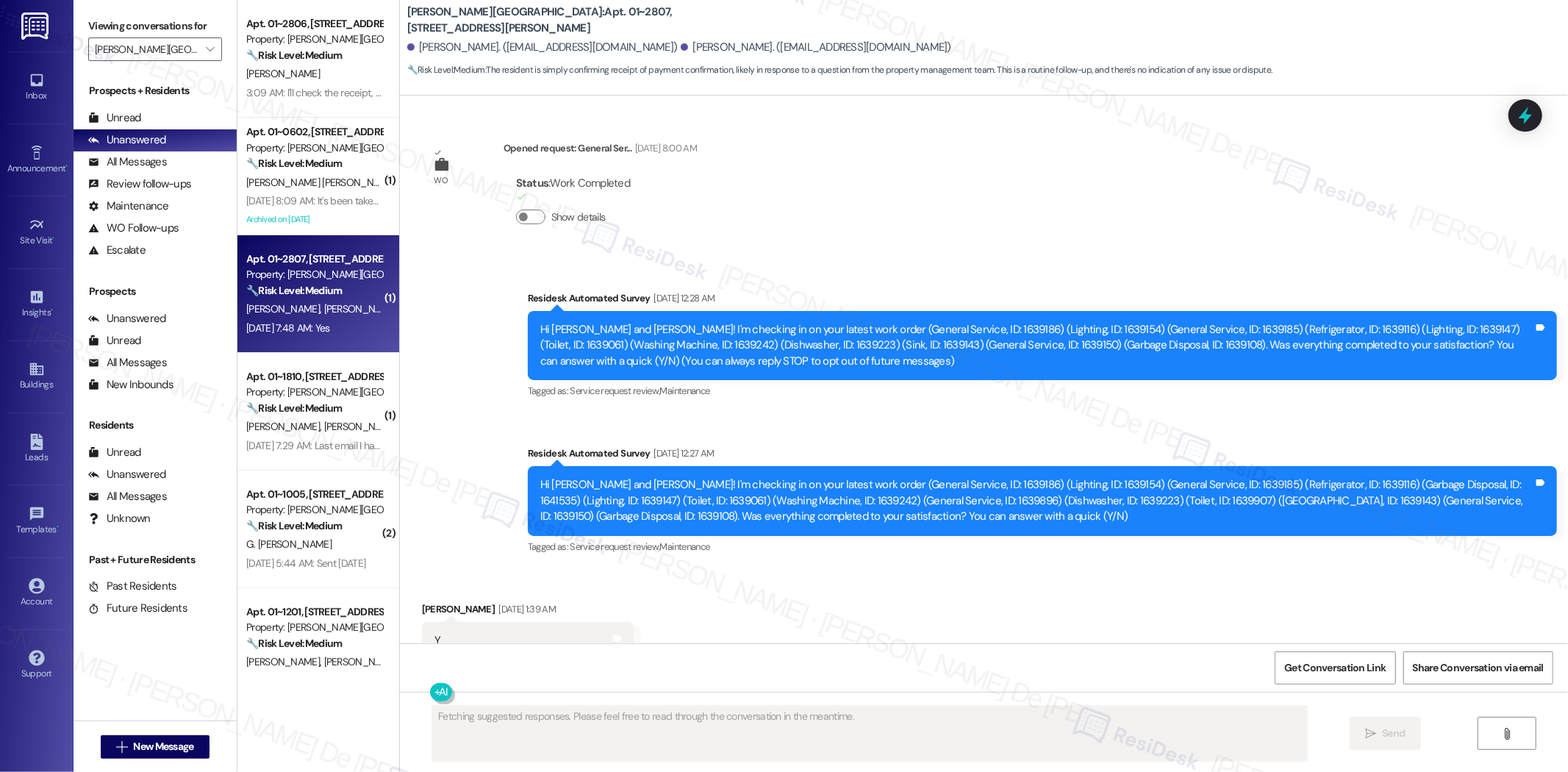
scroll to position [8788, 0]
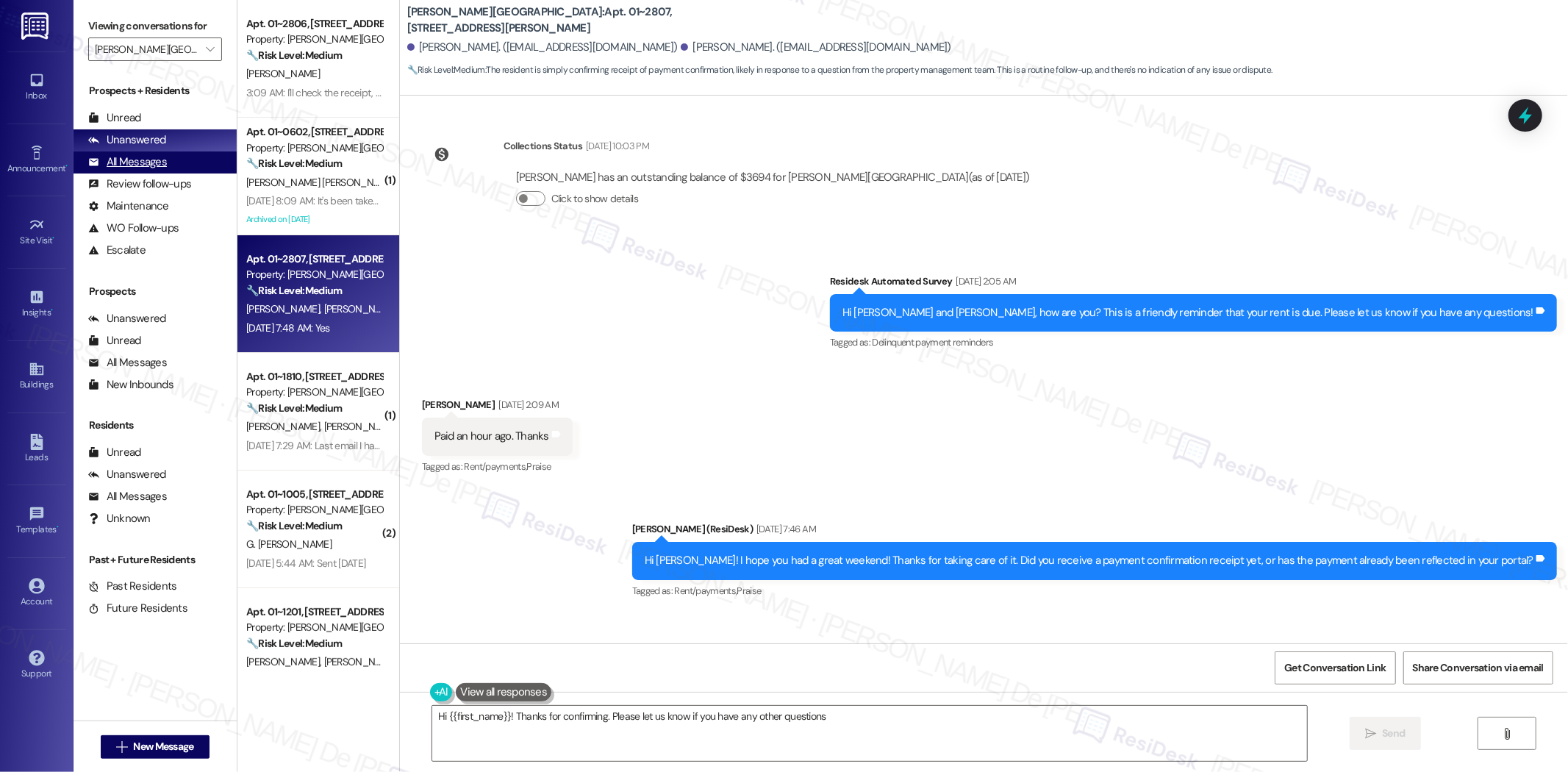
type textarea "Hi {{first_name}}! Thanks for confirming. Please let us know if you have any ot…"
click at [853, 364] on div "Received via SMS James Tracy Sep 04, 2025 at 2:09 AM Paid an hour ago. Thanks T…" at bounding box center [983, 426] width 1168 height 124
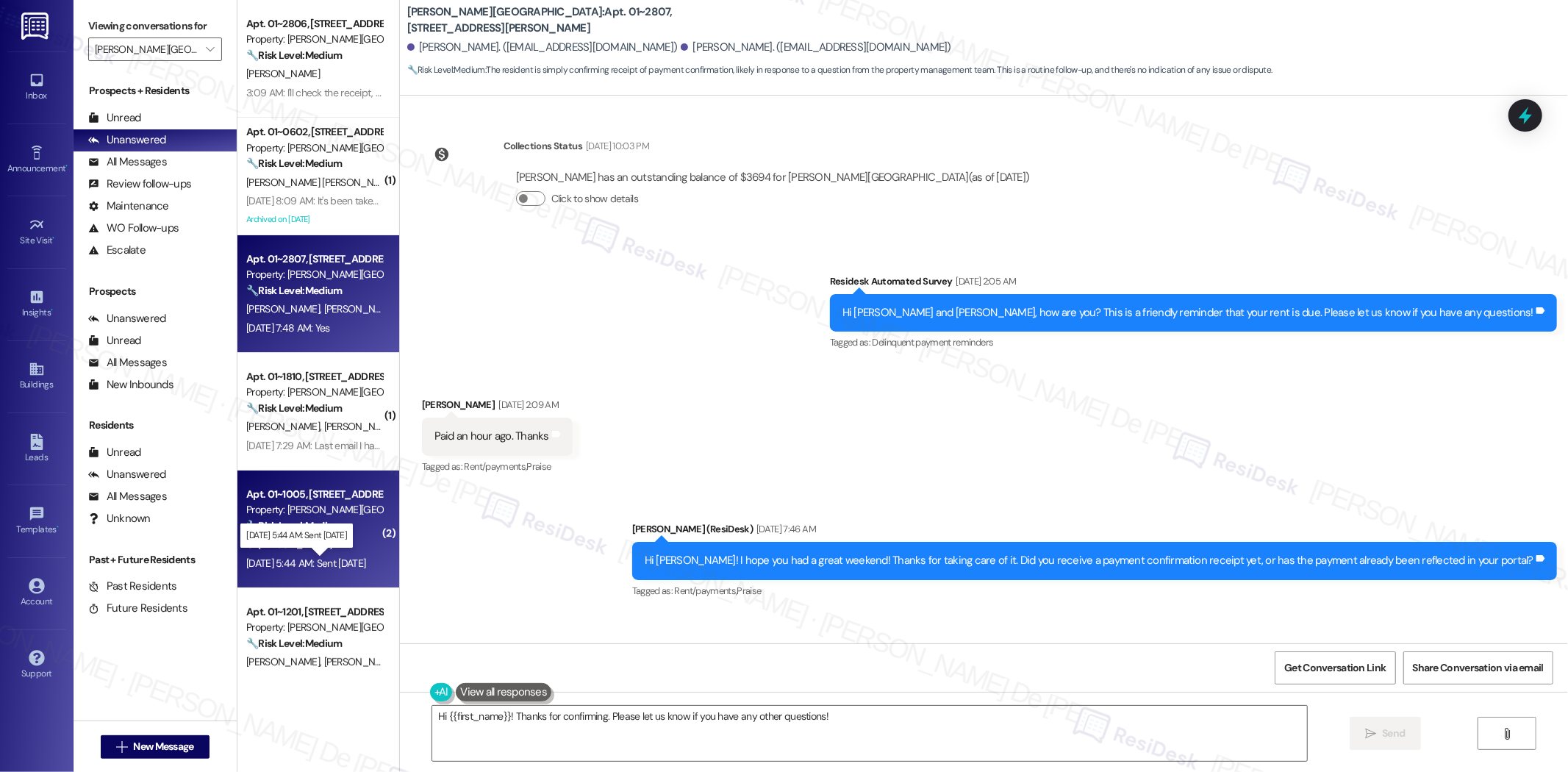
click at [317, 563] on div "Sep 09, 2025 at 5:44 AM: Sent on Friday Sep 09, 2025 at 5:44 AM: Sent on Friday" at bounding box center [305, 563] width 119 height 13
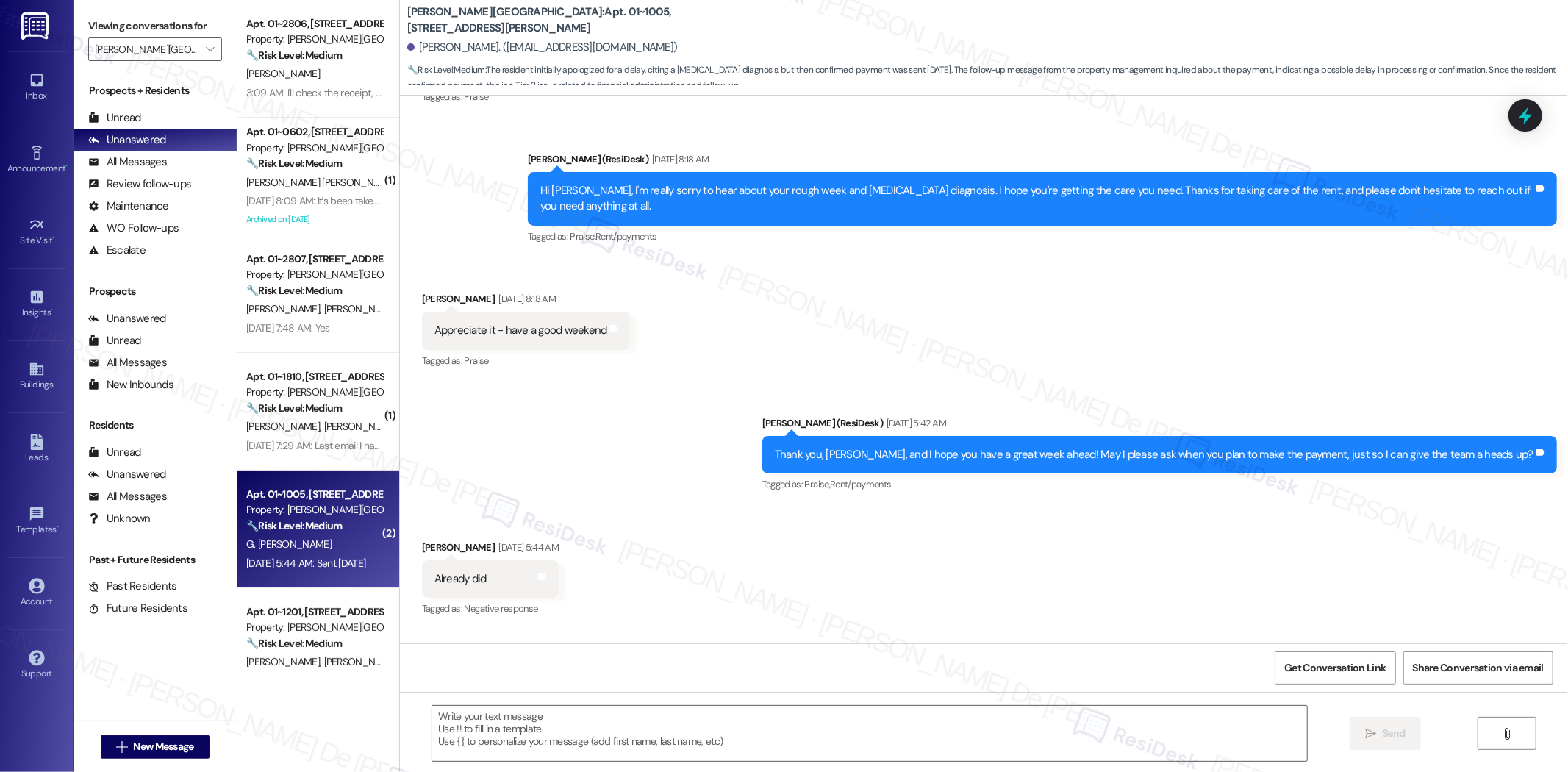
scroll to position [1087, 0]
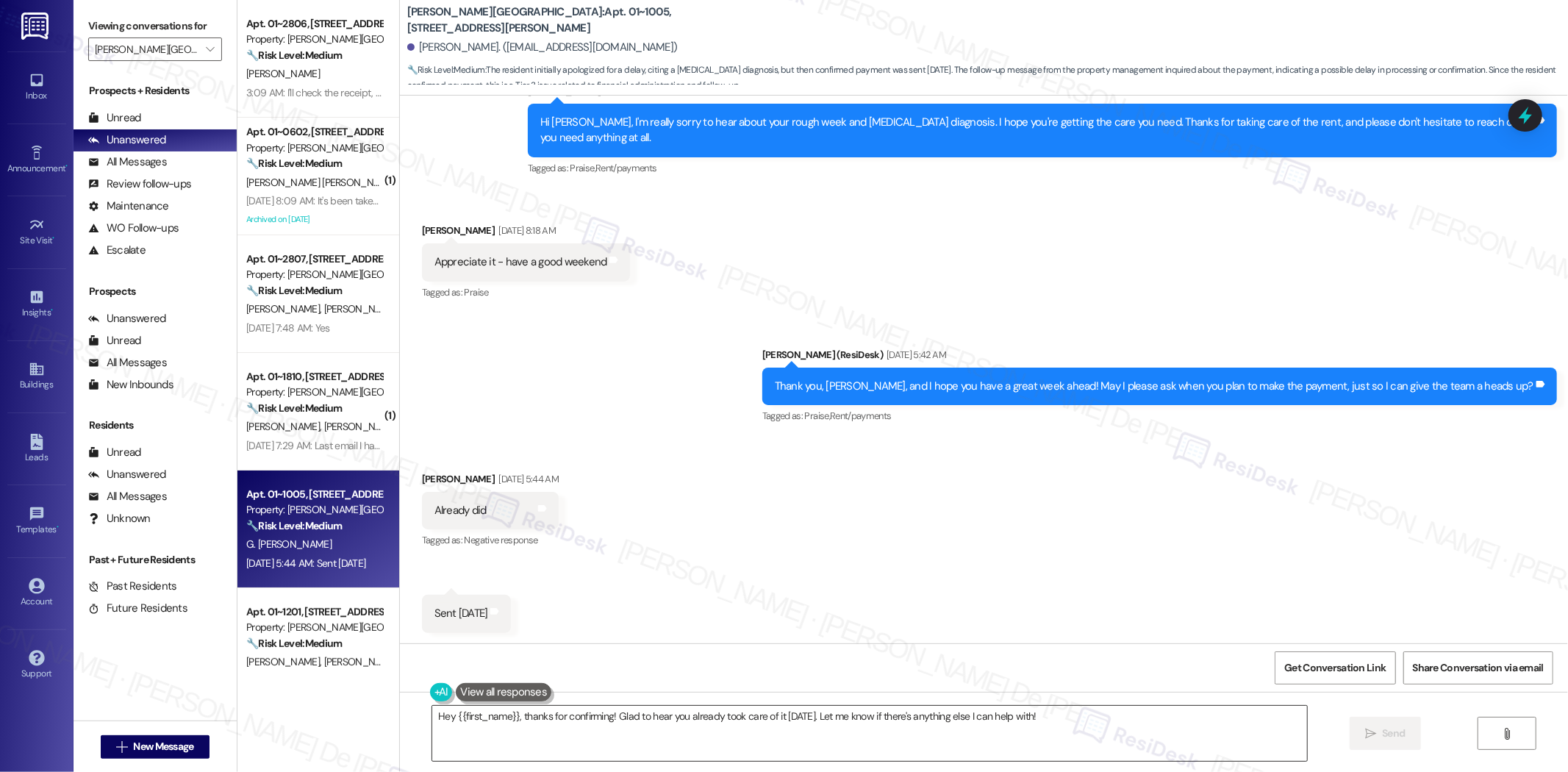
click at [1075, 715] on textarea "Hey {{first_name}}, thanks for confirming! Glad to hear you already took care o…" at bounding box center [869, 734] width 875 height 55
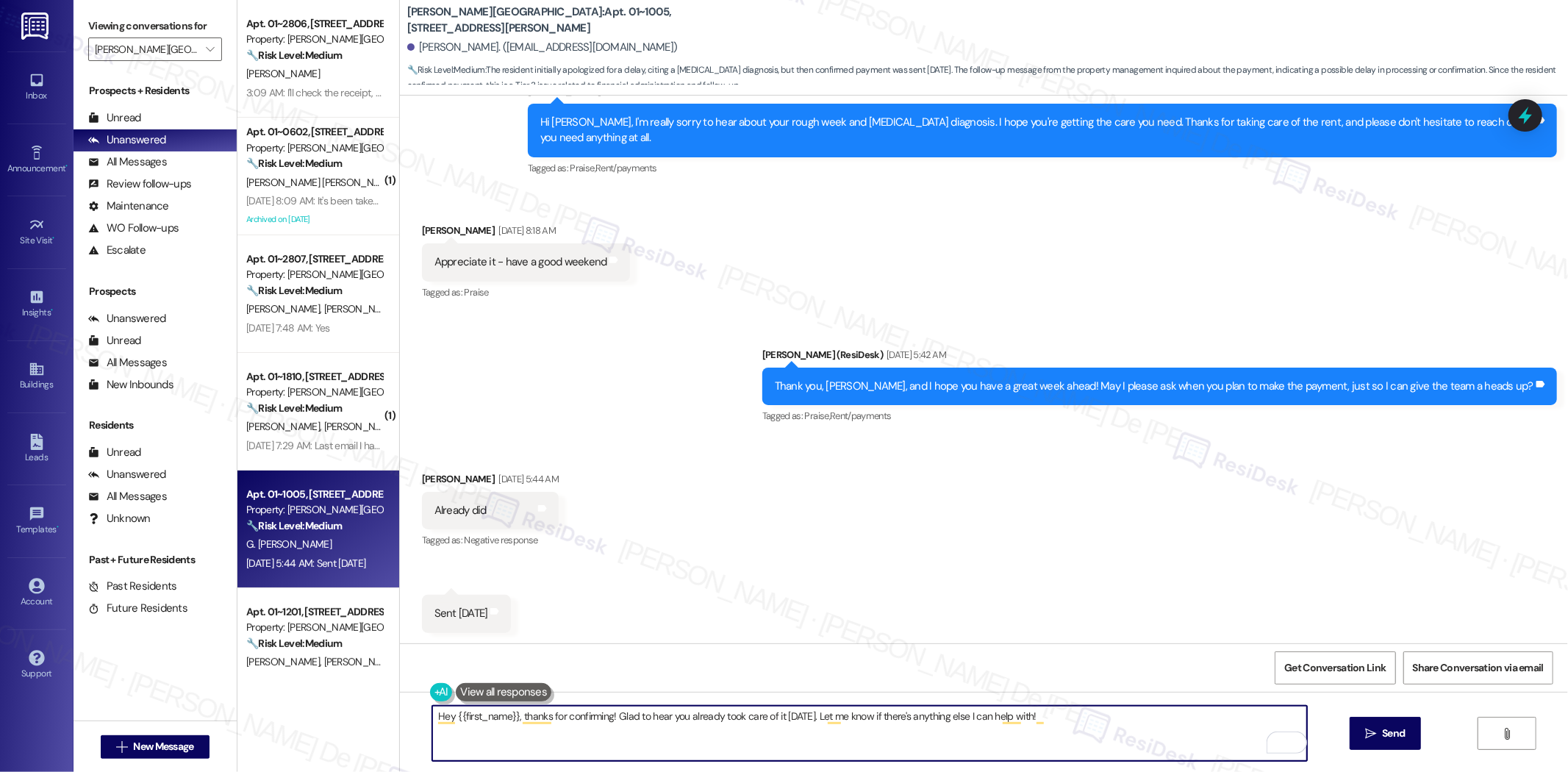
click at [776, 715] on textarea "Hey {{first_name}}, thanks for confirming! Glad to hear you already took care o…" at bounding box center [869, 734] width 875 height 55
click at [773, 721] on textarea "Hey {{first_name}}, thanks for confirming! Glad to hear you already took care o…" at bounding box center [869, 734] width 875 height 55
click at [784, 714] on textarea "Hey {{first_name}}, thanks for confirming! Glad to hear you already took care o…" at bounding box center [869, 734] width 875 height 55
click at [1060, 734] on textarea "Hey {{first_name}}, thanks for confirming! Glad to hear you already took care o…" at bounding box center [869, 734] width 875 height 55
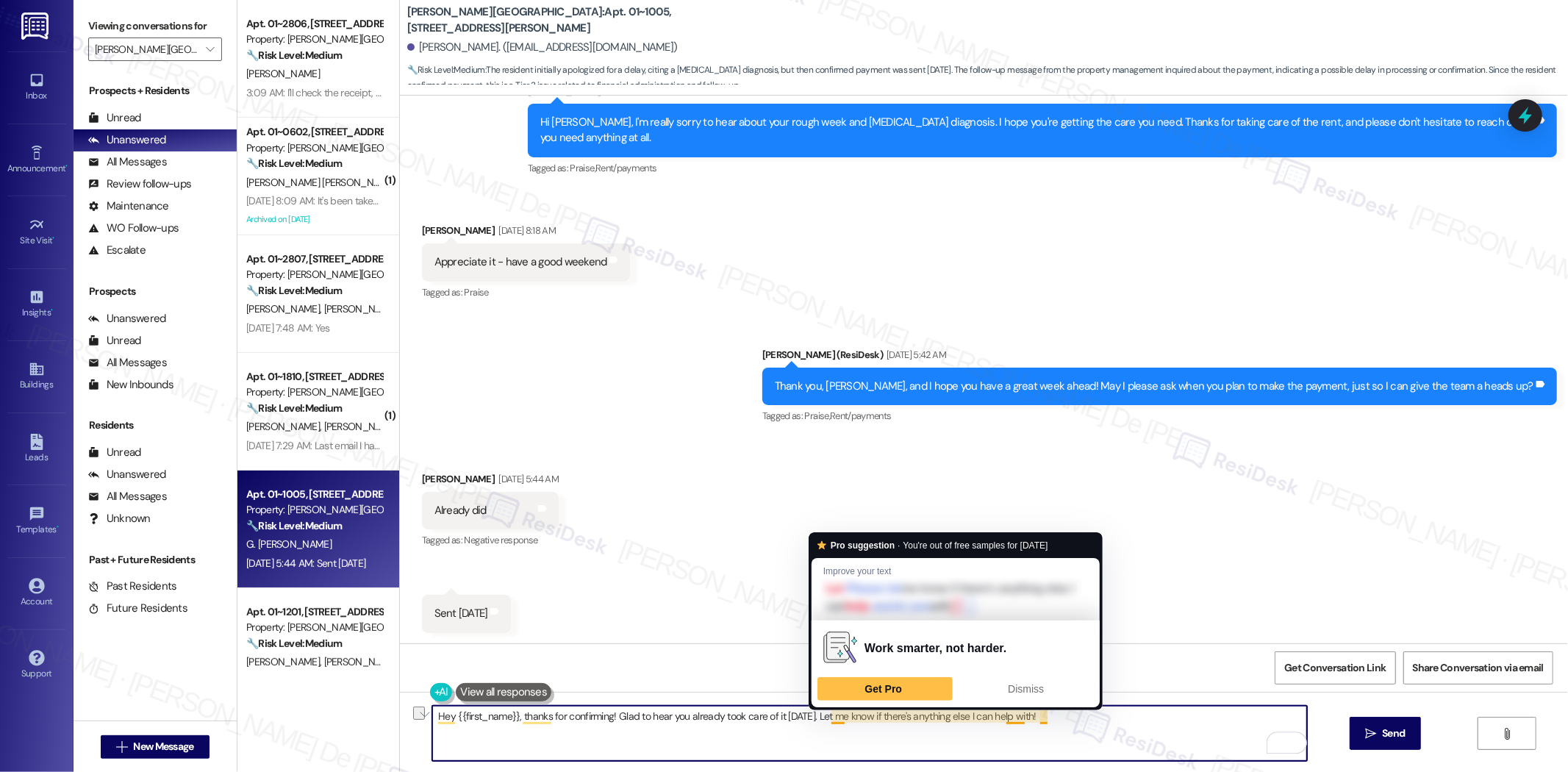
drag, startPoint x: 1078, startPoint y: 714, endPoint x: 820, endPoint y: 719, distance: 258.0
click at [820, 719] on textarea "Hey {{first_name}}, thanks for confirming! Glad to hear you already took care o…" at bounding box center [869, 734] width 875 height 55
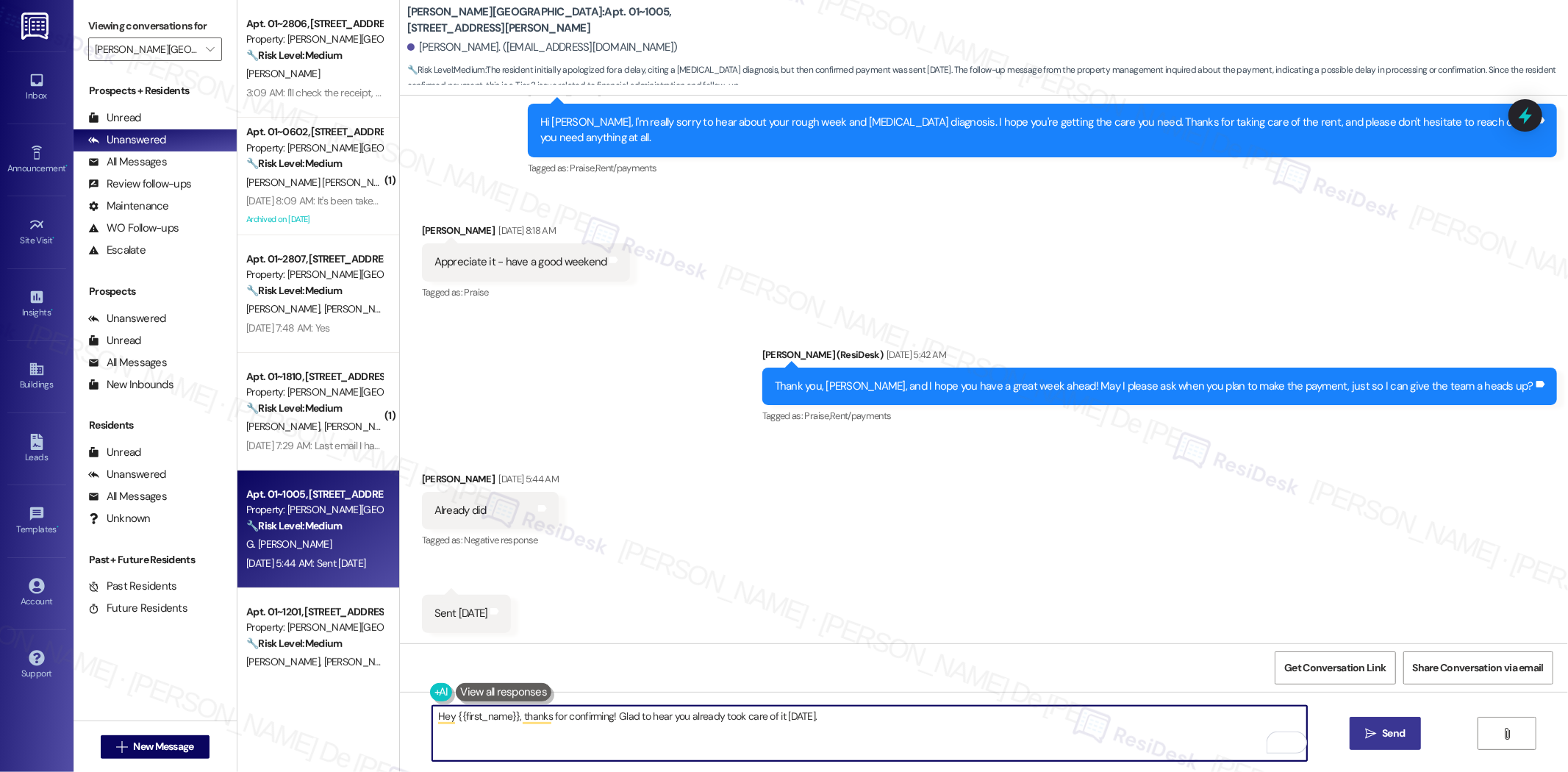
type textarea "Hey {{first_name}}, thanks for confirming! Glad to hear you already took care o…"
click at [1393, 737] on span "Send" at bounding box center [1392, 734] width 23 height 16
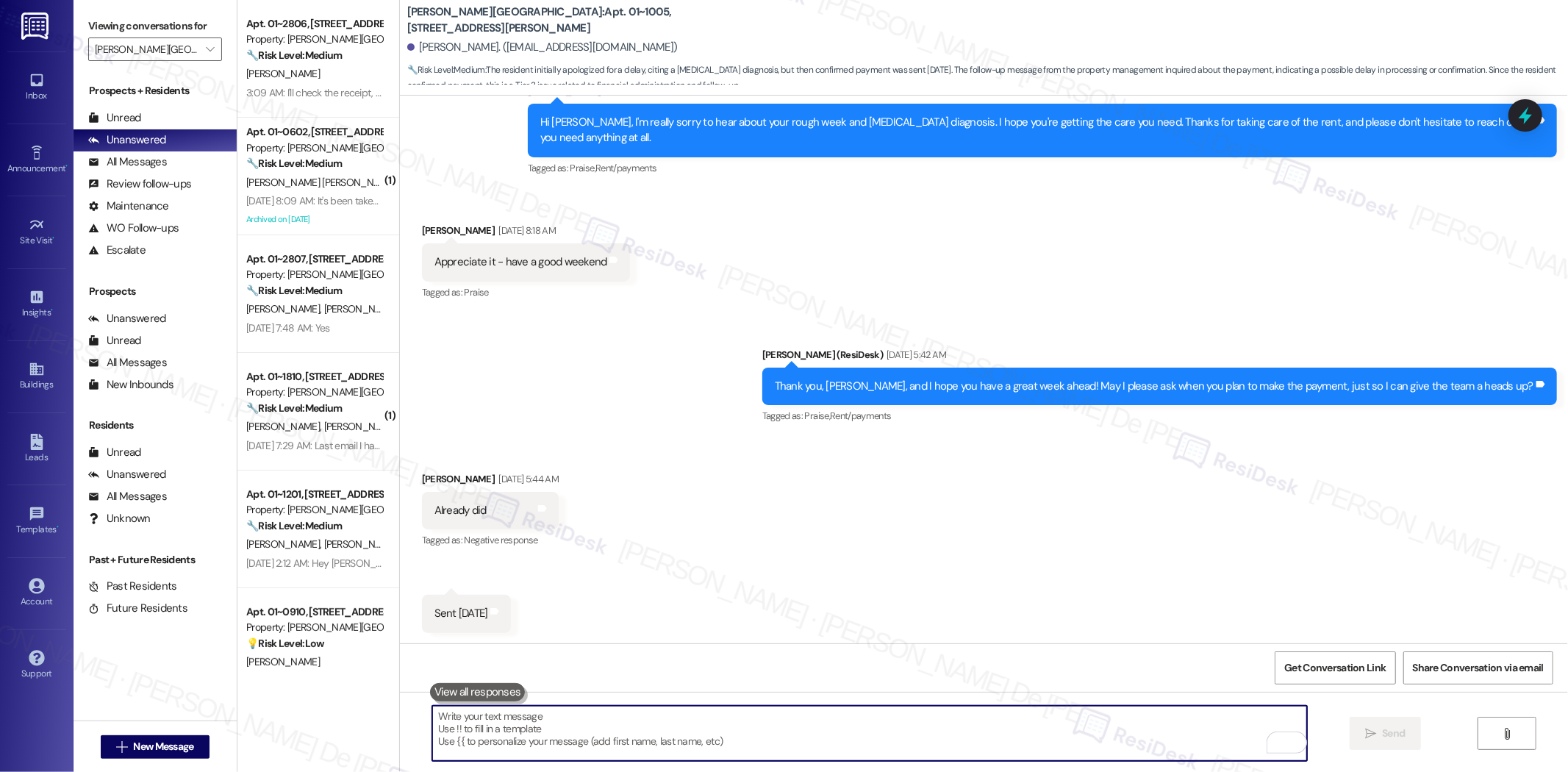
click at [530, 726] on textarea "To enrich screen reader interactions, please activate Accessibility in Grammarl…" at bounding box center [869, 734] width 875 height 55
click at [594, 716] on textarea "To enrich screen reader interactions, please activate Accessibility in Grammarl…" at bounding box center [869, 734] width 875 height 55
paste textarea "Let me know if there's anything else I can help with!"
type textarea "Let me know if there's anything else I can help with"
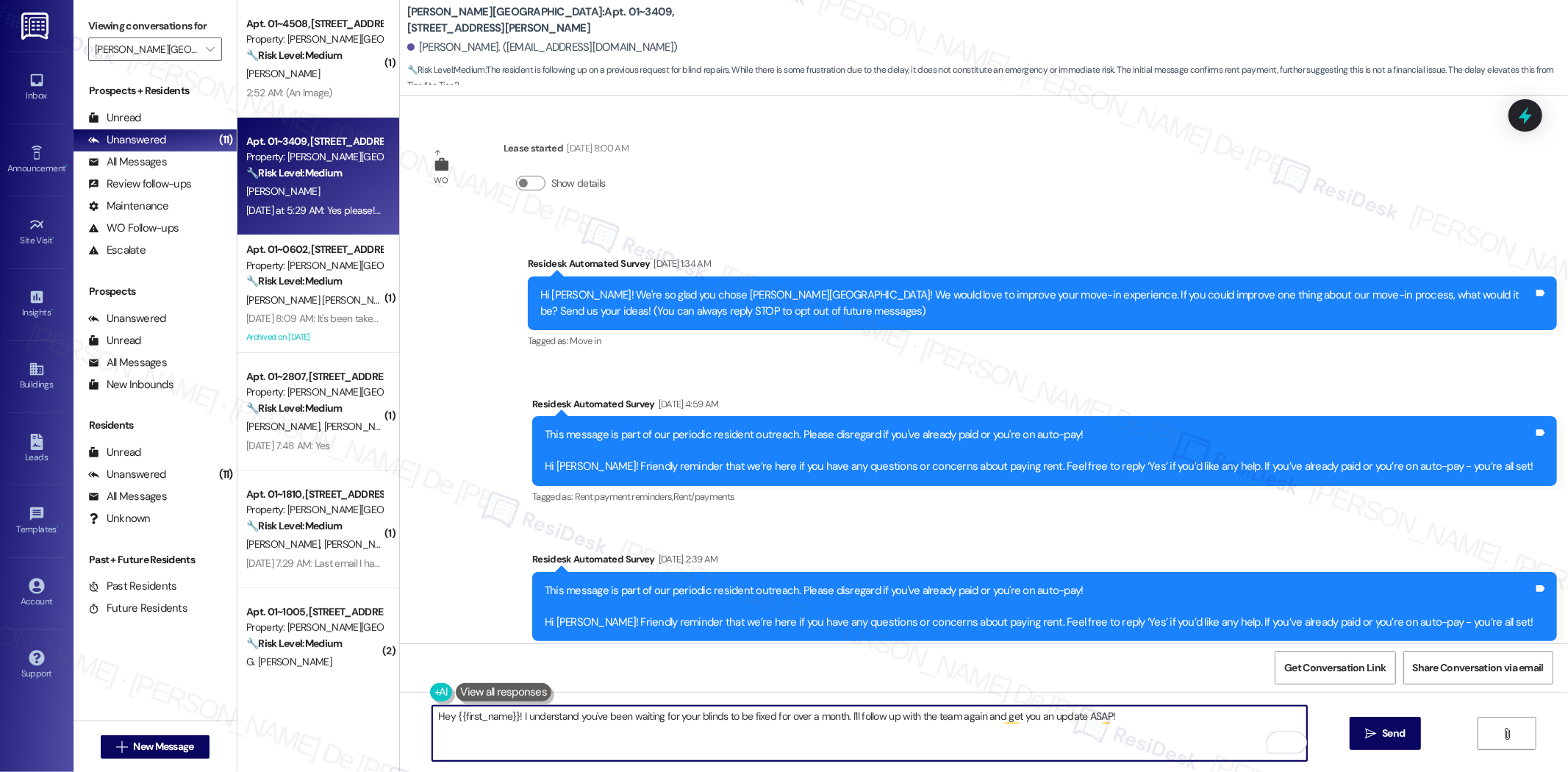
scroll to position [4885, 0]
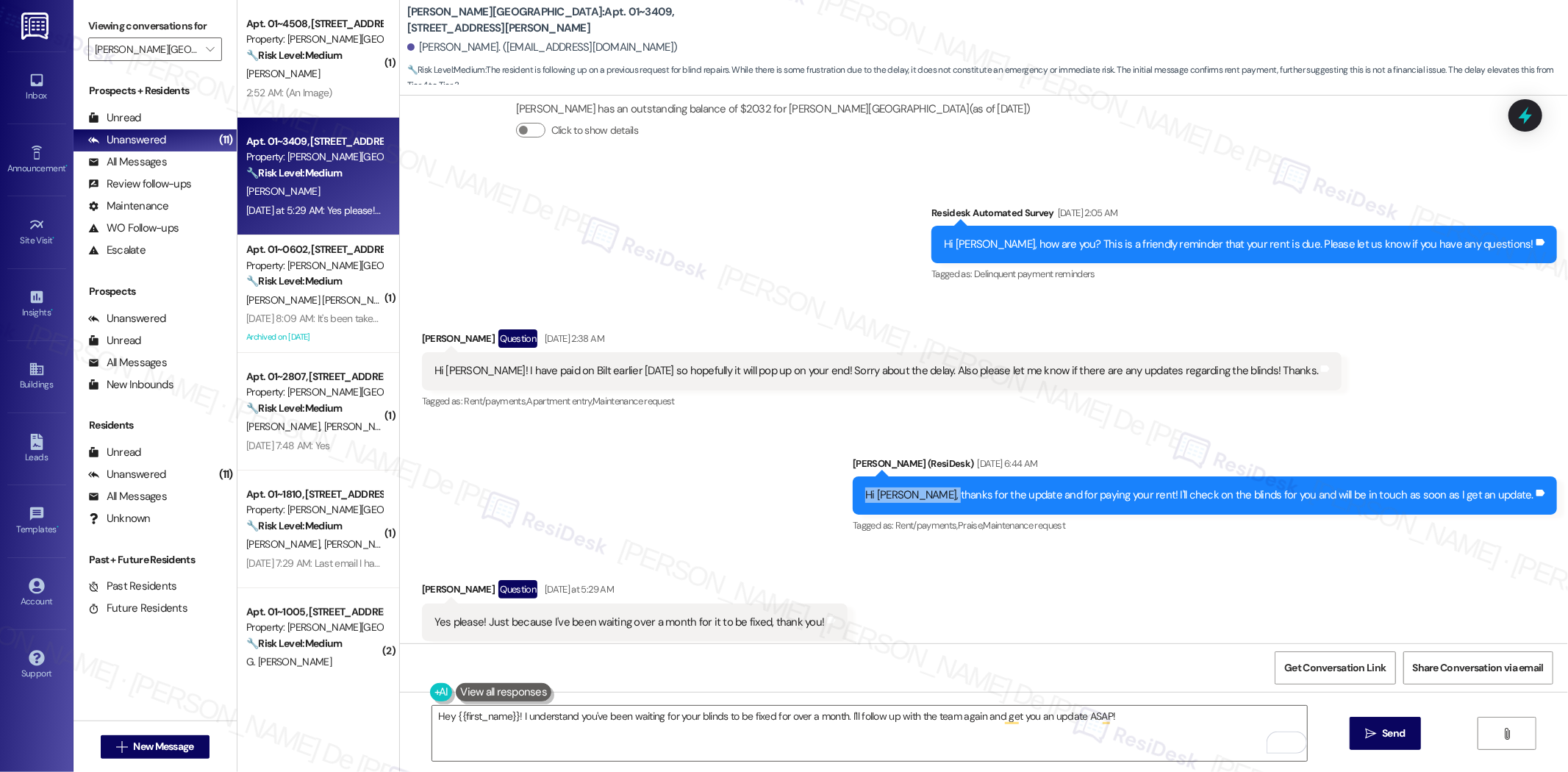
drag, startPoint x: 923, startPoint y: 458, endPoint x: 1083, endPoint y: 560, distance: 189.7
click at [1091, 583] on div "WO Lease started [DATE] 8:00 AM Show details Survey, sent via SMS Residesk Auto…" at bounding box center [983, 370] width 1168 height 548
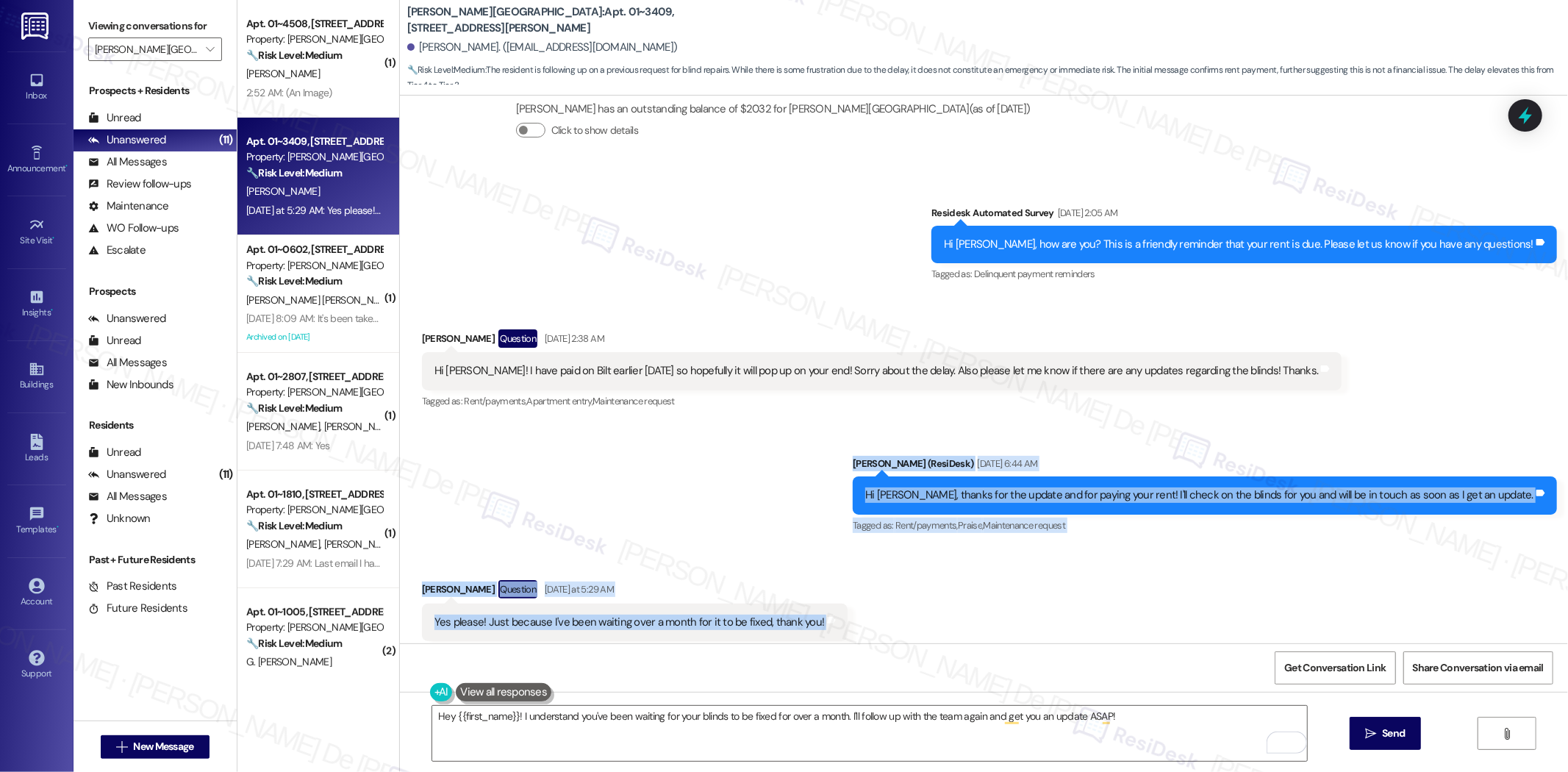
drag, startPoint x: 913, startPoint y: 429, endPoint x: 932, endPoint y: 622, distance: 193.9
click at [932, 622] on div "WO Lease started [DATE] 8:00 AM Show details Survey, sent via SMS Residesk Auto…" at bounding box center [983, 370] width 1168 height 548
click at [719, 641] on div "Tagged as: Positive response , Click to highlight conversations about Positive …" at bounding box center [635, 651] width 426 height 21
drag, startPoint x: 876, startPoint y: 584, endPoint x: 848, endPoint y: 456, distance: 131.0
click at [848, 456] on div "WO Lease started [DATE] 8:00 AM Show details Survey, sent via SMS Residesk Auto…" at bounding box center [983, 370] width 1168 height 548
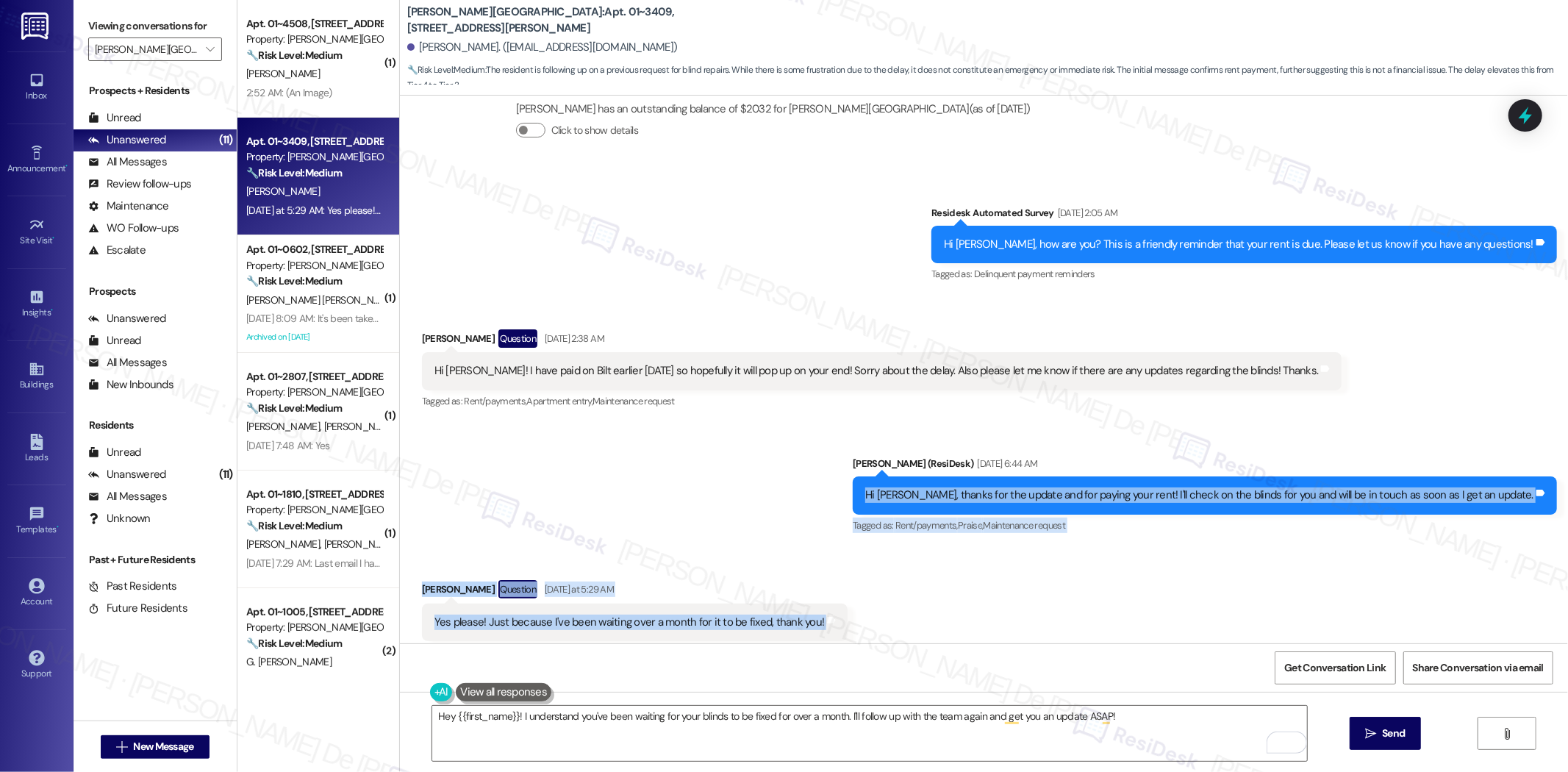
copy div "Hi [PERSON_NAME], thanks for the update and for paying your rent! I'll check on…"
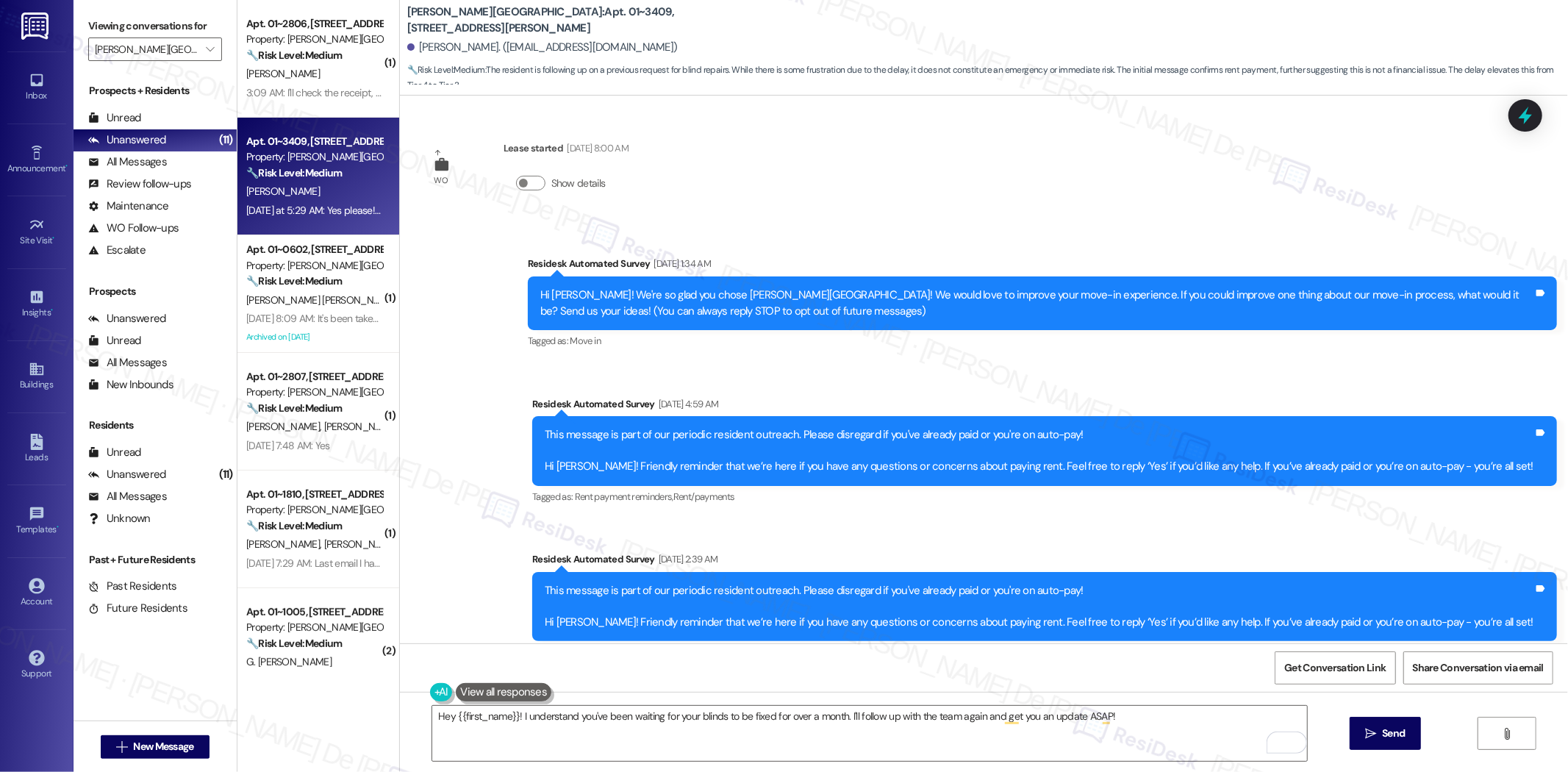
scroll to position [4885, 0]
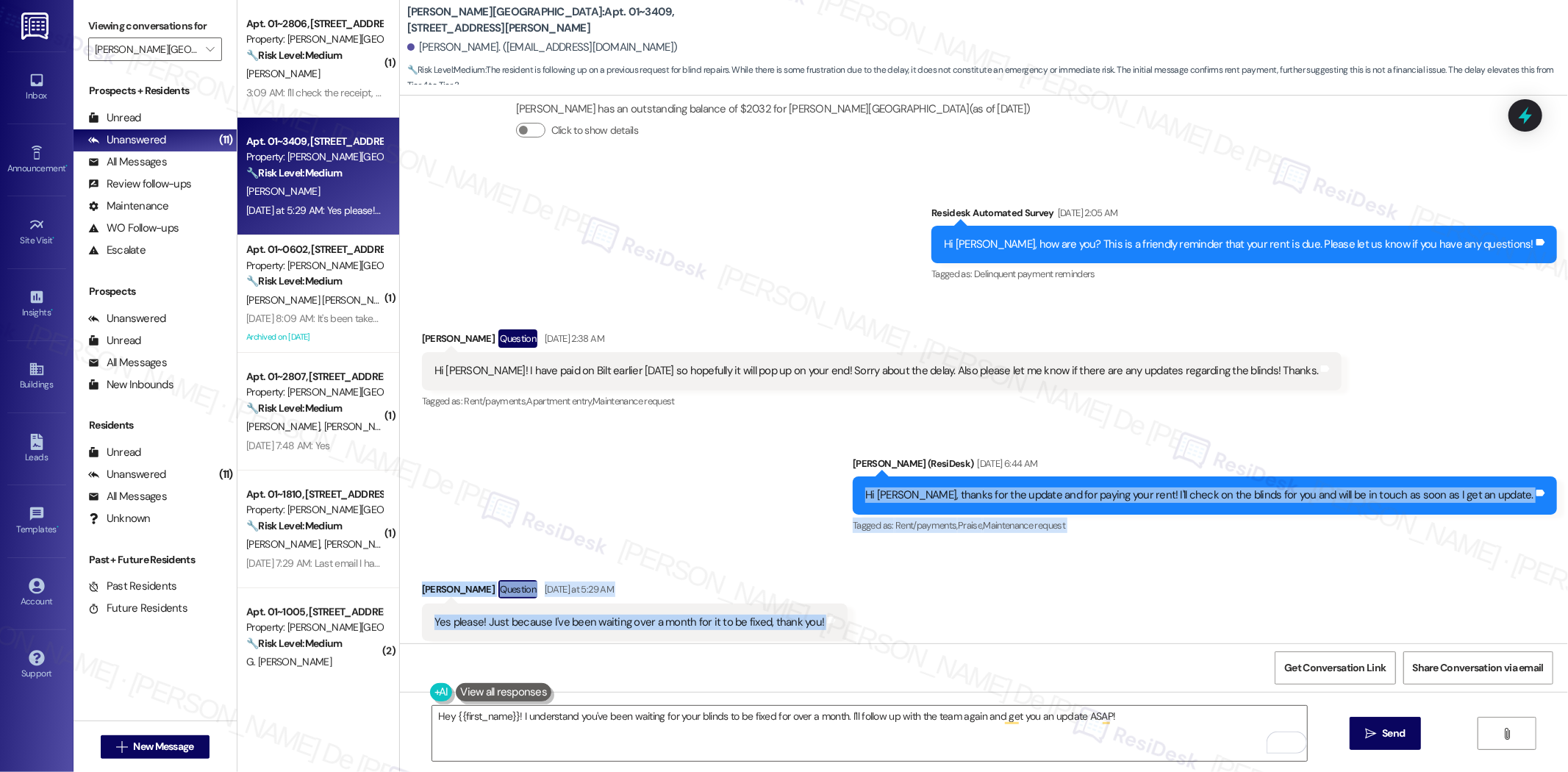
click at [1201, 547] on div "Received via SMS [PERSON_NAME] Question [DATE] at 5:29 AM Yes please! Just beca…" at bounding box center [983, 610] width 1168 height 127
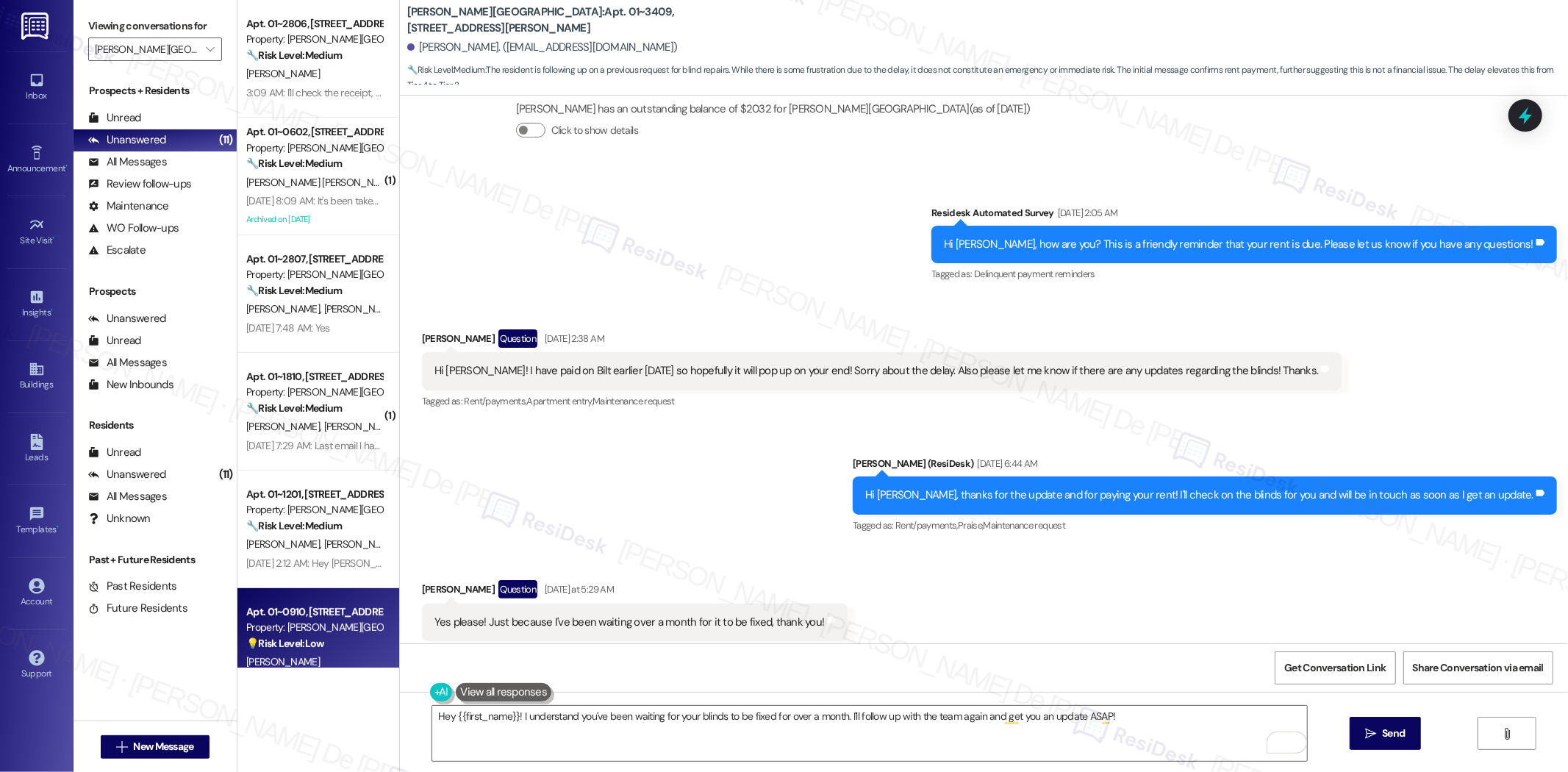
click at [302, 645] on strong "💡 Risk Level: Low" at bounding box center [284, 643] width 78 height 13
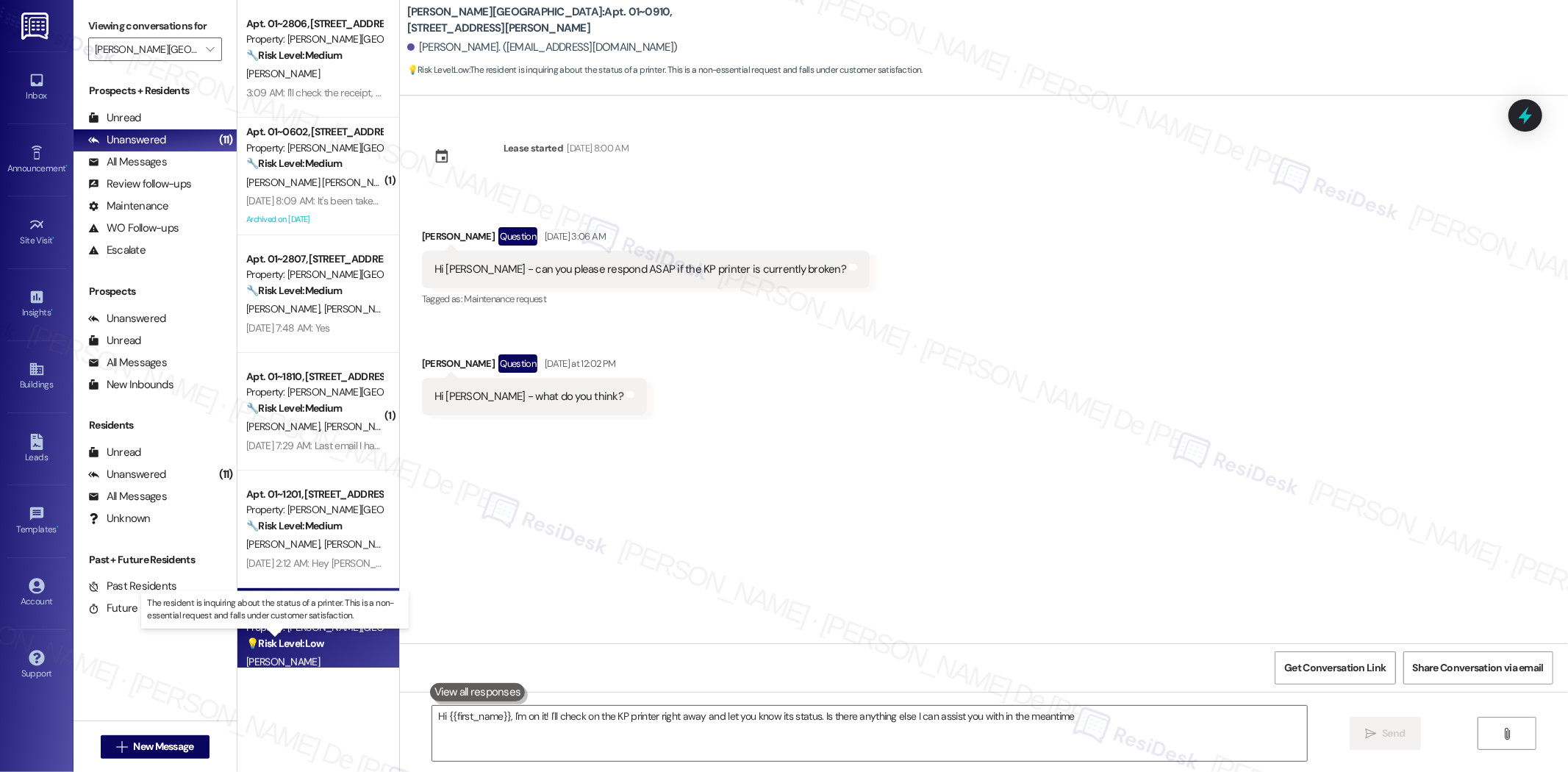
type textarea "Hi {{first_name}}, I'm on it! I'll check on the KP printer right away and let y…"
click at [605, 752] on textarea "Hi {{first_name}}, I'm on it! I'll check on the KP printer right away and let y…" at bounding box center [869, 734] width 875 height 55
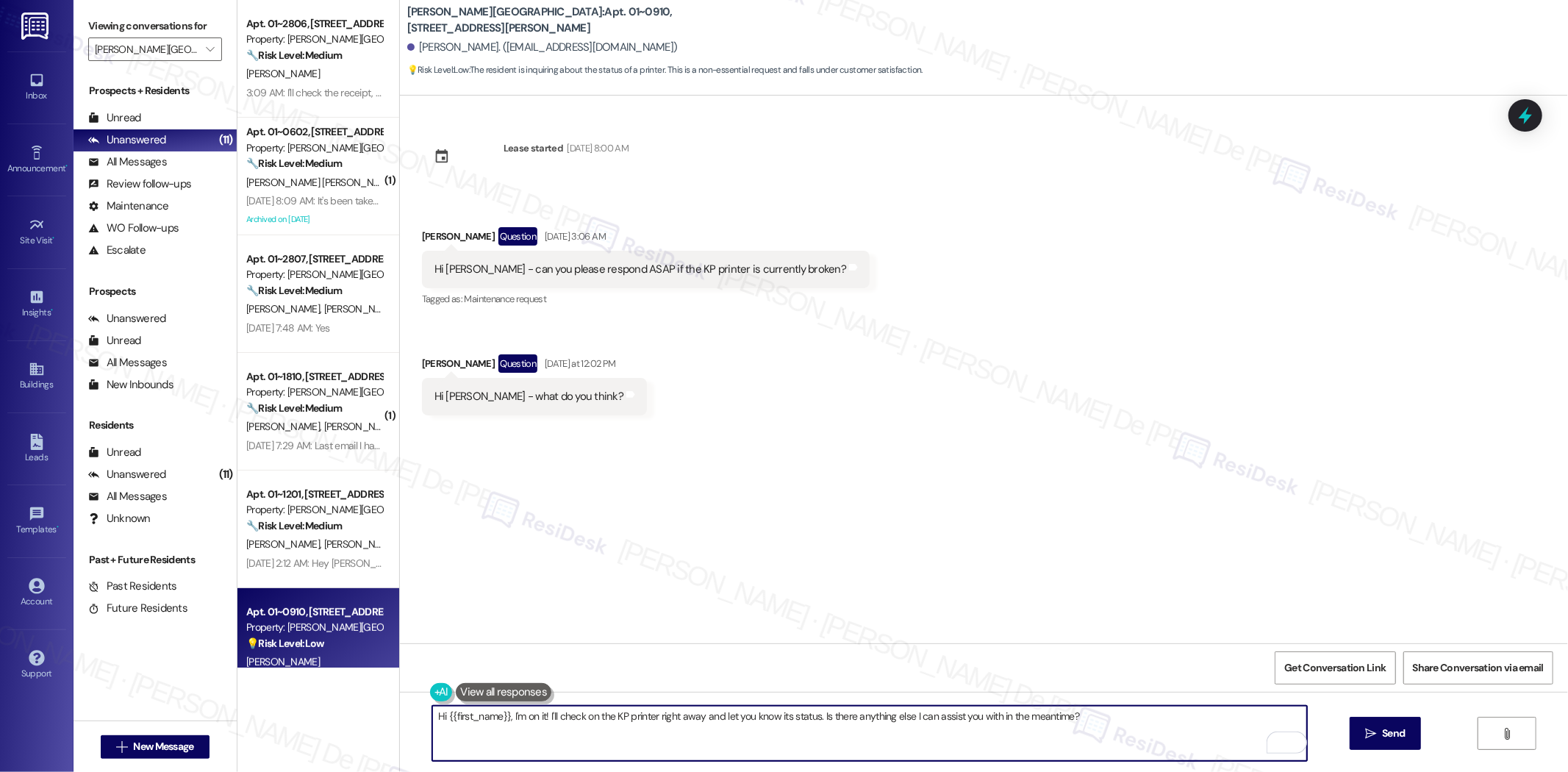
click at [527, 716] on textarea "Hi {{first_name}}, I'm on it! I'll check on the KP printer right away and let y…" at bounding box center [869, 734] width 875 height 55
click at [508, 520] on div "Lease started [DATE] 8:00 AM Received via SMS [PERSON_NAME] Question [DATE] 3:0…" at bounding box center [983, 370] width 1168 height 548
click at [1078, 736] on textarea "Hi {{first_name}}, I'm on it! I'll check on the KP printer right away and let y…" at bounding box center [869, 734] width 875 height 55
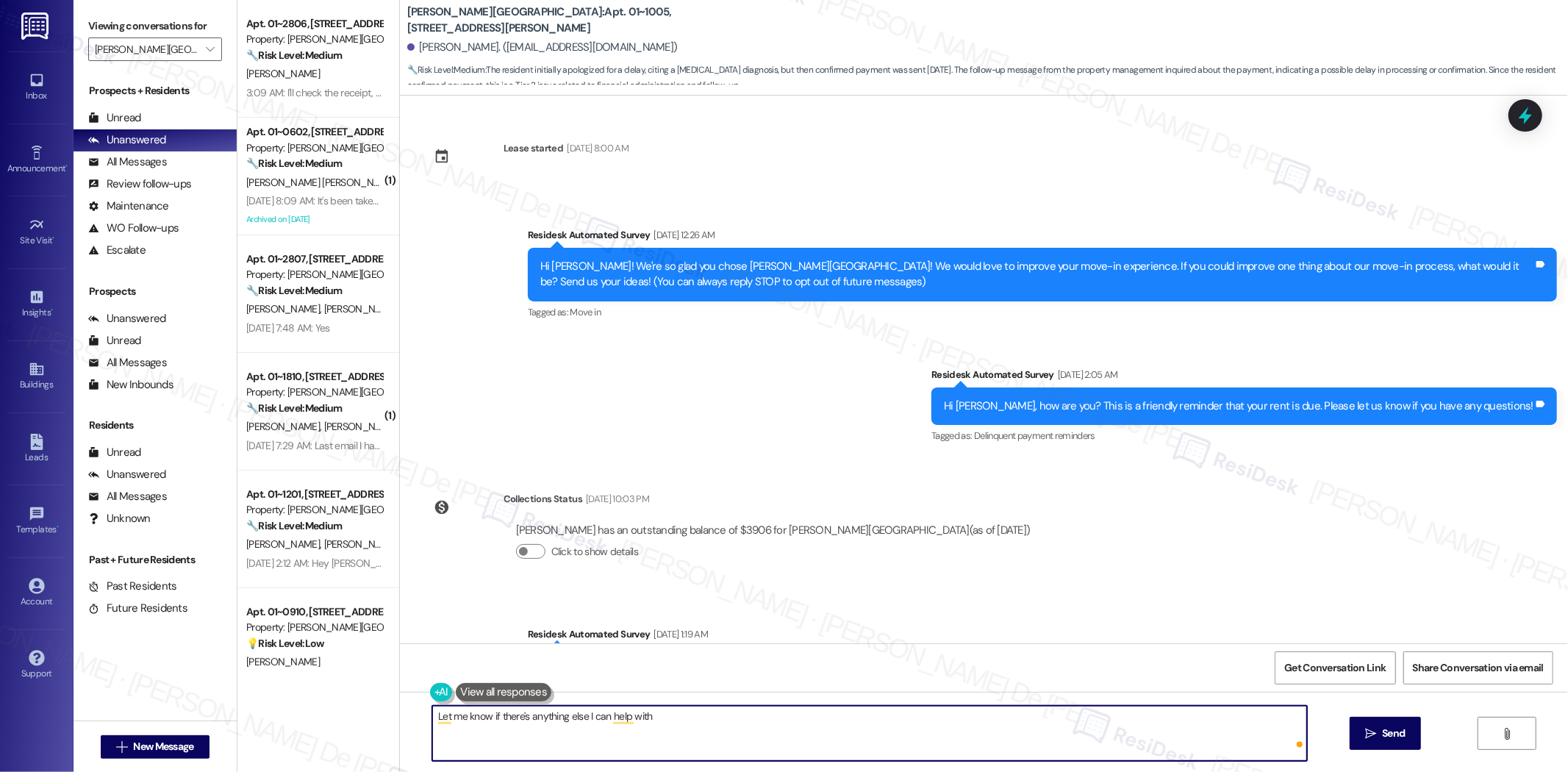
scroll to position [1087, 0]
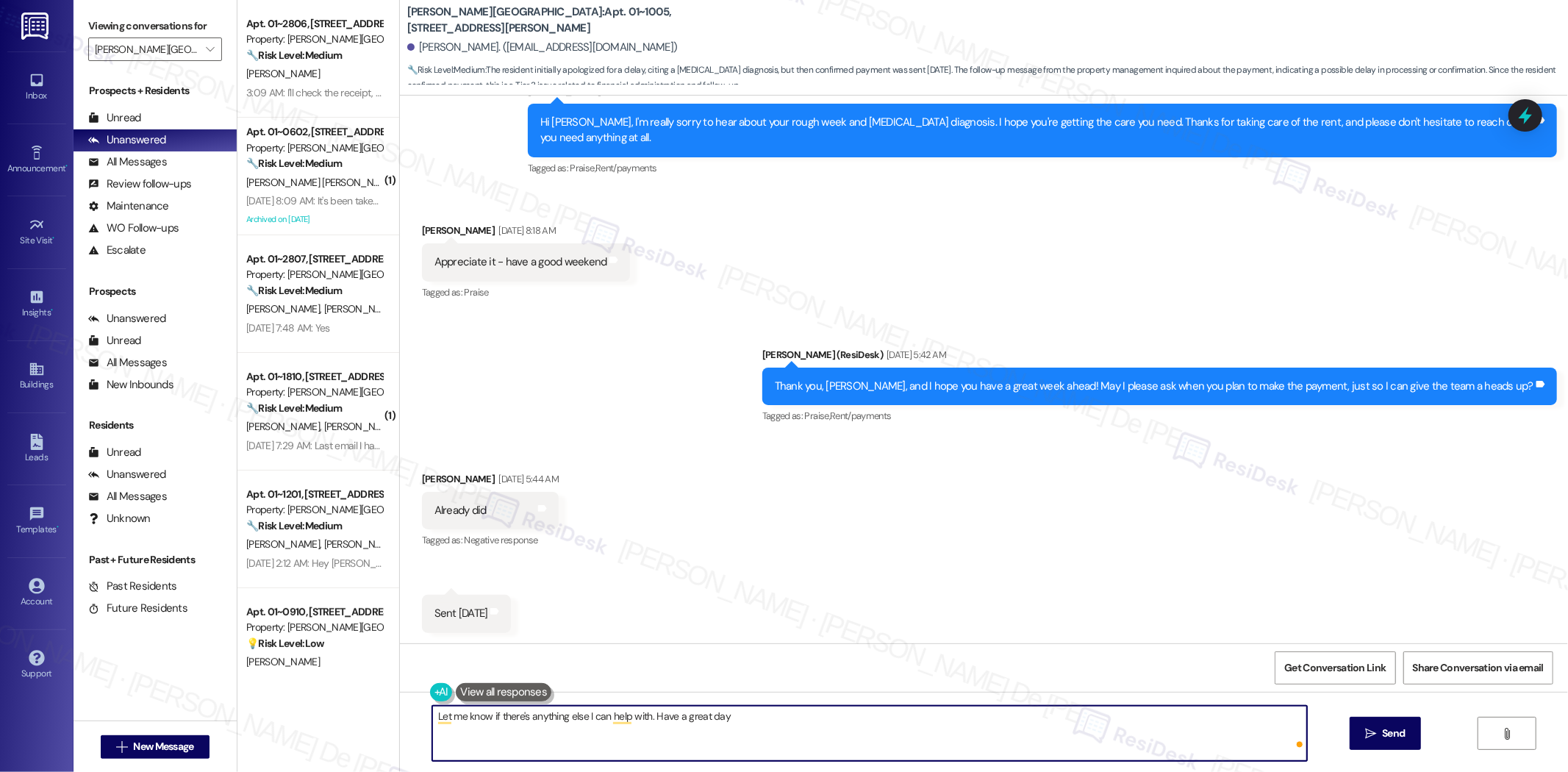
type textarea "Let me know if there's anything else I can help with. Have a great day!"
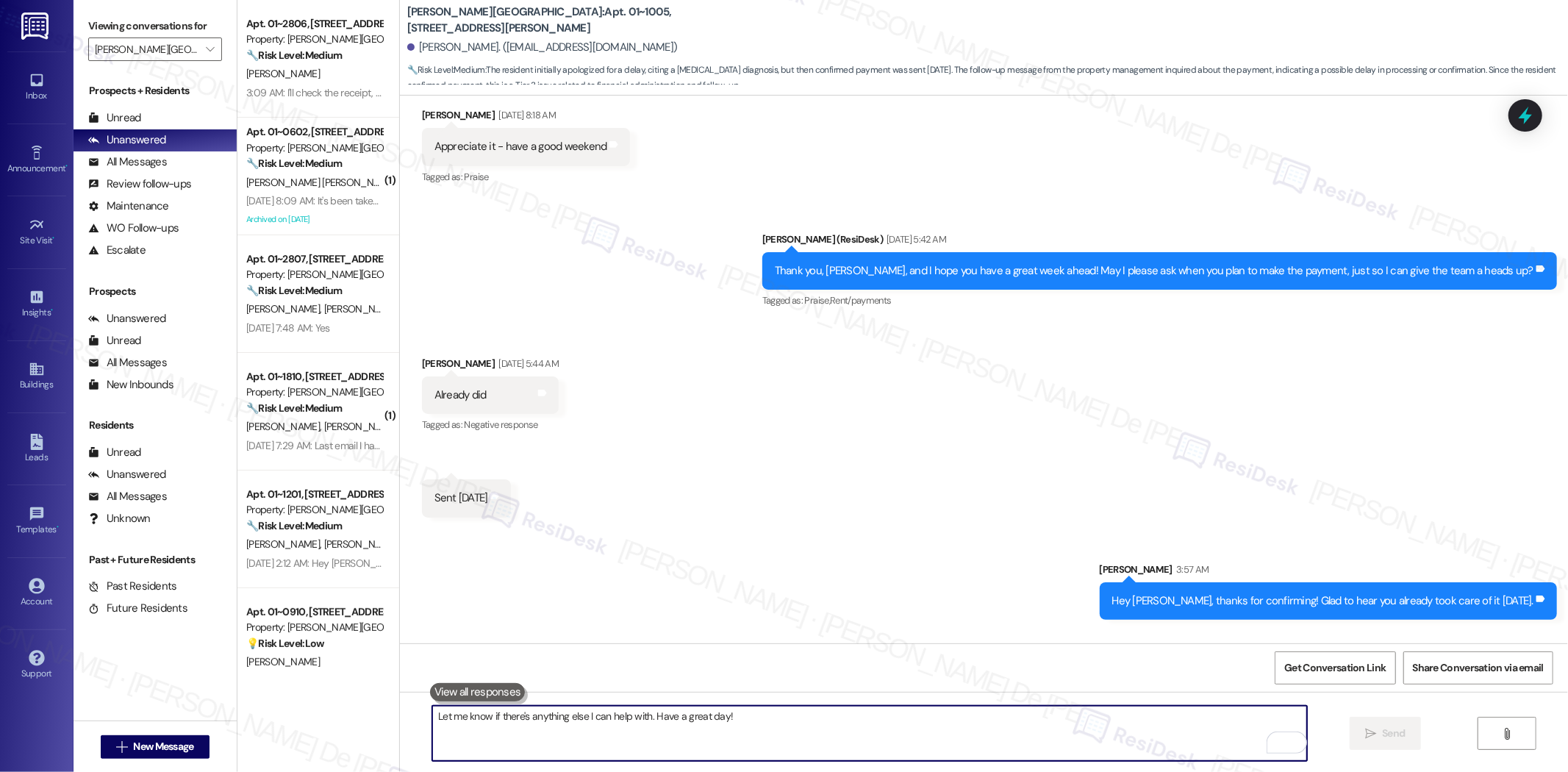
scroll to position [1292, 0]
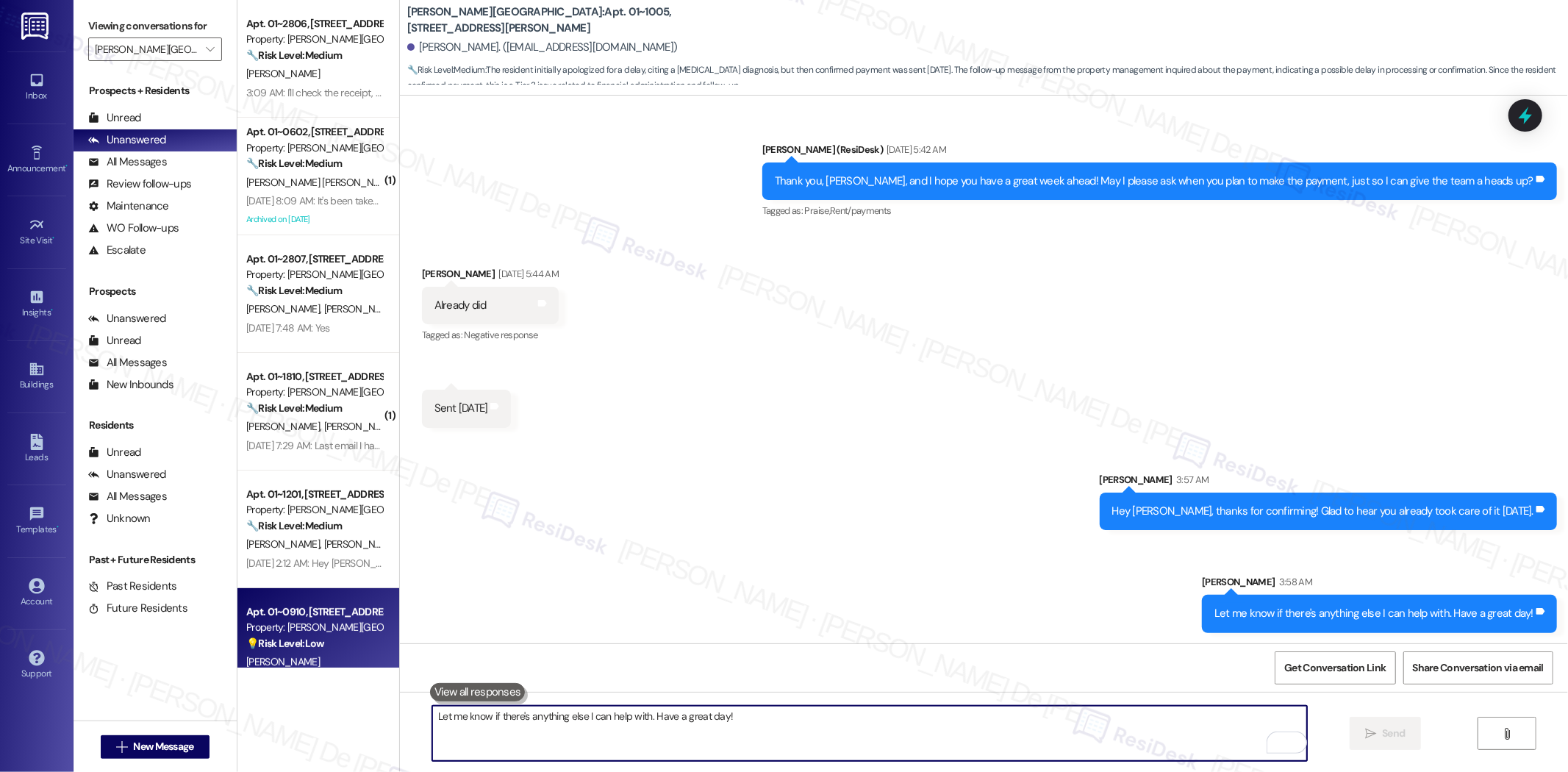
click at [294, 649] on strong "💡 Risk Level: Low" at bounding box center [284, 643] width 78 height 13
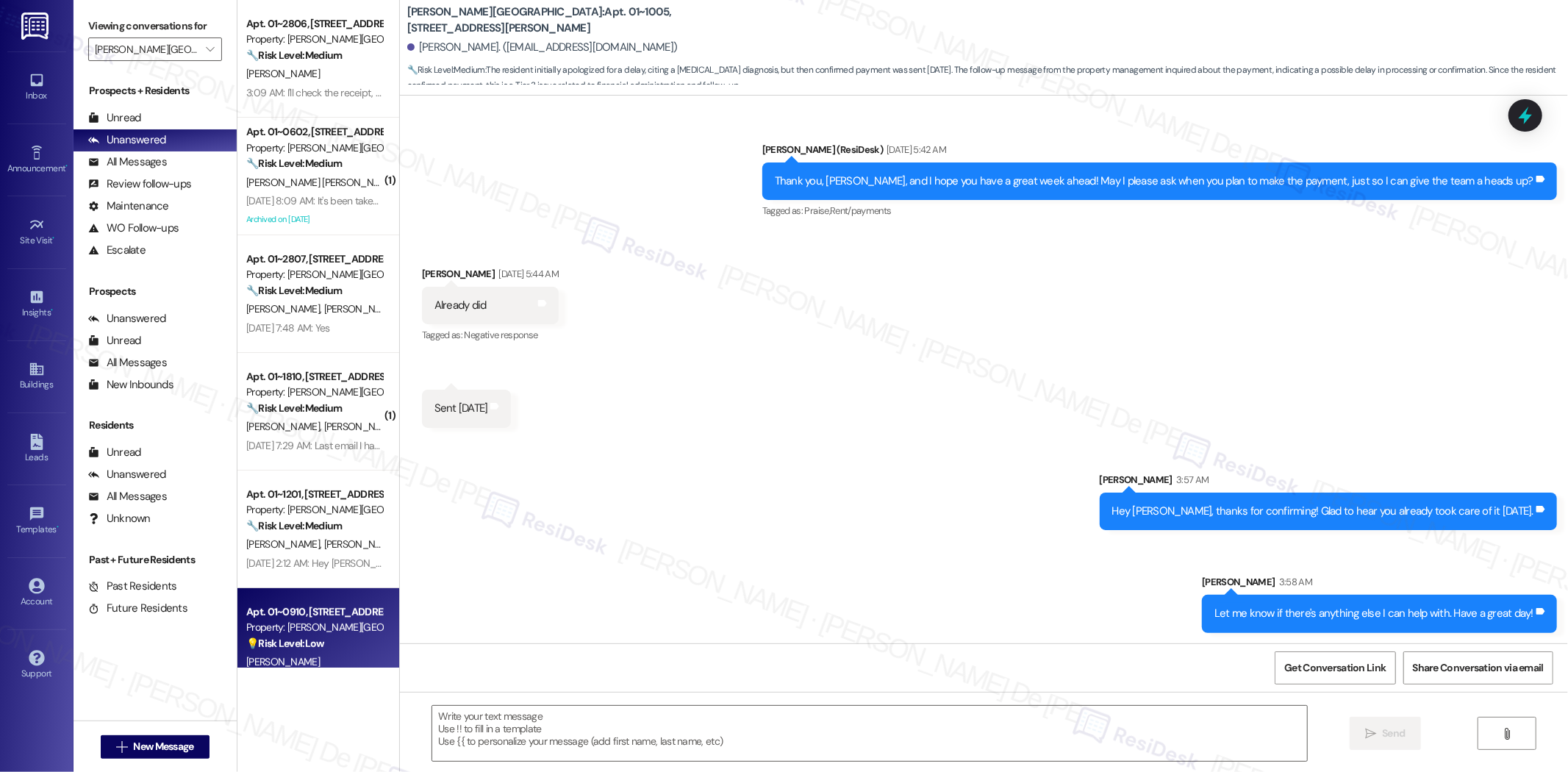
type textarea "Fetching suggested responses. Please feel free to read through the conversation…"
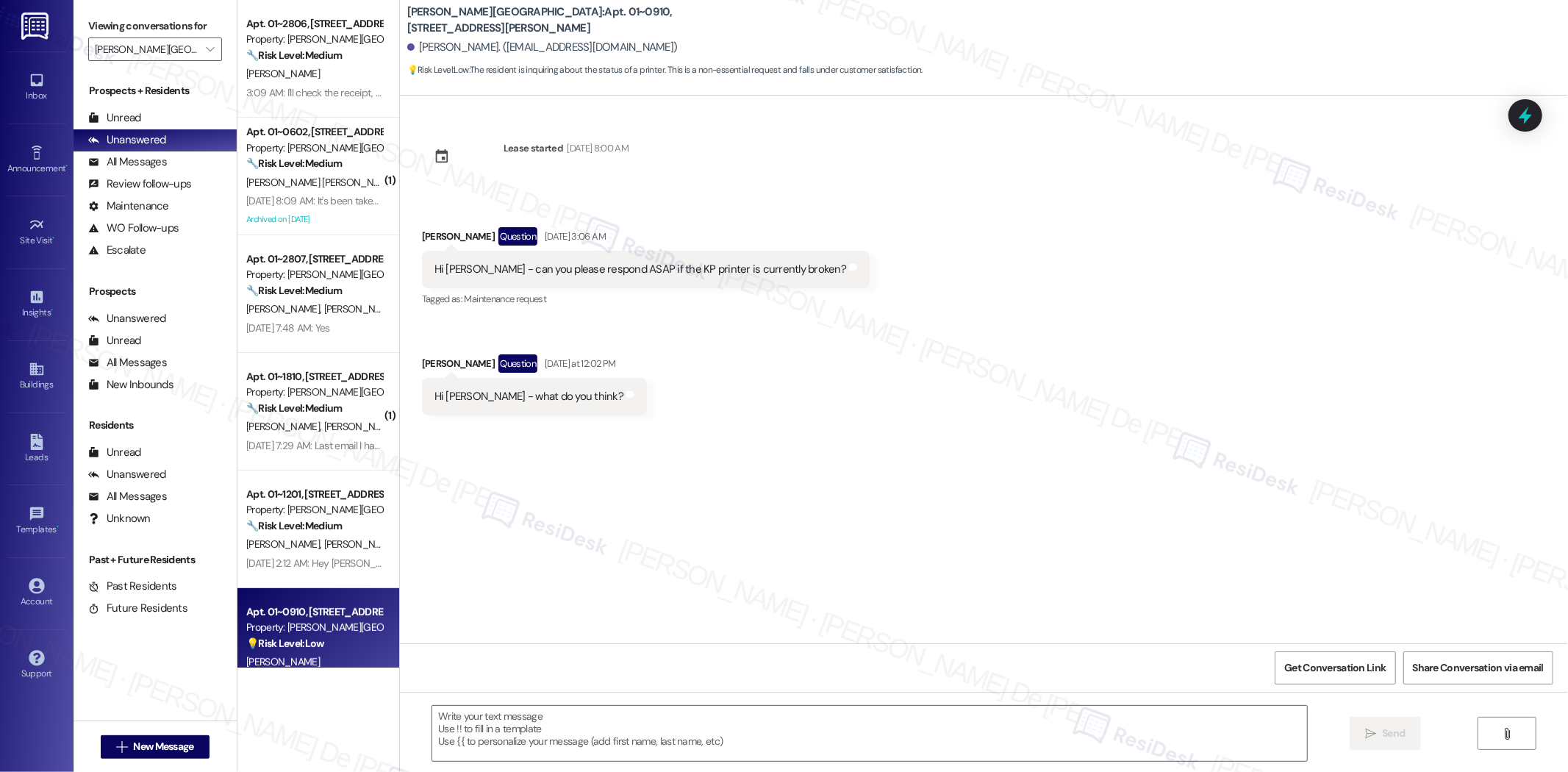
type textarea "Fetching suggested responses. Please feel free to read through the conversation…"
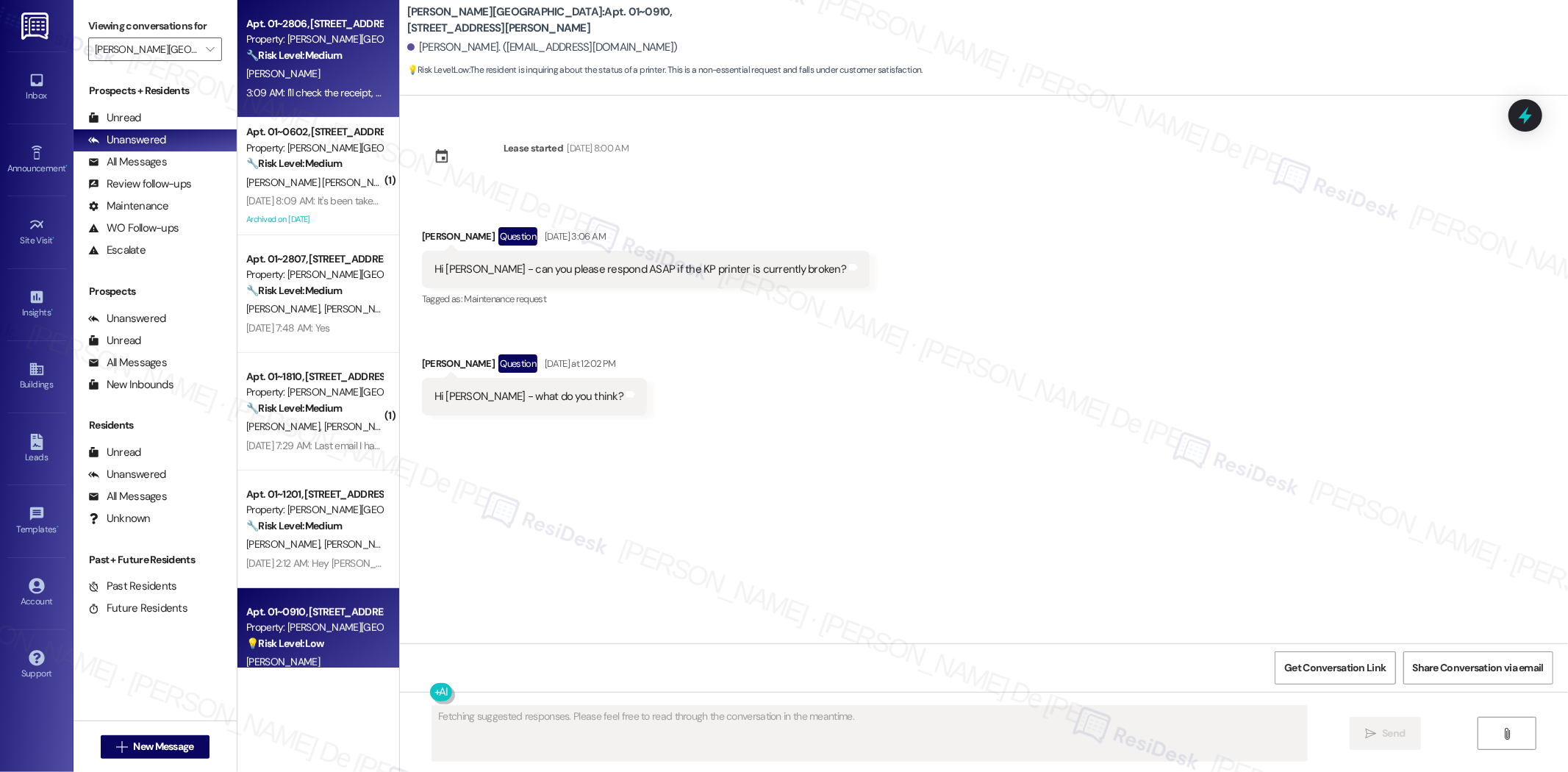
click at [295, 80] on div "[PERSON_NAME]" at bounding box center [315, 74] width 139 height 18
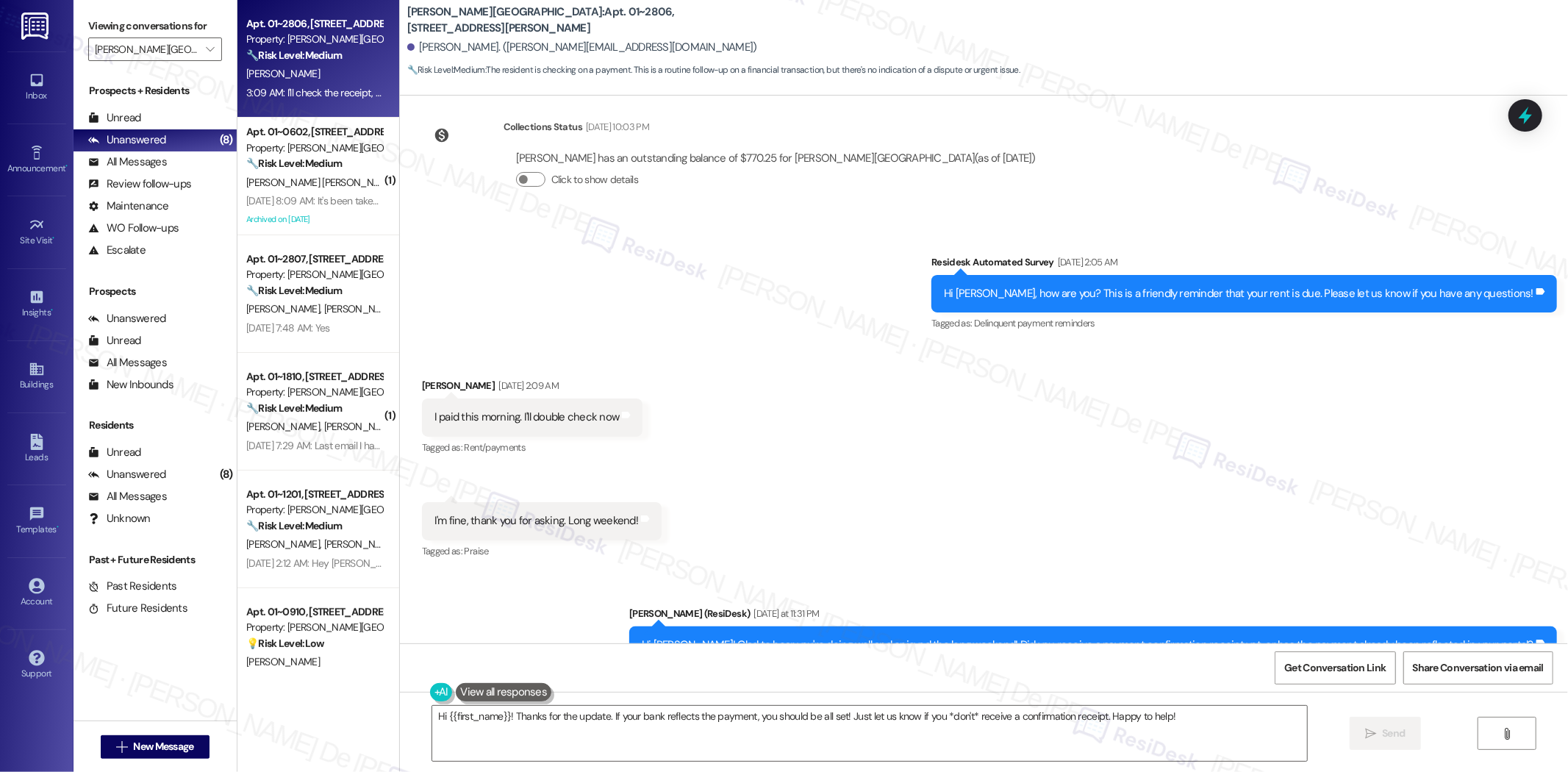
scroll to position [4009, 0]
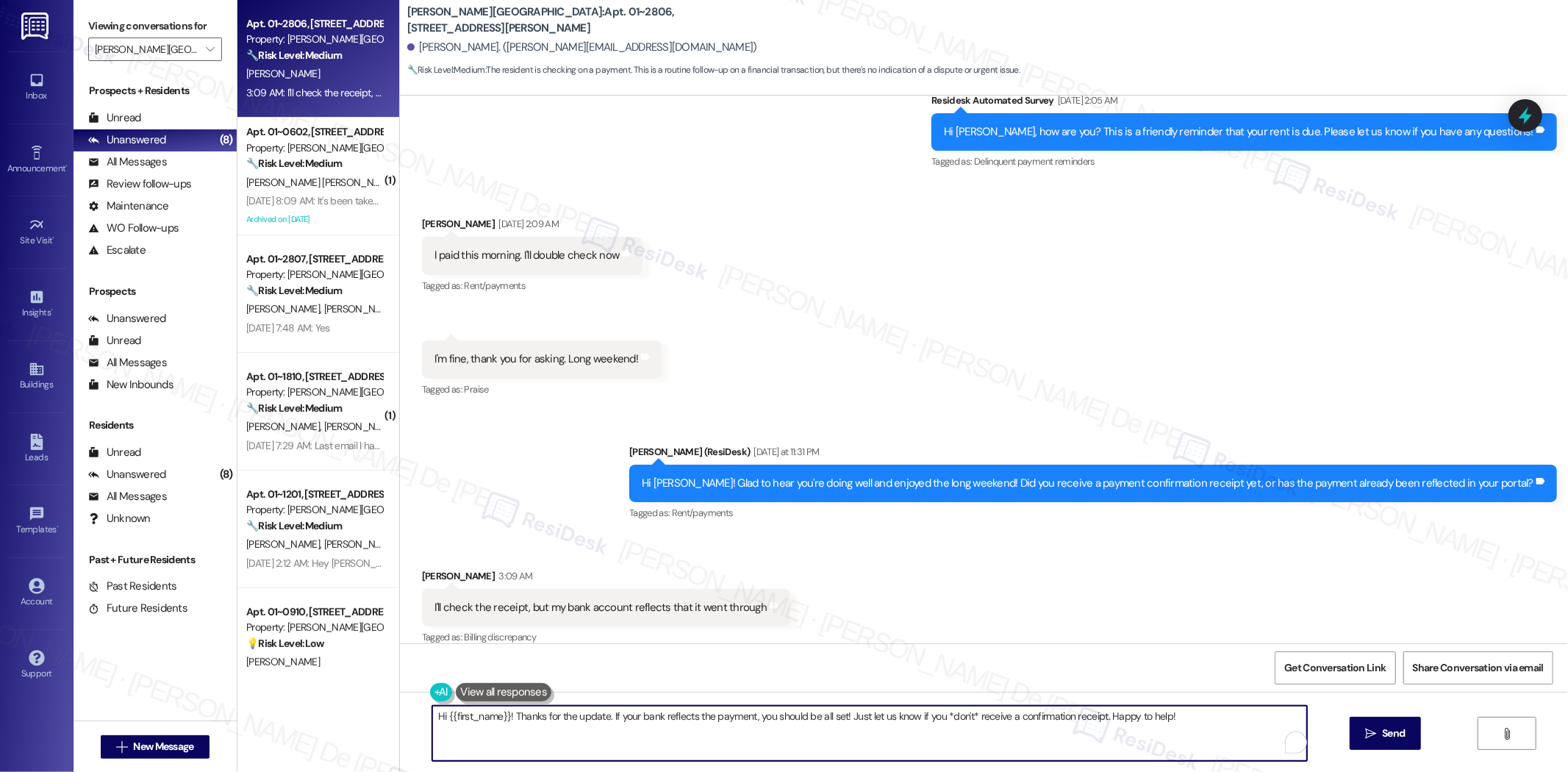
click at [1055, 718] on textarea "Hi {{first_name}}! Thanks for the update. If your bank reflects the payment, yo…" at bounding box center [869, 734] width 875 height 55
click at [782, 715] on textarea "Hi {{first_name}}! Thanks for the update. If your bank reflects the payment, yo…" at bounding box center [869, 734] width 875 height 55
drag, startPoint x: 839, startPoint y: 717, endPoint x: 1098, endPoint y: 726, distance: 259.2
click at [1098, 726] on textarea "Hi {{first_name}}! Thanks for the update. If your bank reflects the payment, yo…" at bounding box center [869, 734] width 875 height 55
click at [924, 721] on textarea "Hi {{first_name}}! Thanks for the update. If your bank reflects the payment, yo…" at bounding box center [869, 734] width 875 height 55
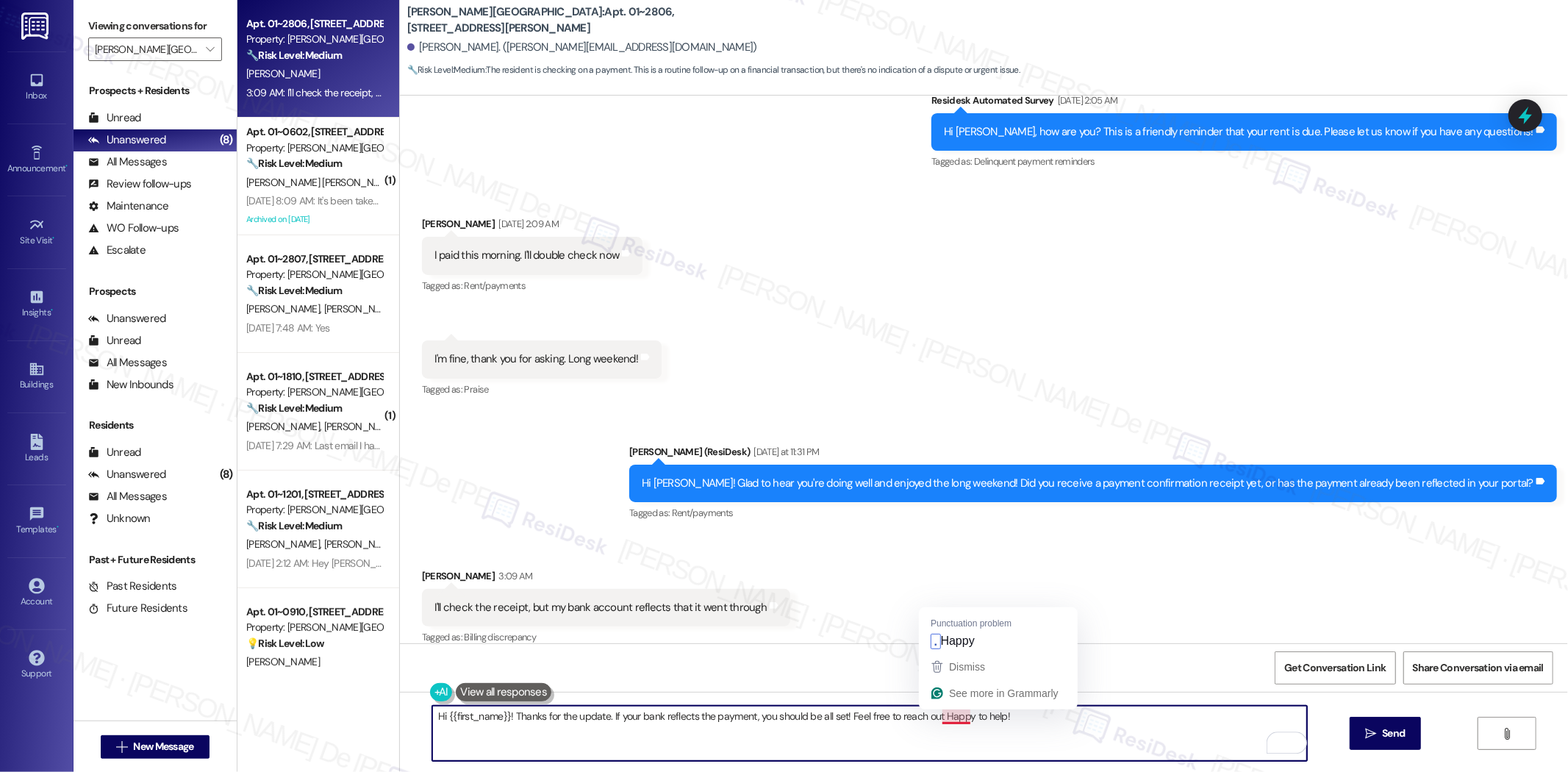
click at [943, 724] on textarea "Hi {{first_name}}! Thanks for the update. If your bank reflects the payment, yo…" at bounding box center [869, 734] width 875 height 55
click at [948, 719] on textarea "Hi {{first_name}}! Thanks for the update. If your bank reflects the payment, yo…" at bounding box center [869, 734] width 875 height 55
click at [953, 718] on textarea "Hi {{first_name}}! Thanks for the update. If your bank reflects the payment, yo…" at bounding box center [869, 734] width 875 height 55
click at [942, 718] on textarea "Hi {{first_name}}! Thanks for the update. If your bank reflects the payment, yo…" at bounding box center [869, 734] width 875 height 55
click at [937, 718] on textarea "Hi {{first_name}}! Thanks for the update. If your bank reflects the payment, yo…" at bounding box center [869, 734] width 875 height 55
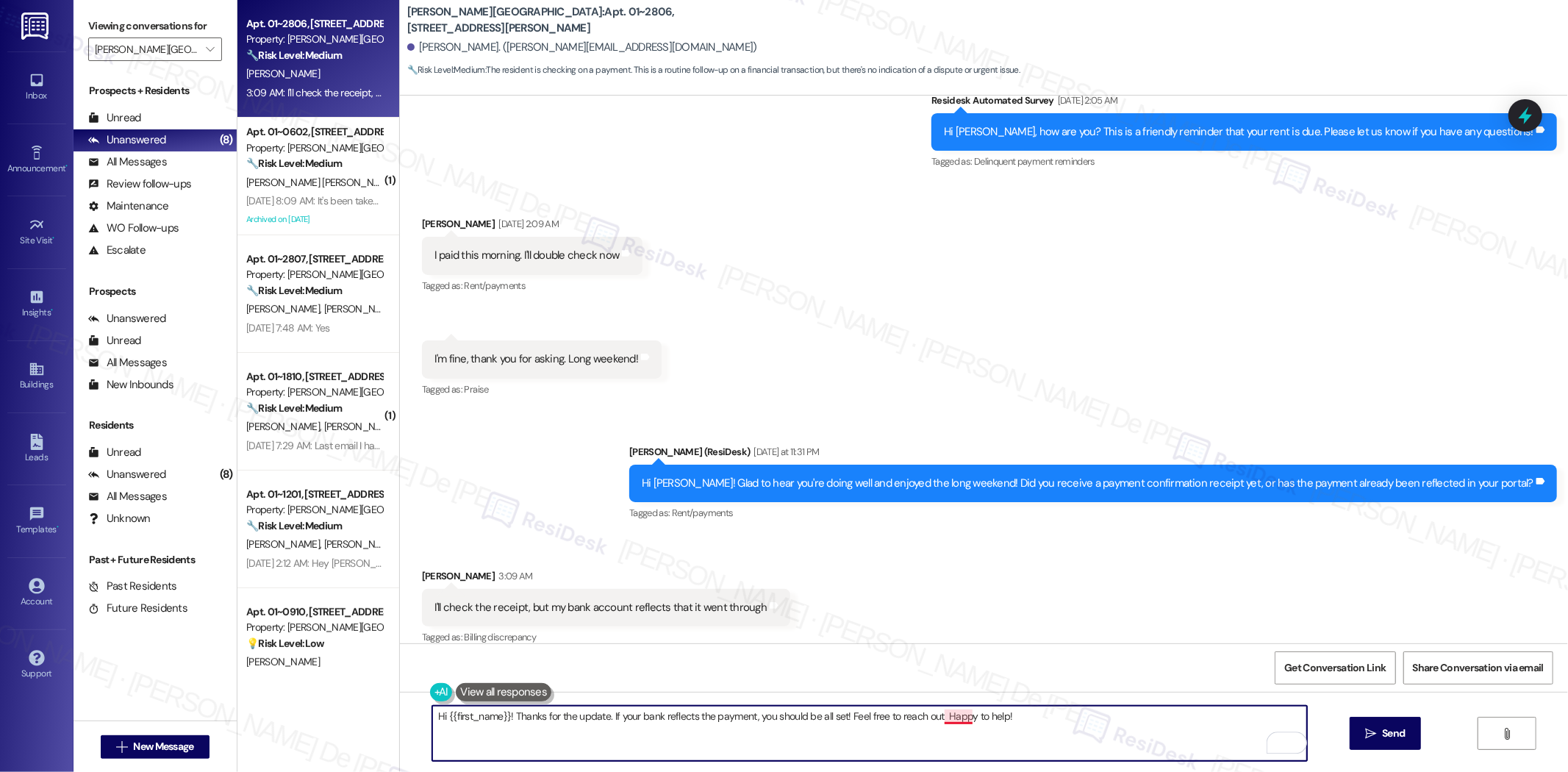
click at [945, 718] on textarea "Hi {{first_name}}! Thanks for the update. If your bank reflects the payment, yo…" at bounding box center [869, 734] width 875 height 55
click at [959, 719] on textarea "Hi {{first_name}}! Thanks for the update. If your bank reflects the payment, yo…" at bounding box center [869, 734] width 875 height 55
click at [939, 717] on textarea "Hi {{first_name}}! Thanks for the update. If your bank reflects the payment, yo…" at bounding box center [869, 734] width 875 height 55
click at [953, 724] on textarea "Hi {{first_name}}! Thanks for the update. If your bank reflects the payment, yo…" at bounding box center [869, 734] width 875 height 55
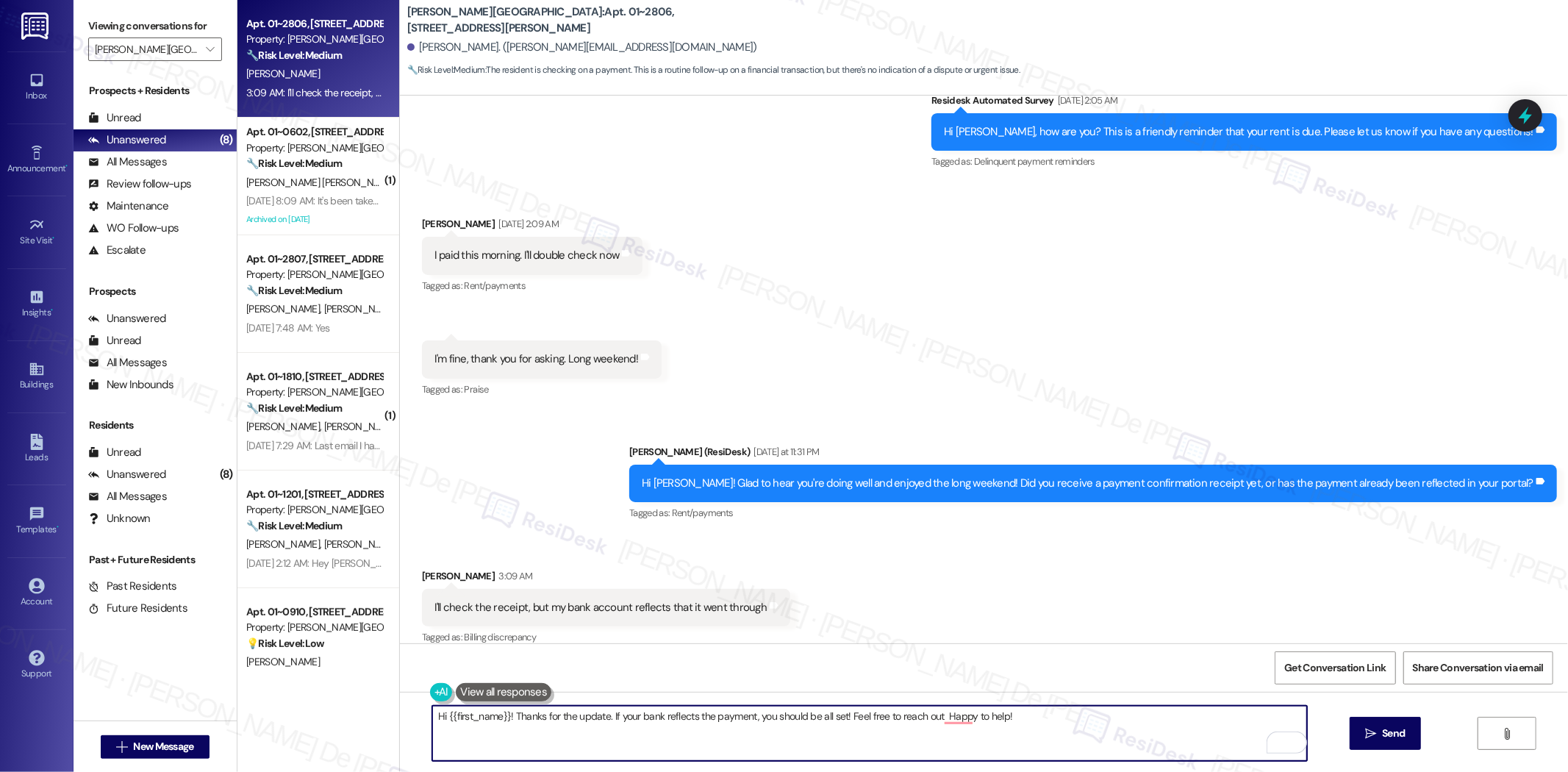
click at [1052, 732] on textarea "Hi {{first_name}}! Thanks for the update. If your bank reflects the payment, yo…" at bounding box center [869, 734] width 875 height 55
drag, startPoint x: 928, startPoint y: 718, endPoint x: 992, endPoint y: 722, distance: 64.1
click at [928, 718] on textarea "Hi {{first_name}}! Thanks for the update. If your bank reflects the payment, yo…" at bounding box center [869, 734] width 875 height 55
type textarea "Hi {{first_name}}! Thanks for the update. If your bank reflects the payment, yo…"
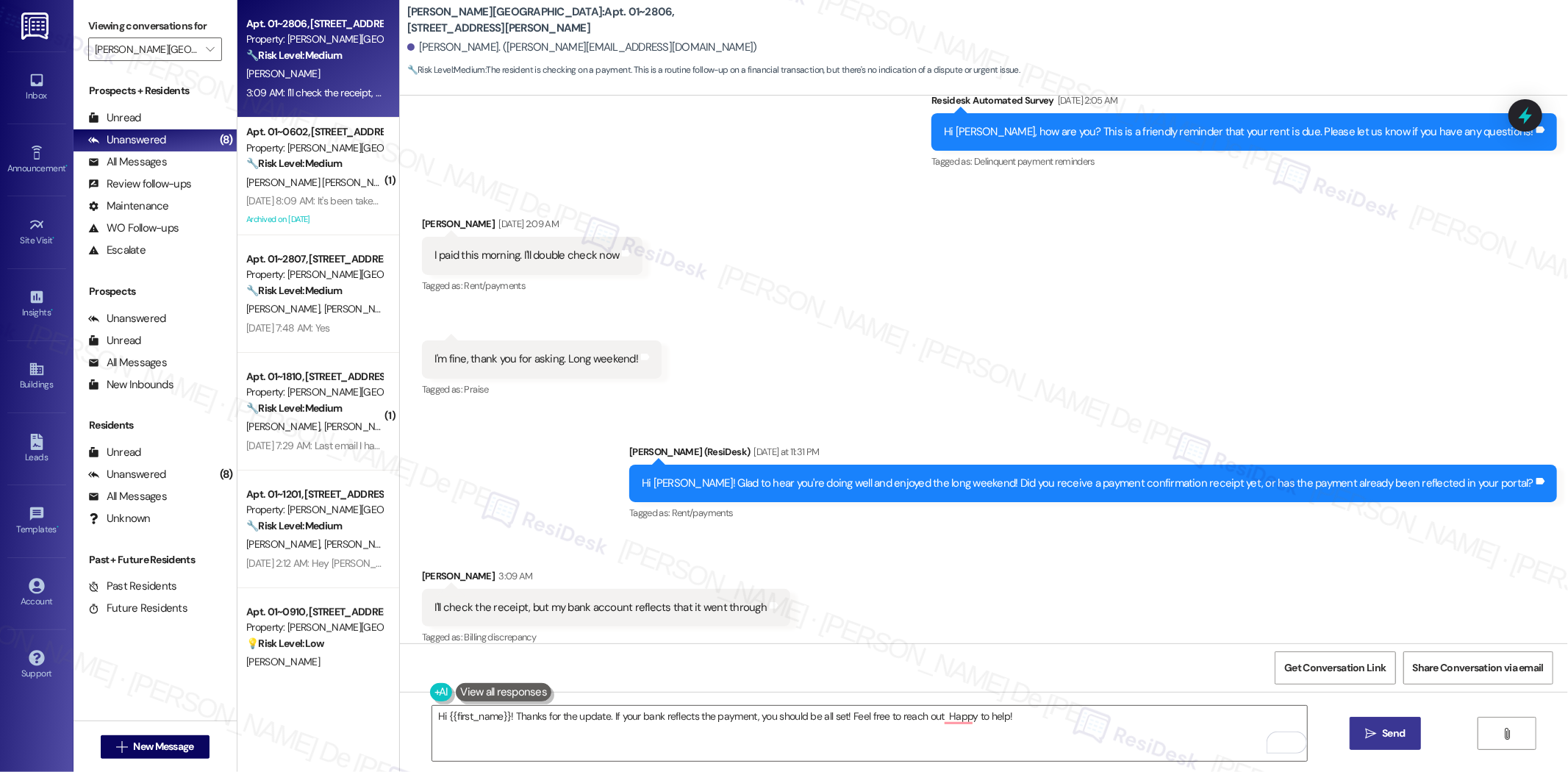
click at [1398, 735] on span "Send" at bounding box center [1392, 734] width 23 height 16
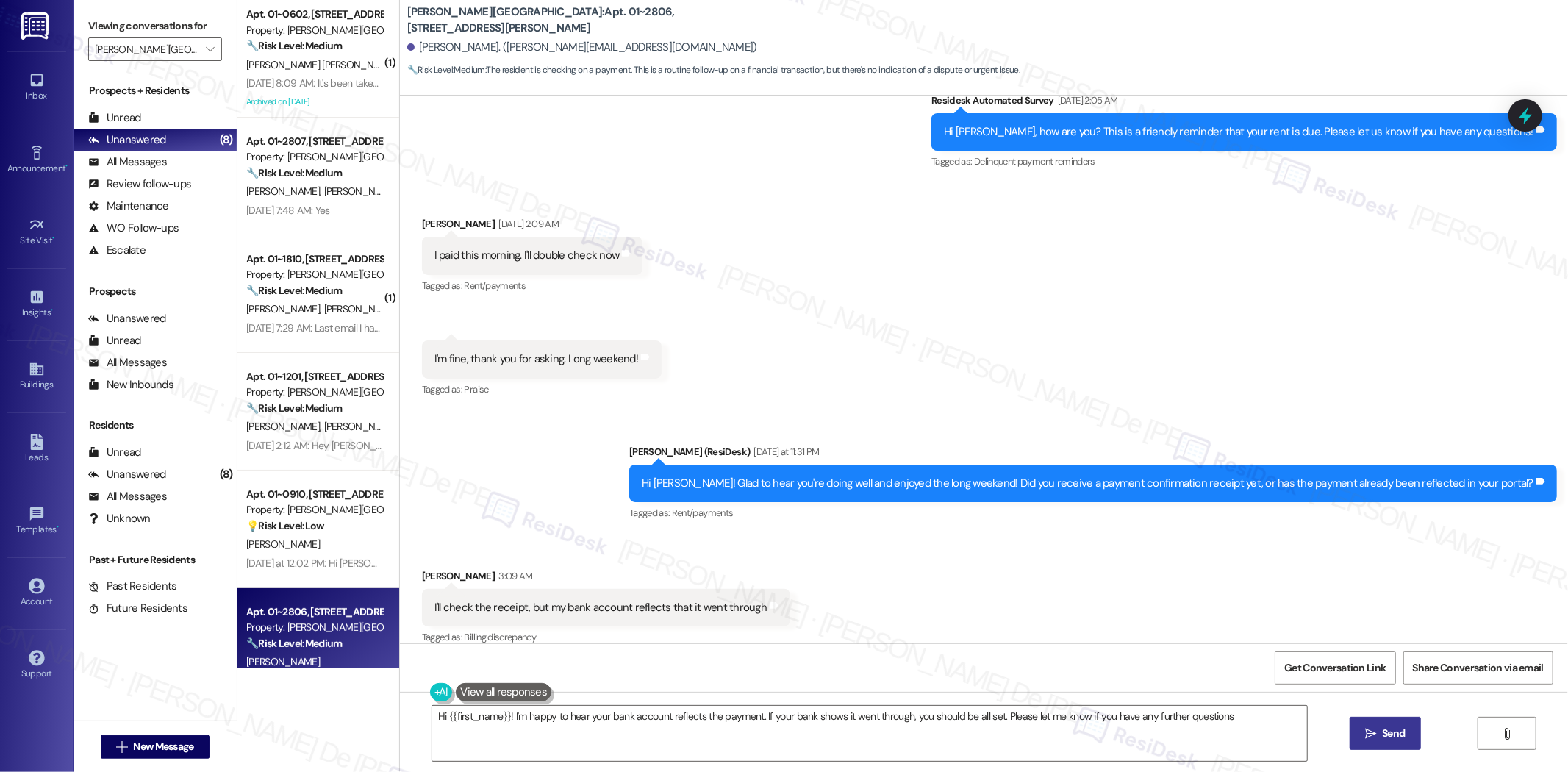
type textarea "Hi {{first_name}}! I'm happy to hear your bank account reflects the payment. If…"
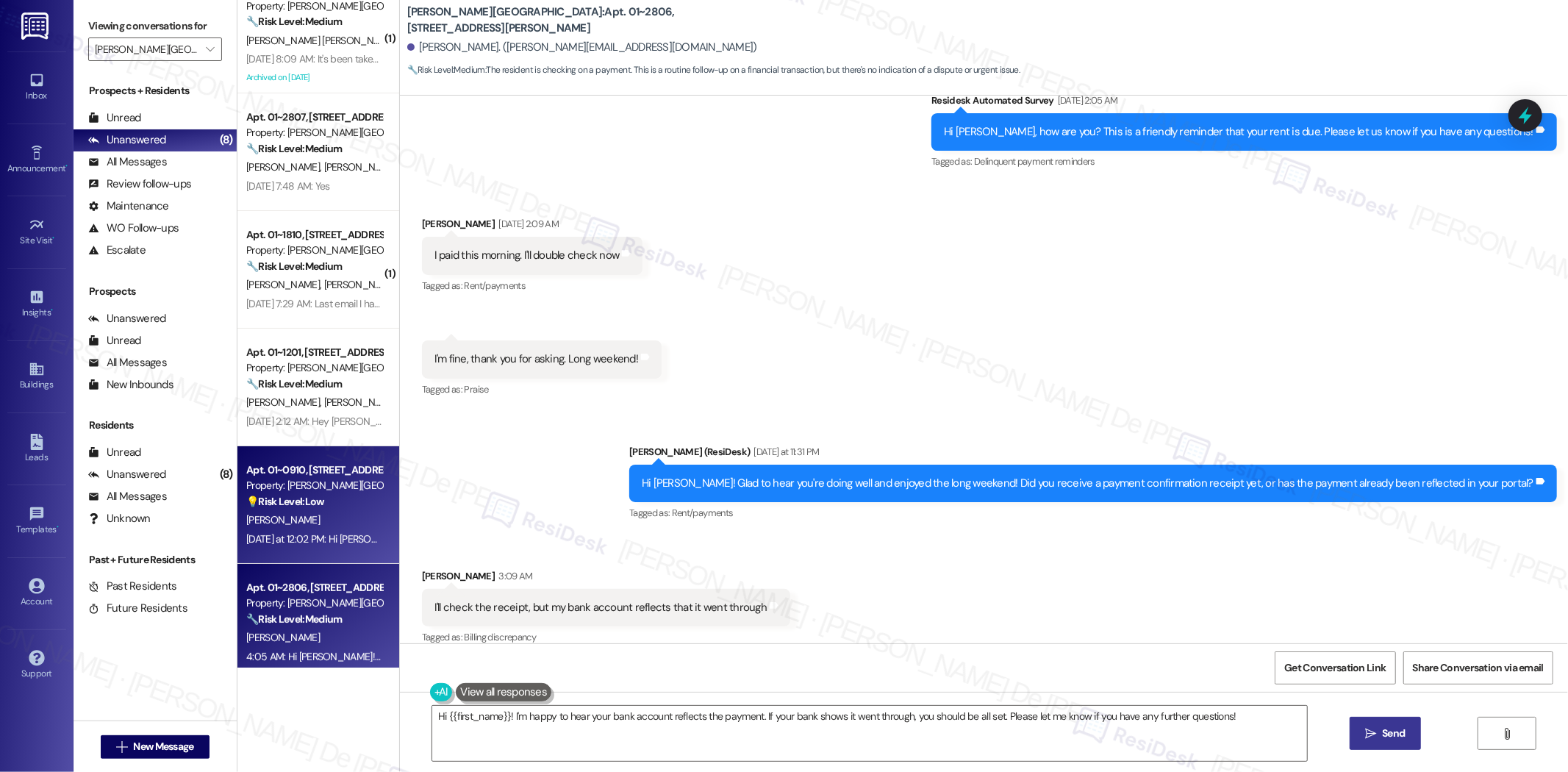
scroll to position [38, 0]
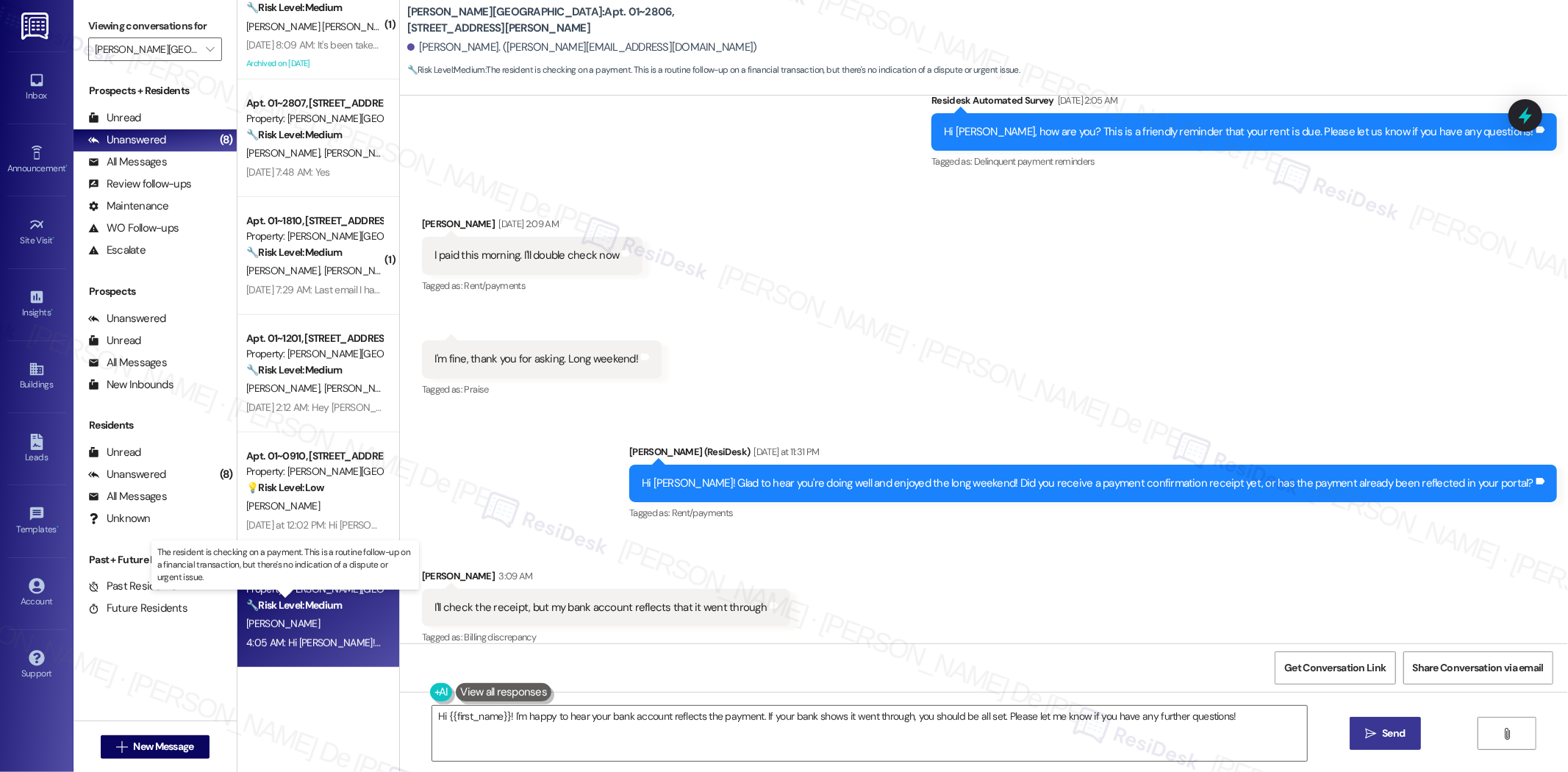
click at [313, 598] on strong "🔧 Risk Level: Medium" at bounding box center [293, 605] width 96 height 13
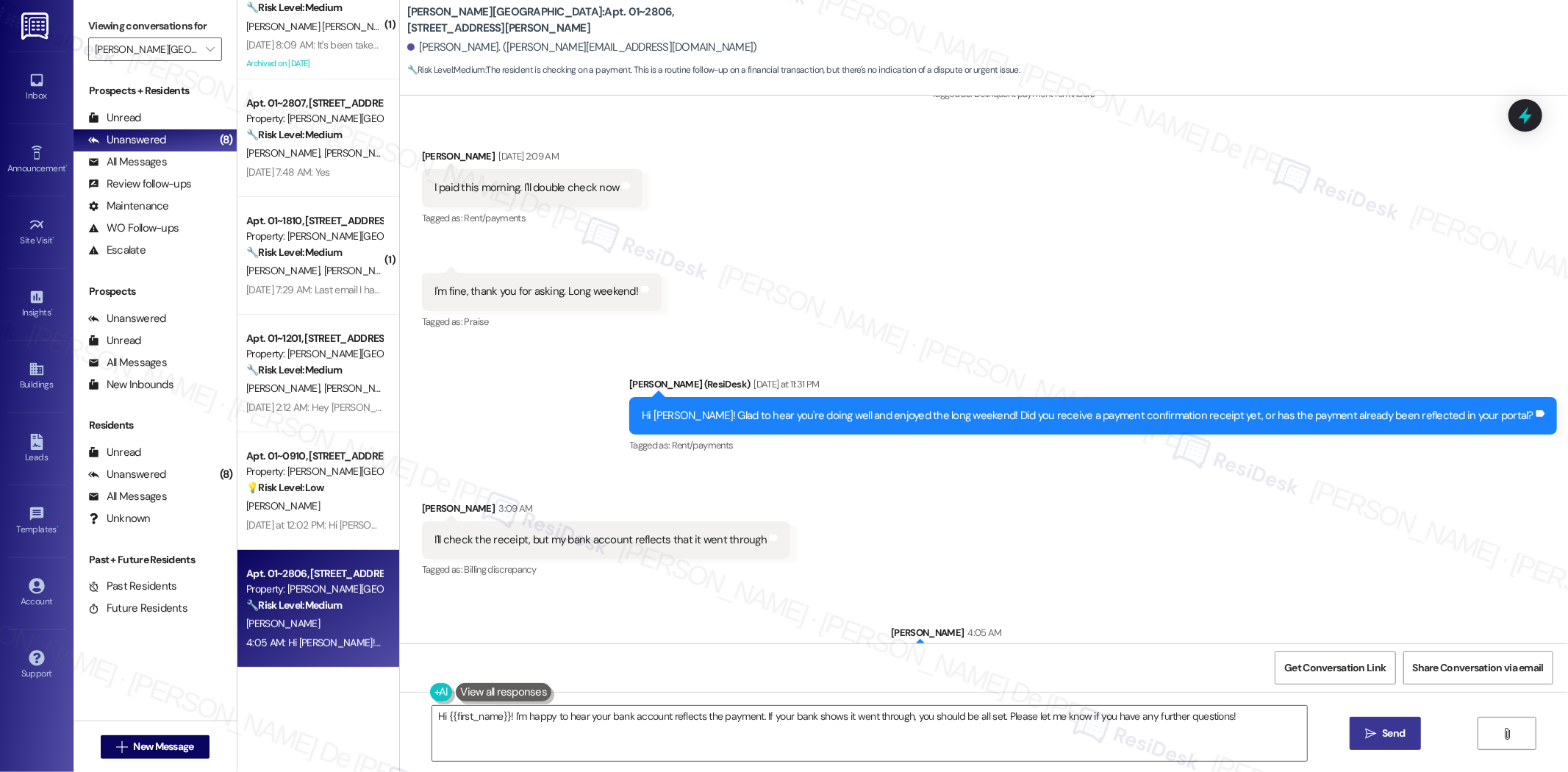
scroll to position [4112, 0]
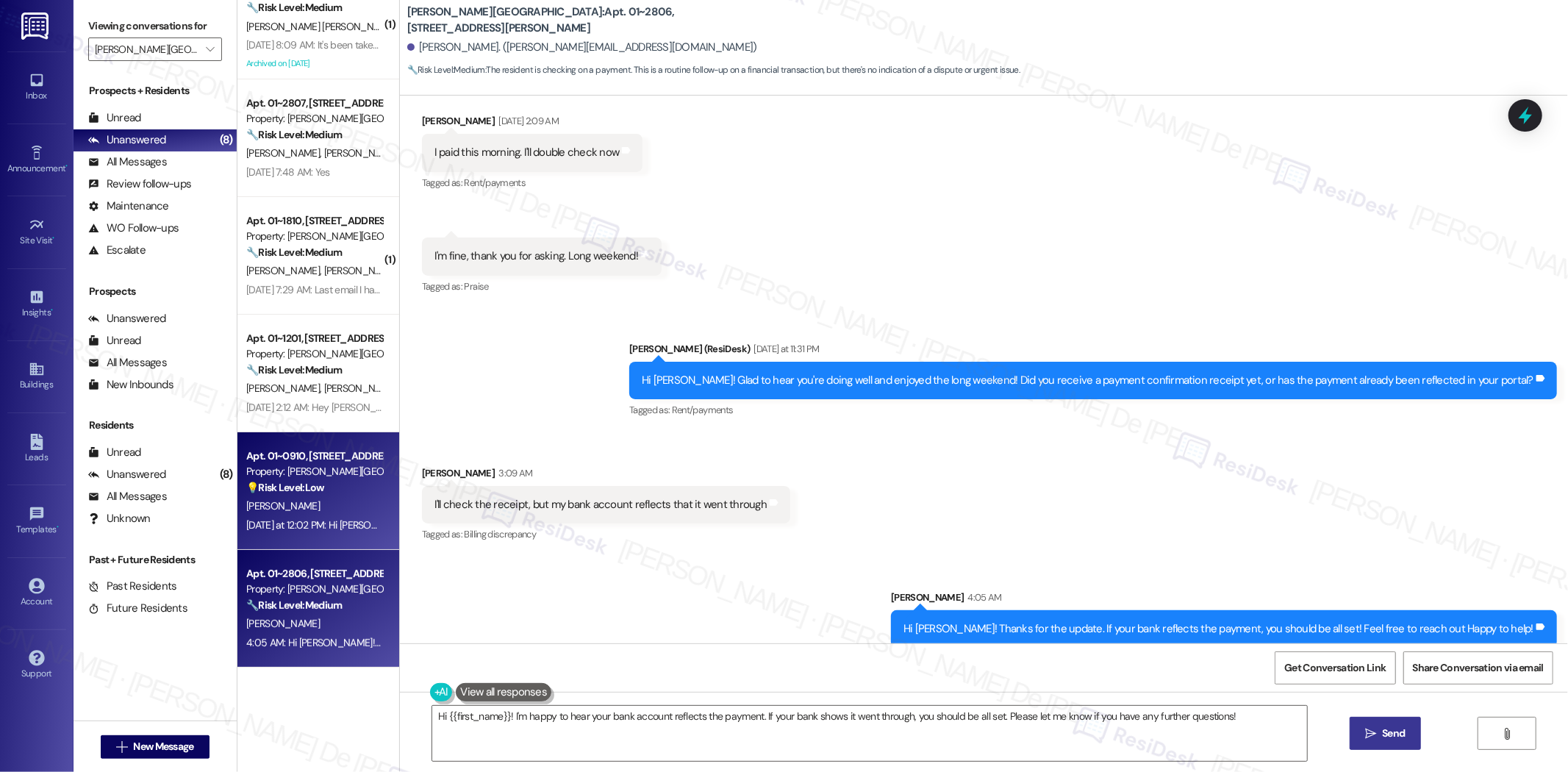
click at [277, 473] on div "Property: [PERSON_NAME][GEOGRAPHIC_DATA]" at bounding box center [314, 471] width 136 height 16
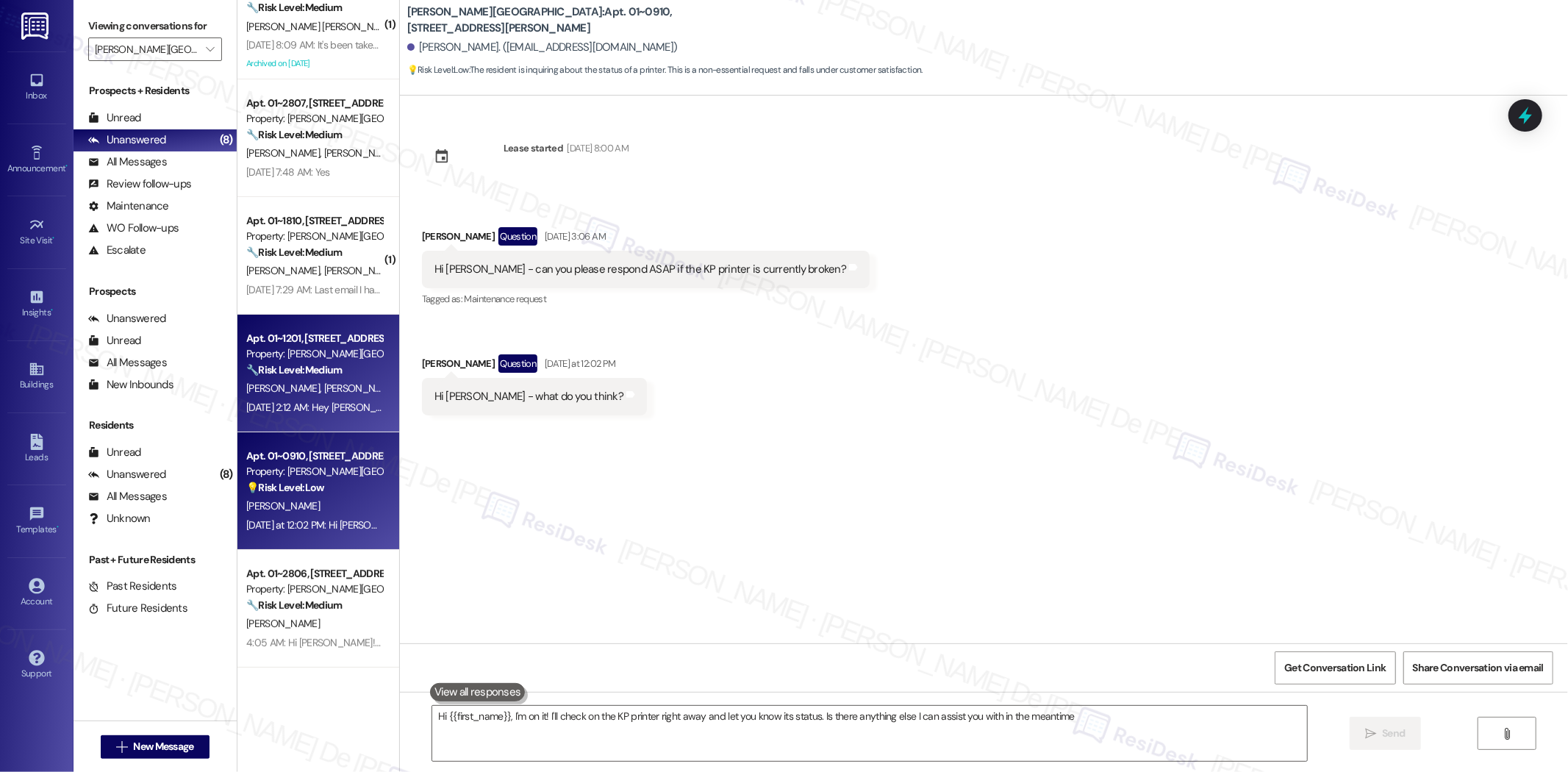
type textarea "Hi {{first_name}}, I'm on it! I'll check on the KP printer right away and let y…"
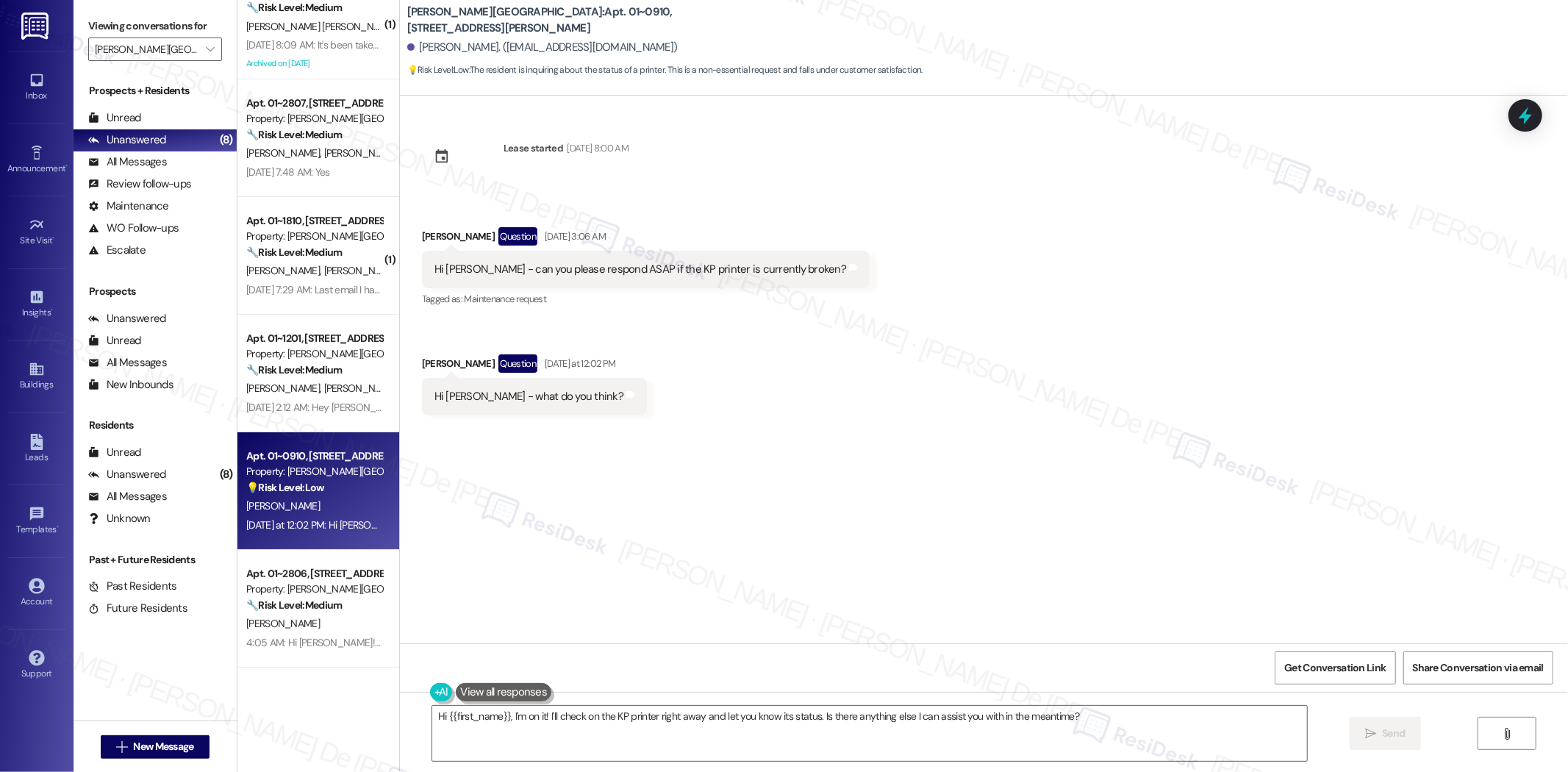
click at [306, 498] on div "[PERSON_NAME]" at bounding box center [315, 506] width 139 height 18
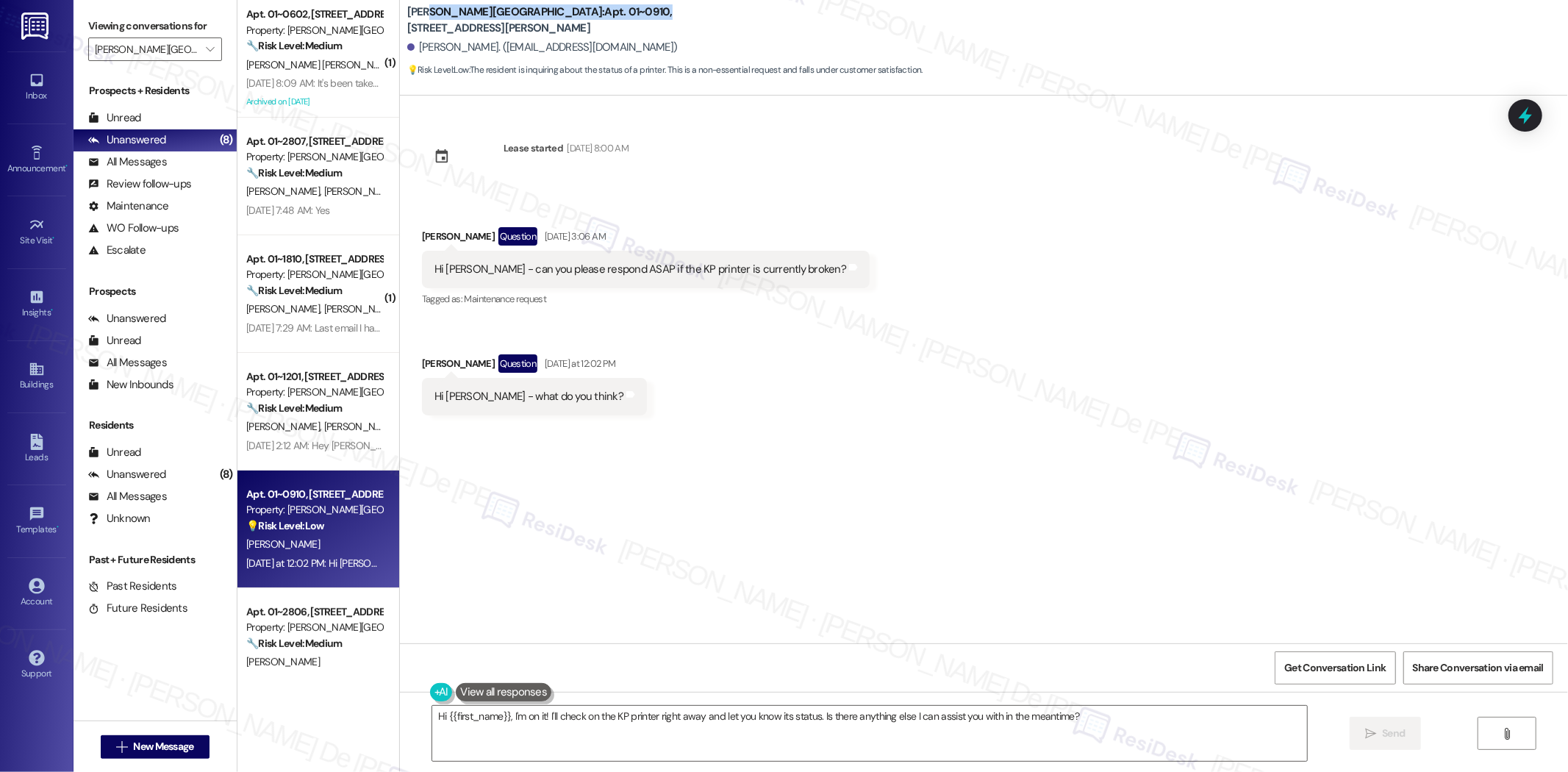
drag, startPoint x: 540, startPoint y: 23, endPoint x: 414, endPoint y: 22, distance: 126.0
click at [414, 22] on b "[PERSON_NAME][GEOGRAPHIC_DATA]: Apt. 01~0910, [STREET_ADDRESS][PERSON_NAME]" at bounding box center [554, 20] width 294 height 32
click at [680, 28] on div "[PERSON_NAME][GEOGRAPHIC_DATA]: Apt. 01~0910, [STREET_ADDRESS][PERSON_NAME]" at bounding box center [554, 20] width 294 height 18
drag, startPoint x: 660, startPoint y: 46, endPoint x: 396, endPoint y: 15, distance: 265.8
click at [407, 15] on div "[PERSON_NAME][GEOGRAPHIC_DATA]: Apt. 01~0910, [GEOGRAPHIC_DATA][PERSON_NAME] [P…" at bounding box center [987, 40] width 1160 height 74
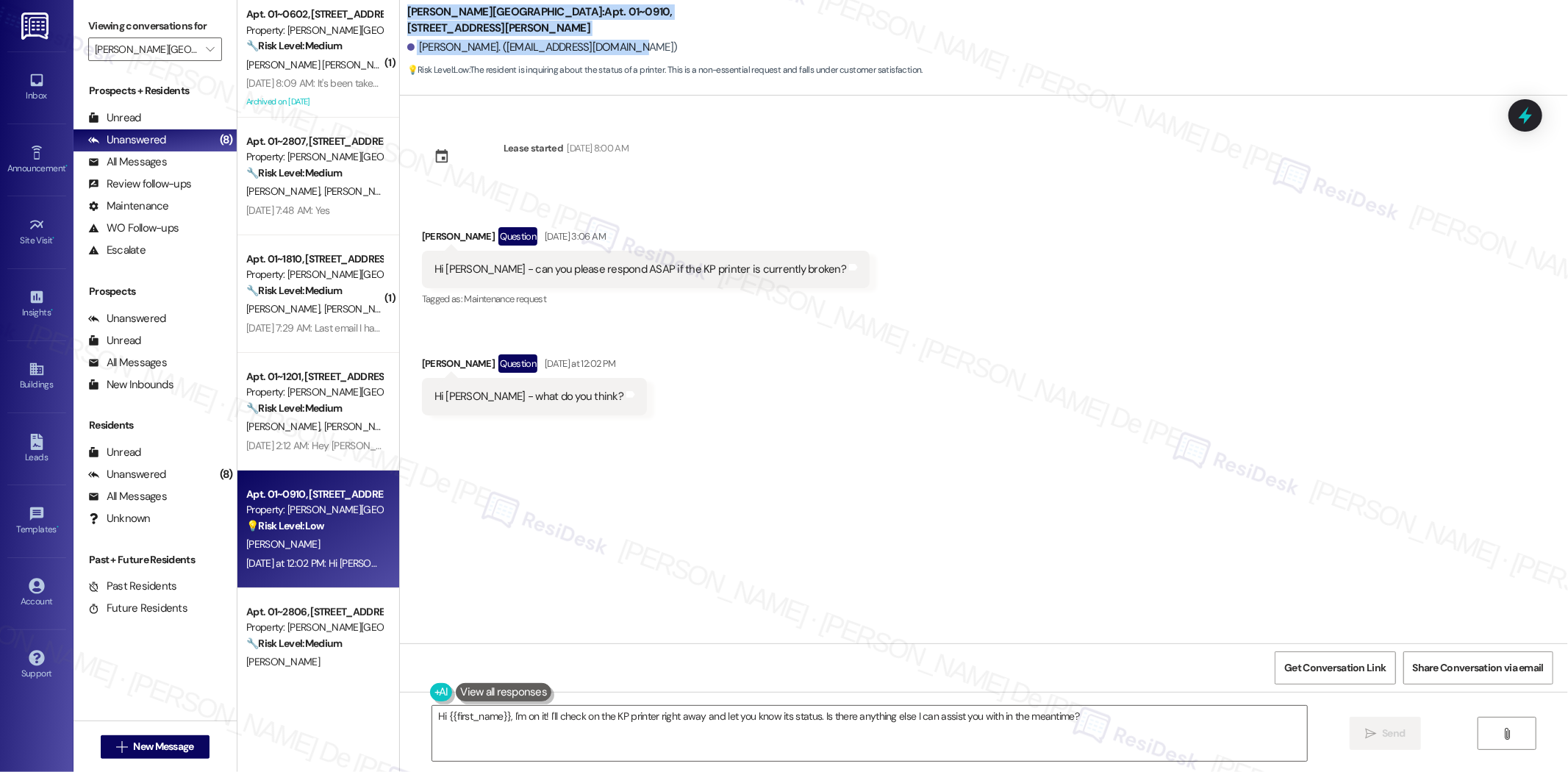
drag, startPoint x: 459, startPoint y: 32, endPoint x: 467, endPoint y: 18, distance: 16.1
copy div "[PERSON_NAME][GEOGRAPHIC_DATA]: Apt. 01~0910, [GEOGRAPHIC_DATA][PERSON_NAME] [P…"
click at [155, 165] on div "All Messages" at bounding box center [127, 162] width 79 height 16
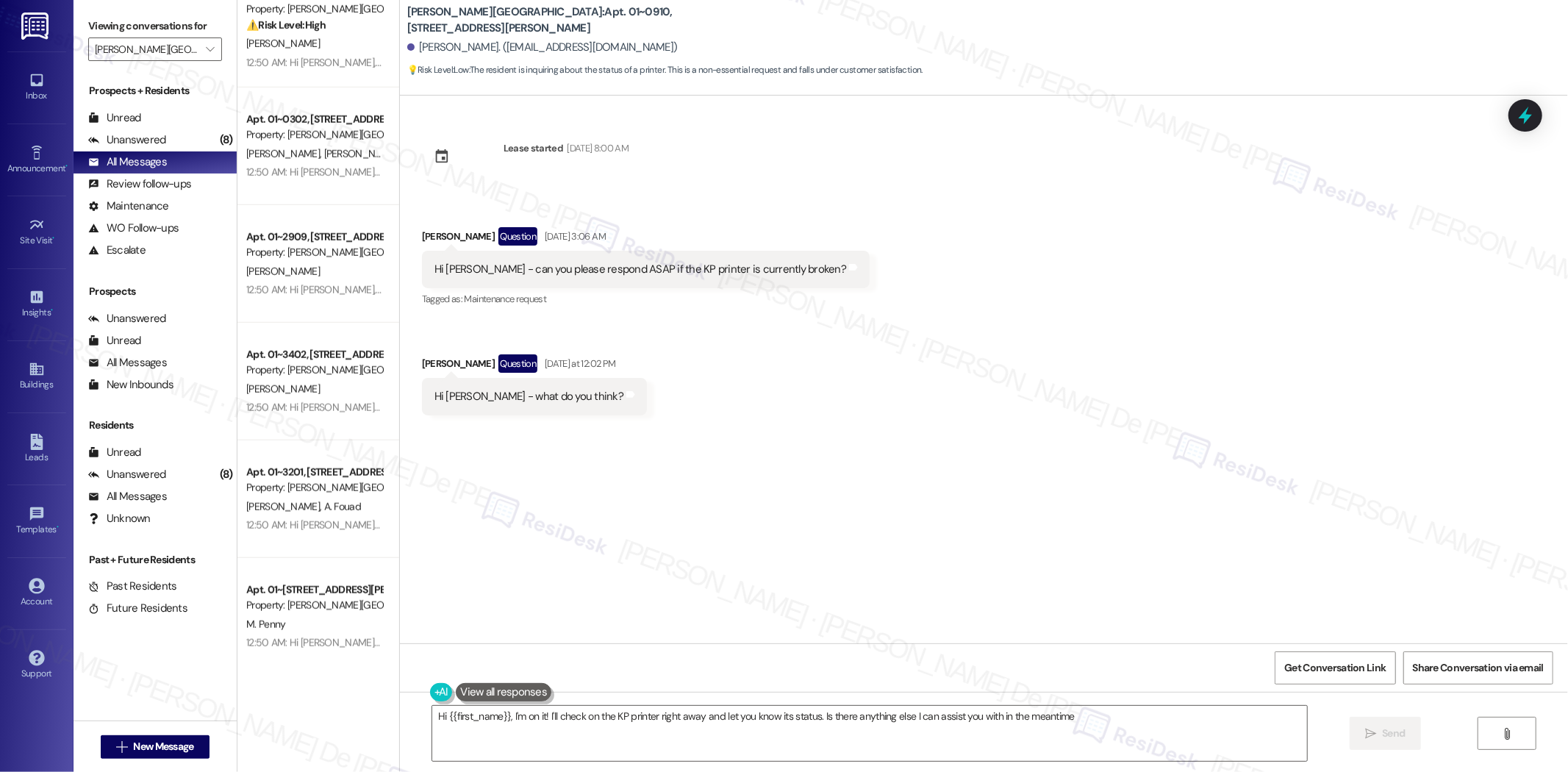
type textarea "Hi {{first_name}}, I'm on it! I'll check on the KP printer right away and let y…"
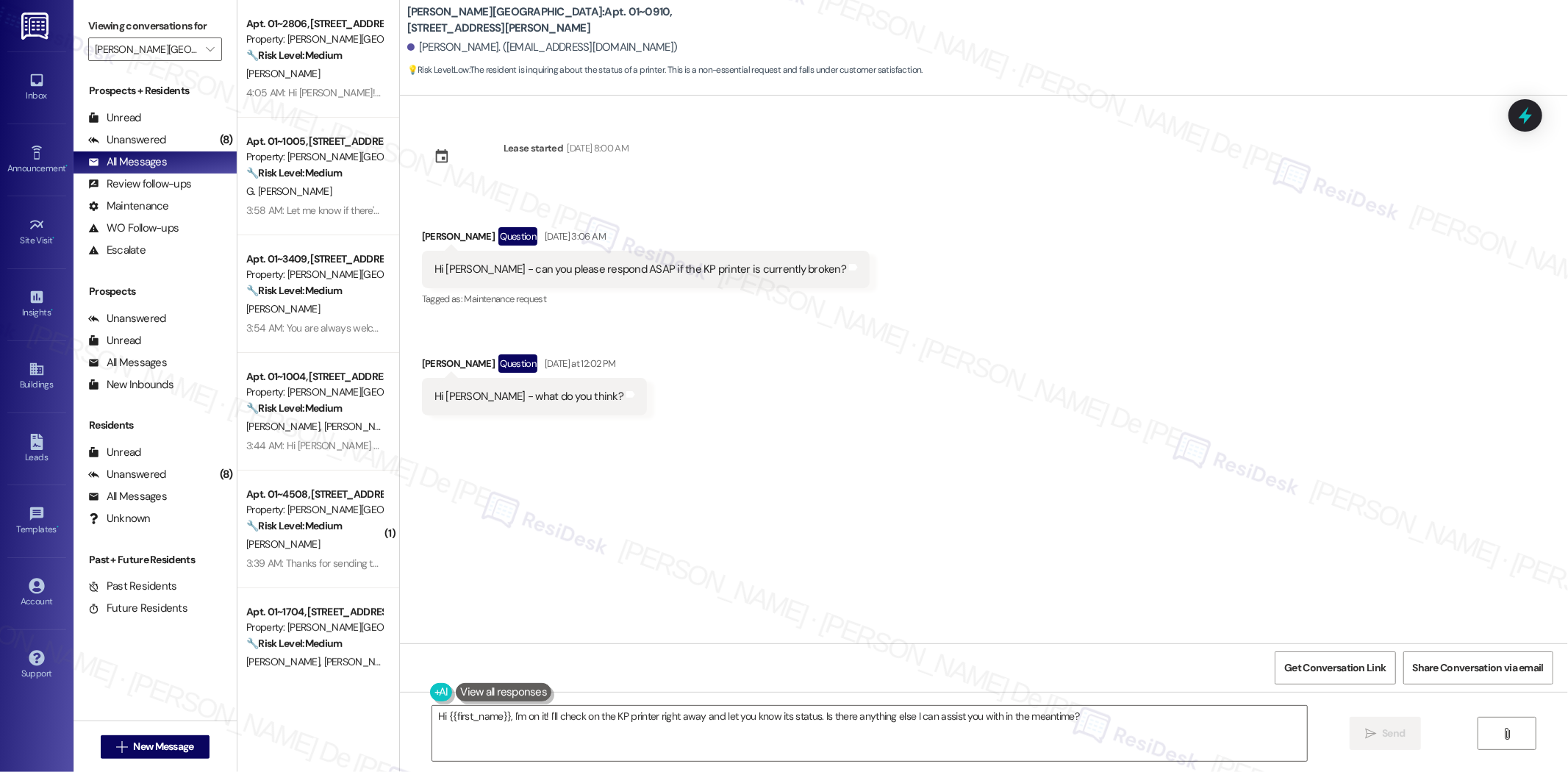
click at [1190, 422] on div "Received via SMS [PERSON_NAME] Question [DATE] 3:06 AM Hi [PERSON_NAME] - can y…" at bounding box center [983, 310] width 1168 height 232
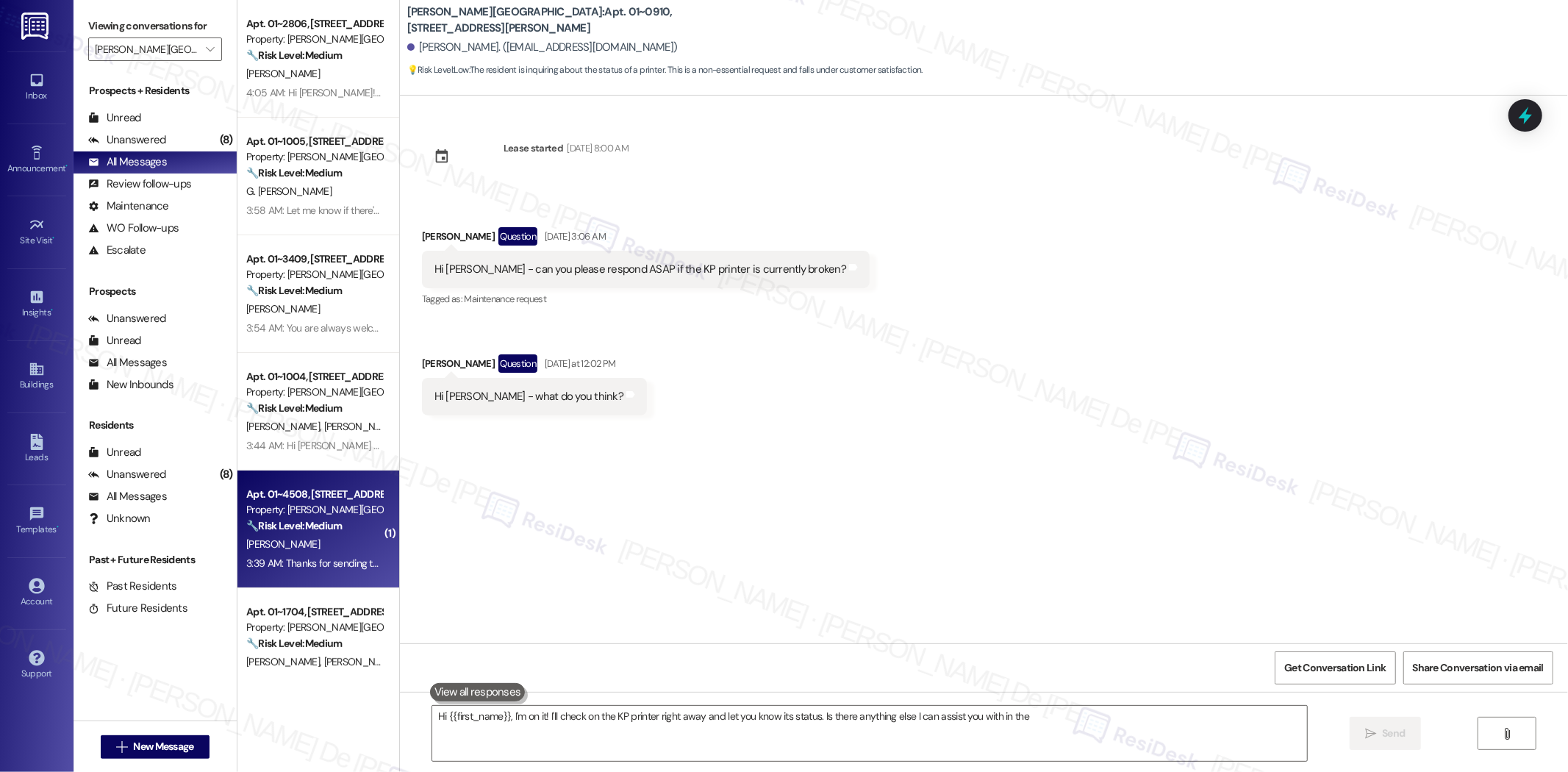
type textarea "Hi {{first_name}}, I'm on it! I'll check on the KP printer right away and let y…"
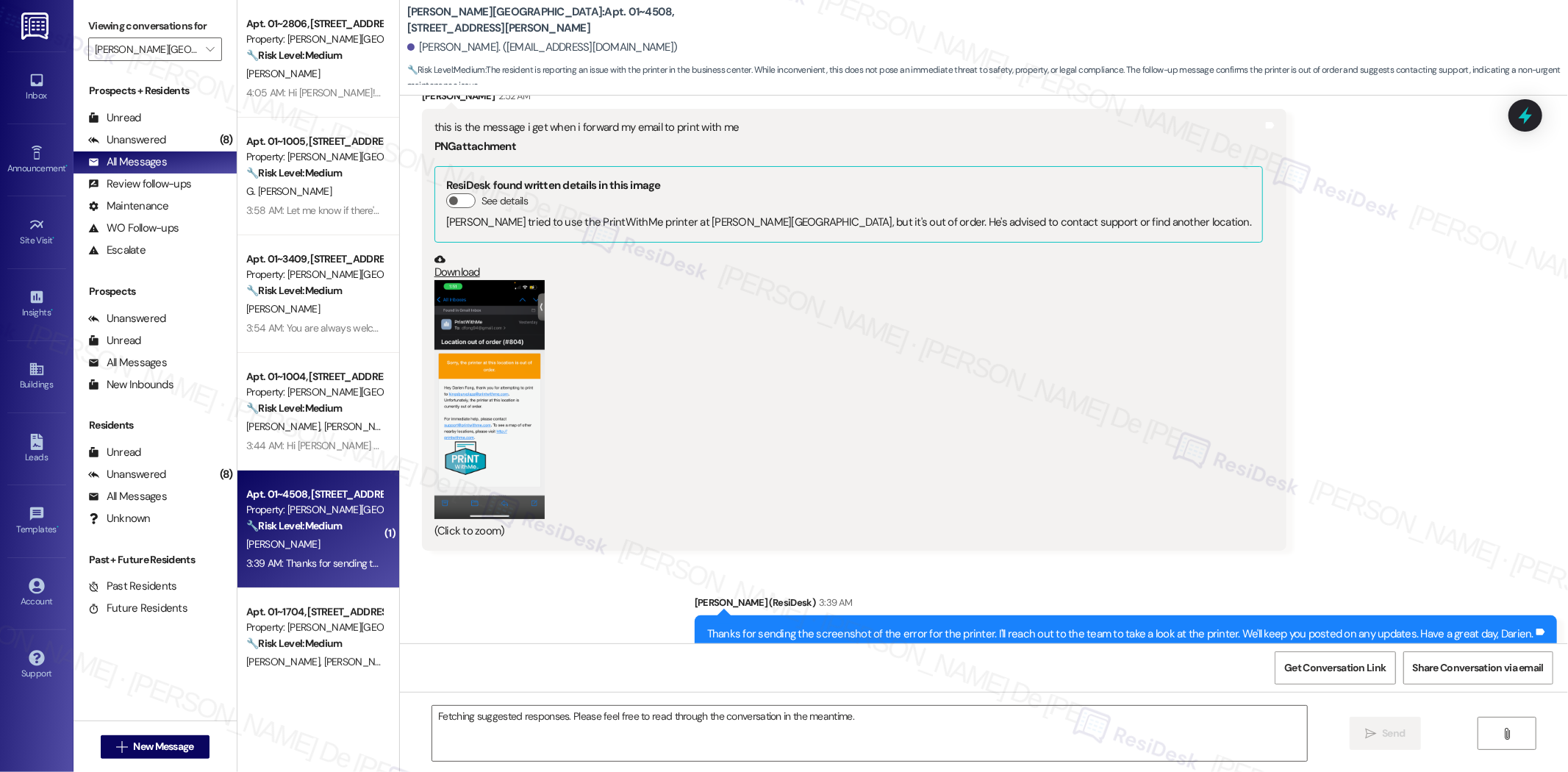
scroll to position [4503, 0]
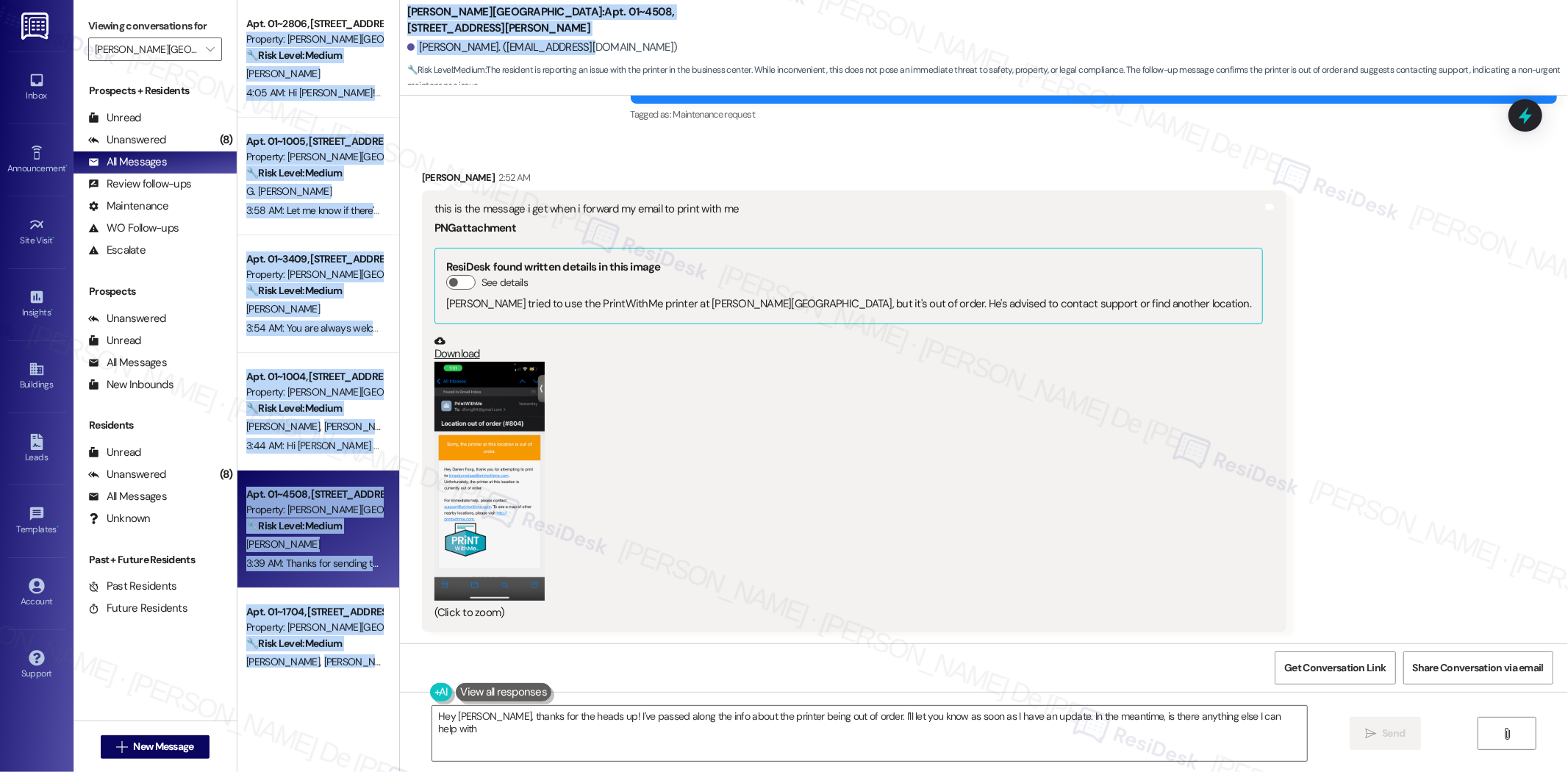
type textarea "Hey [PERSON_NAME], thanks for the heads up! I've passed along the info about th…"
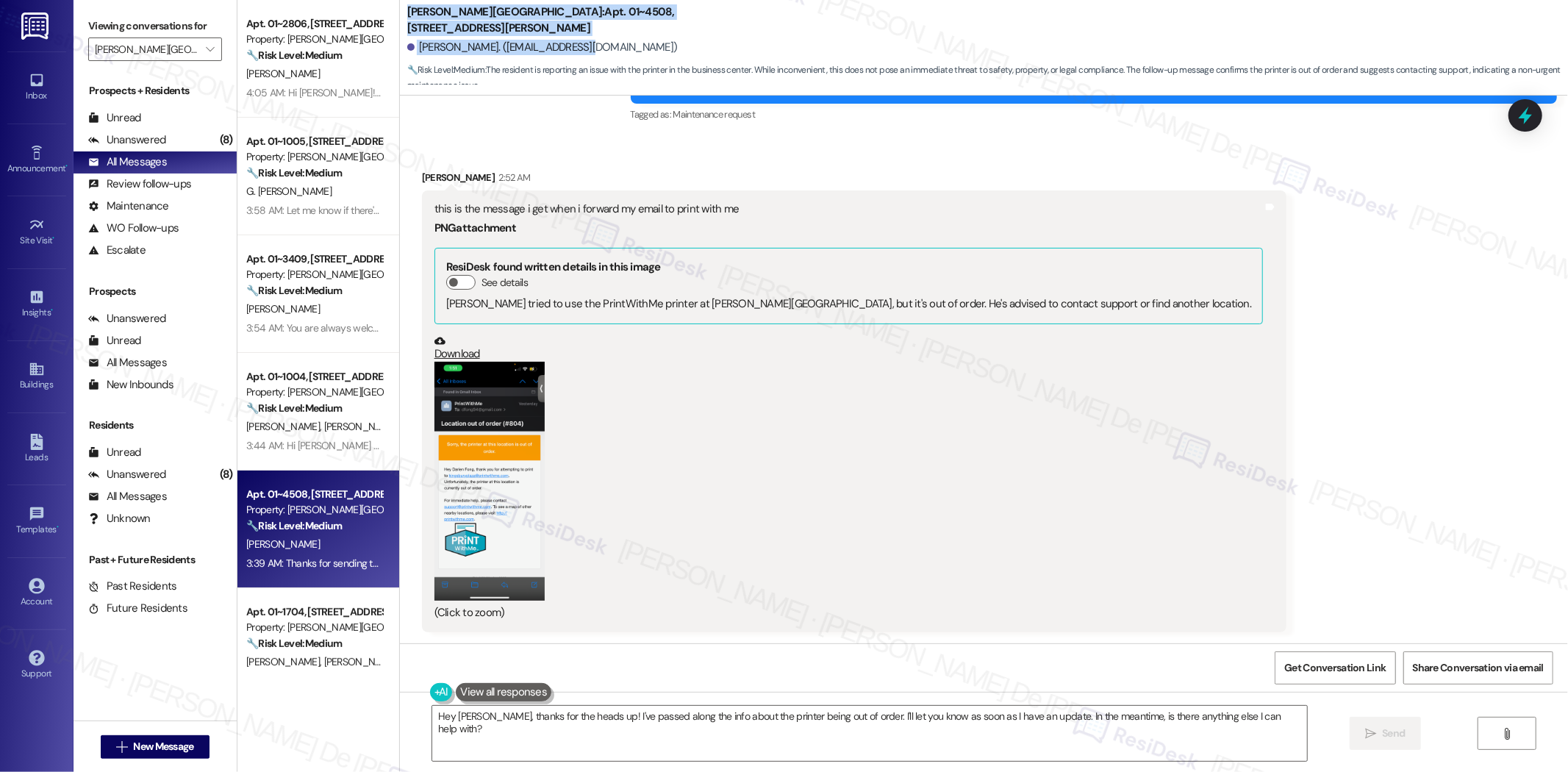
drag, startPoint x: 585, startPoint y: 46, endPoint x: 399, endPoint y: 24, distance: 187.3
click at [407, 24] on div "[PERSON_NAME][GEOGRAPHIC_DATA]: Apt. 01~[STREET_ADDRESS][PERSON_NAME][PERSON_NA…" at bounding box center [987, 44] width 1160 height 80
copy div "[PERSON_NAME][GEOGRAPHIC_DATA]: Apt. 01~[STREET_ADDRESS][PERSON_NAME][PERSON_NA…"
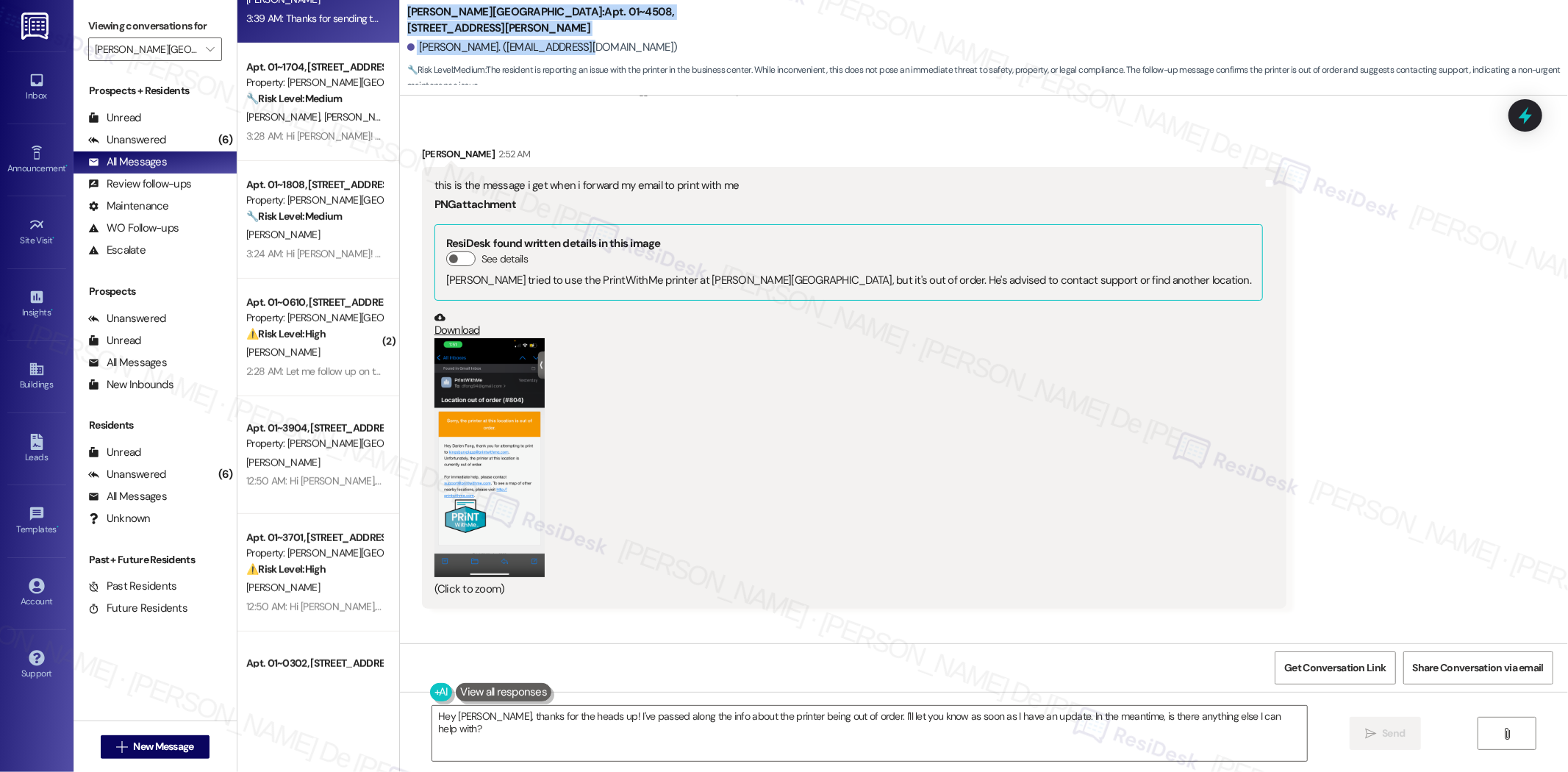
scroll to position [4627, 0]
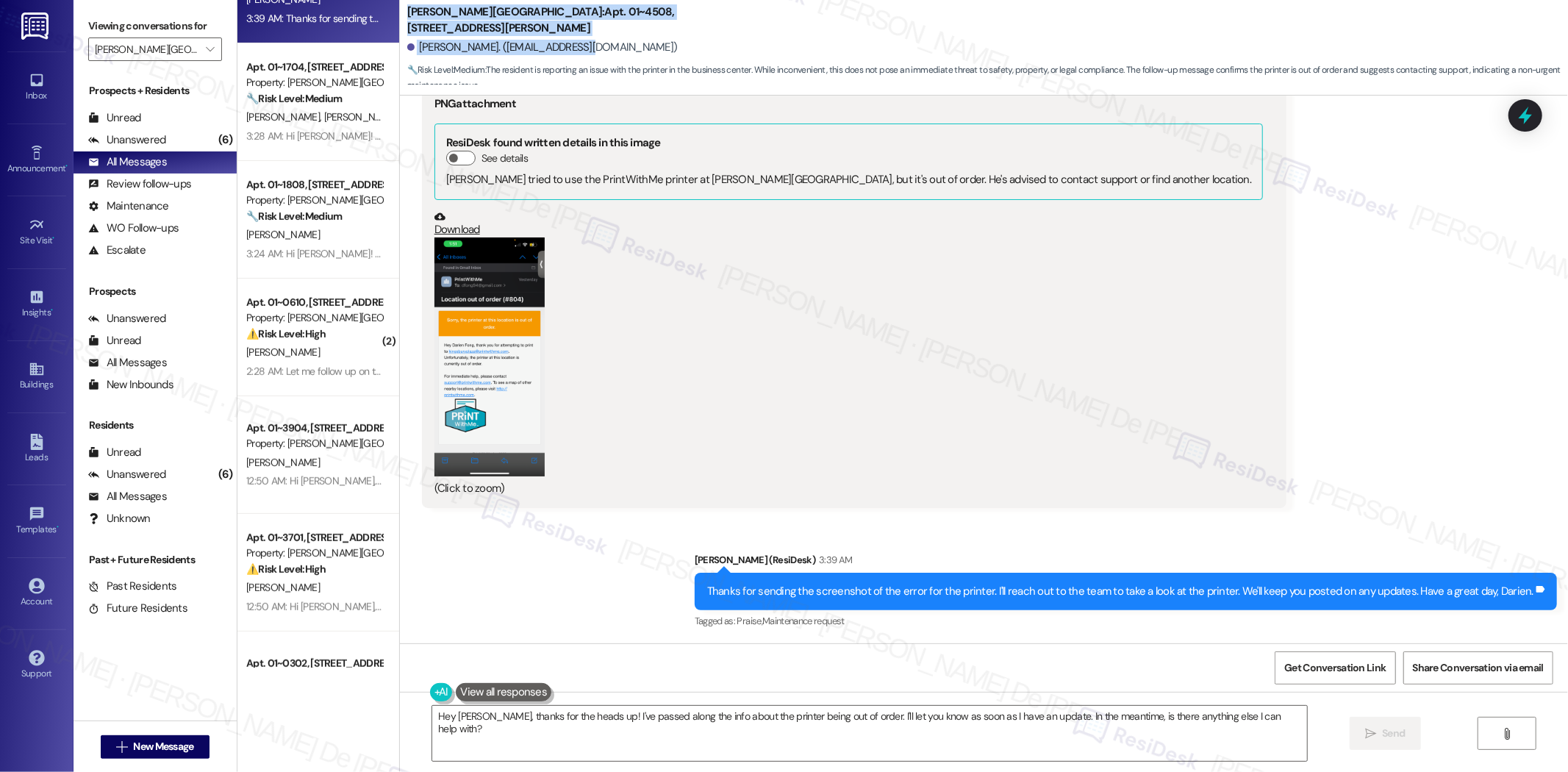
click at [439, 229] on link "Download" at bounding box center [848, 224] width 829 height 26
click at [451, 231] on link "Download" at bounding box center [848, 224] width 829 height 26
click at [328, 666] on div "Apt. 01~0302, [STREET_ADDRESS][PERSON_NAME]" at bounding box center [314, 663] width 136 height 16
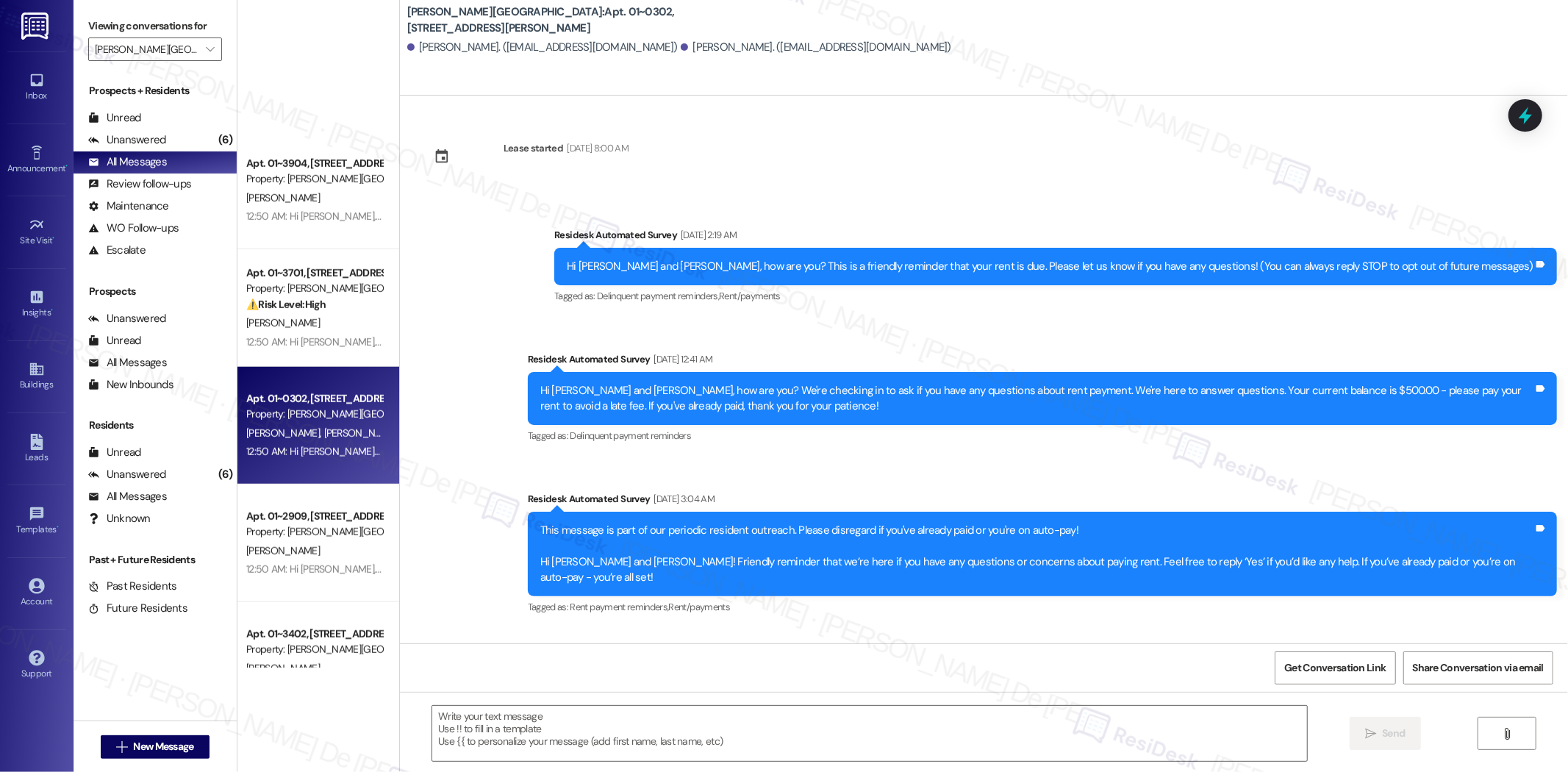
scroll to position [1362, 0]
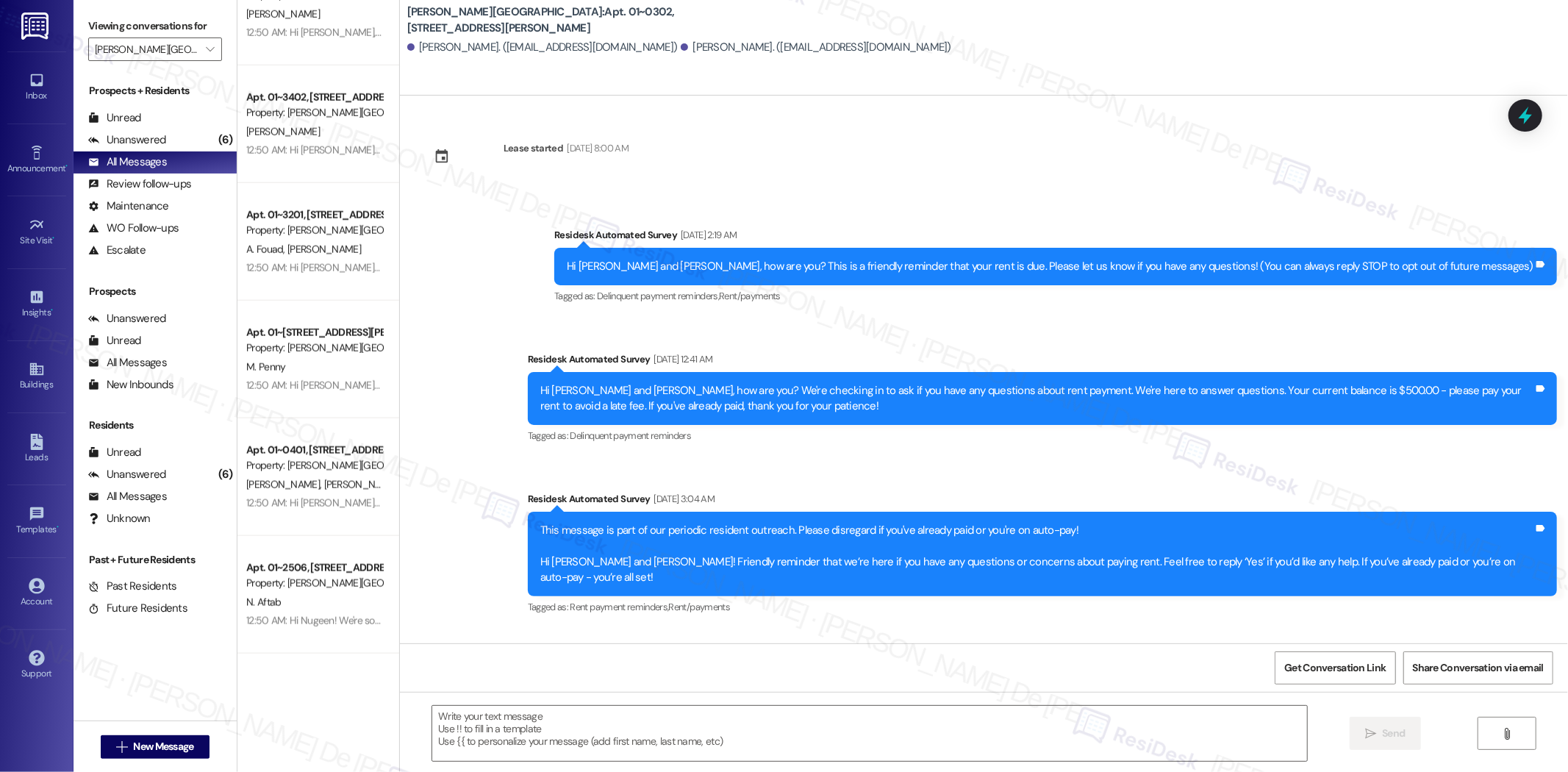
type textarea "Fetching suggested responses. Please feel free to read through the conversation…"
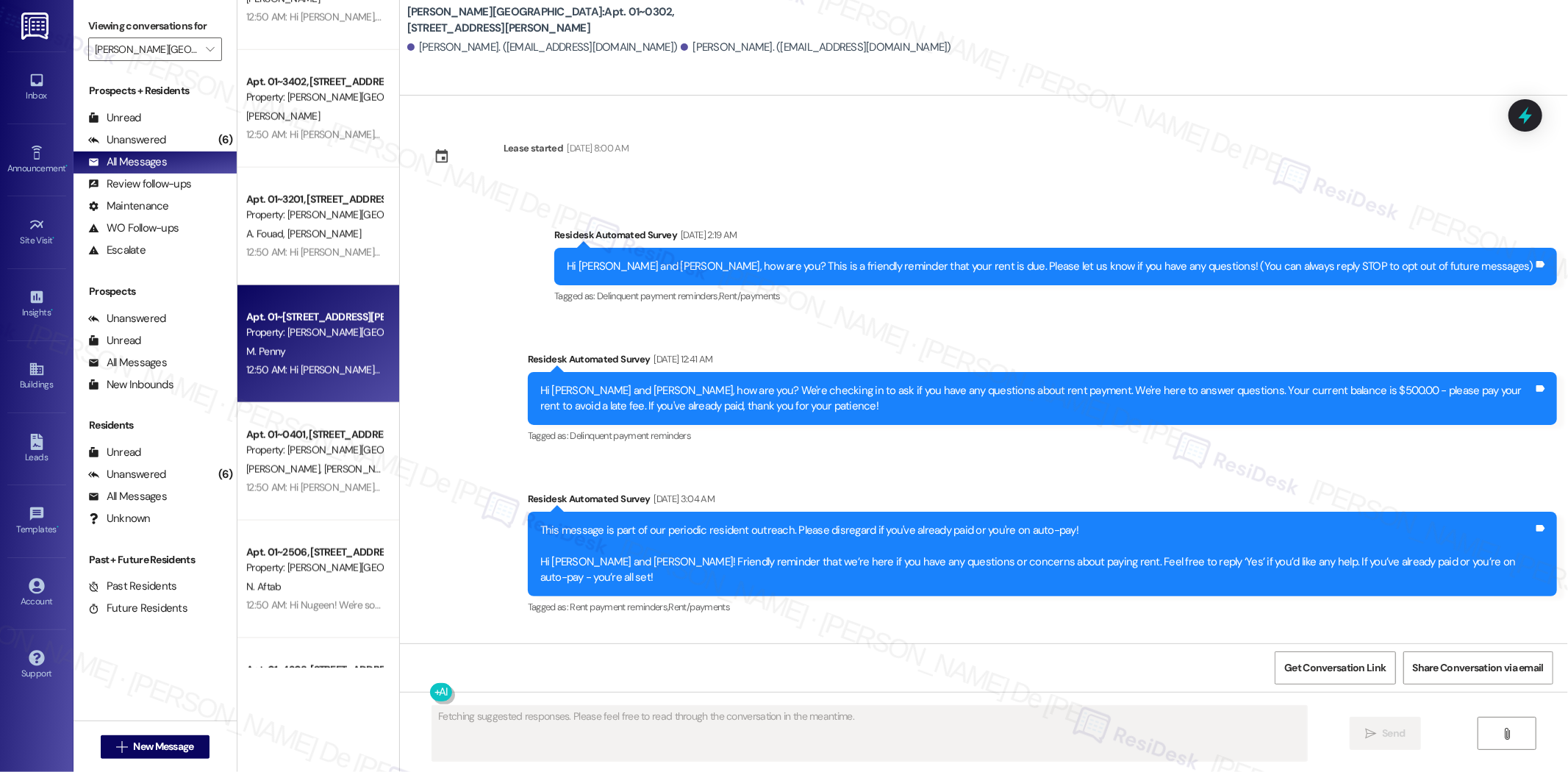
click at [355, 392] on div "Apt. 01~2406, [STREET_ADDRESS][PERSON_NAME] Property: [PERSON_NAME][GEOGRAPHIC_…" at bounding box center [318, 344] width 162 height 118
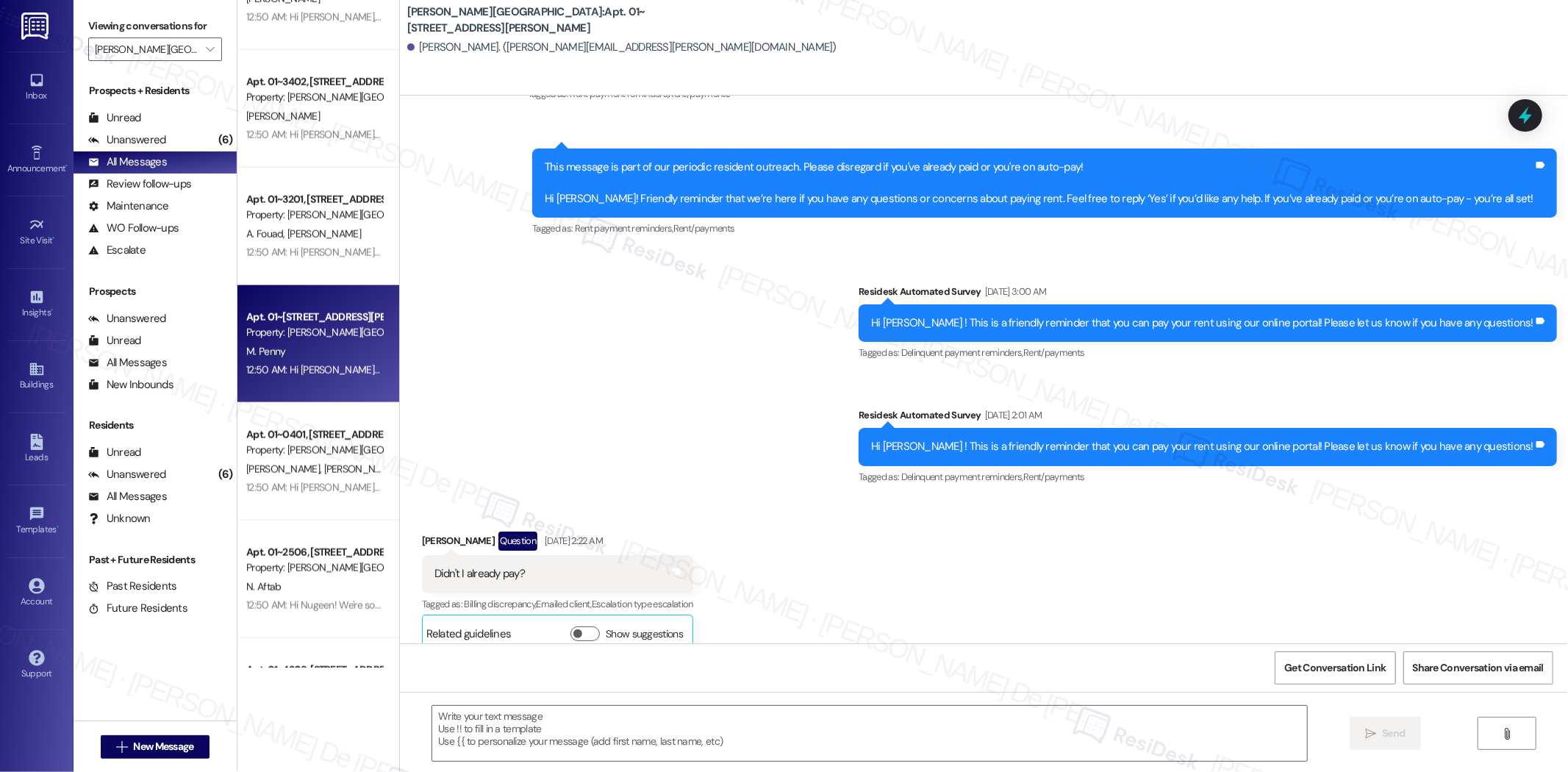
type textarea "Fetching suggested responses. Please feel free to read through the conversation…"
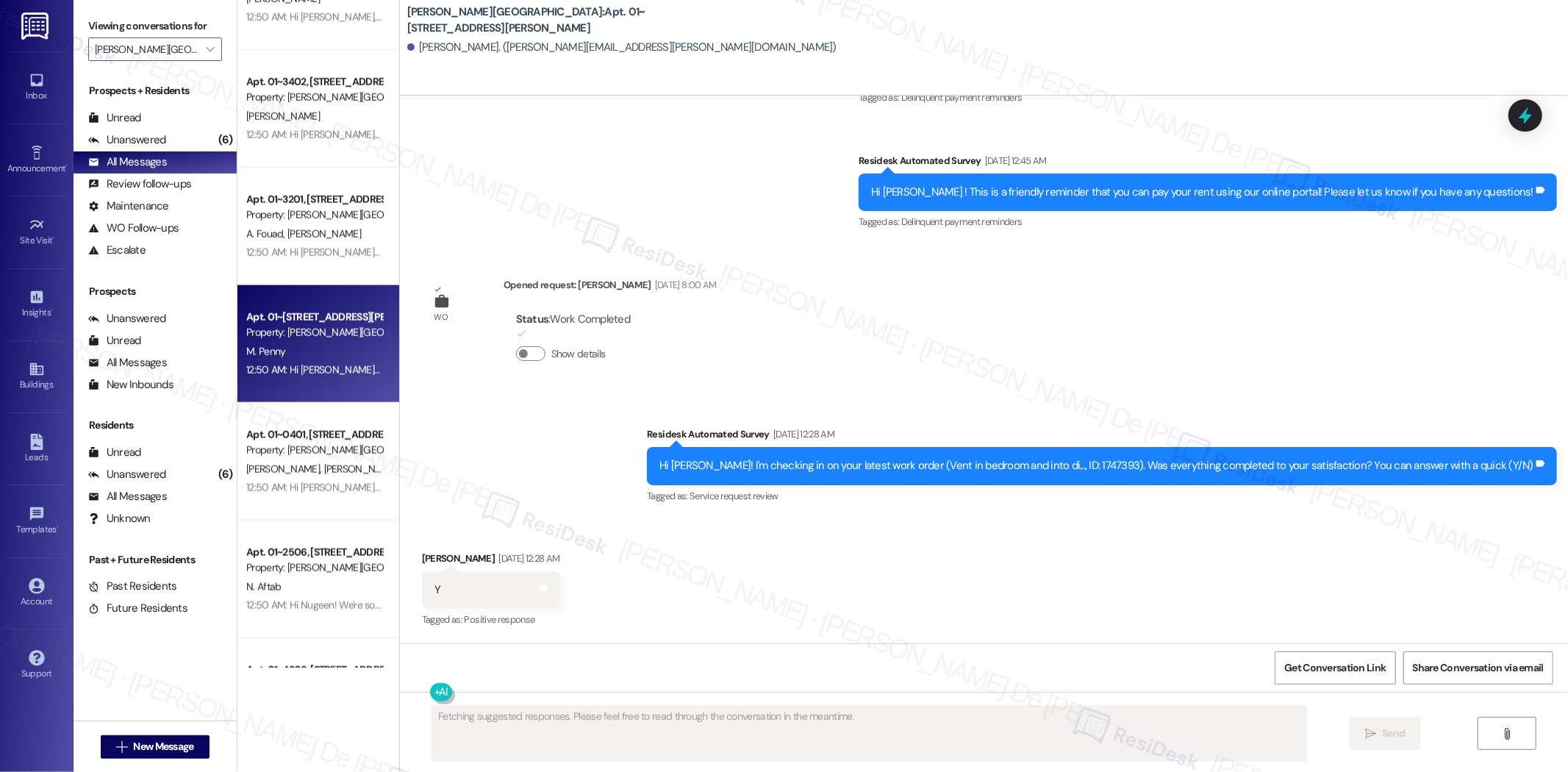
click at [277, 471] on span "[PERSON_NAME]" at bounding box center [284, 469] width 78 height 13
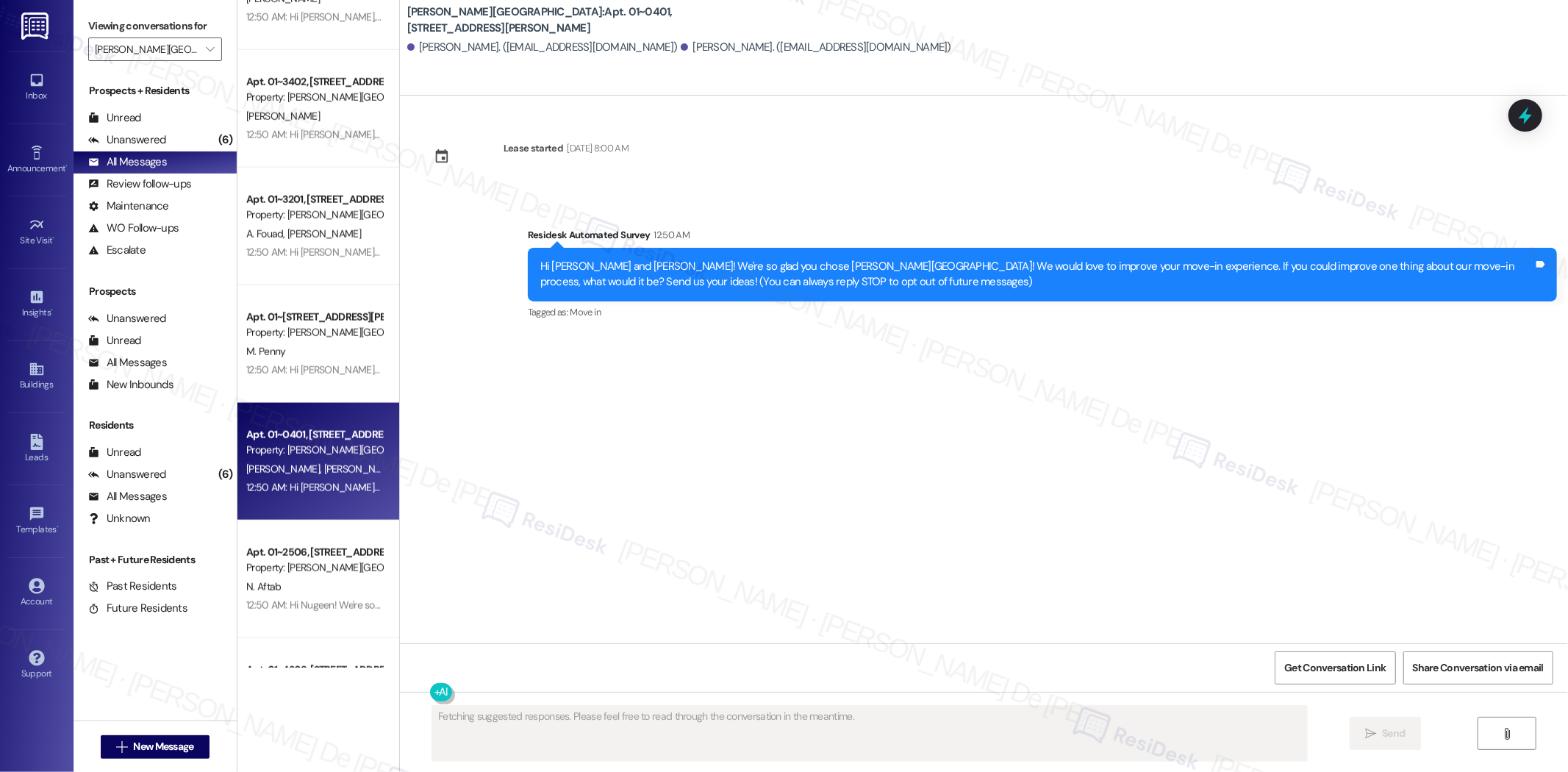
scroll to position [0, 0]
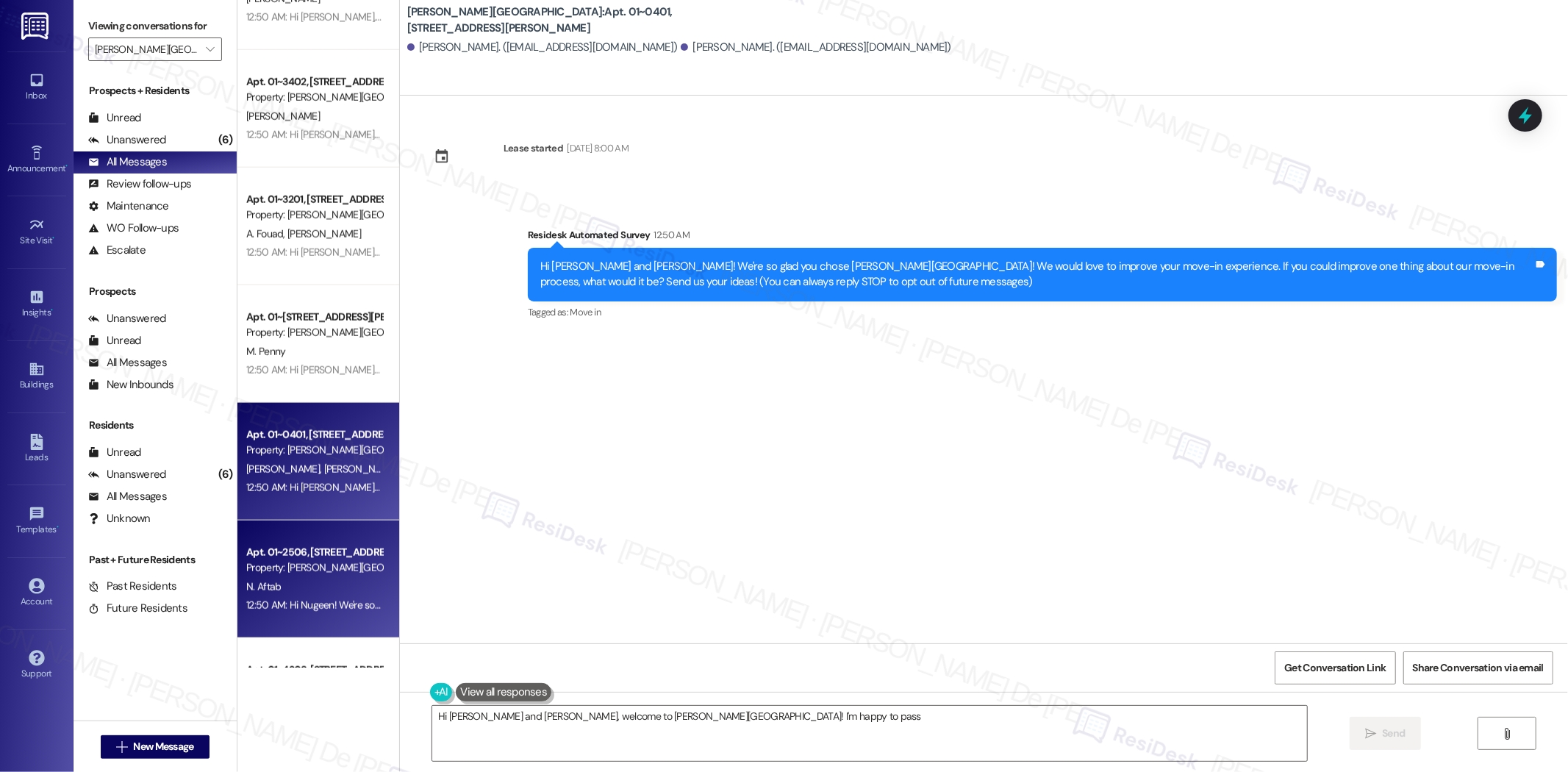
type textarea "Hi [PERSON_NAME] and [PERSON_NAME], welcome to [PERSON_NAME][GEOGRAPHIC_DATA]! …"
click at [261, 570] on div "Property: [PERSON_NAME][GEOGRAPHIC_DATA]" at bounding box center [314, 568] width 136 height 16
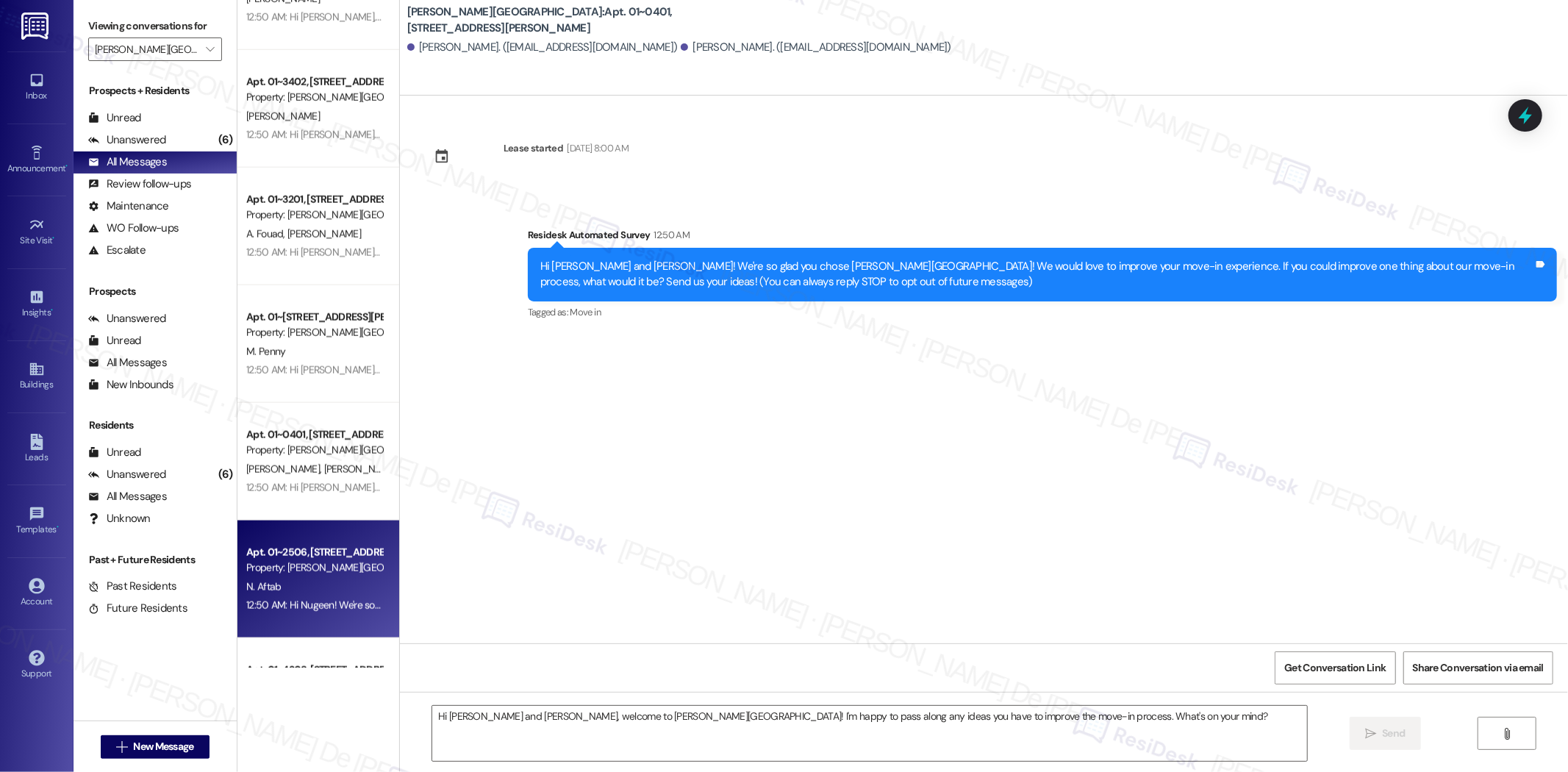
type textarea "Fetching suggested responses. Please feel free to read through the conversation…"
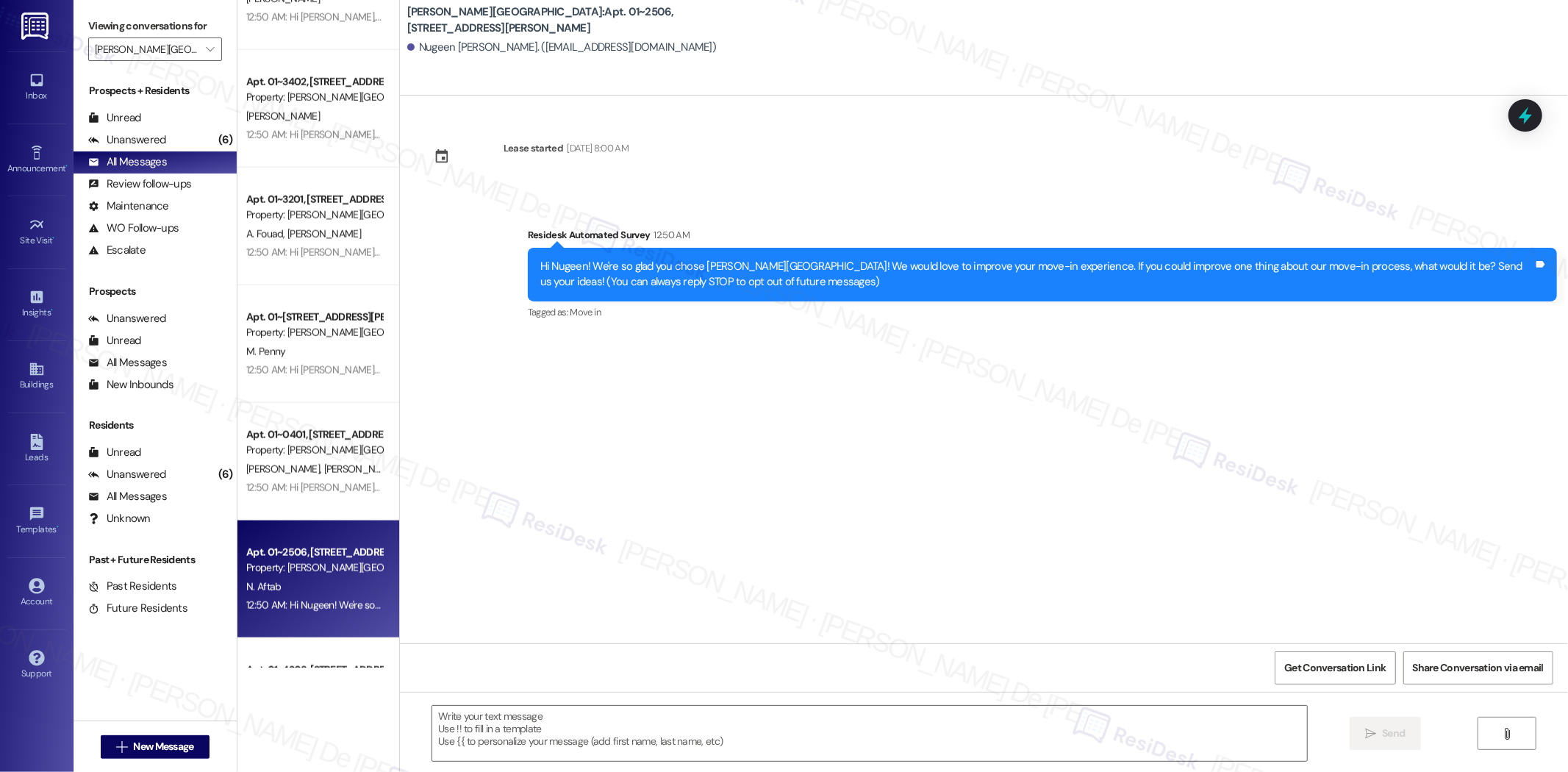
type textarea "Fetching suggested responses. Please feel free to read through the conversation…"
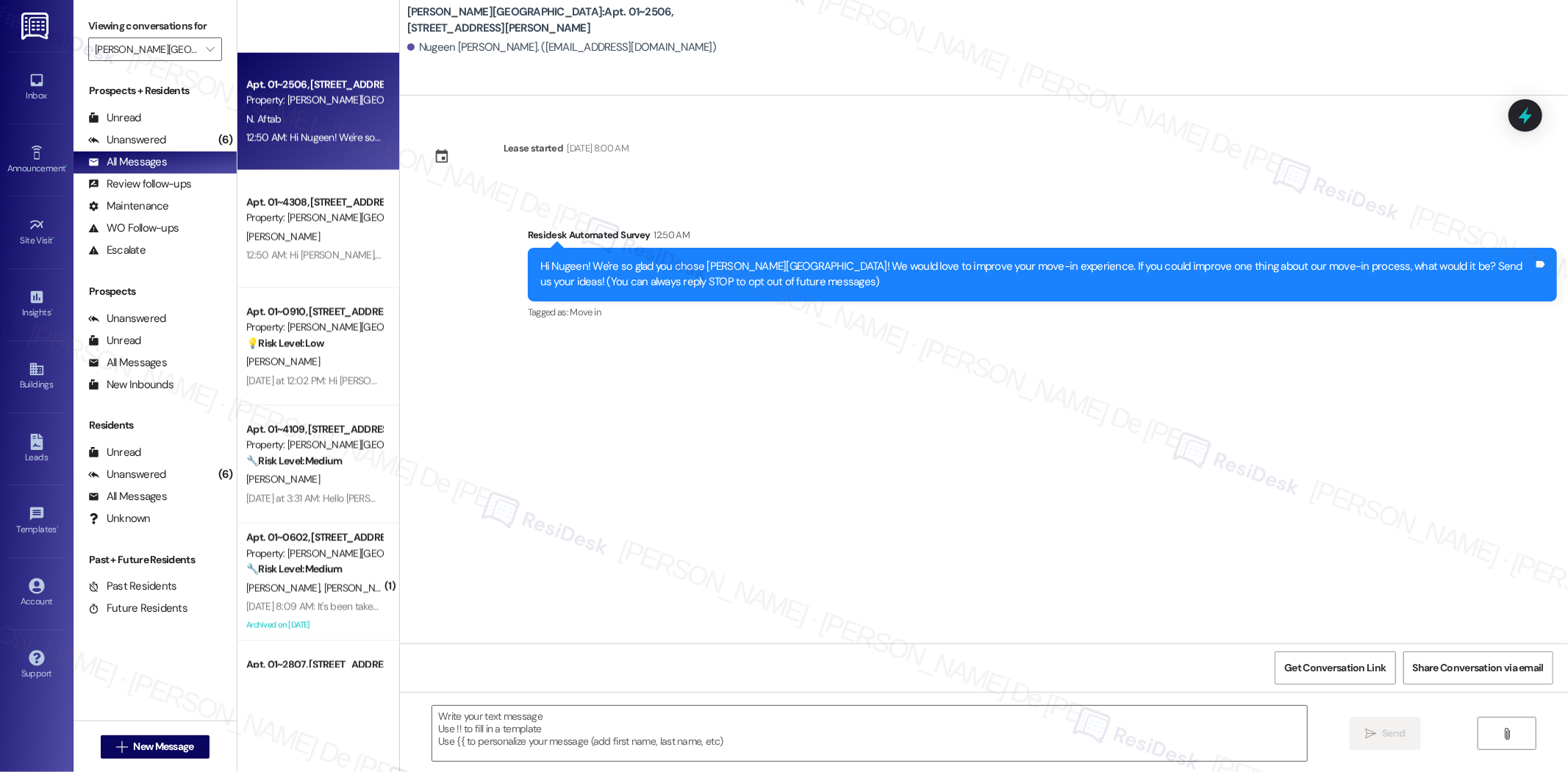
scroll to position [2179, 0]
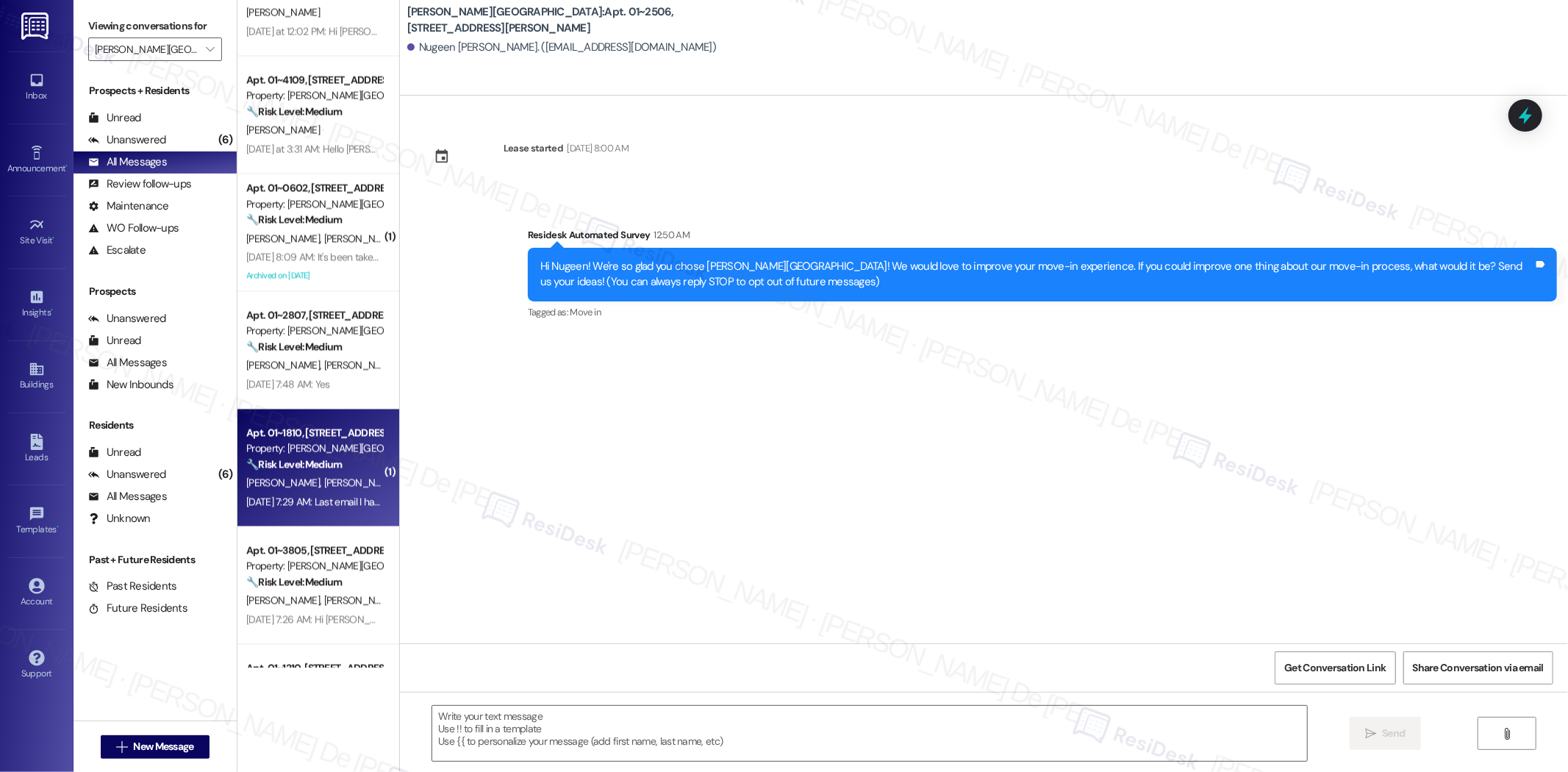
click at [324, 478] on span "[PERSON_NAME]" at bounding box center [360, 483] width 73 height 13
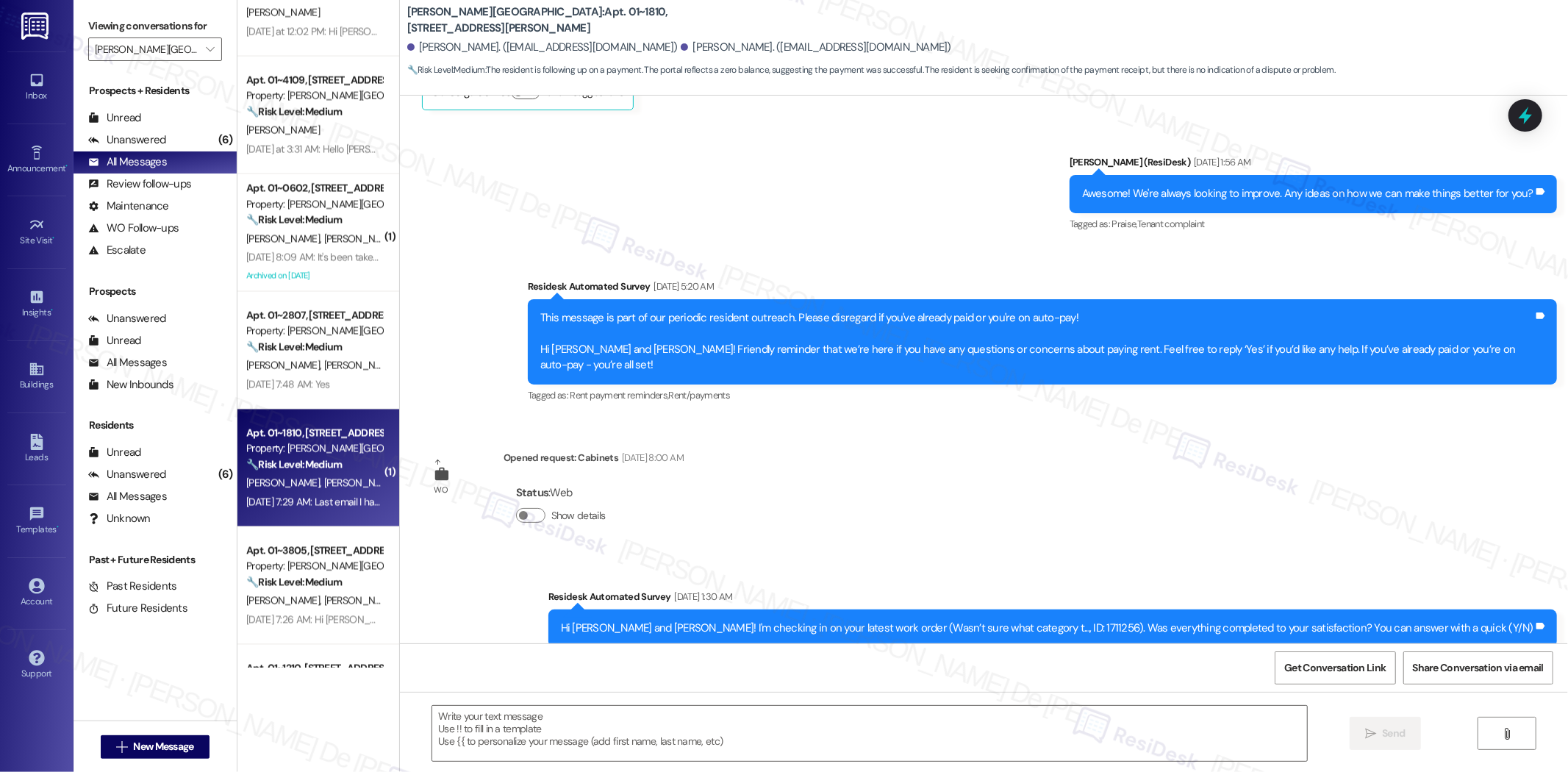
type textarea "Fetching suggested responses. Please feel free to read through the conversation…"
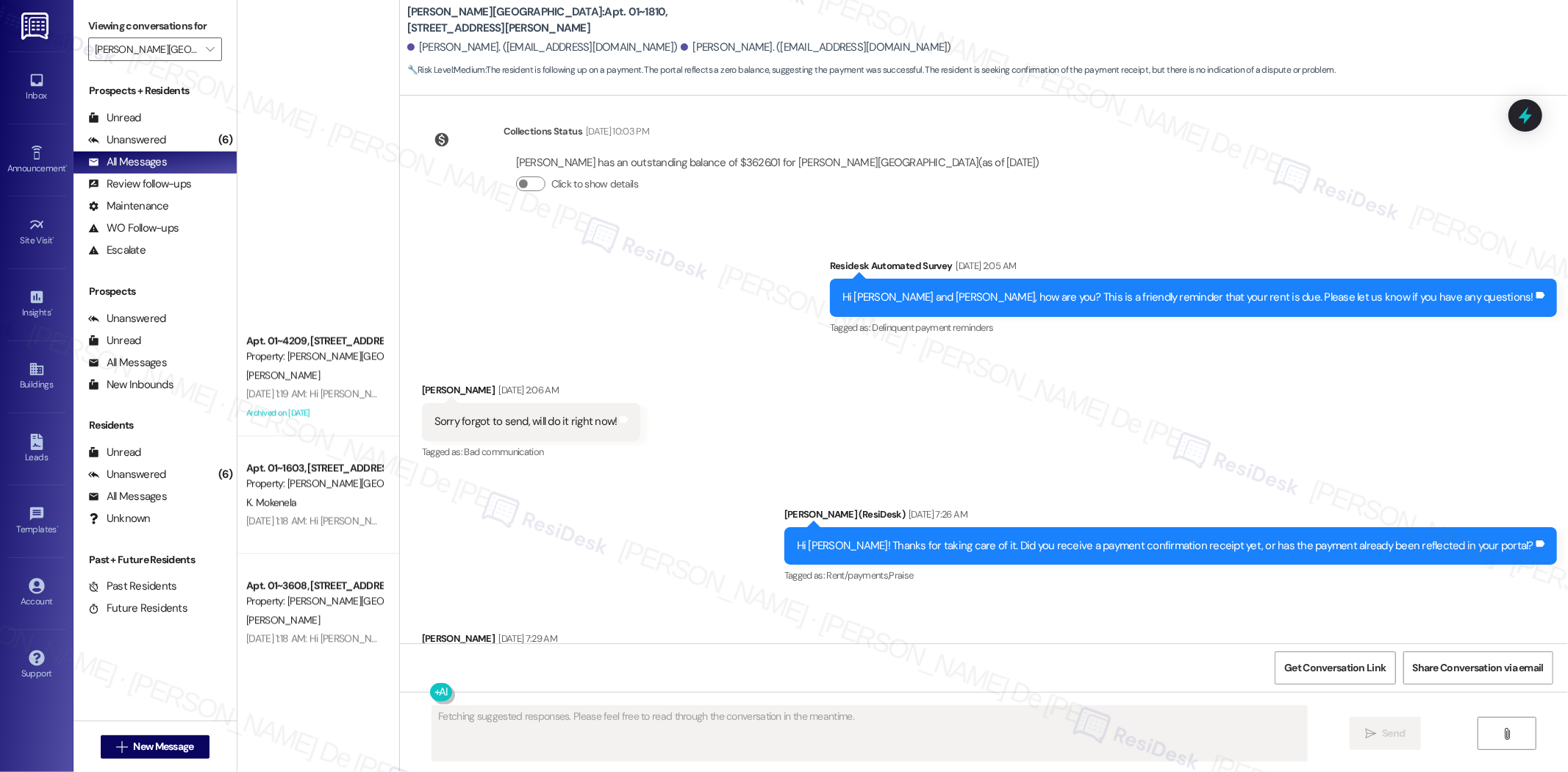
scroll to position [3268, 0]
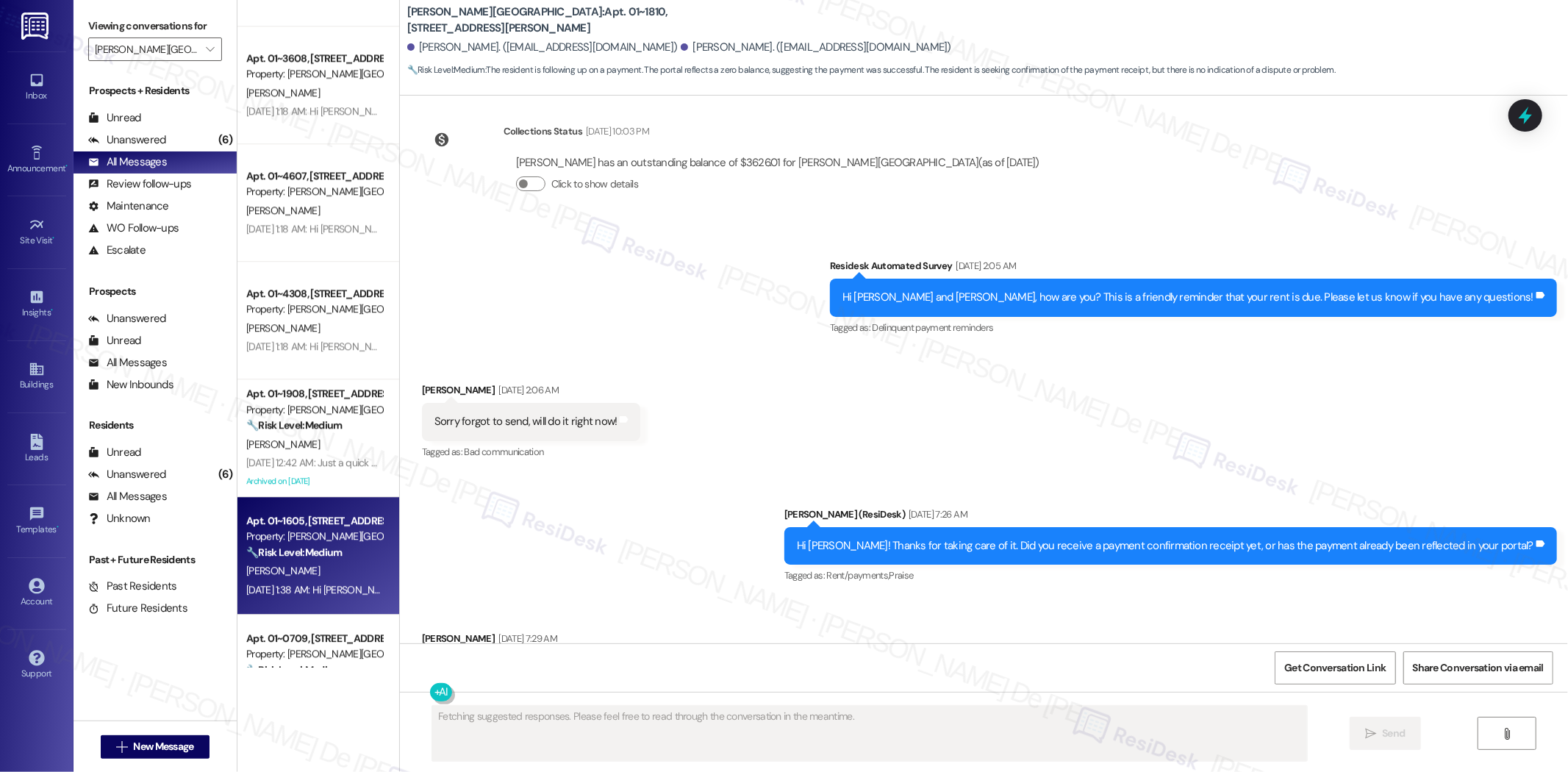
click at [278, 568] on div "[PERSON_NAME]" at bounding box center [315, 571] width 139 height 18
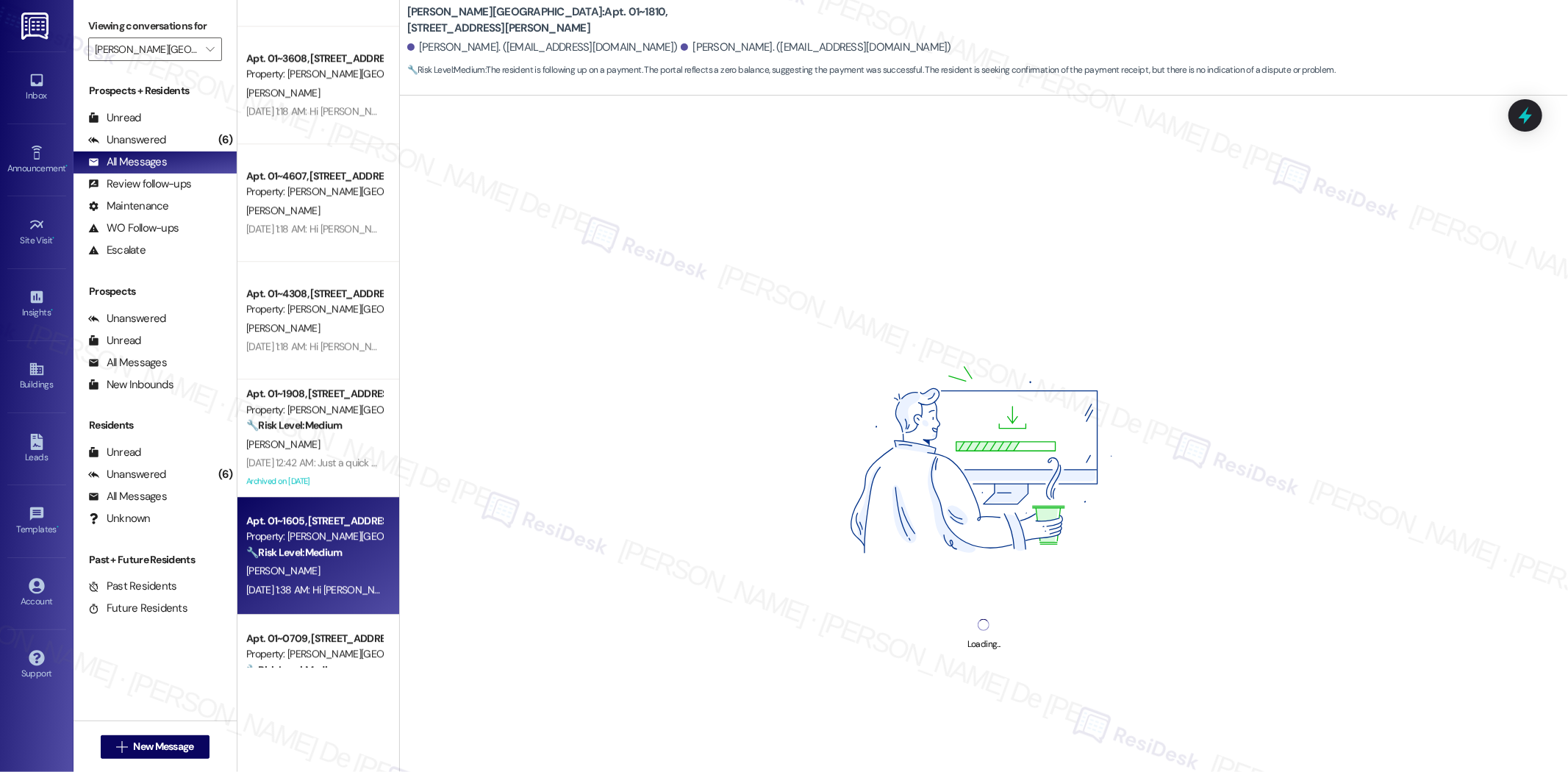
scroll to position [3540, 0]
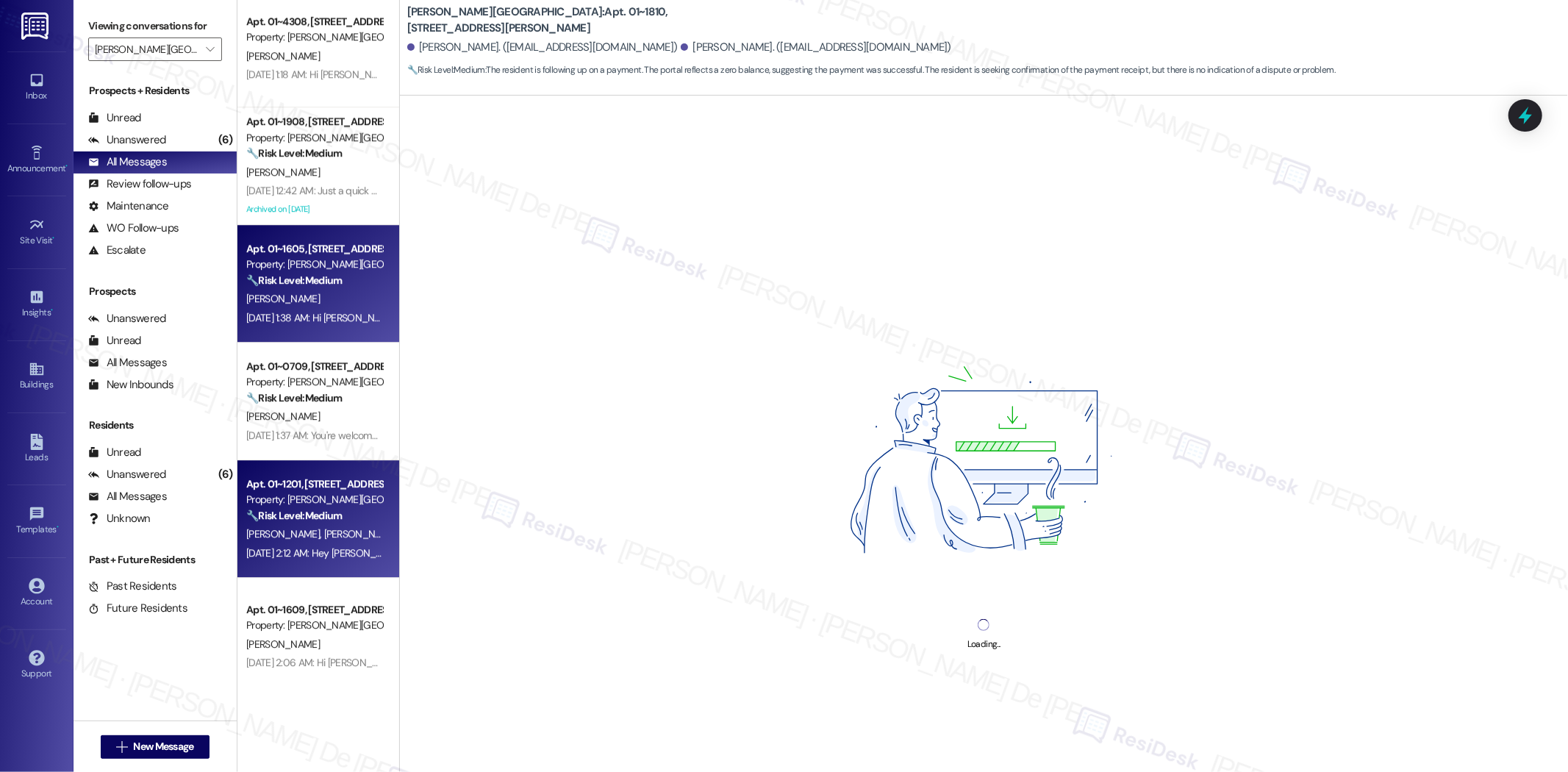
drag, startPoint x: 316, startPoint y: 524, endPoint x: 309, endPoint y: 520, distance: 8.1
click at [309, 520] on div "Apt. 01~1201, [STREET_ADDRESS][PERSON_NAME] Property: [PERSON_NAME][GEOGRAPHIC_…" at bounding box center [318, 519] width 162 height 118
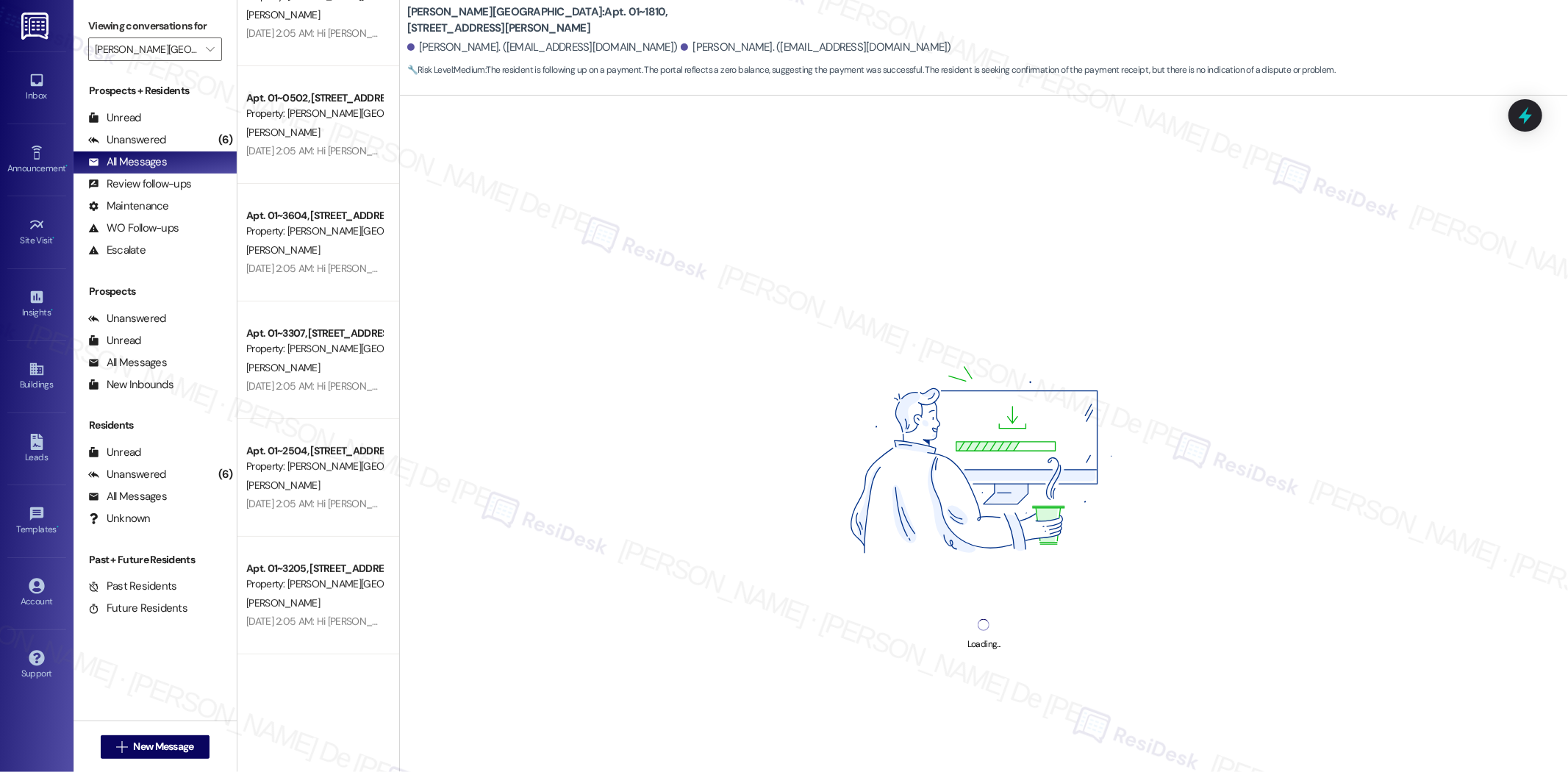
scroll to position [4902, 0]
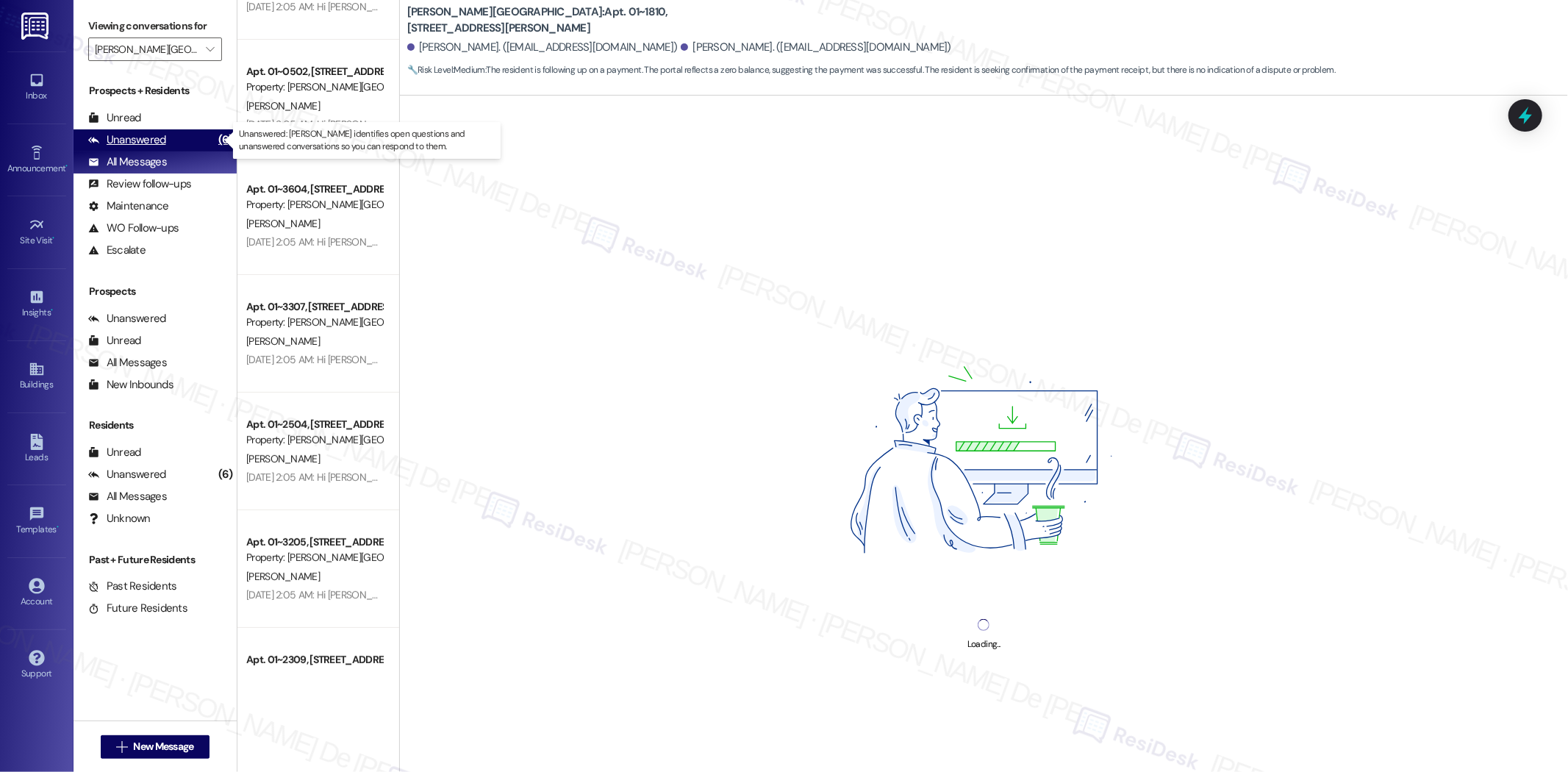
click at [169, 145] on div "Unanswered (6)" at bounding box center [155, 140] width 163 height 22
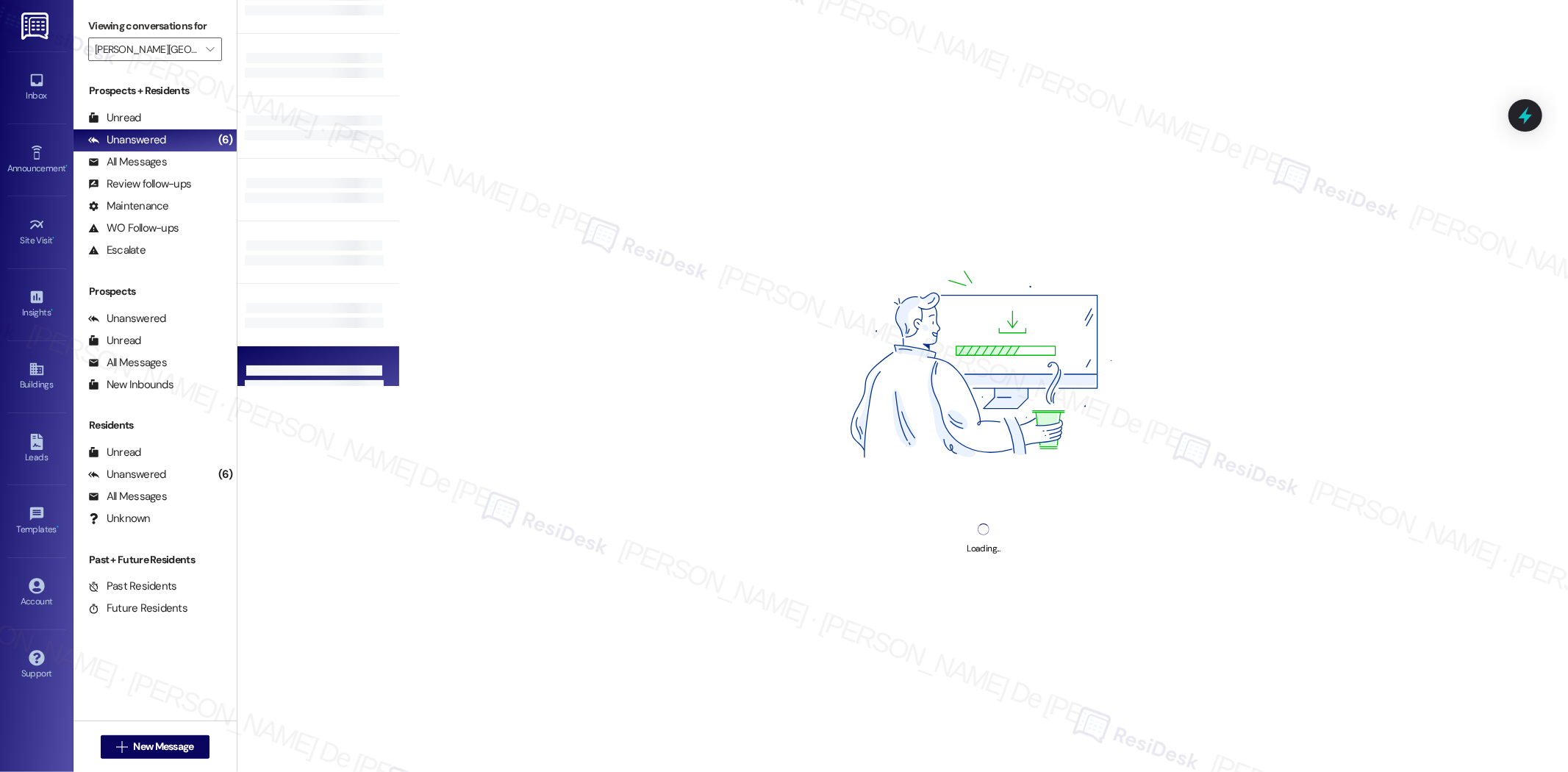
scroll to position [238, 0]
click at [319, 355] on div at bounding box center [315, 356] width 139 height 3
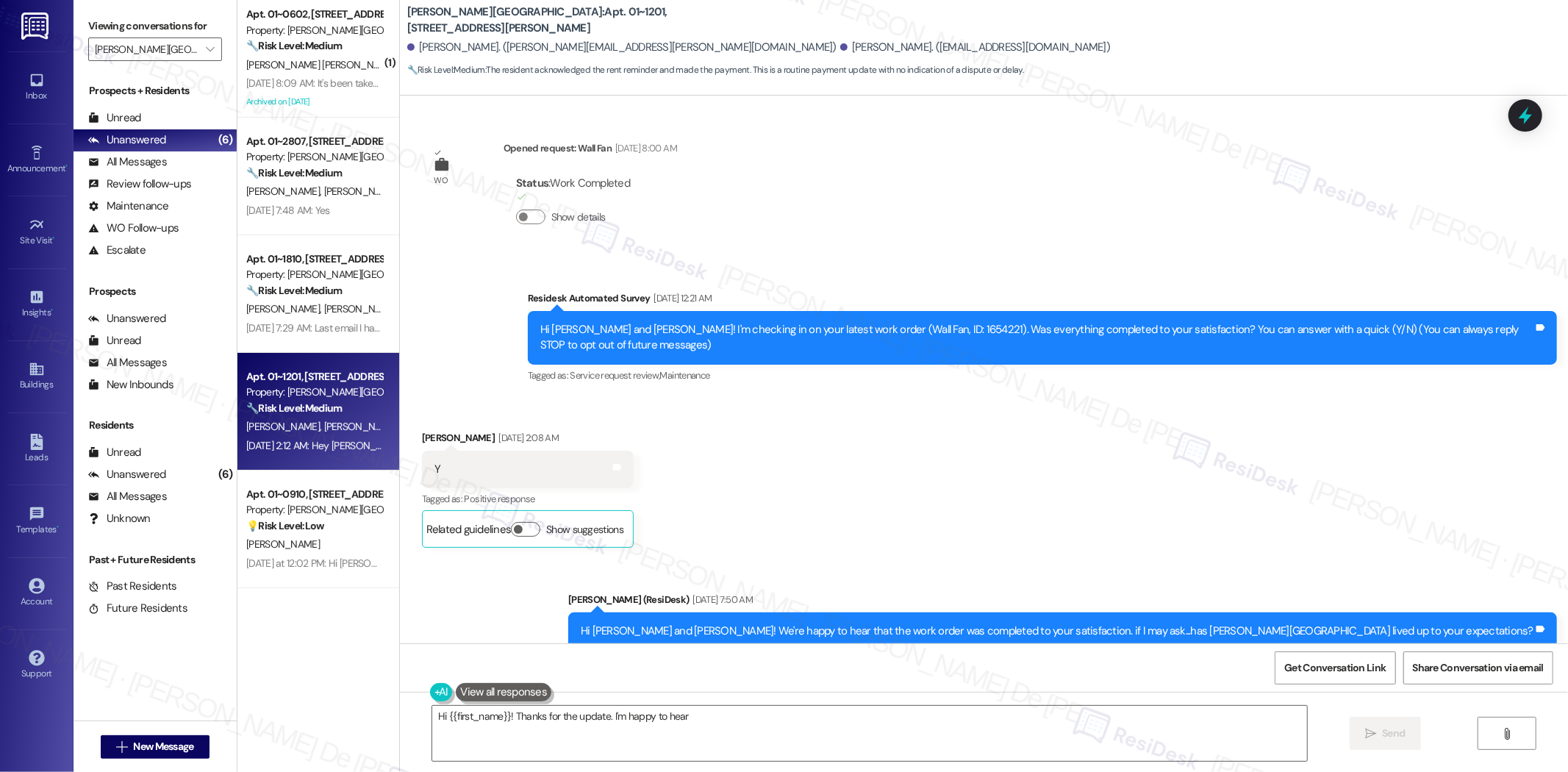
scroll to position [4631, 0]
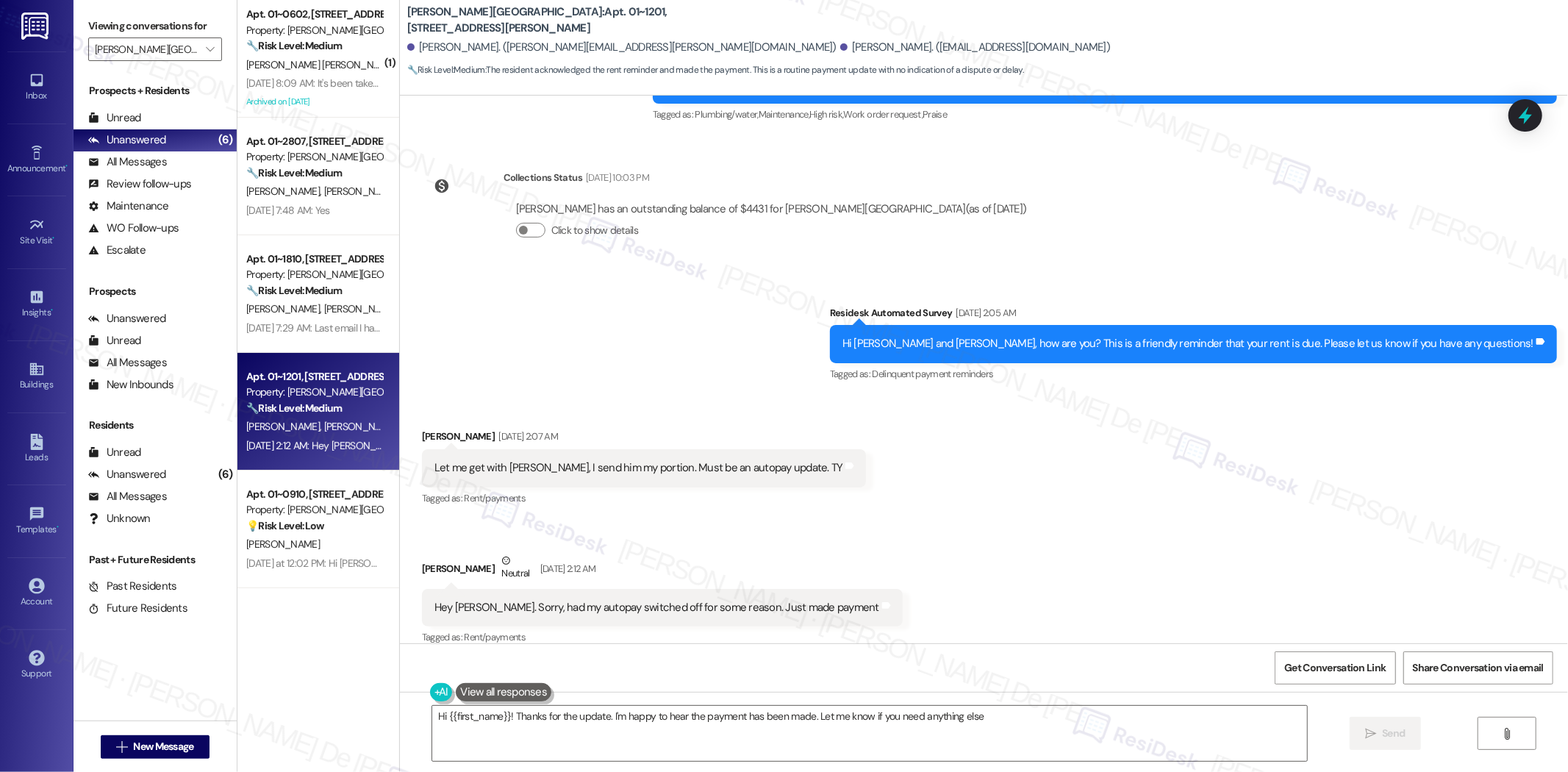
type textarea "Hi {{first_name}}! Thanks for the update. I'm happy to hear the payment has bee…"
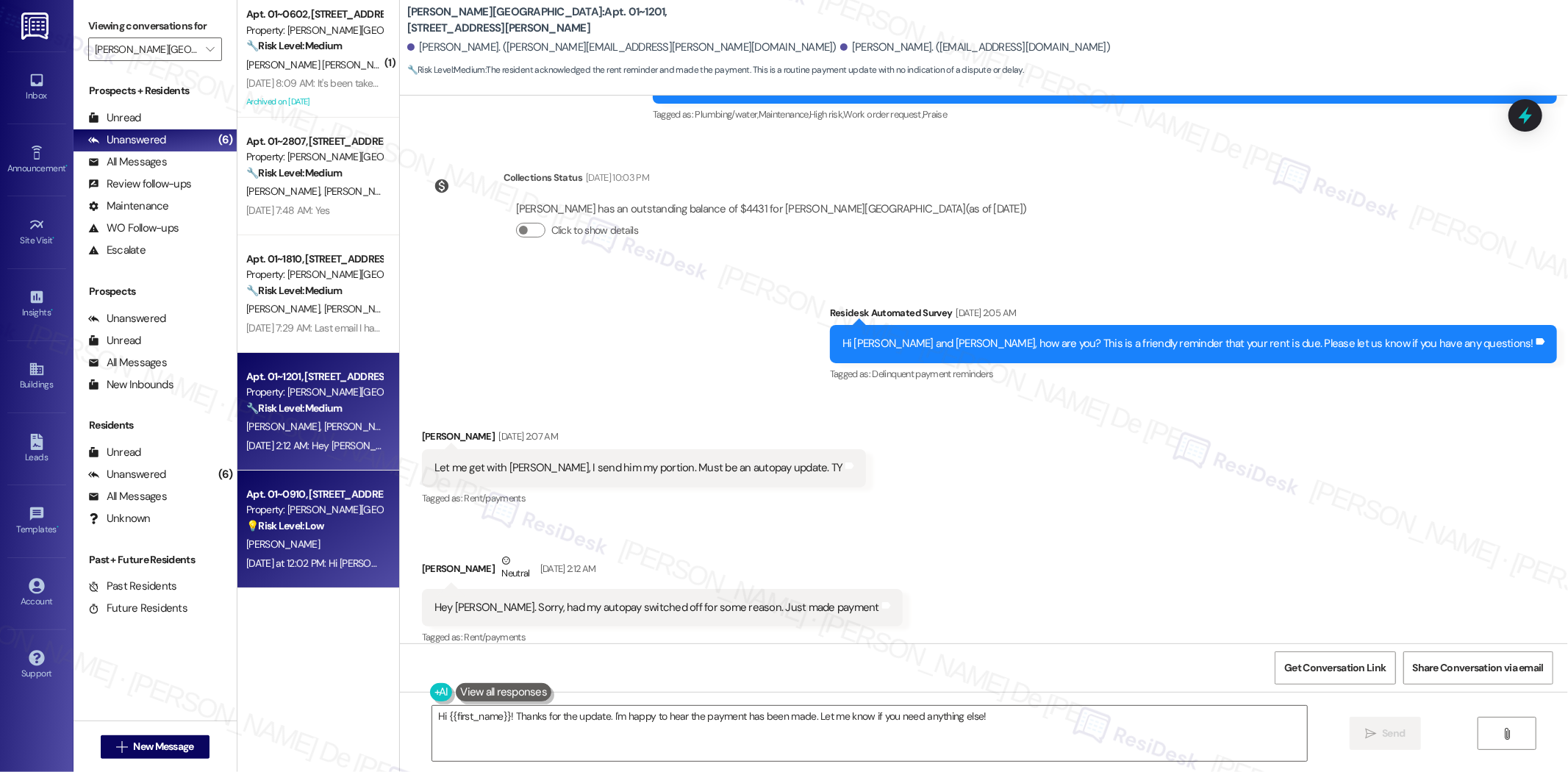
click at [305, 527] on strong "💡 Risk Level: Low" at bounding box center [284, 526] width 78 height 13
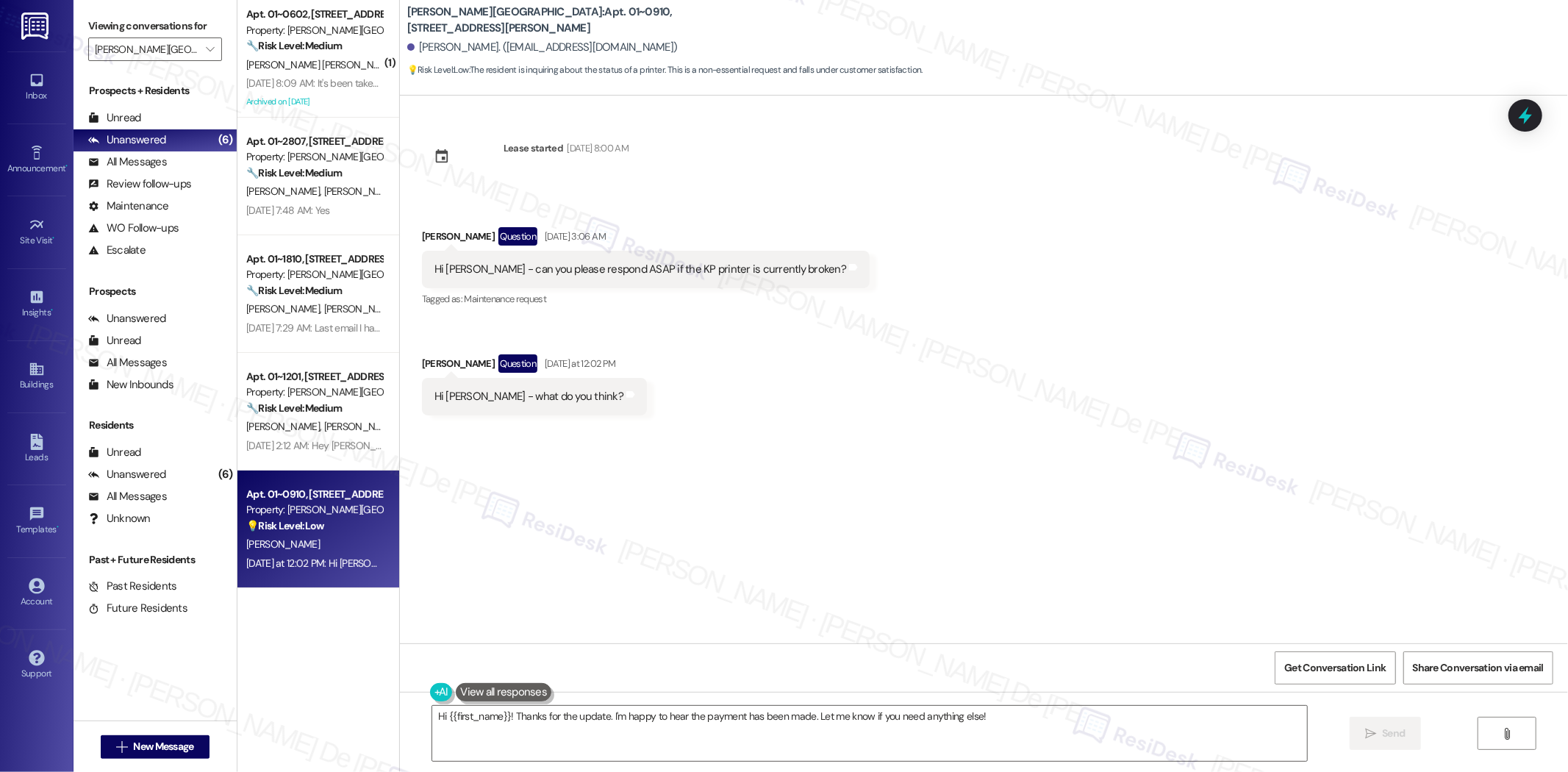
scroll to position [0, 0]
click at [587, 713] on textarea "Hi {{first_name}}! Thanks for the update. I'm happy to hear the payment has bee…" at bounding box center [869, 734] width 875 height 55
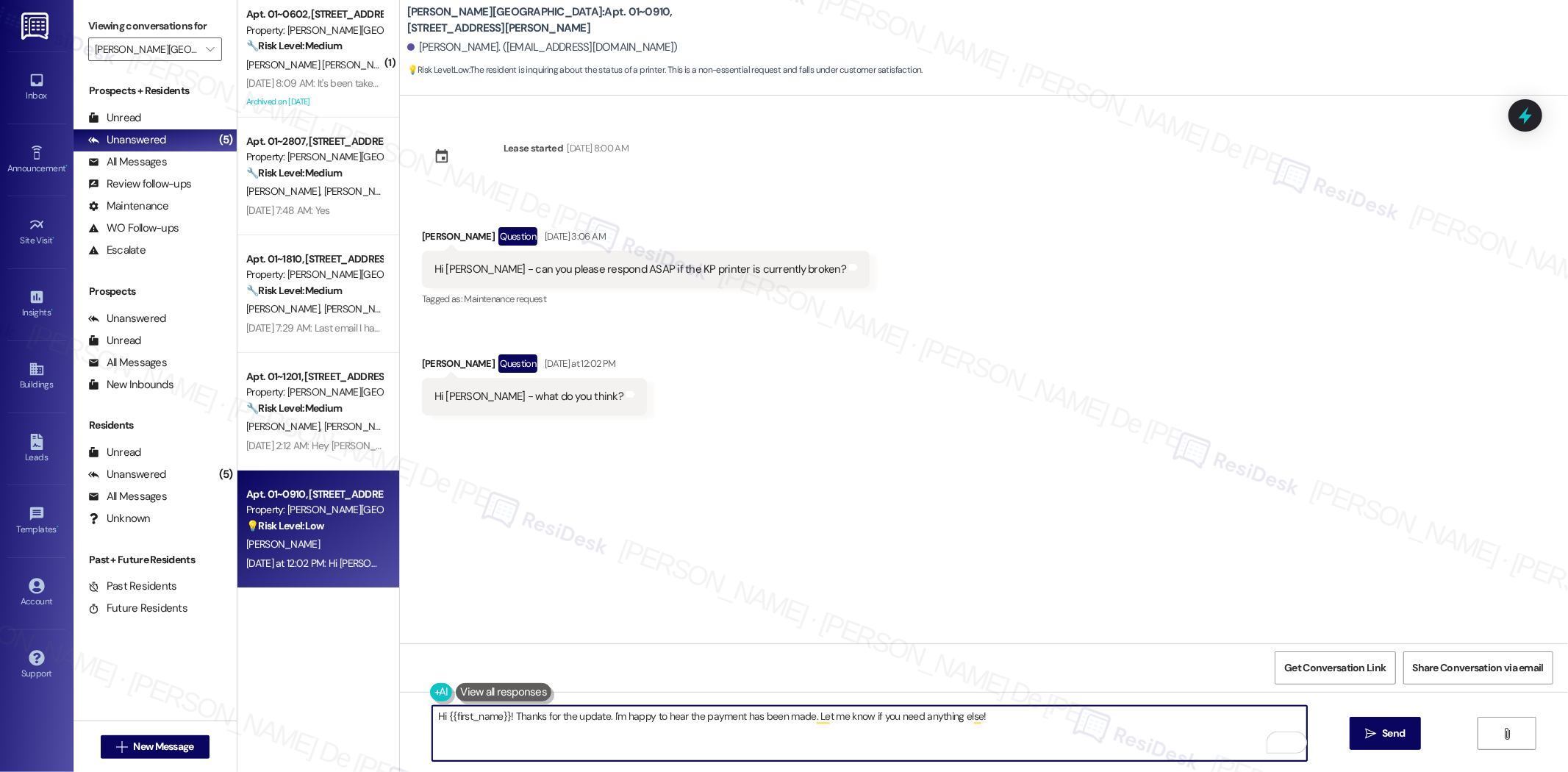
click at [603, 722] on textarea "Hi {{first_name}}! Thanks for the update. I'm happy to hear the payment has bee…" at bounding box center [869, 734] width 875 height 55
drag, startPoint x: 982, startPoint y: 717, endPoint x: 624, endPoint y: 726, distance: 358.1
click at [598, 725] on textarea "Hi {{first_name}}! Thanks for the update. I'm happy to hear the payment has bee…" at bounding box center [869, 734] width 875 height 55
click at [714, 718] on textarea "Hi {{first_name}}! Thanks for reaching out. Are you showing any error when" at bounding box center [869, 734] width 875 height 55
drag, startPoint x: 767, startPoint y: 718, endPoint x: 765, endPoint y: 709, distance: 9.2
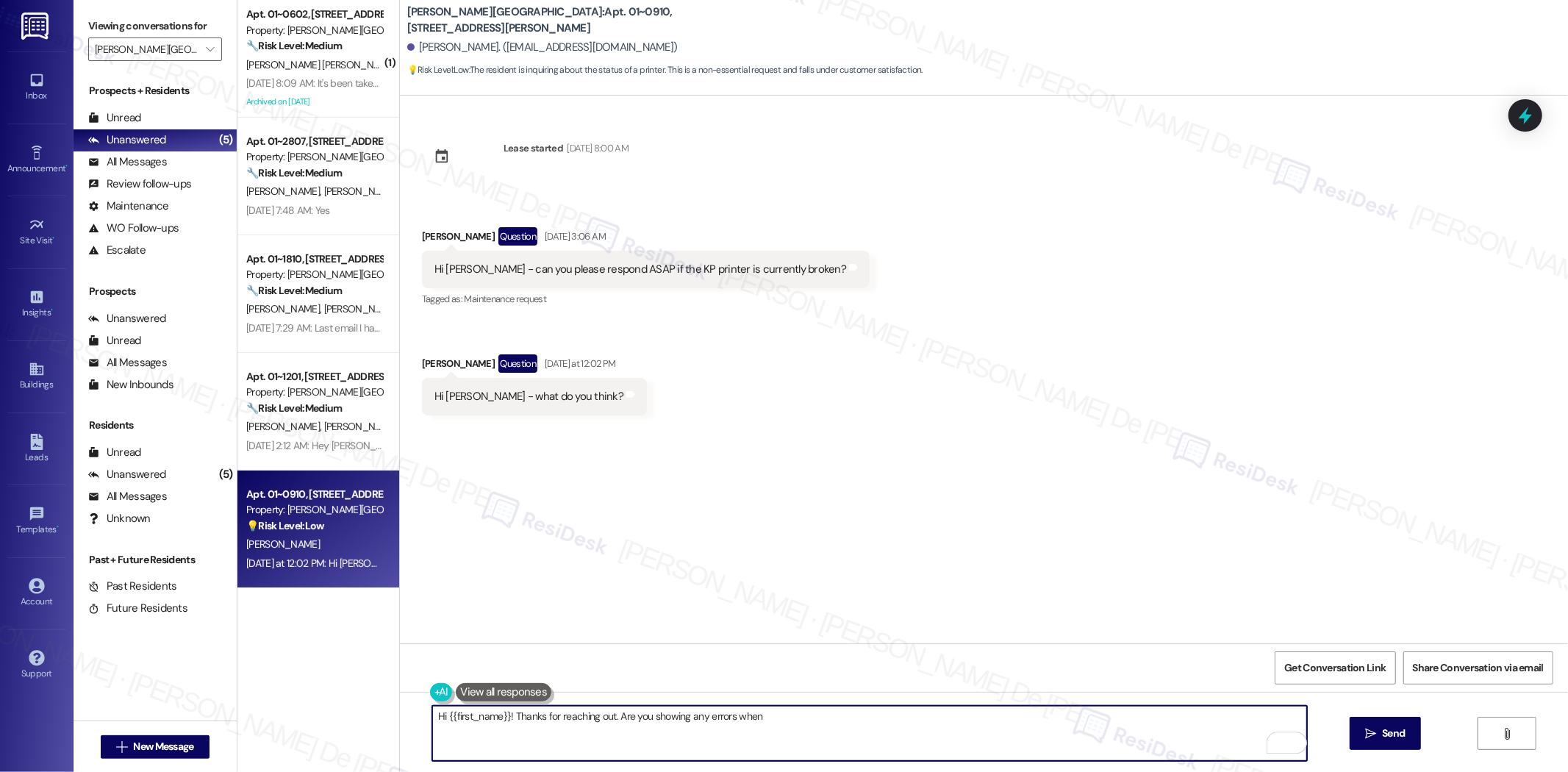
click at [768, 716] on textarea "Hi {{first_name}}! Thanks for reaching out. Are you showing any errors when" at bounding box center [869, 734] width 875 height 55
type textarea "Hi {{first_name}}! Thanks for reaching out. Are you showing any errors when try…"
